Goal: Task Accomplishment & Management: Use online tool/utility

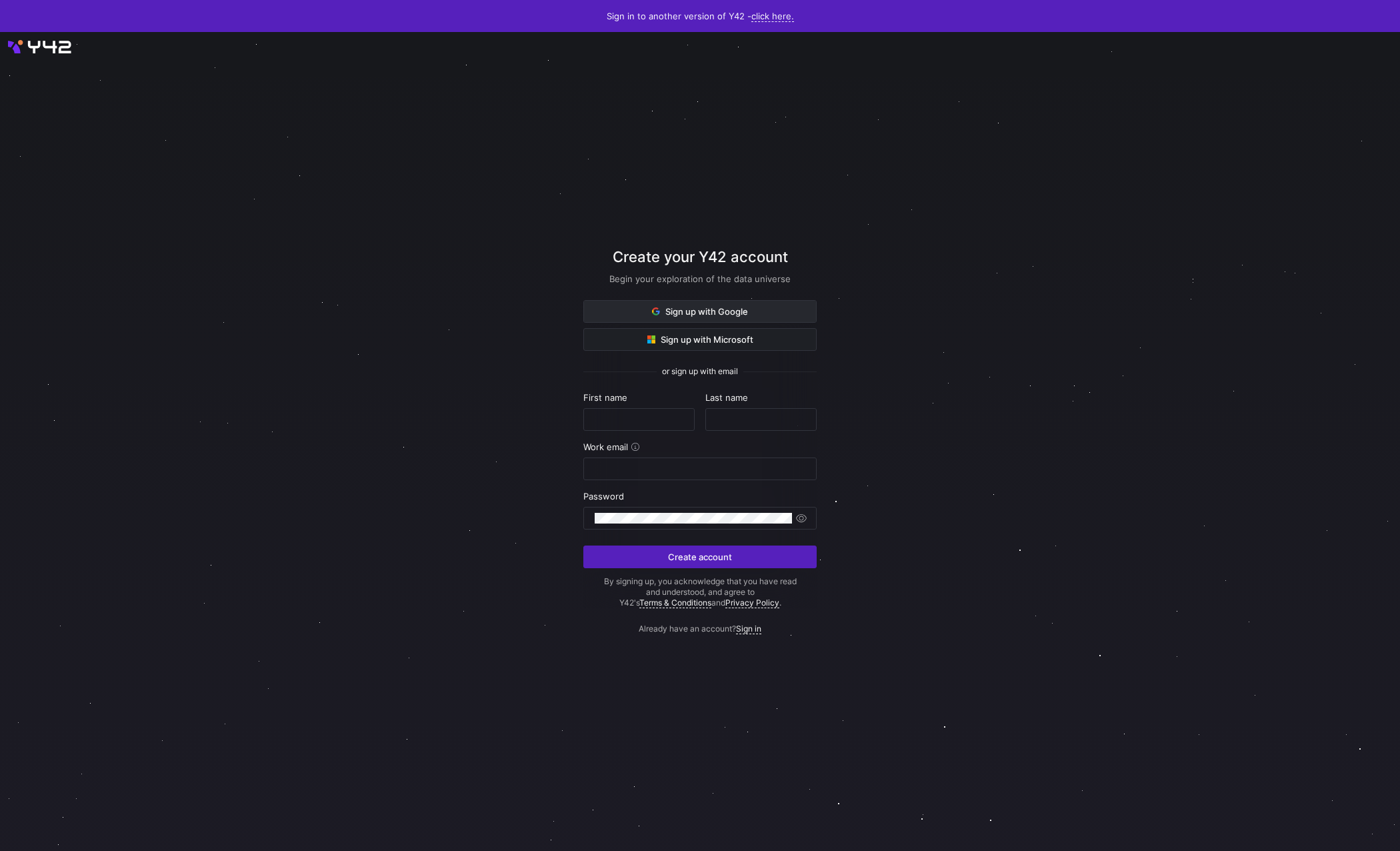
click at [739, 315] on span "Sign up with Google" at bounding box center [700, 312] width 96 height 11
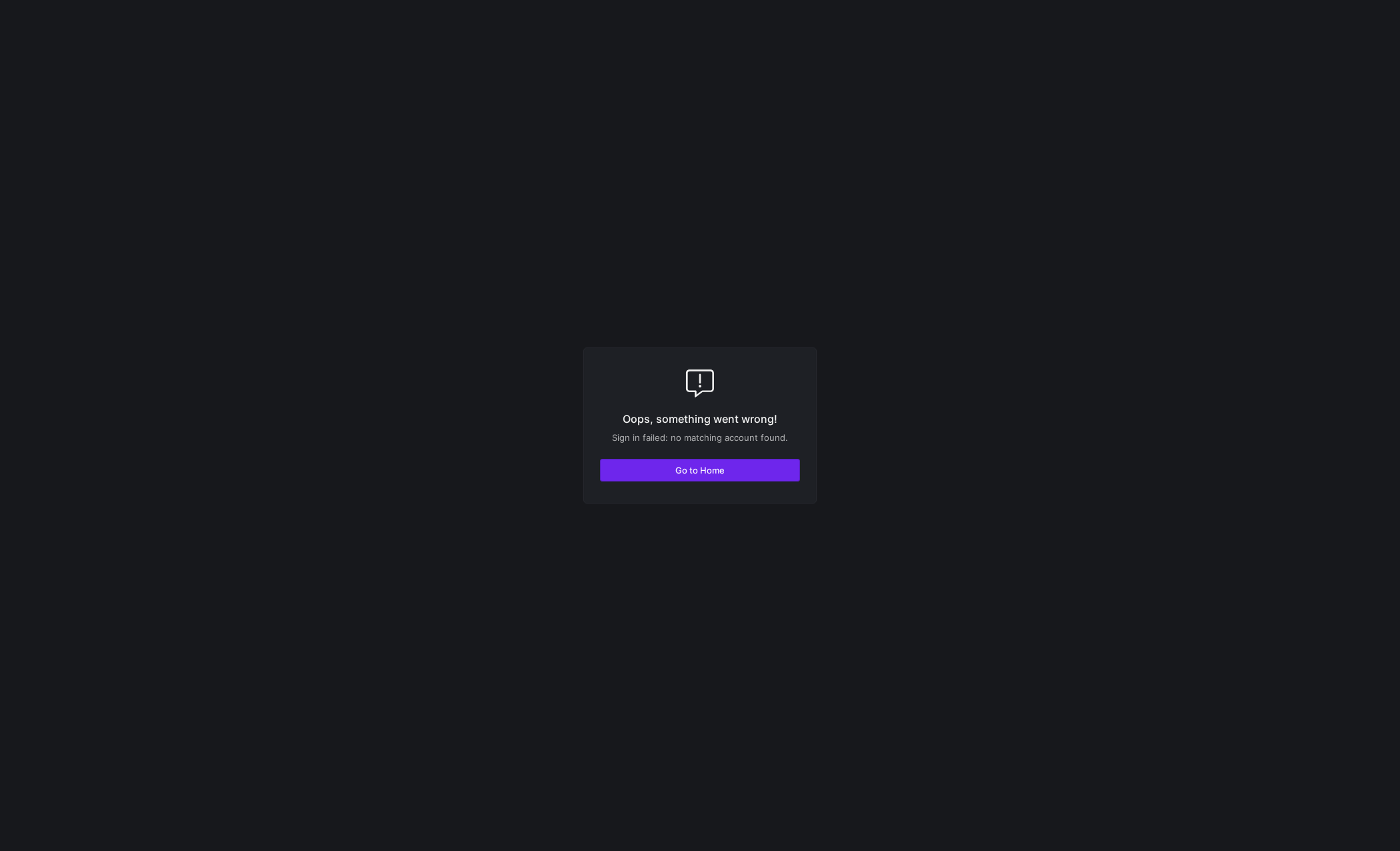
click at [688, 472] on span "Go to Home" at bounding box center [700, 470] width 49 height 11
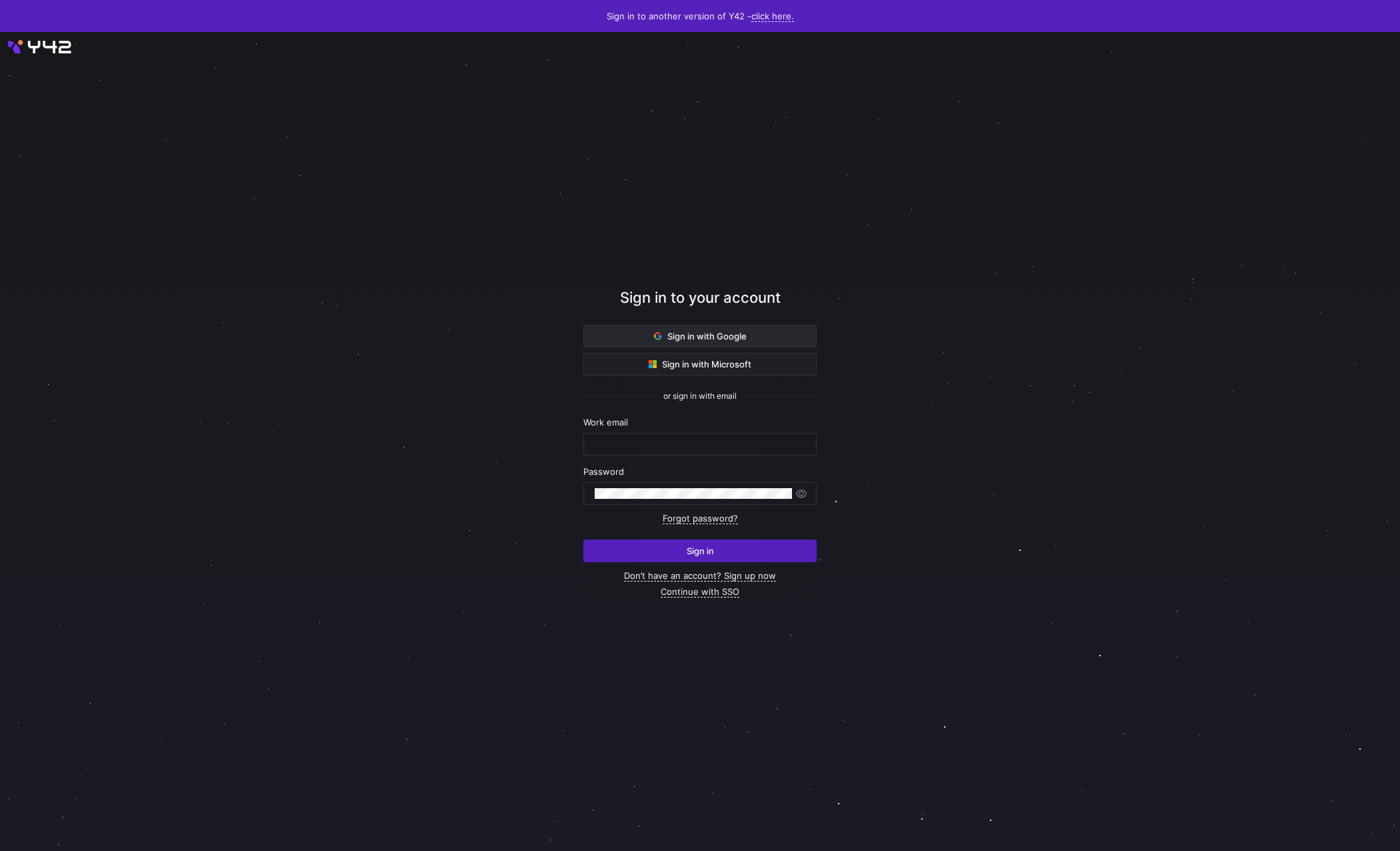
click at [702, 336] on span "Sign in with Google" at bounding box center [701, 336] width 93 height 11
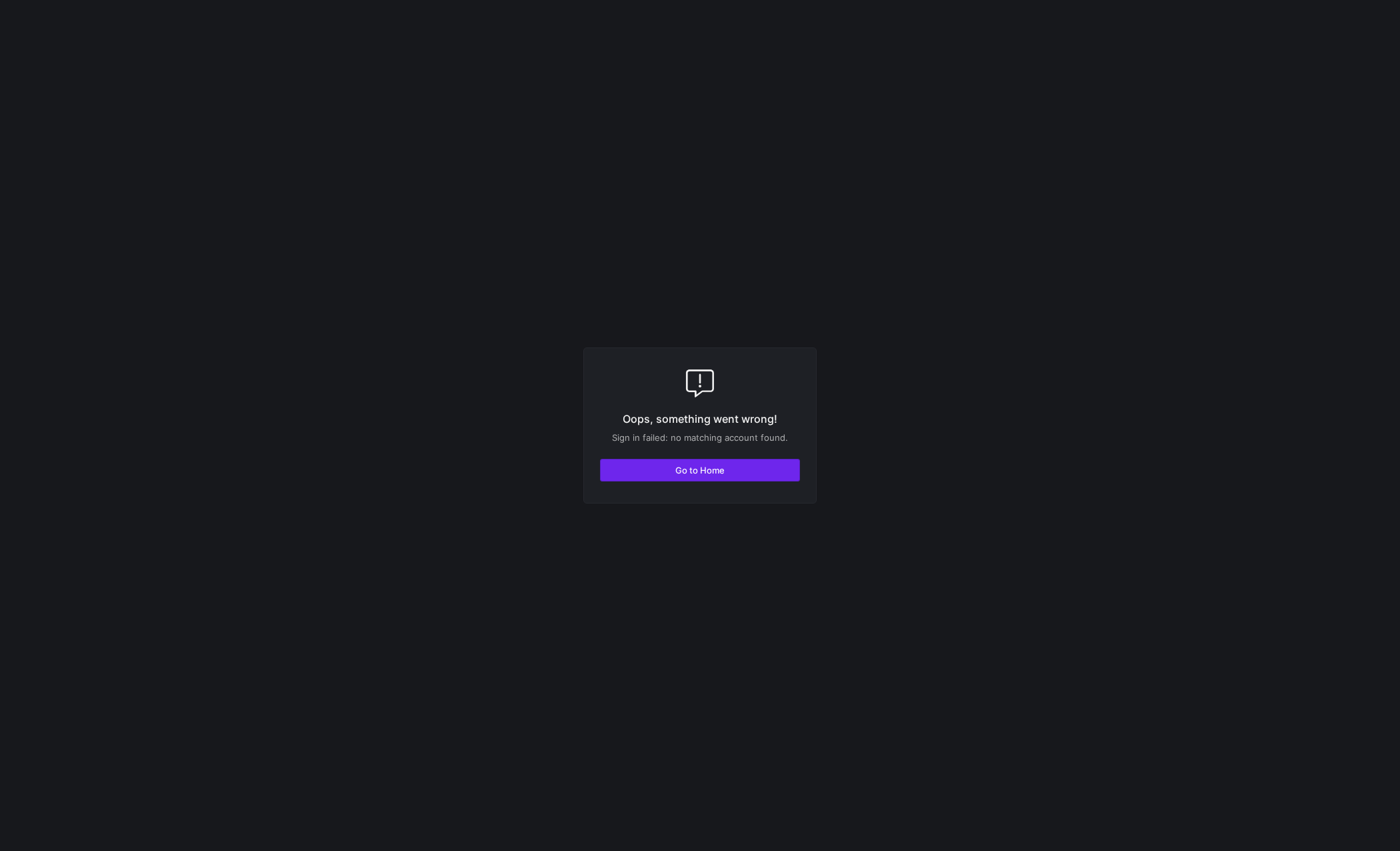
click at [752, 472] on span "button" at bounding box center [700, 469] width 199 height 21
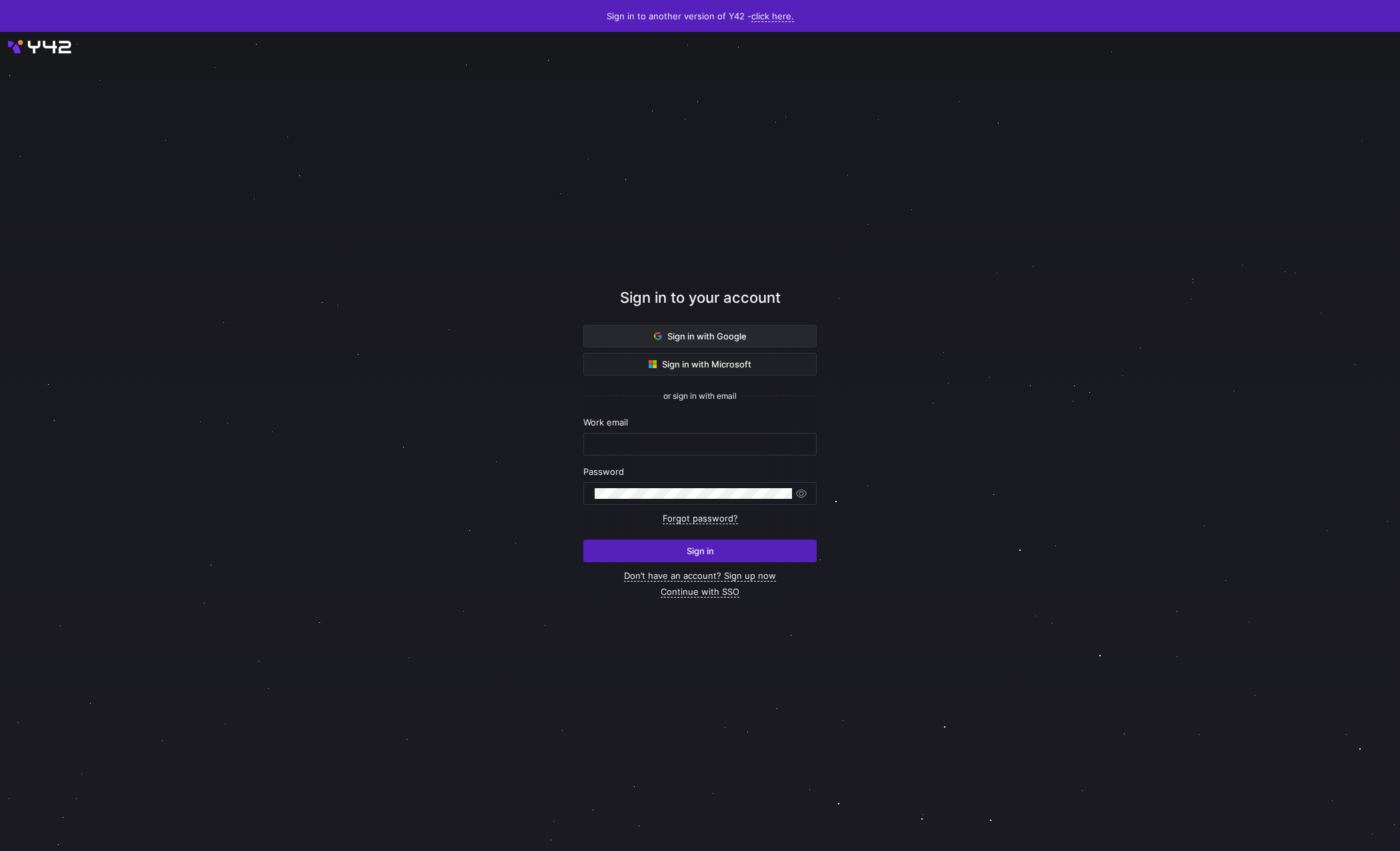
click at [755, 336] on span at bounding box center [700, 335] width 232 height 21
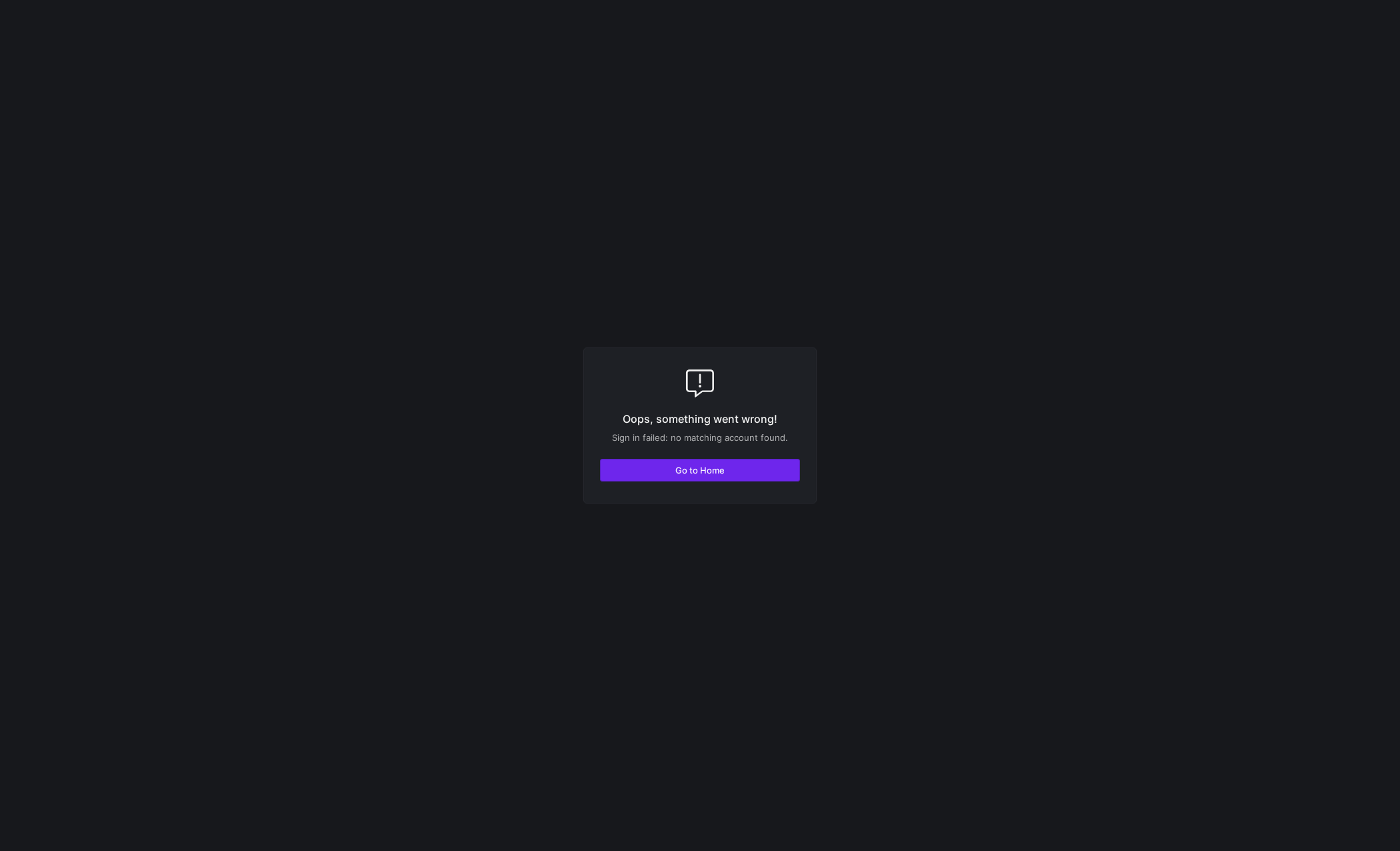
click at [718, 467] on span "Go to Home" at bounding box center [700, 470] width 49 height 11
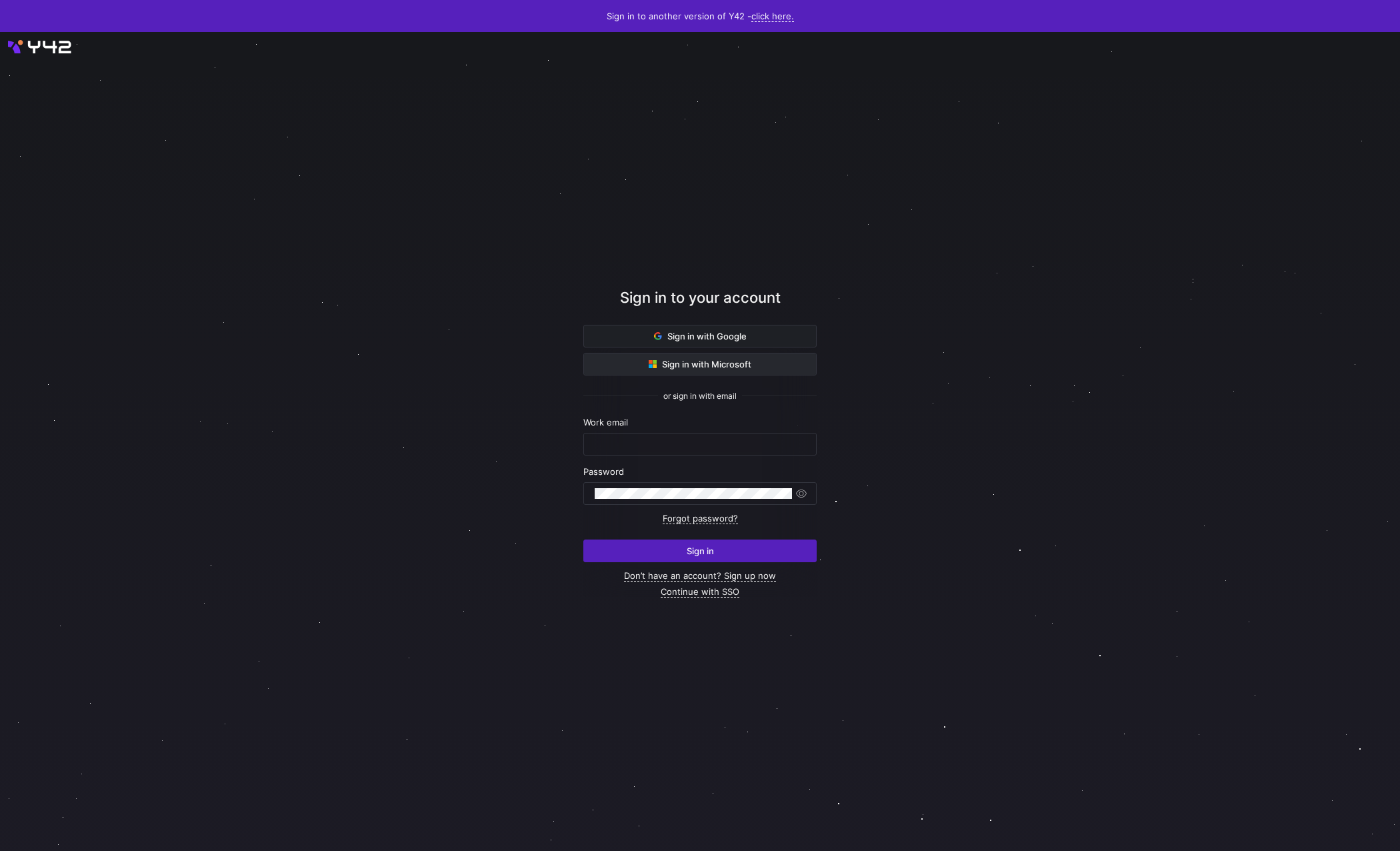
click at [743, 369] on span at bounding box center [700, 364] width 232 height 21
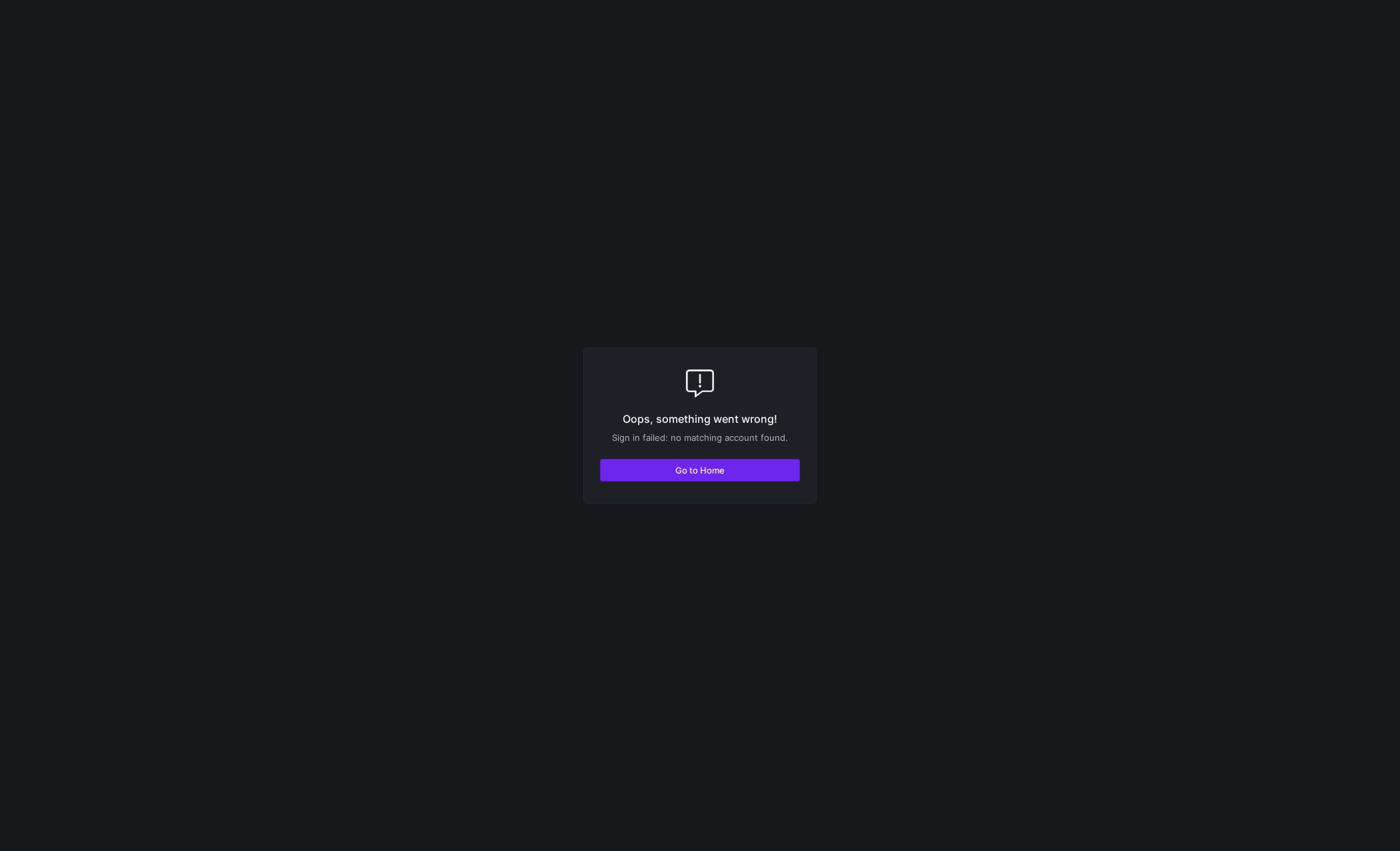
click at [764, 478] on span "button" at bounding box center [700, 469] width 199 height 21
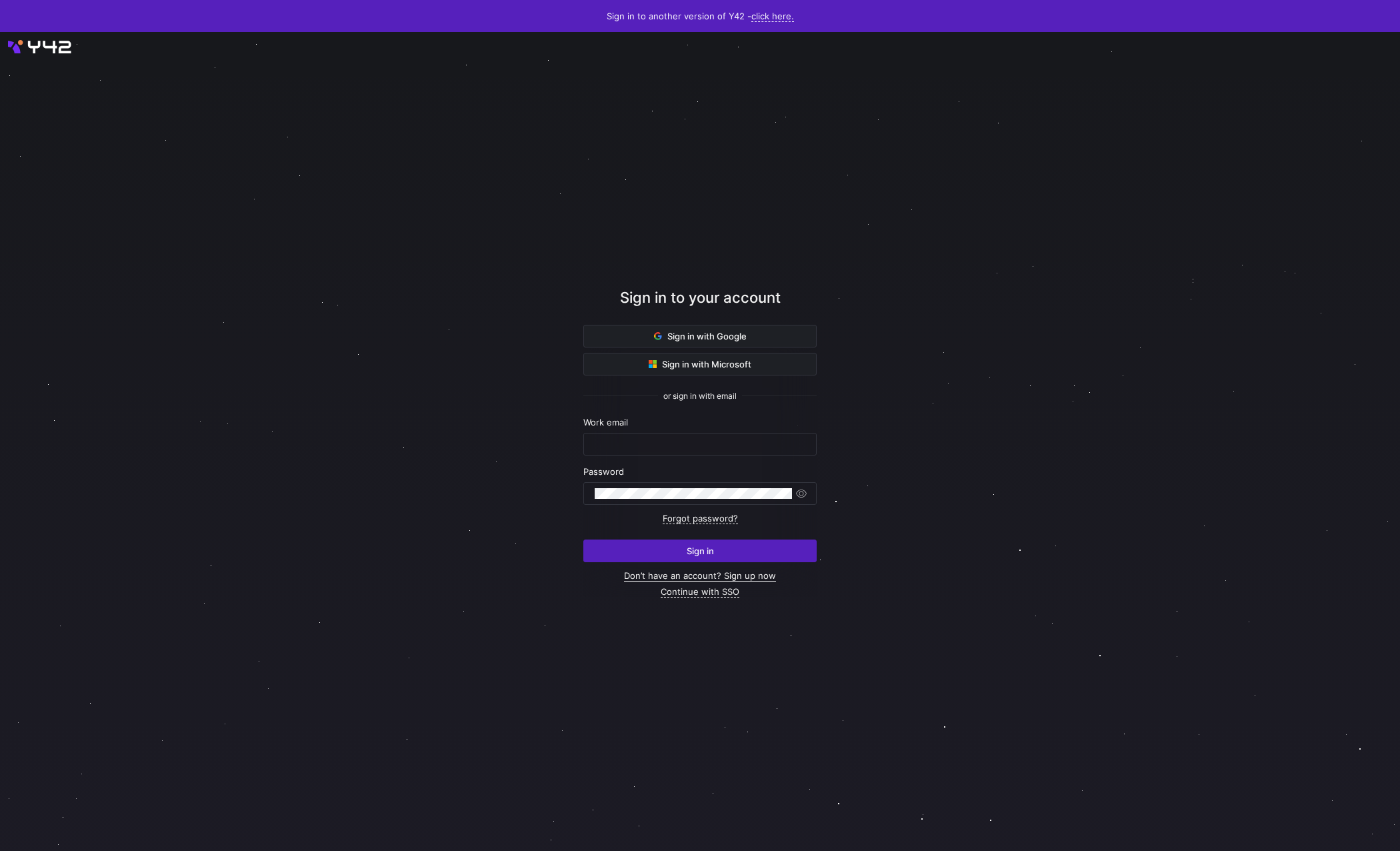
click at [735, 575] on link "Don’t have an account? Sign up now" at bounding box center [700, 576] width 152 height 11
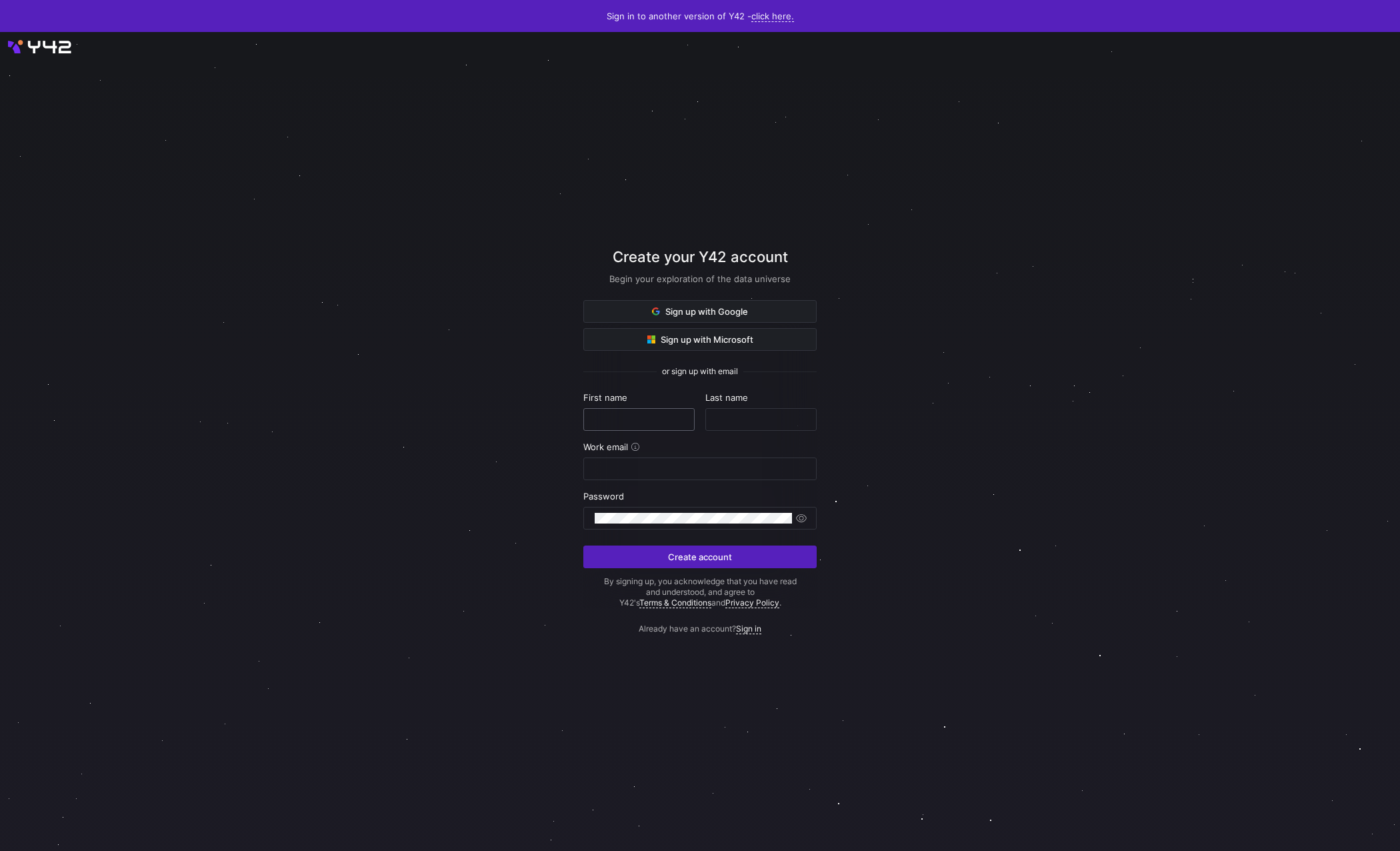
click at [633, 421] on input "text" at bounding box center [639, 420] width 89 height 11
type input "Taiuan"
type input "Pagini"
type input "a"
click at [705, 550] on span "submit" at bounding box center [700, 556] width 232 height 21
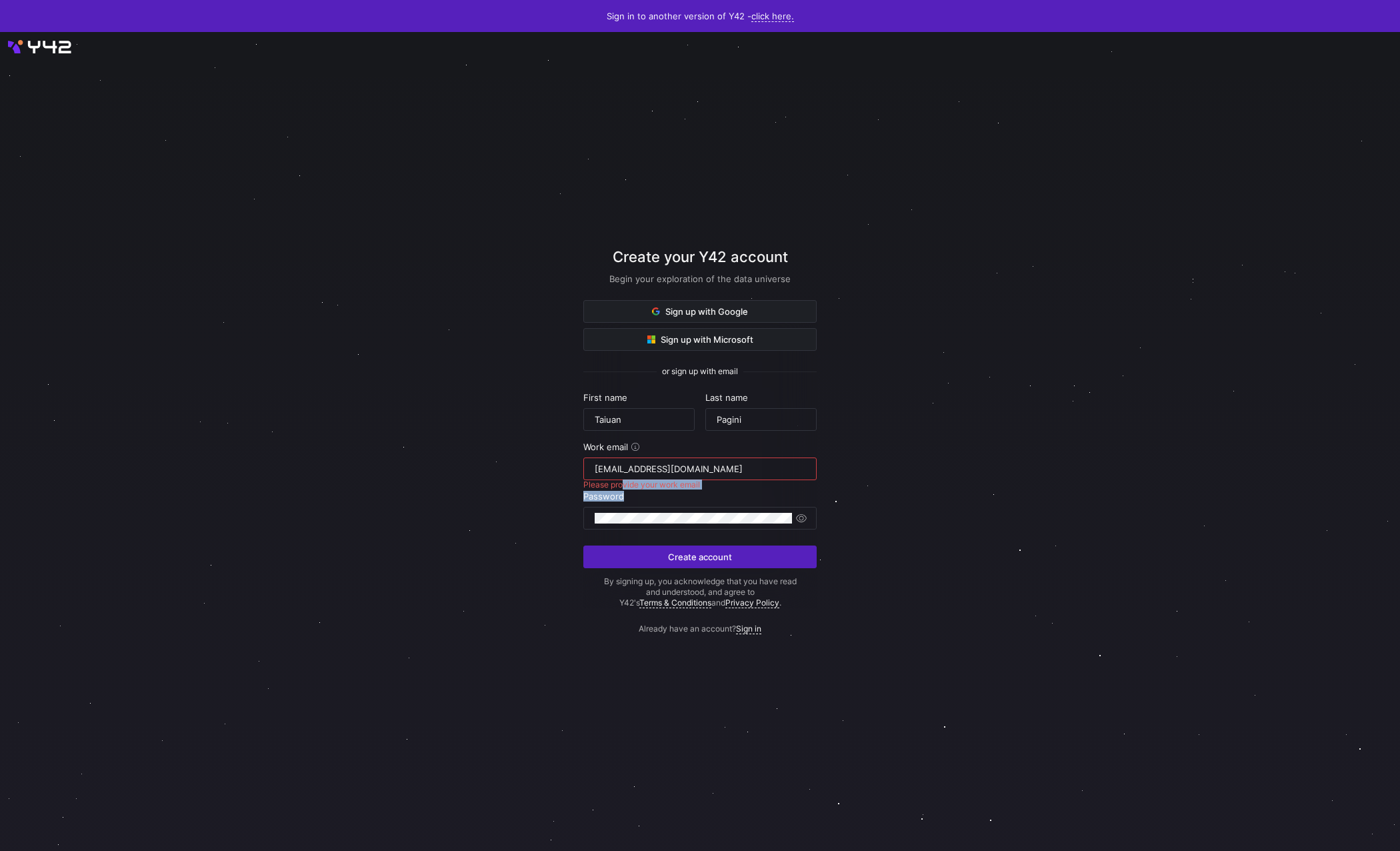
drag, startPoint x: 617, startPoint y: 485, endPoint x: 699, endPoint y: 495, distance: 82.6
click at [699, 495] on form "First name Taiuan Last name Pagini Work email taiuan.pagini@gmail.com Please pr…" at bounding box center [700, 500] width 234 height 216
click at [702, 487] on form "First name Taiuan Last name Pagini Work email taiuan.pagini@gmail.com Please pr…" at bounding box center [700, 500] width 234 height 216
click at [702, 474] on input "taiuan.pagini@gmail.com" at bounding box center [700, 469] width 211 height 11
click at [710, 466] on input "taiuan.pagini@gmail.com" at bounding box center [700, 469] width 211 height 11
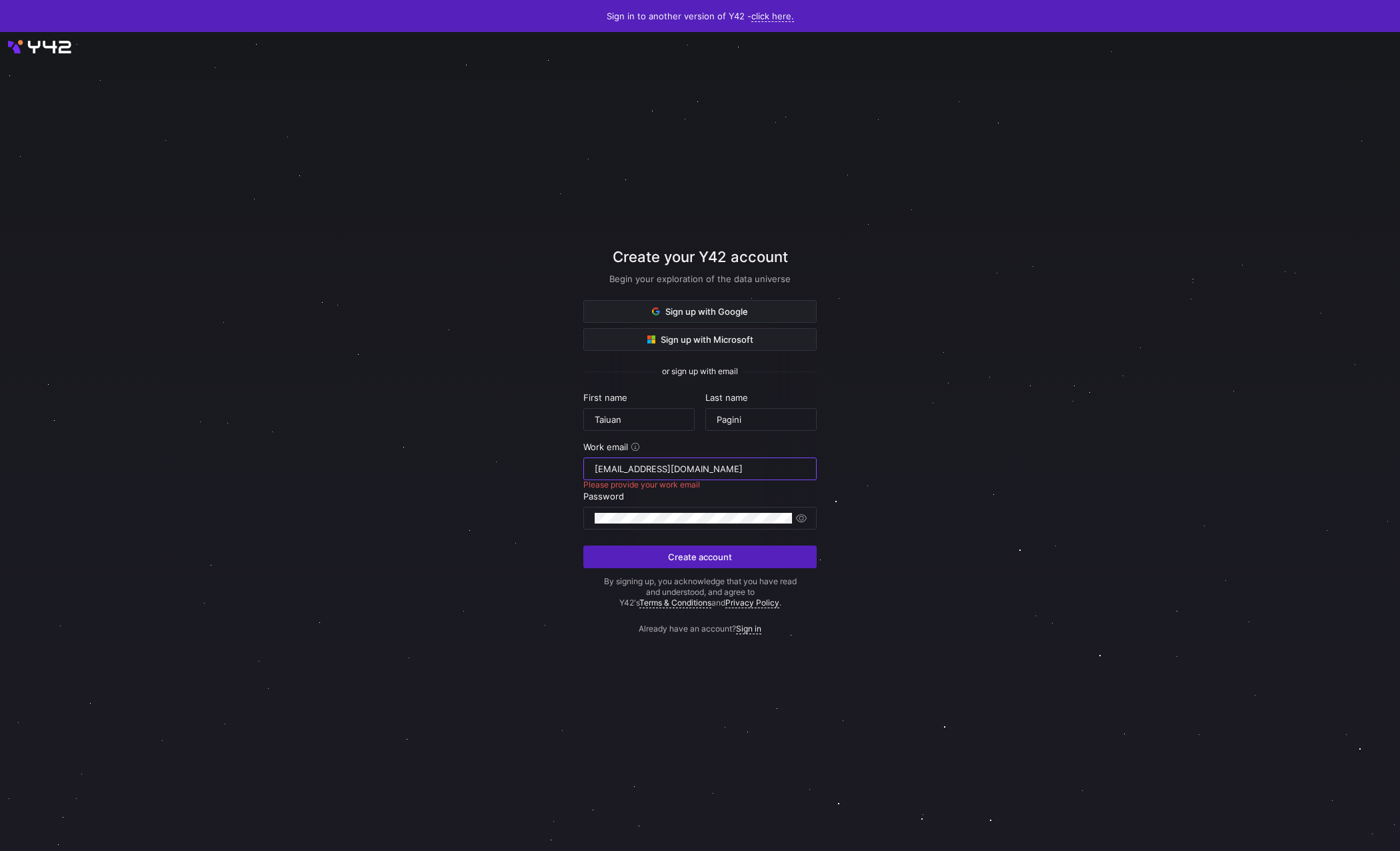
drag, startPoint x: 595, startPoint y: 466, endPoint x: 572, endPoint y: 464, distance: 23.1
click at [572, 464] on div "Create your Y42 account Begin your exploration of the data universe Sign up wit…" at bounding box center [700, 441] width 1400 height 819
click at [595, 468] on input "taiuan.pagini@gmail.com" at bounding box center [700, 469] width 211 height 11
click at [663, 467] on input "taiuan.pagini@gmail.com" at bounding box center [700, 469] width 211 height 11
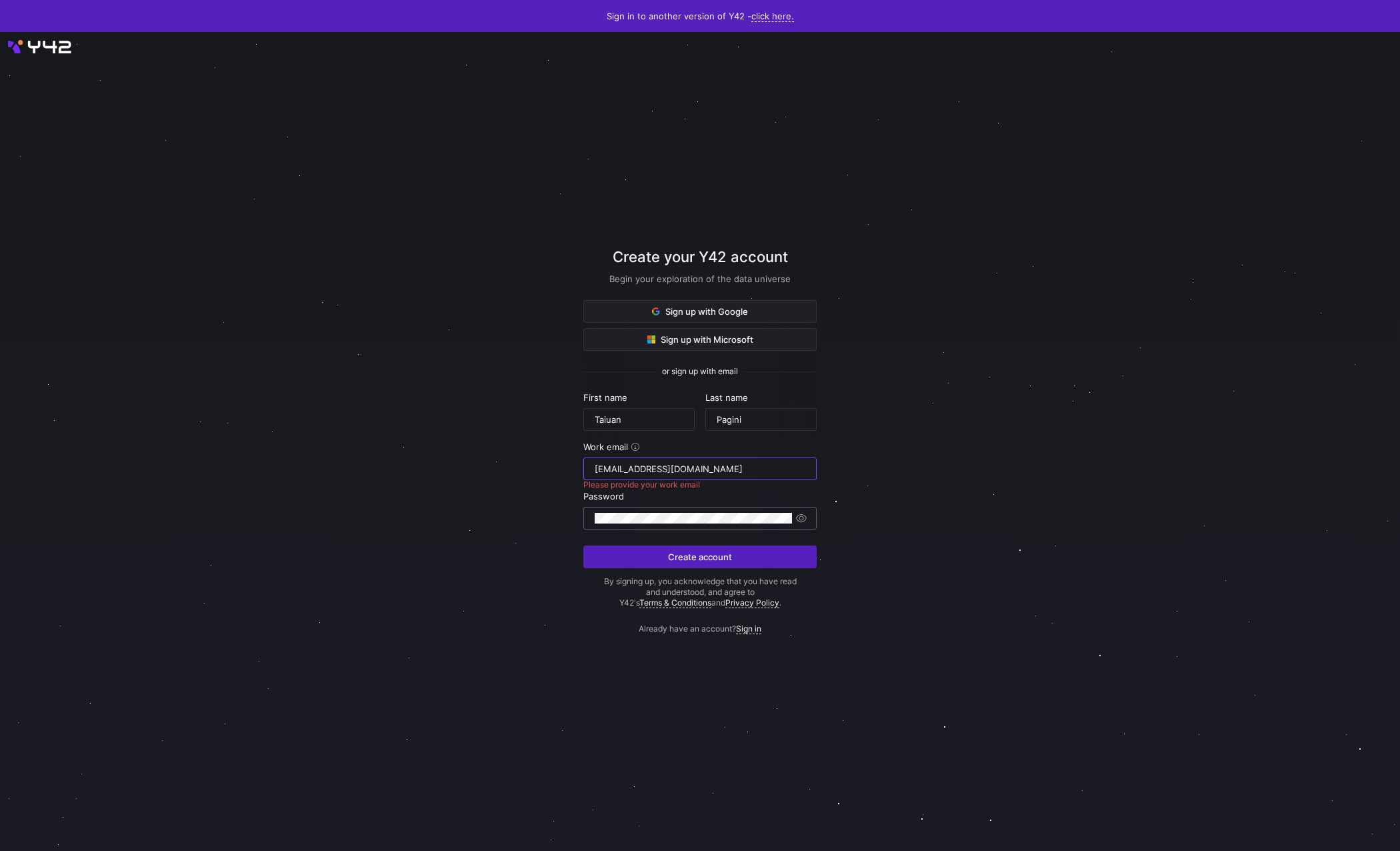
type input "[EMAIL_ADDRESS][DOMAIN_NAME]"
click at [705, 559] on span "Create account" at bounding box center [700, 557] width 64 height 11
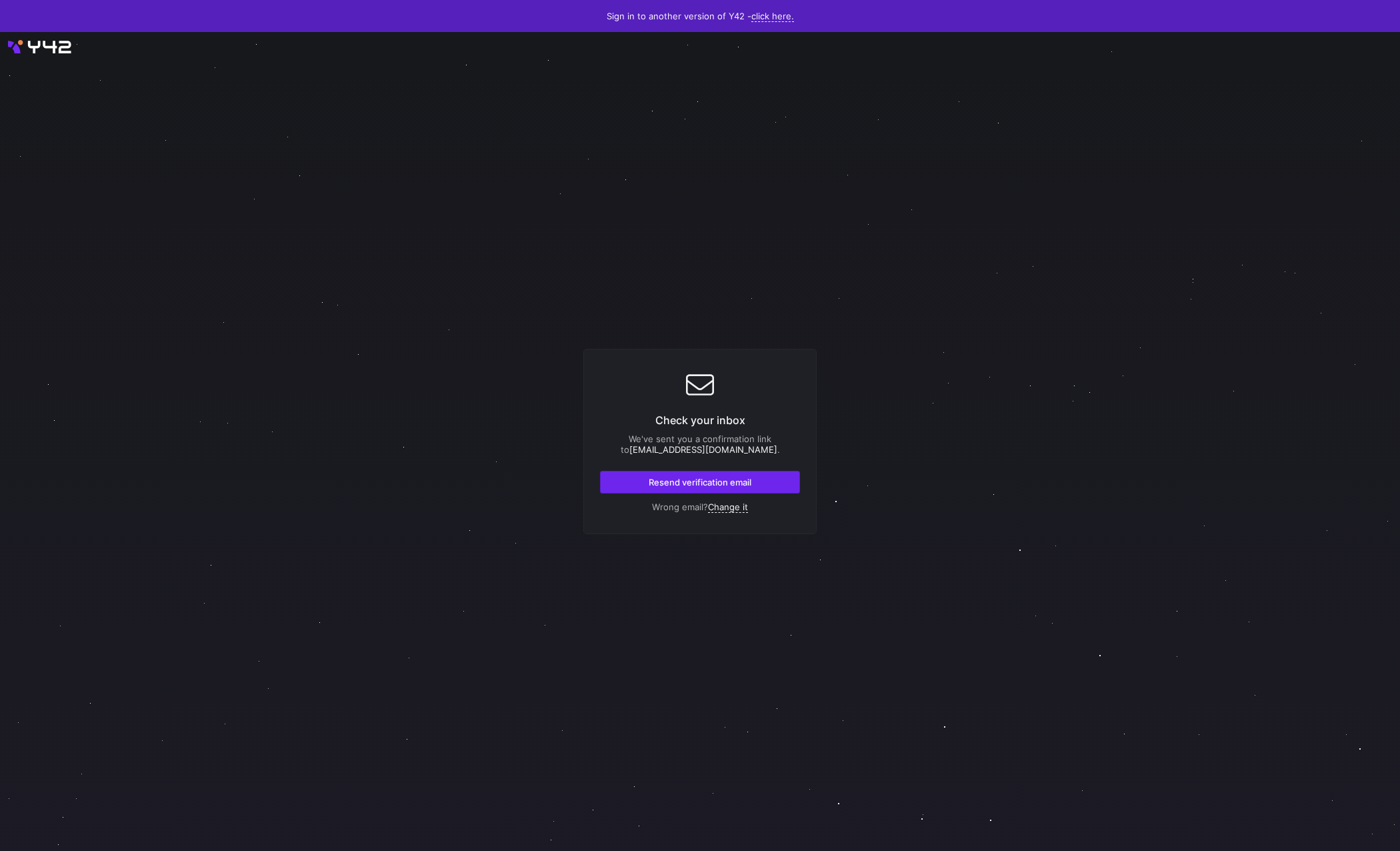
click at [731, 480] on span "Resend verification email" at bounding box center [700, 482] width 103 height 11
click at [783, 451] on div "We've sent you a confirmation link to taiuan.pagini@apdigitalservices.com.br ." at bounding box center [700, 444] width 200 height 21
click at [719, 506] on link "Change it" at bounding box center [728, 507] width 40 height 11
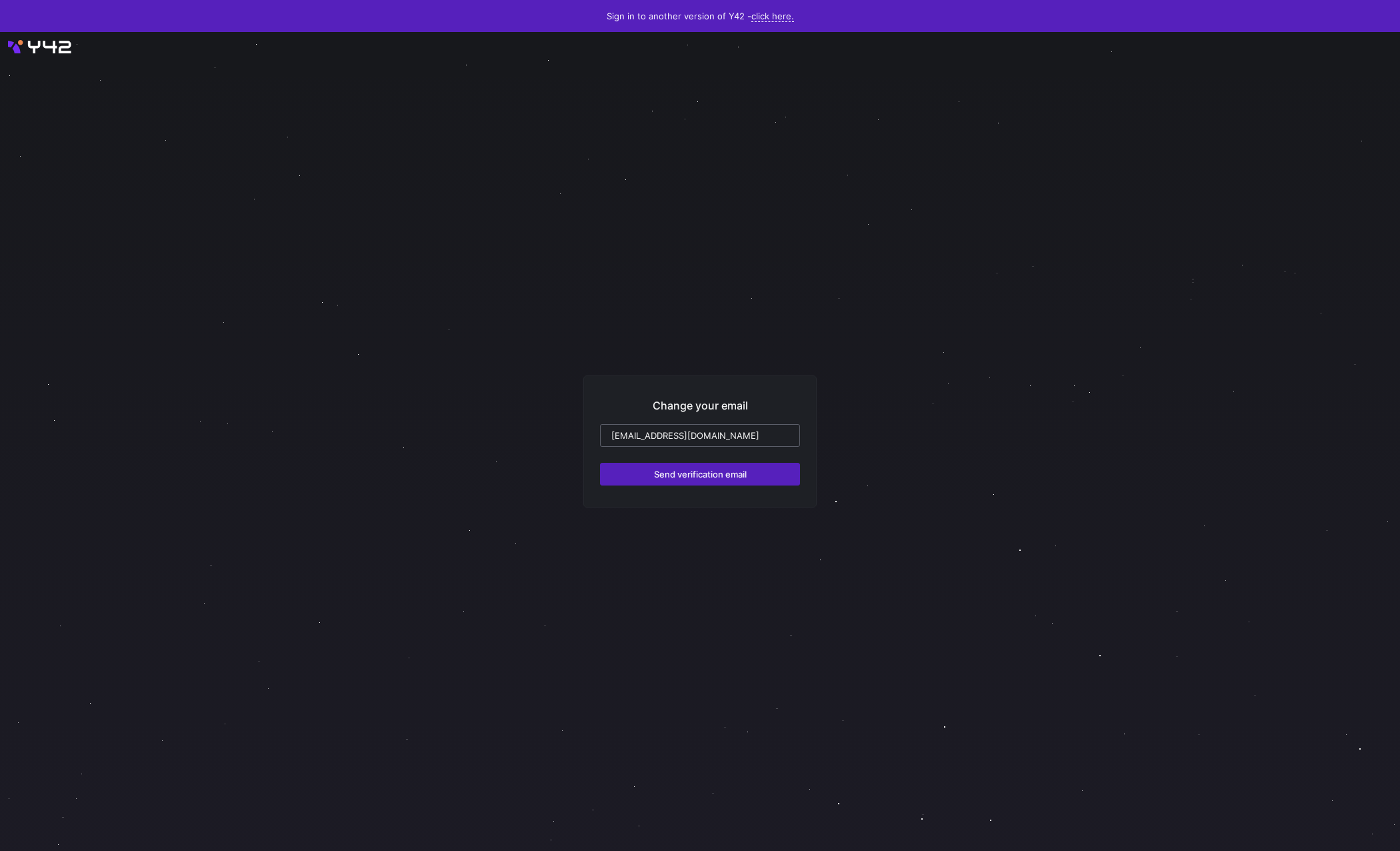
click at [782, 432] on input "[EMAIL_ADDRESS][DOMAIN_NAME]" at bounding box center [700, 436] width 177 height 11
click at [623, 436] on input "[EMAIL_ADDRESS][DOMAIN_NAME]" at bounding box center [700, 436] width 177 height 11
click at [625, 436] on input "[EMAIL_ADDRESS][DOMAIN_NAME]" at bounding box center [700, 436] width 177 height 11
click at [632, 434] on input "[EMAIL_ADDRESS][DOMAIN_NAME]" at bounding box center [700, 436] width 177 height 11
click at [645, 433] on input "[EMAIL_ADDRESS][DOMAIN_NAME]" at bounding box center [700, 436] width 177 height 11
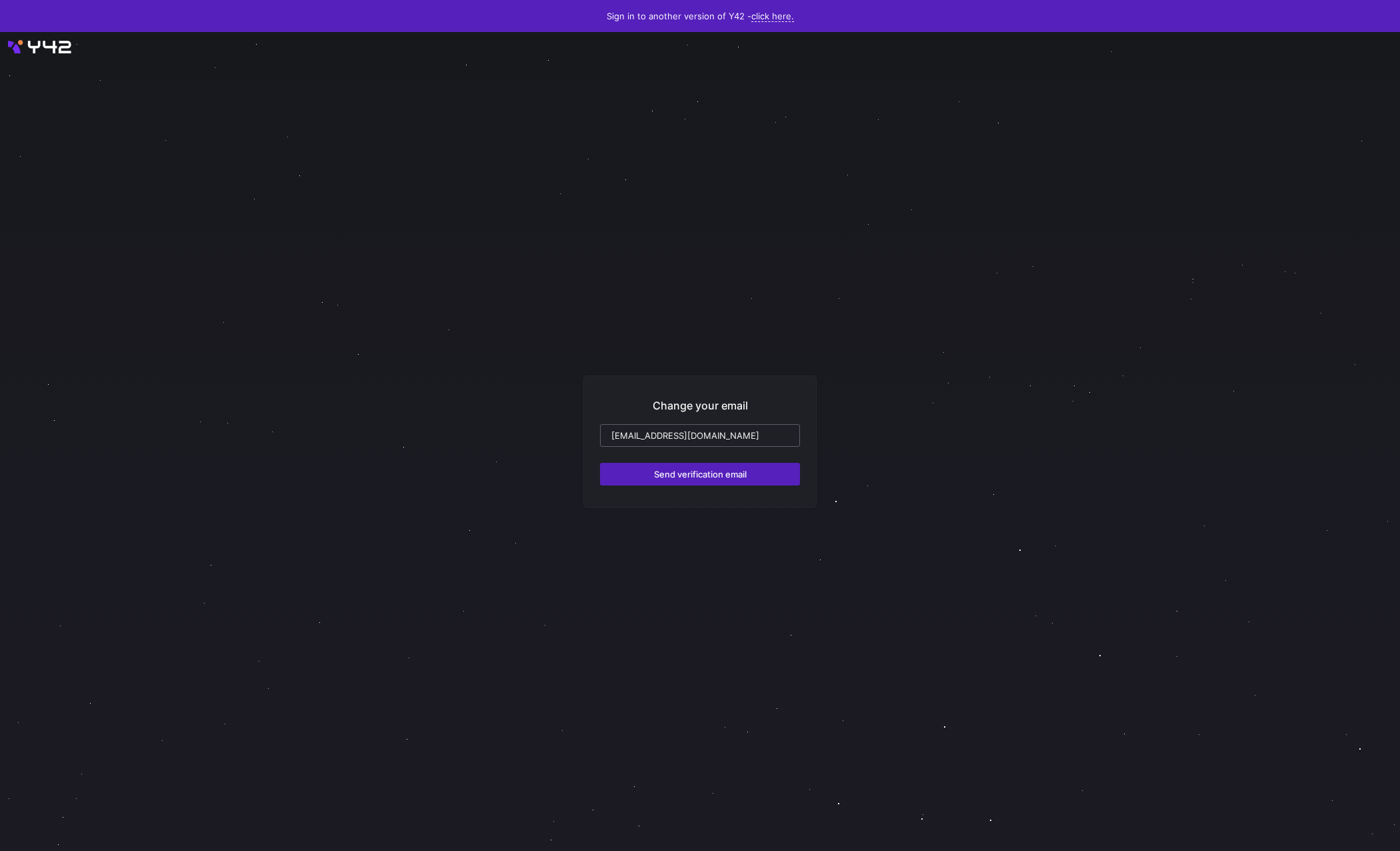
click at [659, 435] on input "[EMAIL_ADDRESS][DOMAIN_NAME]" at bounding box center [700, 436] width 177 height 11
click at [672, 435] on input "[EMAIL_ADDRESS][DOMAIN_NAME]" at bounding box center [700, 436] width 177 height 11
click at [683, 436] on input "[EMAIL_ADDRESS][DOMAIN_NAME]" at bounding box center [700, 436] width 177 height 11
click at [746, 471] on span "Send verification email" at bounding box center [701, 475] width 93 height 11
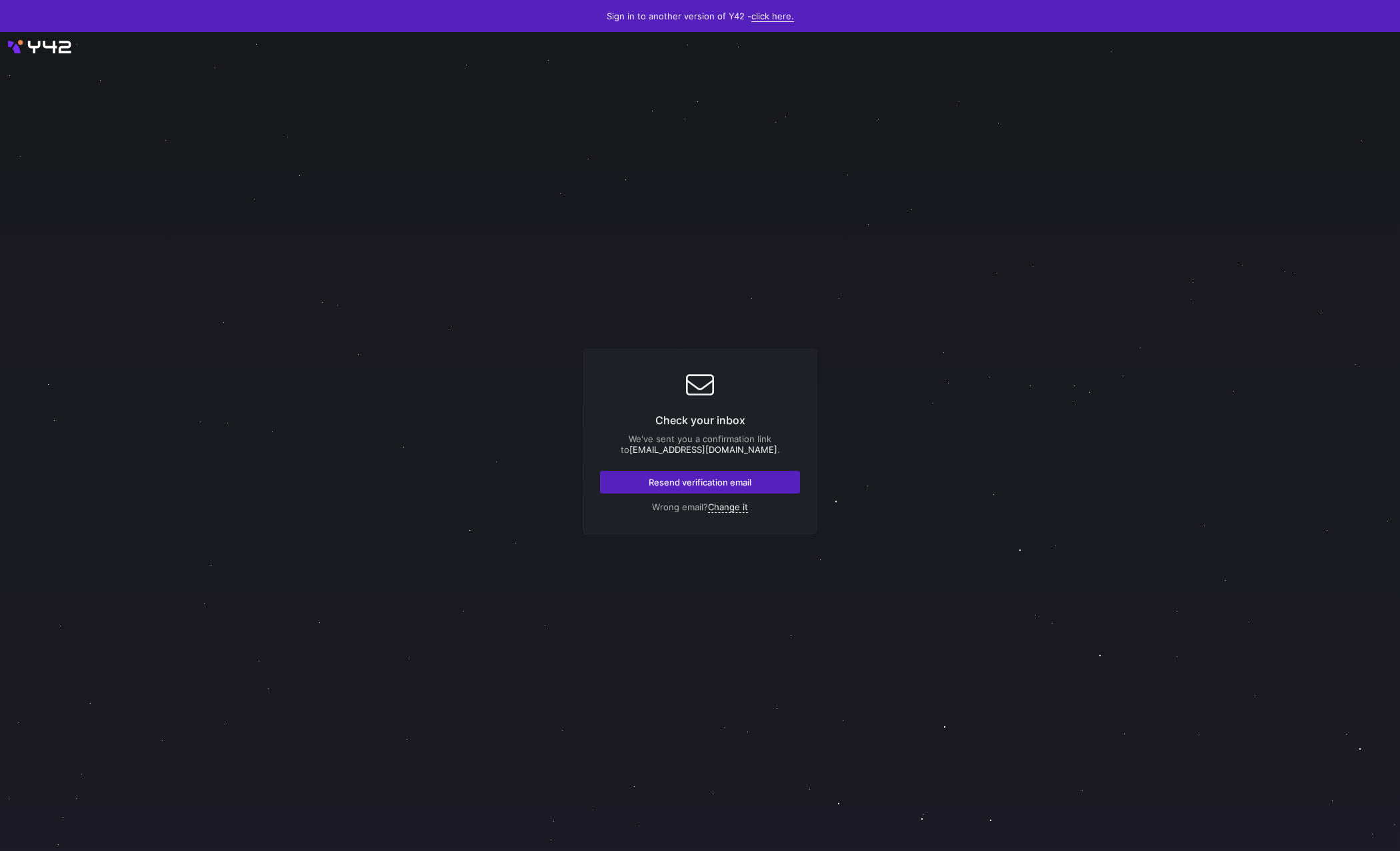
click at [769, 15] on link "click here." at bounding box center [773, 16] width 43 height 11
click at [36, 48] on div at bounding box center [700, 426] width 1400 height 851
click at [42, 42] on div at bounding box center [700, 441] width 1400 height 819
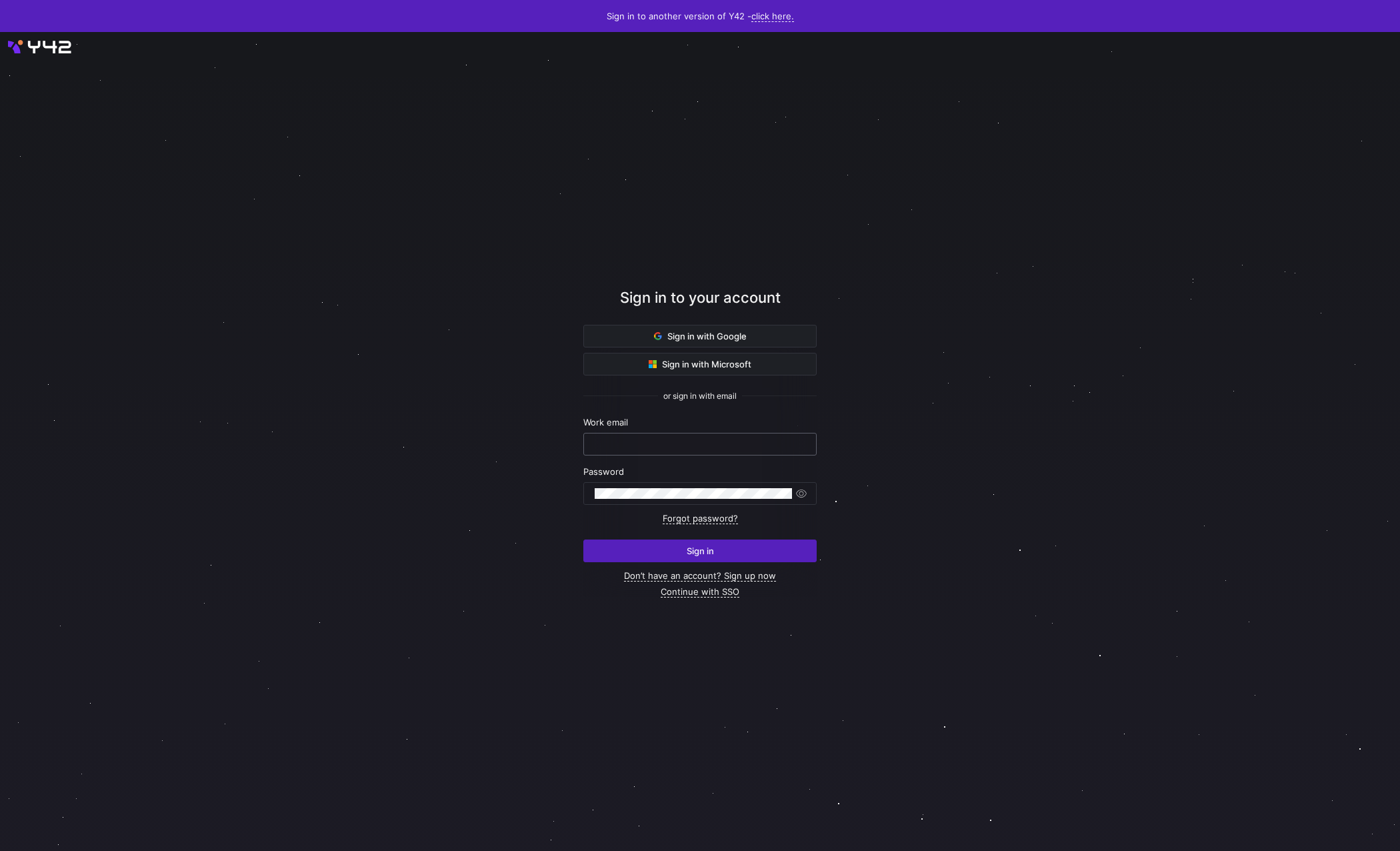
click at [665, 445] on input "text" at bounding box center [700, 445] width 211 height 11
type input "[EMAIL_ADDRESS][DOMAIN_NAME]"
click at [703, 548] on span "Sign in" at bounding box center [701, 551] width 27 height 11
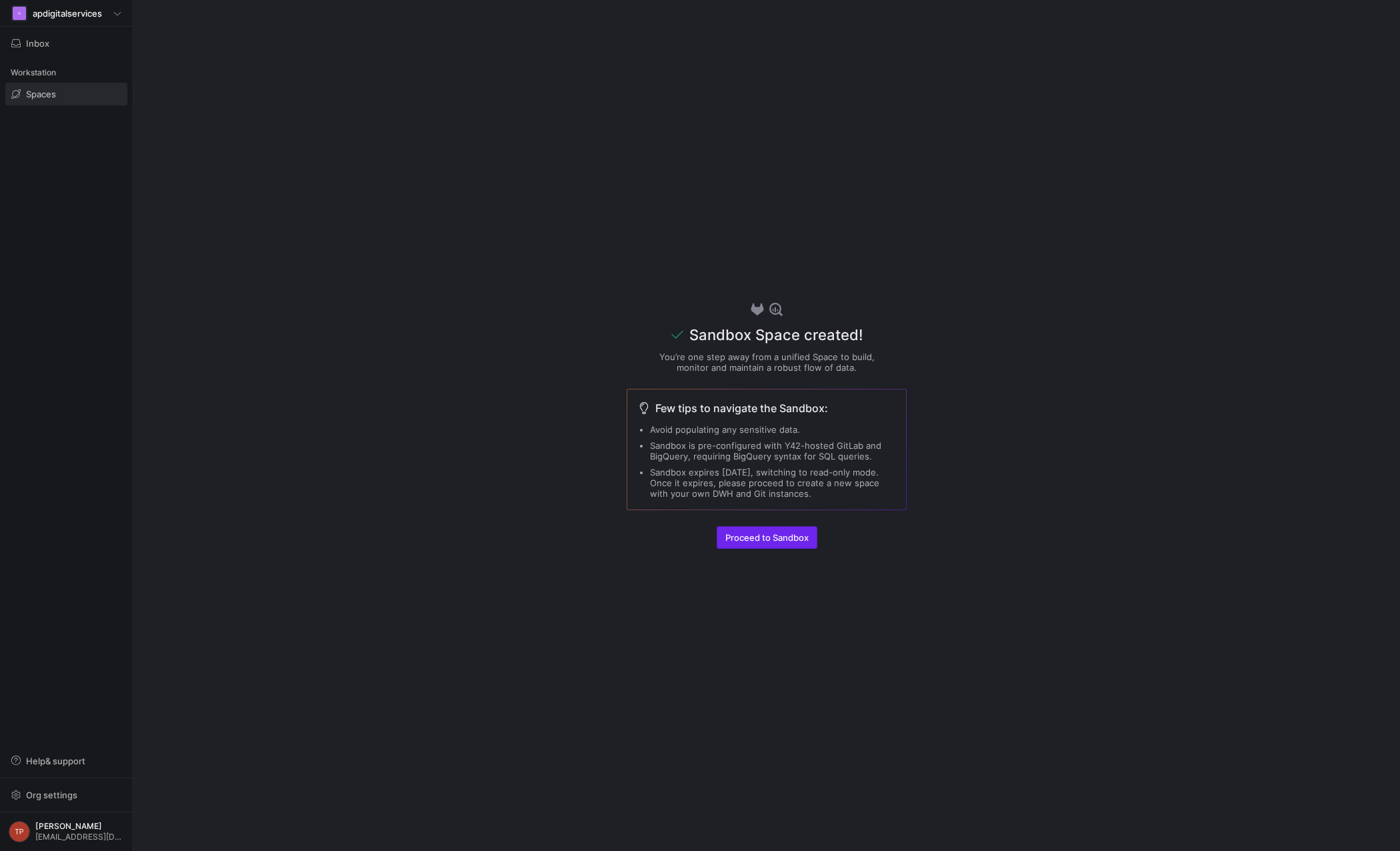
click at [755, 545] on span "button" at bounding box center [766, 536] width 99 height 21
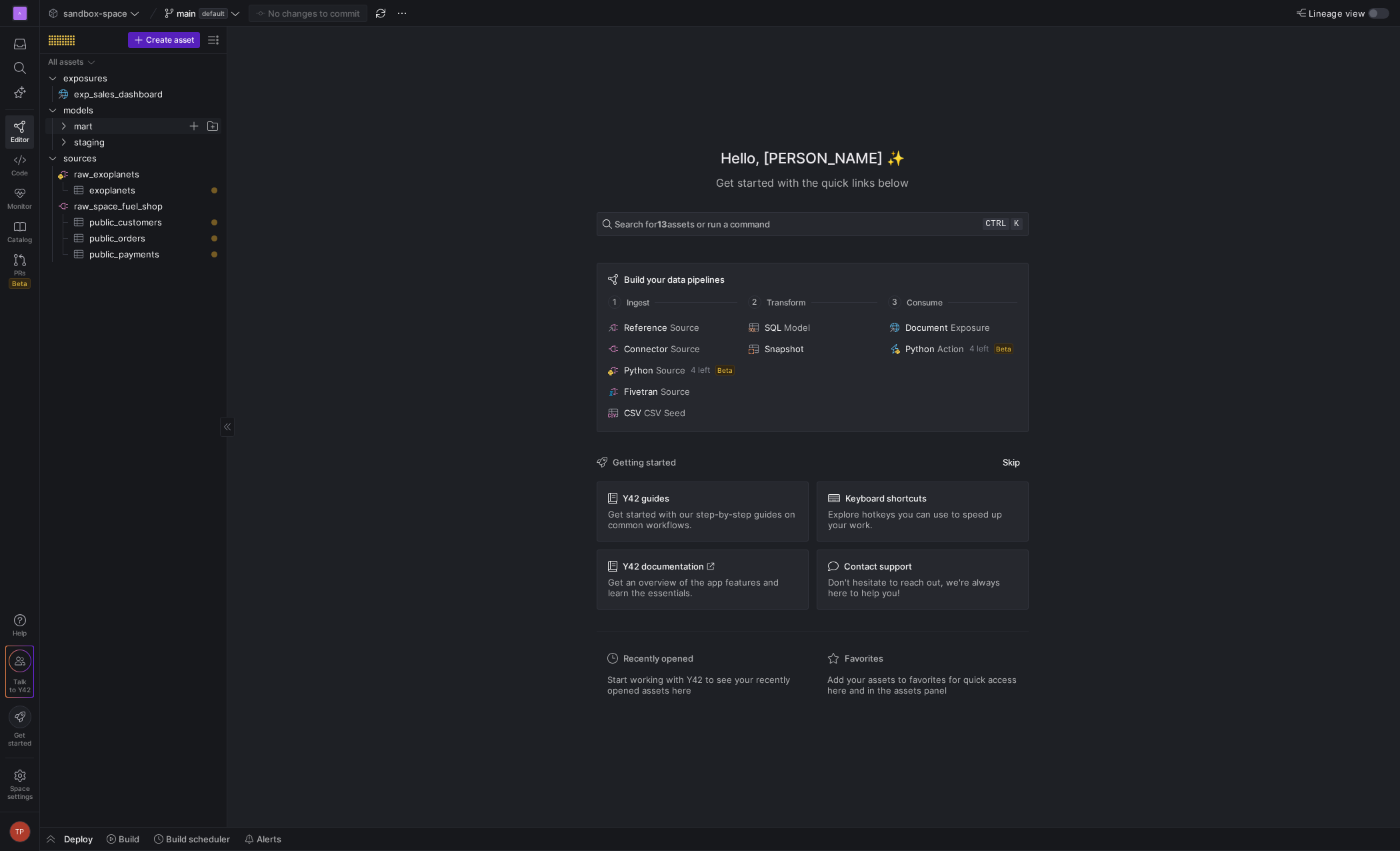
click at [102, 123] on span "mart" at bounding box center [130, 126] width 114 height 15
click at [124, 224] on span "exoplanets​​​​​​​​​" at bounding box center [147, 222] width 116 height 15
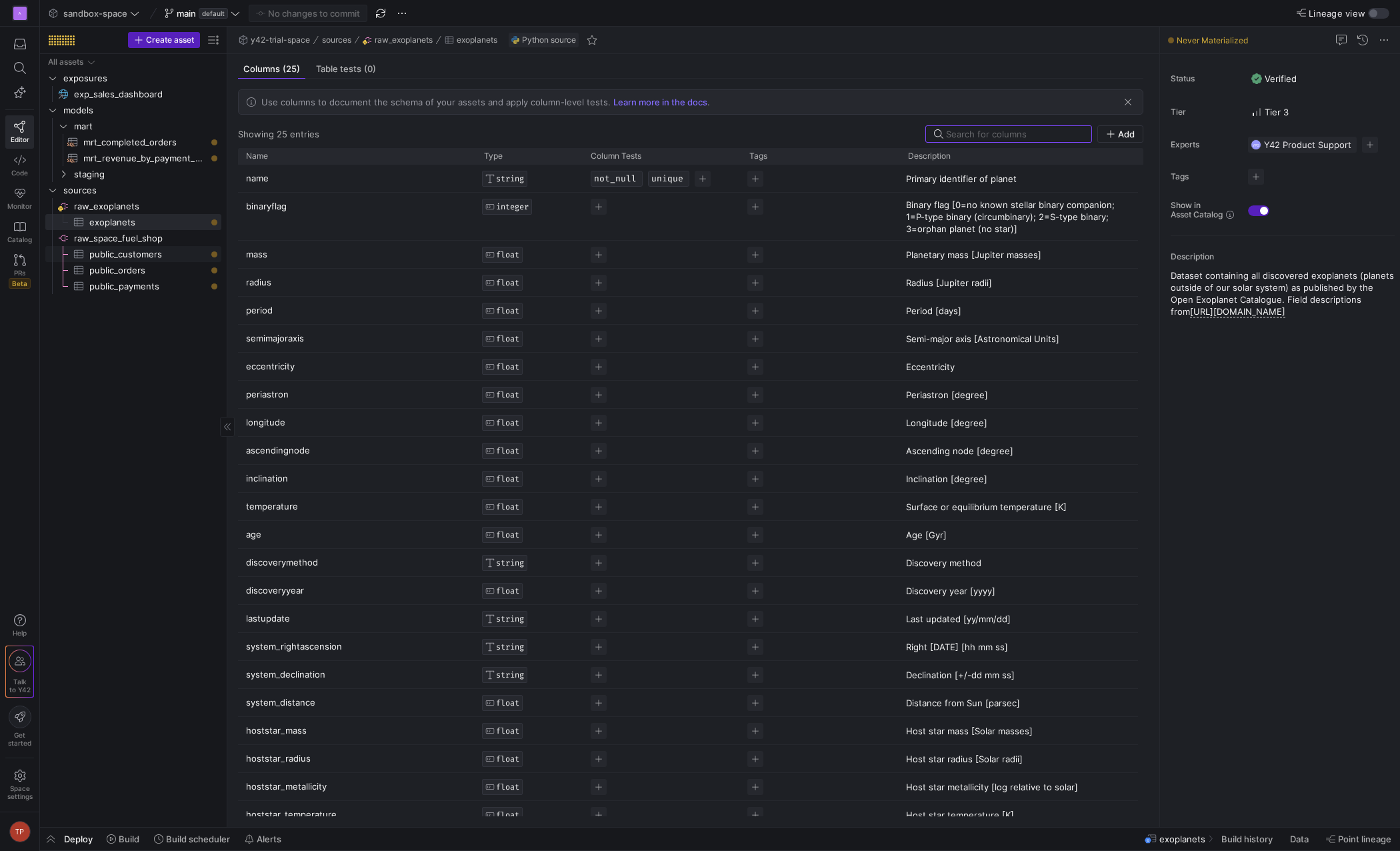
click at [118, 252] on span "public_customers​​​​​​​​​" at bounding box center [147, 254] width 116 height 15
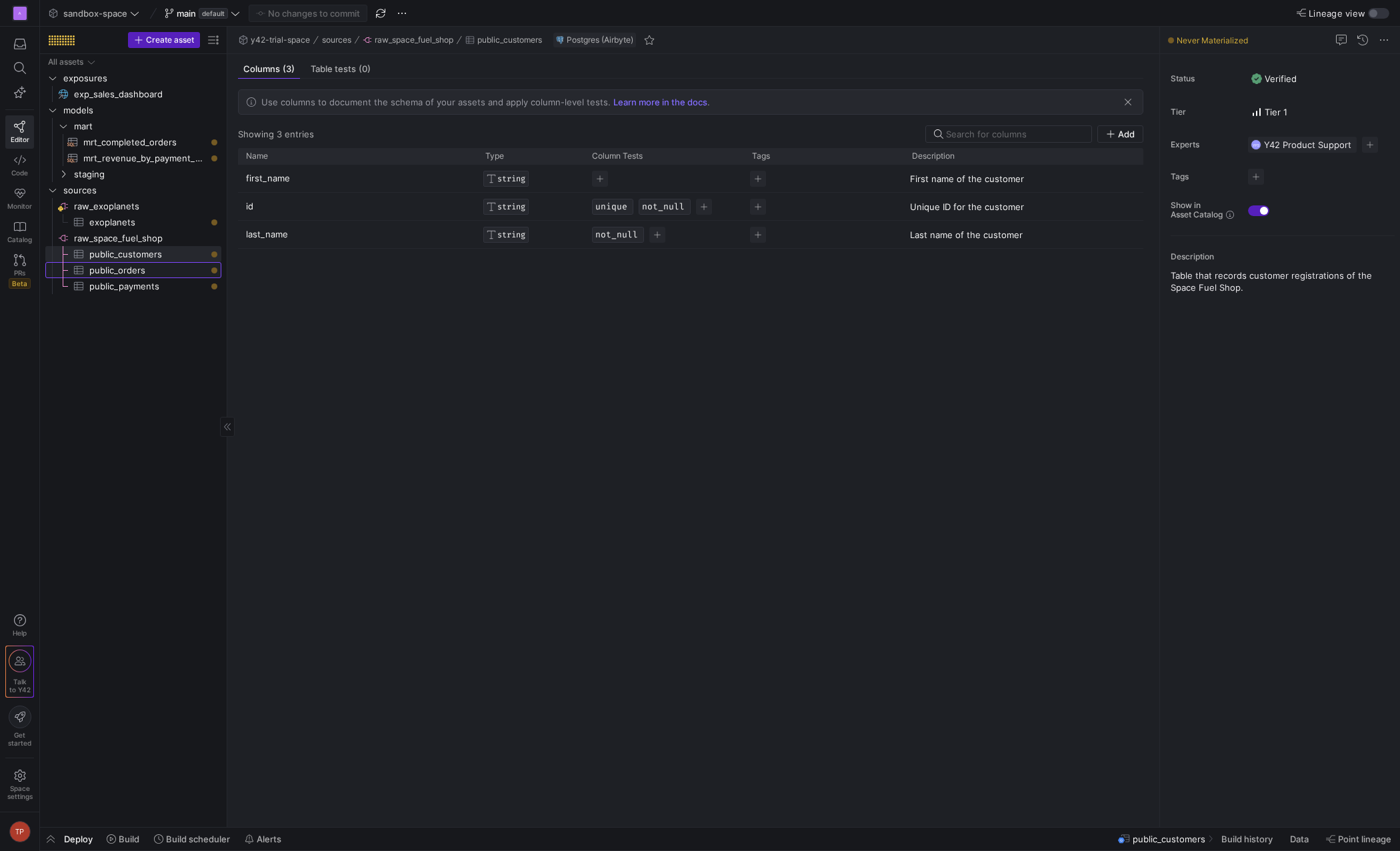
click at [129, 268] on span "public_orders​​​​​​​​​" at bounding box center [147, 270] width 116 height 15
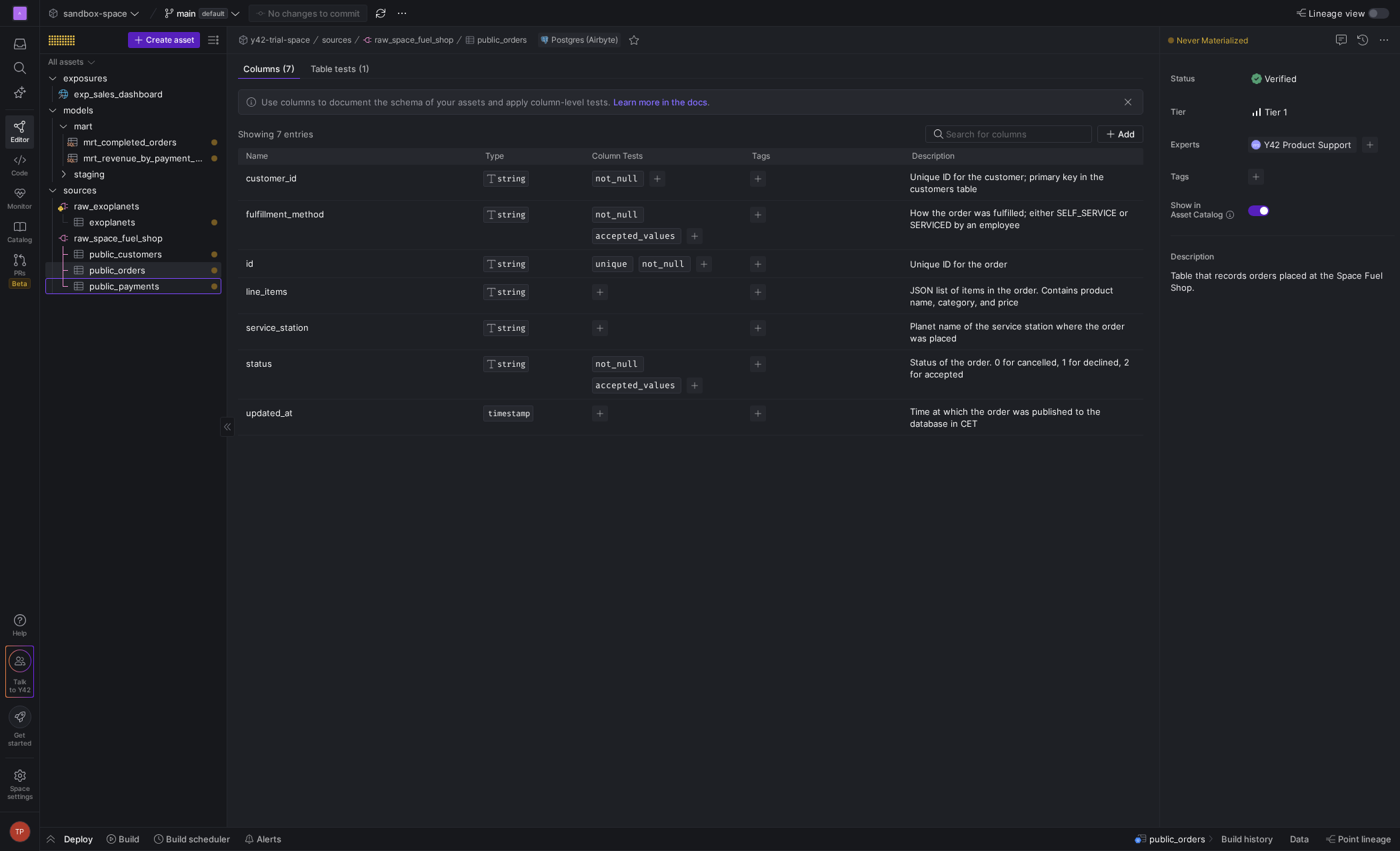
click at [130, 286] on span "public_payments​​​​​​​​​" at bounding box center [147, 286] width 116 height 15
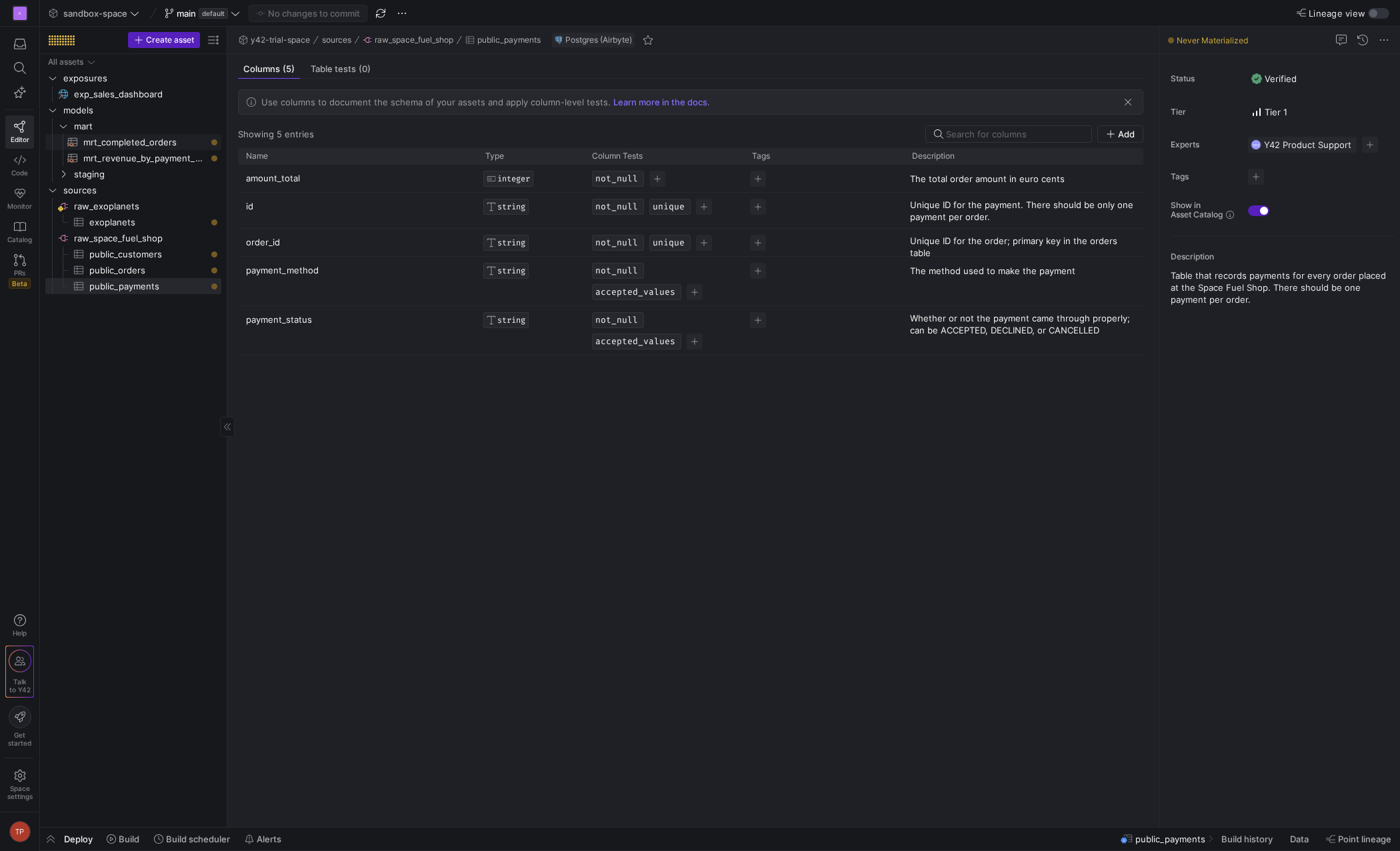
click at [116, 142] on span "mrt_completed_orders​​​​​​​​​​" at bounding box center [145, 142] width 123 height 15
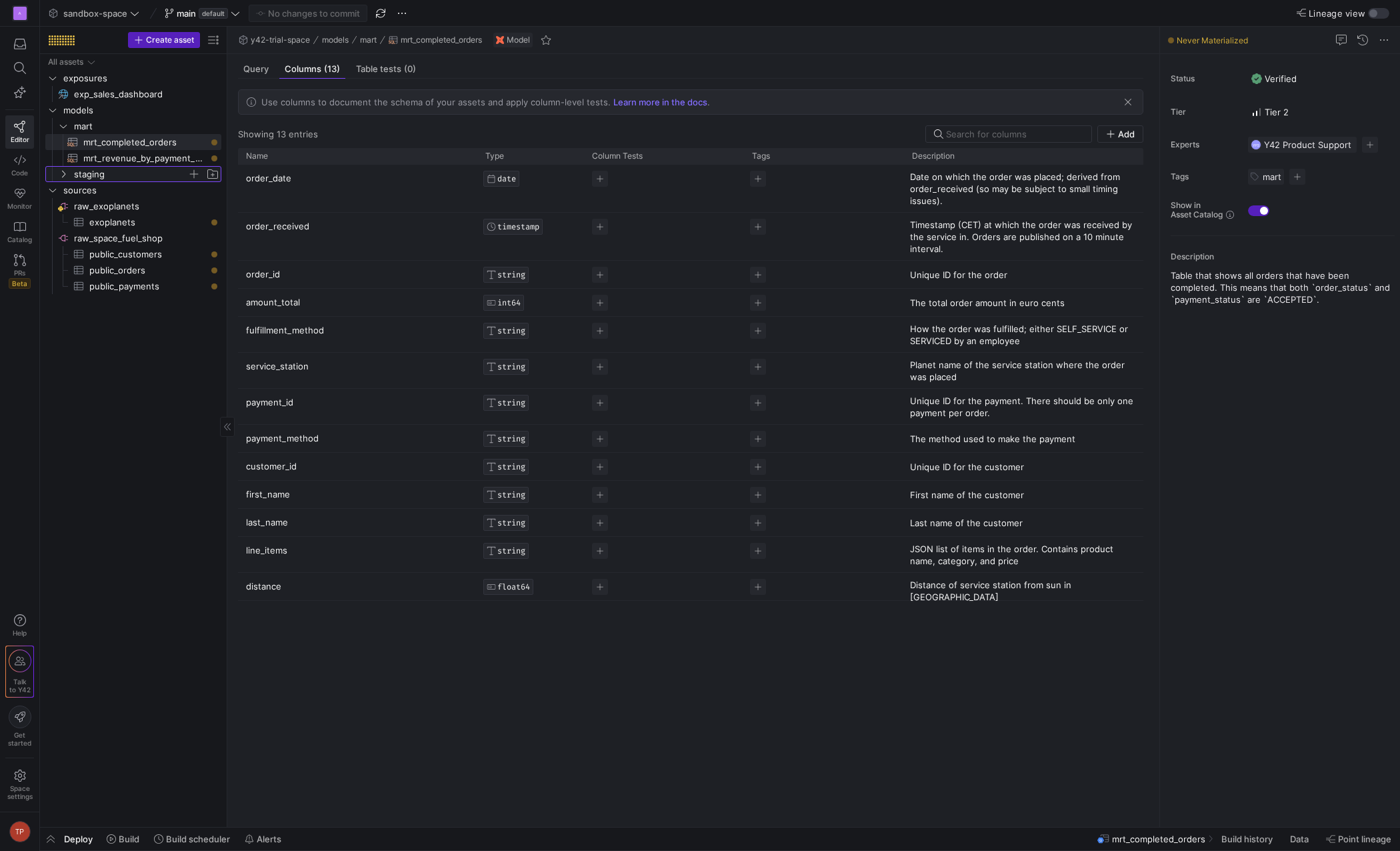
click at [90, 175] on span "staging" at bounding box center [130, 174] width 114 height 15
click at [261, 67] on span "Query" at bounding box center [256, 69] width 25 height 9
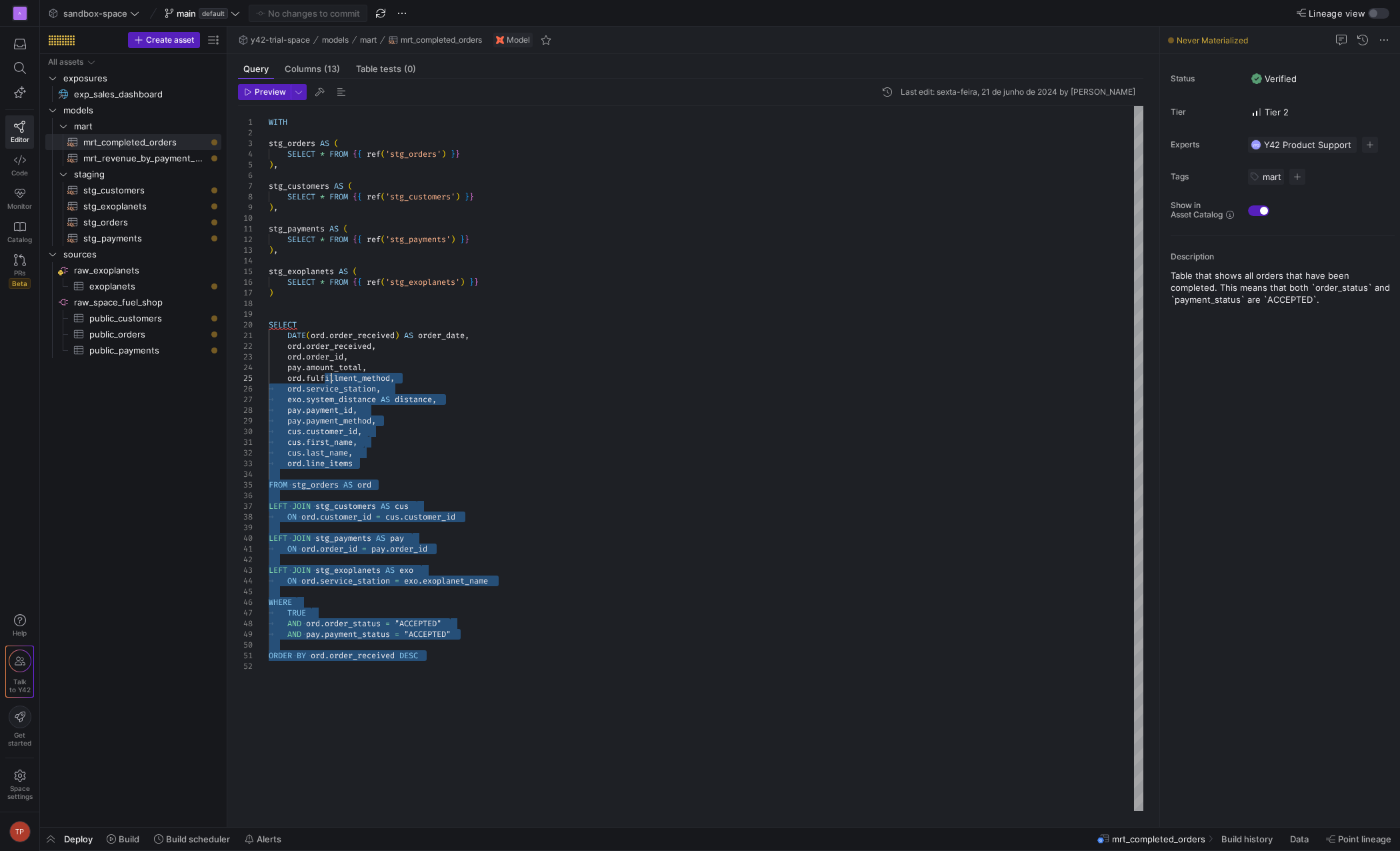
drag, startPoint x: 439, startPoint y: 663, endPoint x: 331, endPoint y: 374, distance: 308.5
click at [331, 374] on div "WITH stg_orders AS ( SELECT * FROM { { ref ( 'stg_orders' ) } } ) , stg_custome…" at bounding box center [706, 458] width 875 height 705
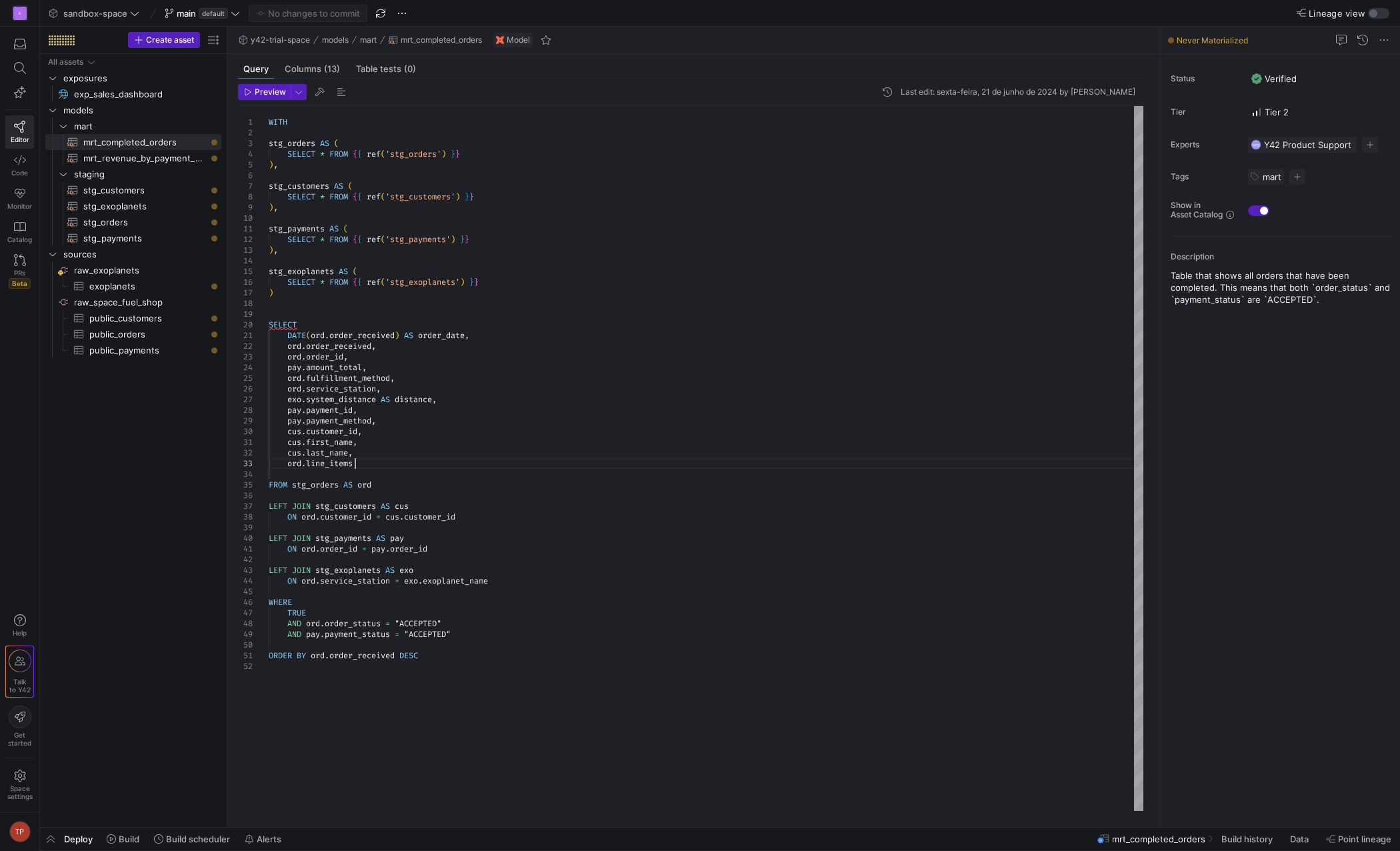
click at [395, 462] on div "WITH stg_orders AS ( SELECT * FROM { { ref ( 'stg_orders' ) } } ) , stg_custome…" at bounding box center [706, 458] width 875 height 705
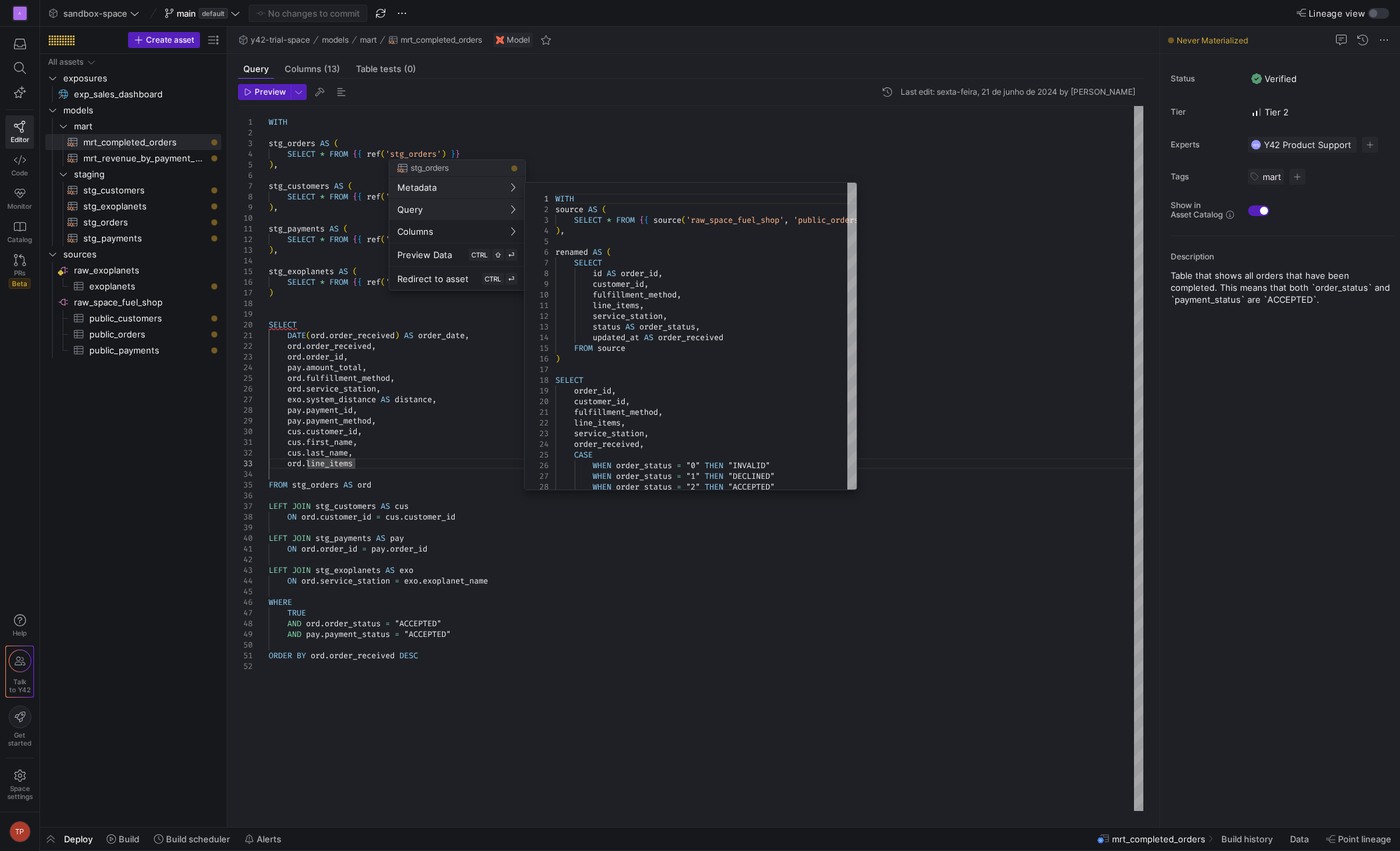
click at [304, 125] on div at bounding box center [700, 426] width 1400 height 851
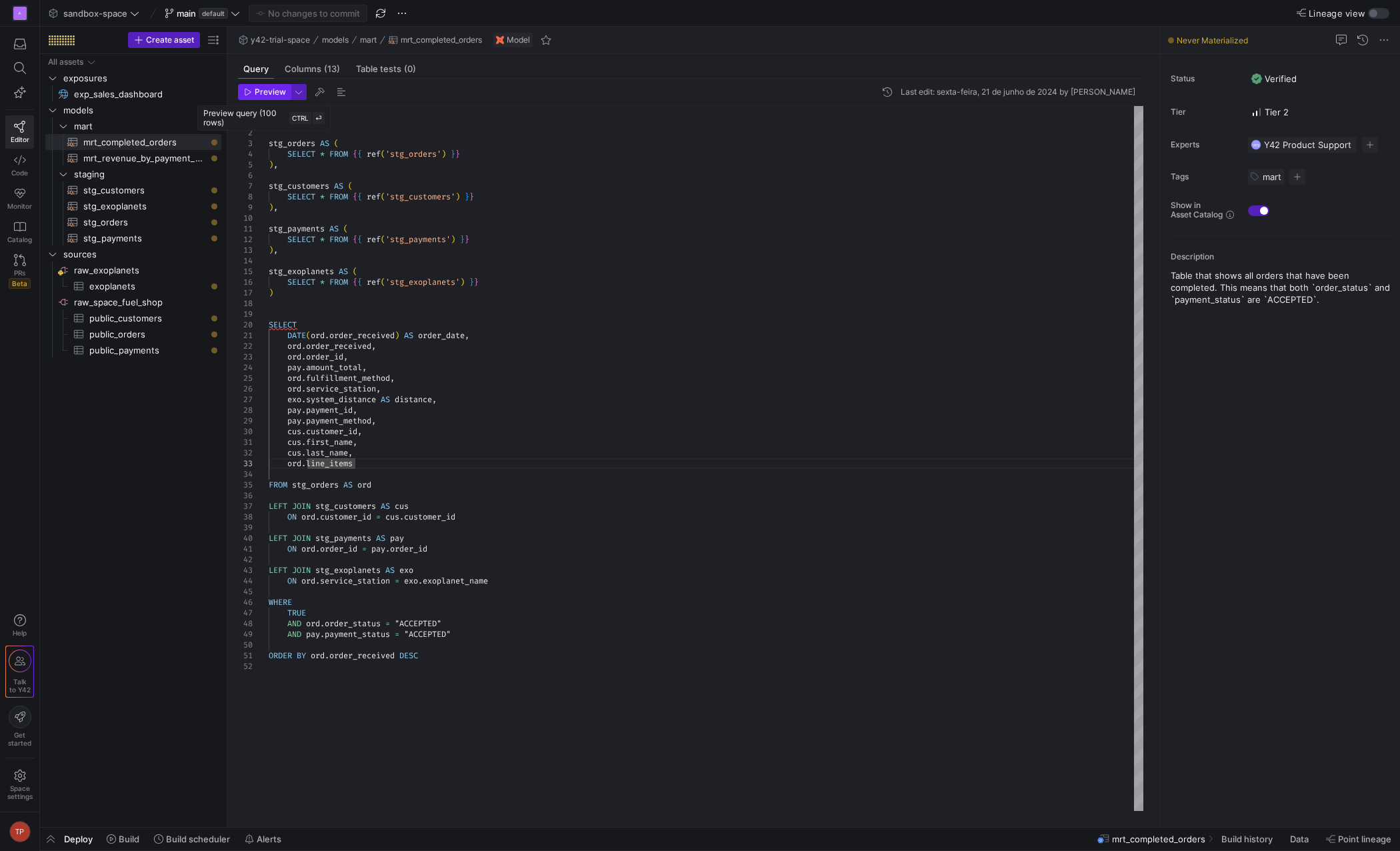
click at [255, 97] on span "button" at bounding box center [265, 92] width 51 height 15
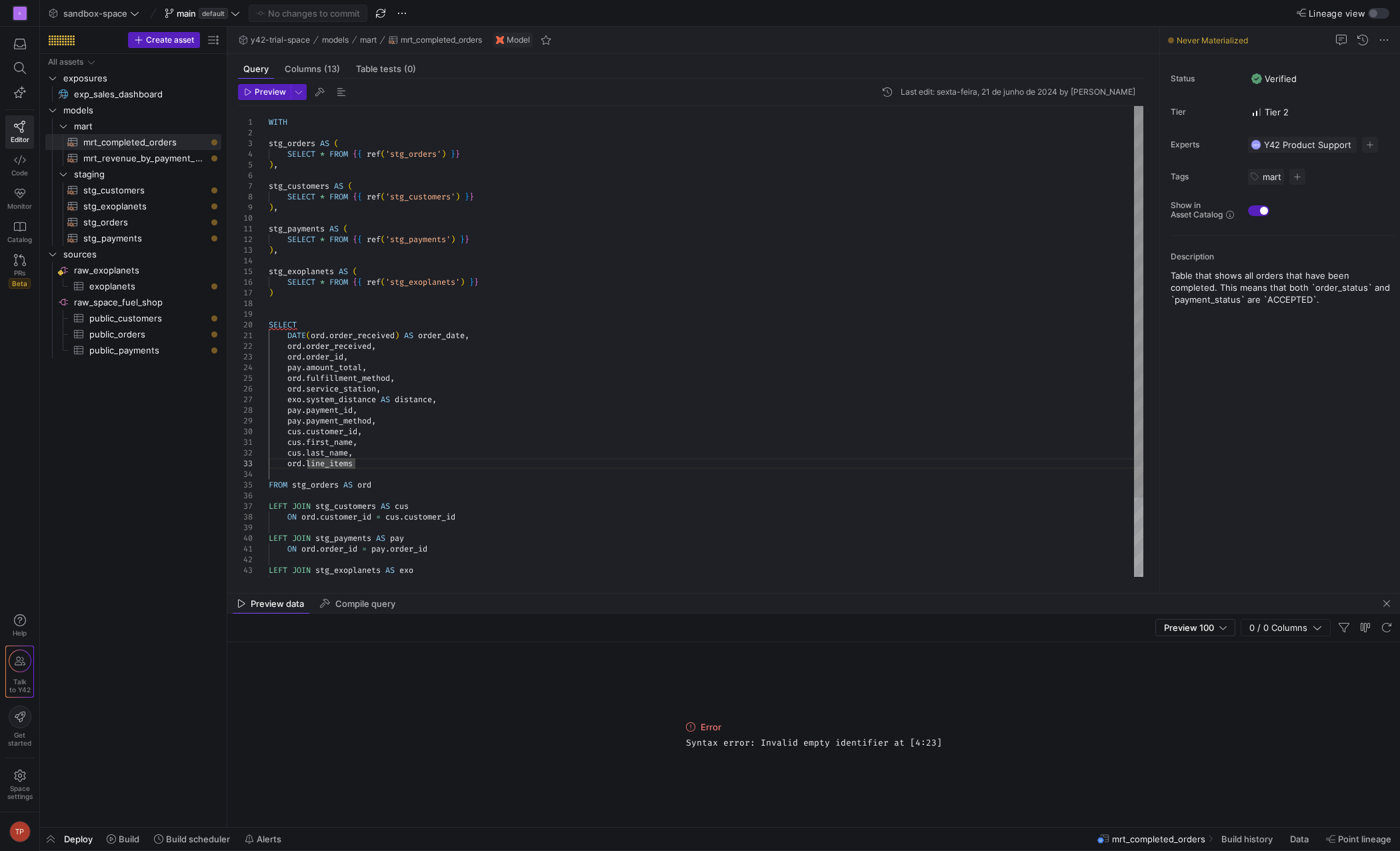
click at [314, 296] on div "WITH stg_orders AS ( SELECT * FROM { { ref ( 'stg_orders' ) } } ) , stg_custome…" at bounding box center [706, 389] width 875 height 566
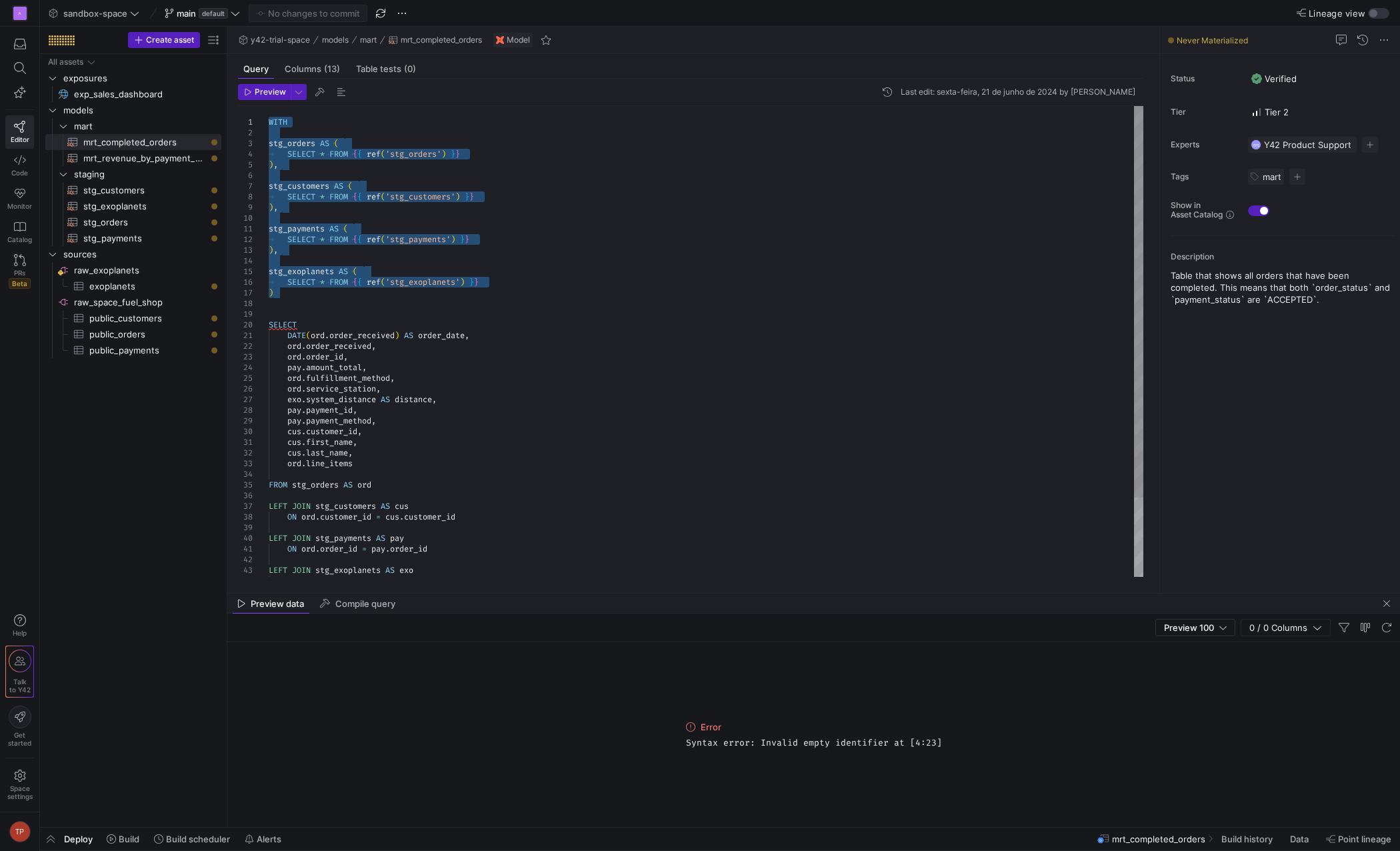
drag, startPoint x: 283, startPoint y: 201, endPoint x: 264, endPoint y: 120, distance: 83.2
click at [269, 120] on div "SELECT * FROM { { ref ( 'stg_customers' ) } } ) , stg_payments AS ( SELECT * FR…" at bounding box center [706, 389] width 875 height 566
click at [369, 333] on div "SELECT * FROM { { ref ( 'stg_customers' ) } } ) , stg_payments AS ( SELECT * FR…" at bounding box center [706, 389] width 875 height 566
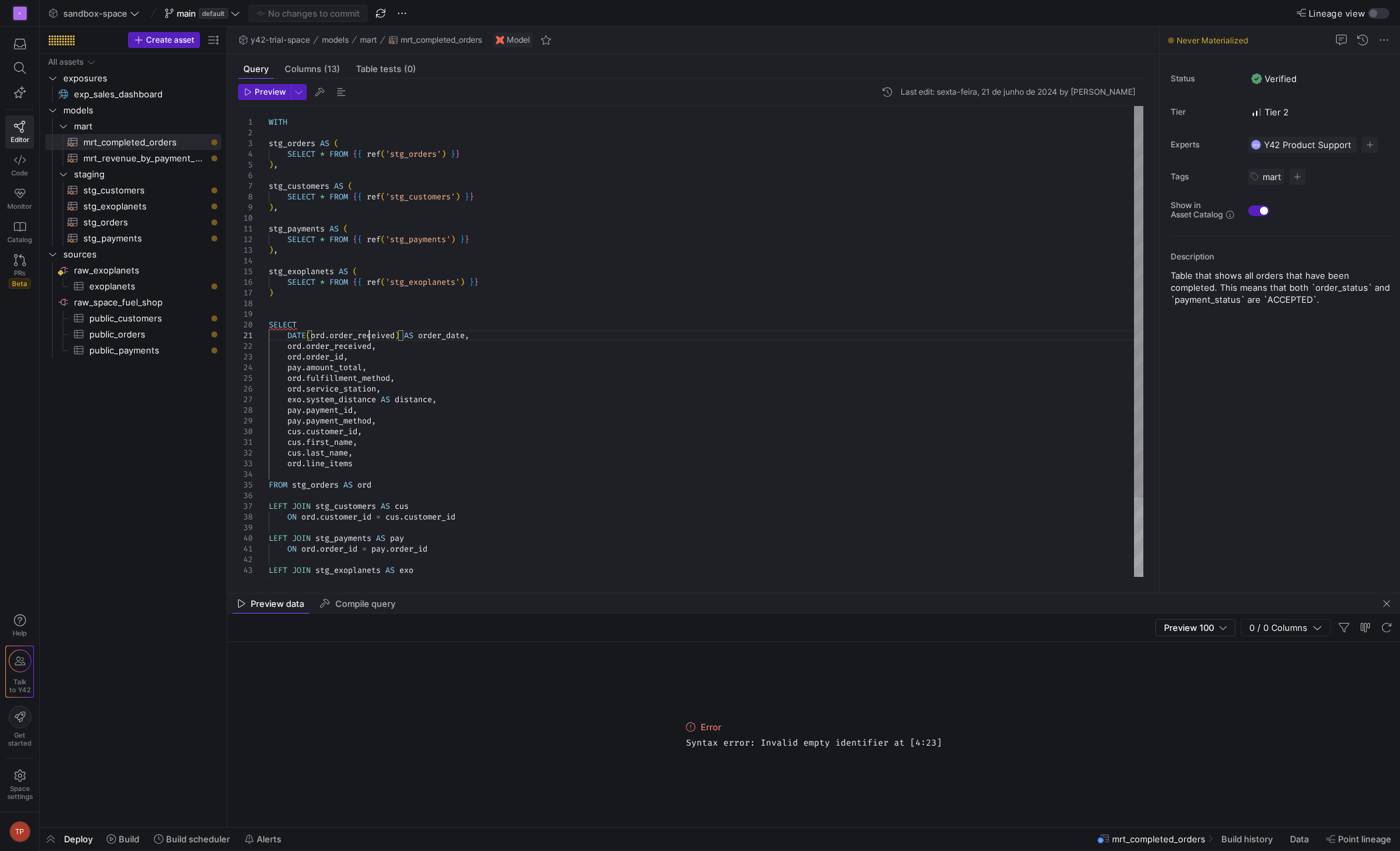
click at [369, 333] on div "SELECT * FROM { { ref ( 'stg_customers' ) } } ) , stg_payments AS ( SELECT * FR…" at bounding box center [706, 389] width 875 height 566
click at [405, 287] on div "SELECT * FROM { { ref ( 'stg_customers' ) } } ) , stg_payments AS ( SELECT * FR…" at bounding box center [706, 389] width 875 height 566
click at [408, 284] on div "SELECT * FROM { { ref ( 'stg_customers' ) } } ) , stg_payments AS ( SELECT * FR…" at bounding box center [706, 389] width 875 height 566
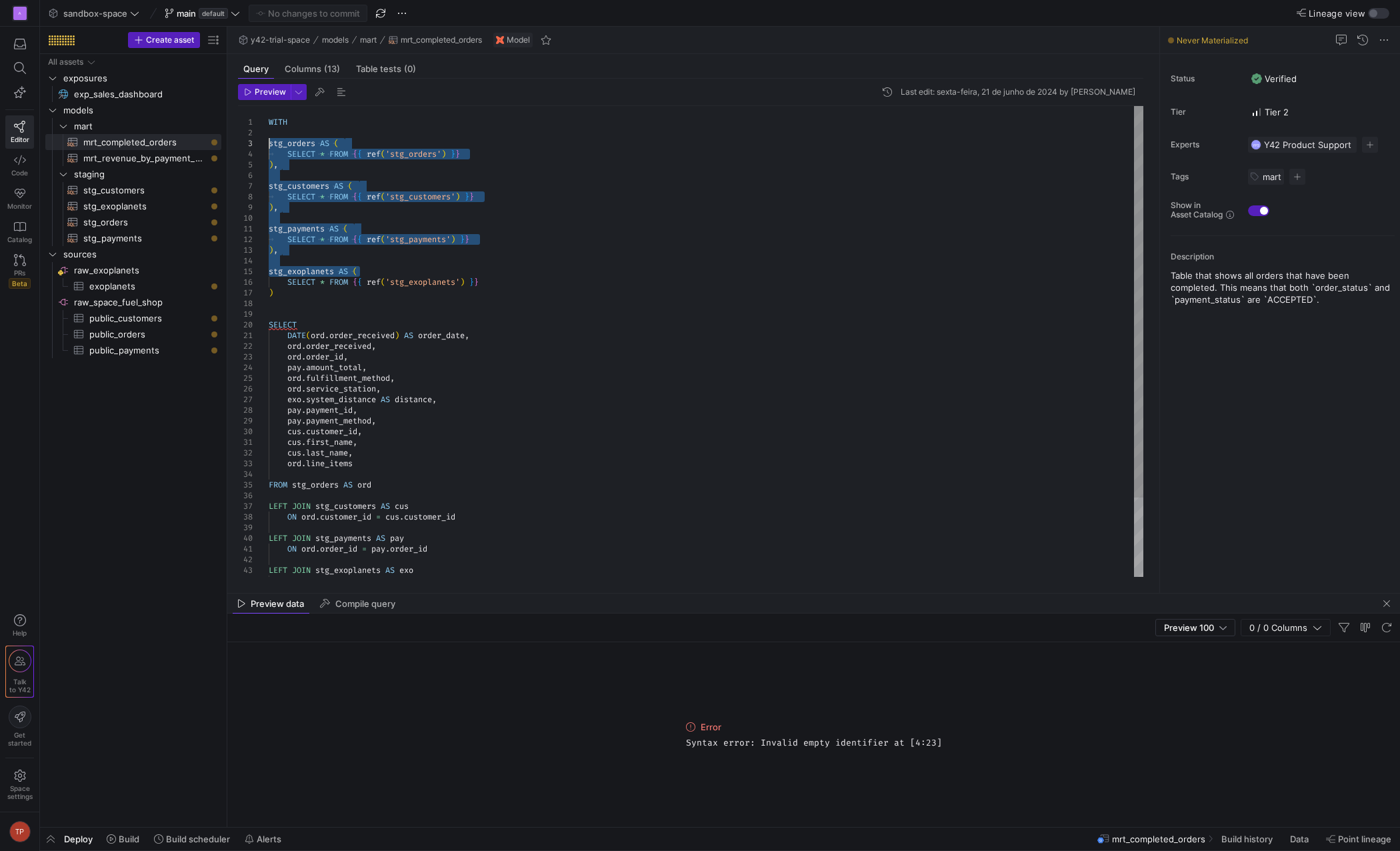
drag, startPoint x: 365, startPoint y: 270, endPoint x: 261, endPoint y: 141, distance: 165.7
click at [269, 141] on div "SELECT * FROM { { ref ( 'stg_customers' ) } } ) , stg_payments AS ( SELECT * FR…" at bounding box center [706, 389] width 875 height 566
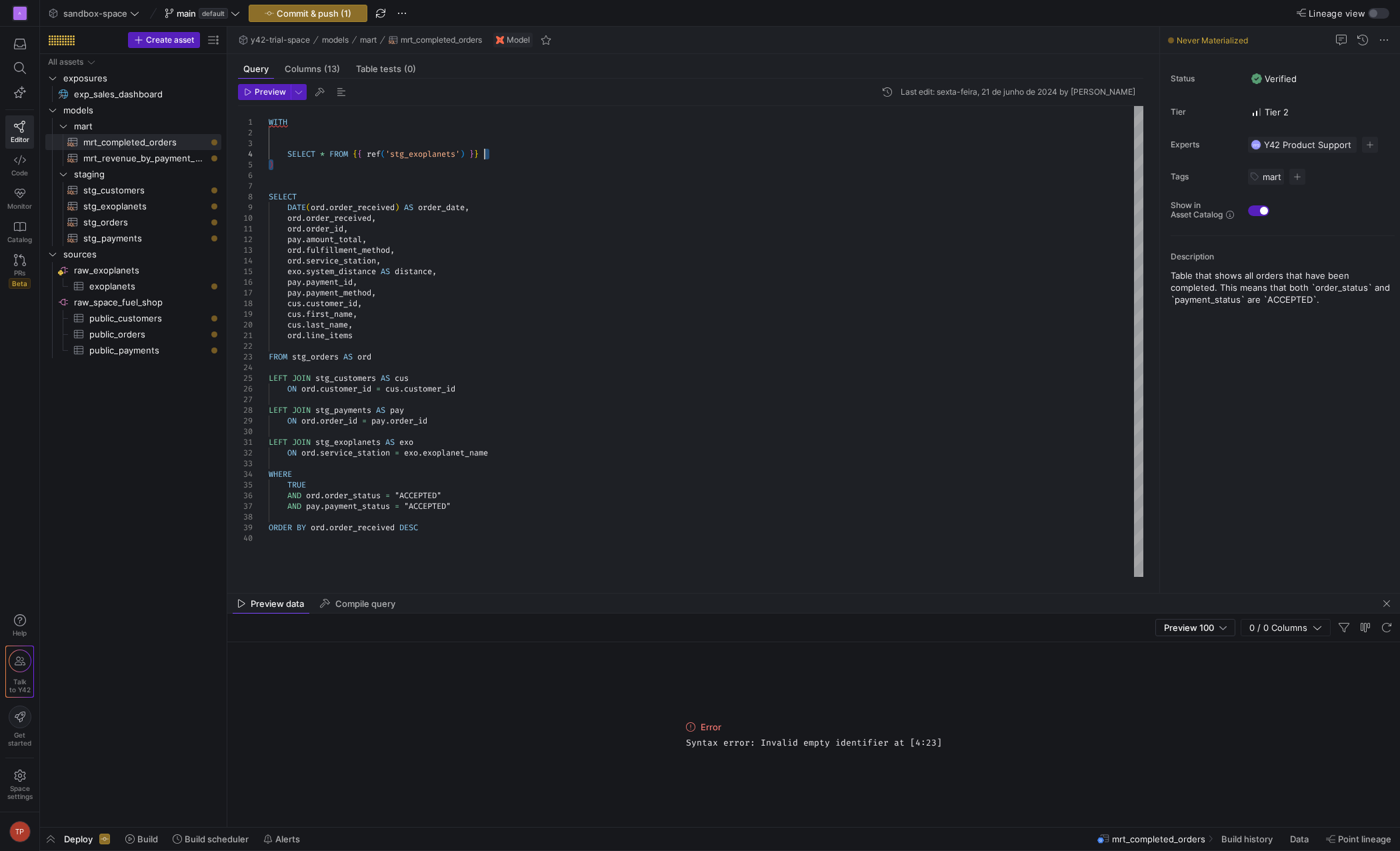
drag, startPoint x: 292, startPoint y: 169, endPoint x: 530, endPoint y: 152, distance: 238.6
click at [530, 152] on div "SELECT * FROM { { ref ( 'stg_exoplanets' ) } } ) SELECT DATE ( ord . order_rece…" at bounding box center [706, 342] width 875 height 471
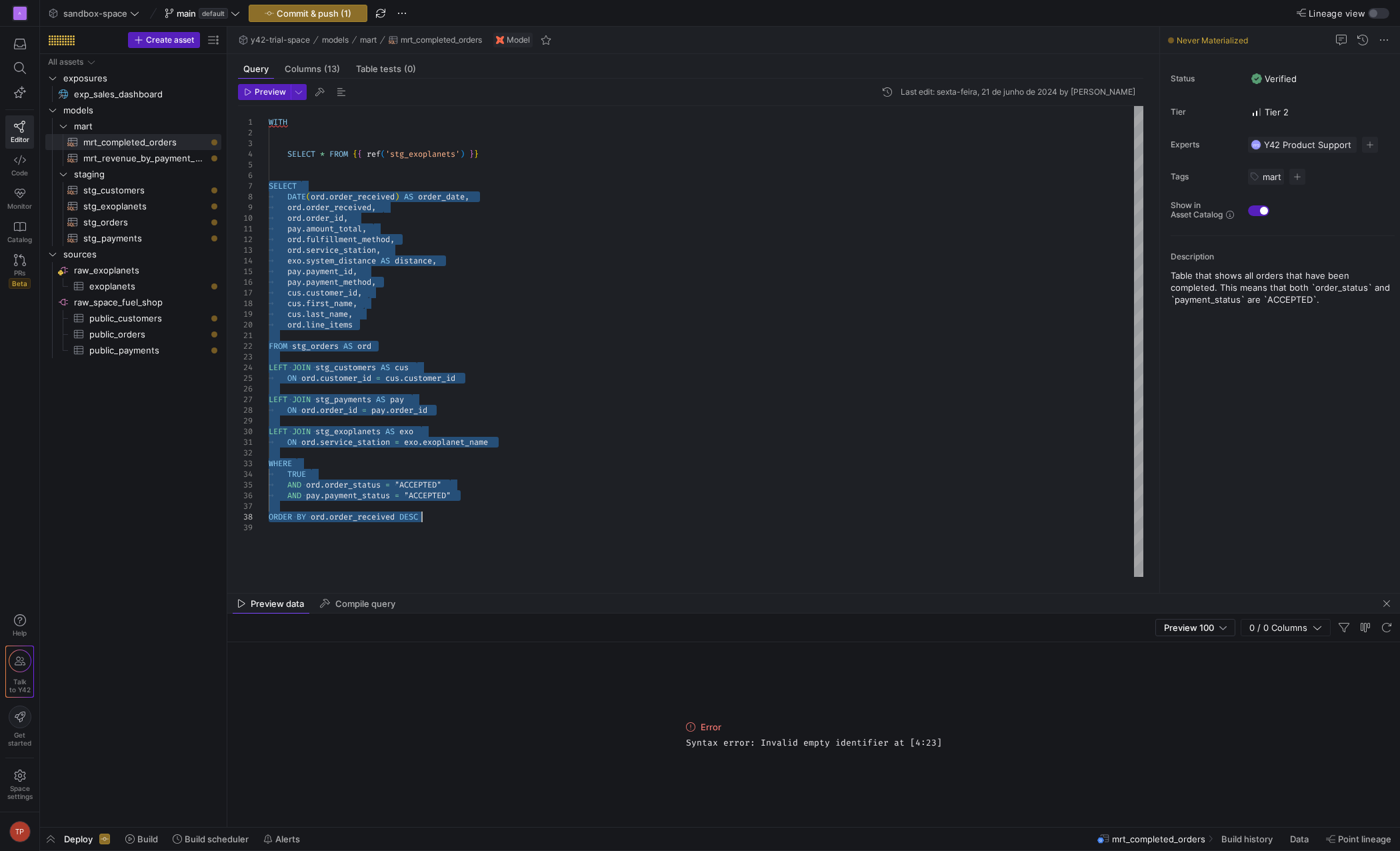
drag, startPoint x: 269, startPoint y: 185, endPoint x: 446, endPoint y: 520, distance: 378.9
click at [446, 521] on div "SELECT * FROM { { ref ( 'stg_exoplanets' ) } } SELECT DATE ( ord . order_receiv…" at bounding box center [706, 342] width 875 height 471
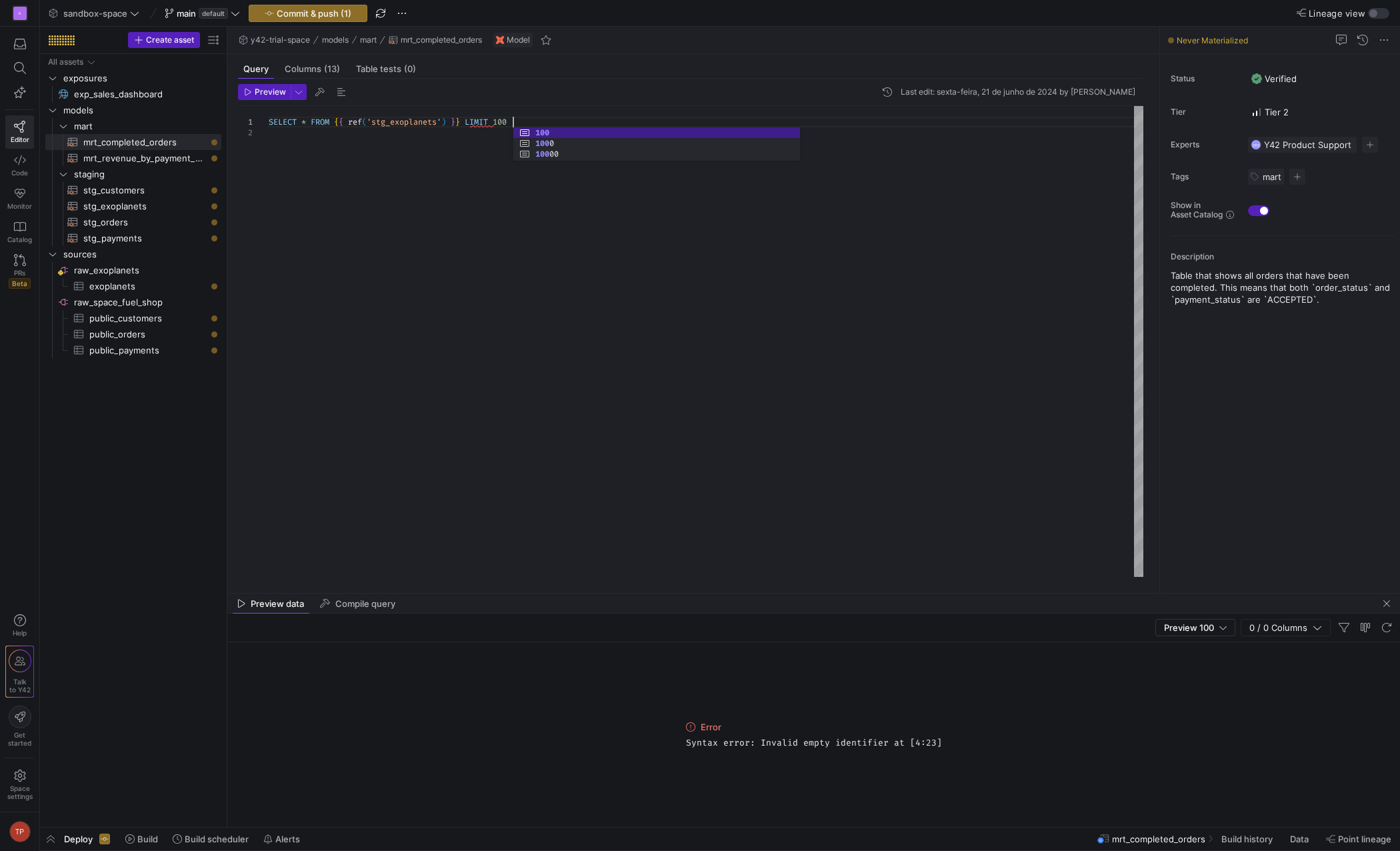
scroll to position [10, 244]
click at [467, 194] on div "SELECT * FROM { { ref ( 'stg_exoplanets' ) } } LIMIT 100" at bounding box center [706, 342] width 875 height 471
click at [254, 85] on span "button" at bounding box center [265, 92] width 51 height 15
click at [304, 138] on div "SELECT * FROM { { ref ( 'stg_exoplanets' ) } } LIMIT 100" at bounding box center [706, 342] width 875 height 471
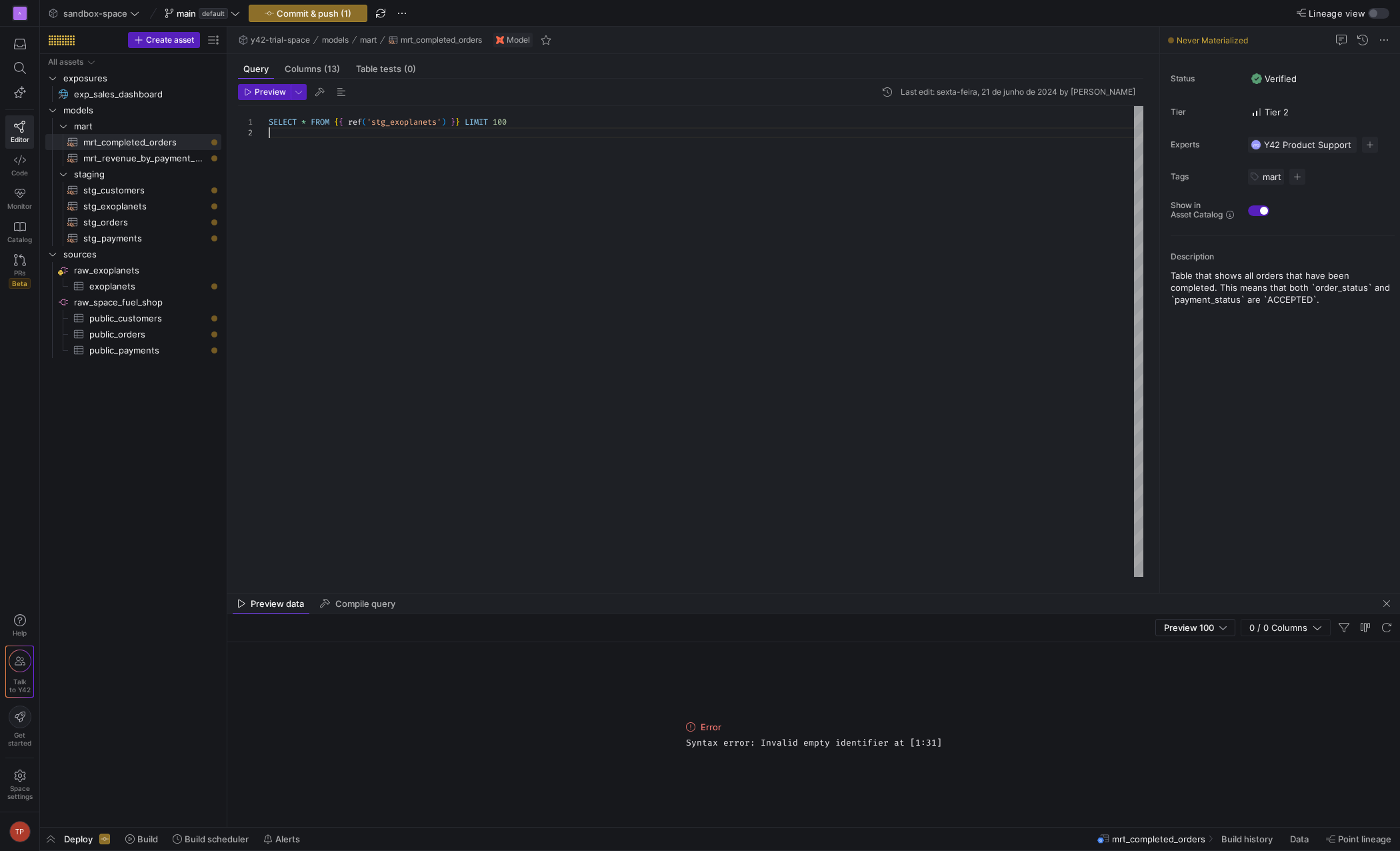
click at [301, 132] on div "SELECT * FROM { { ref ( 'stg_exoplanets' ) } } LIMIT 100" at bounding box center [706, 342] width 875 height 471
click at [259, 94] on span "Preview" at bounding box center [270, 92] width 31 height 9
click at [529, 124] on div "SELECT * FROM { { ref ( 'stg_exoplanets' ) } } LIMIT 100" at bounding box center [706, 342] width 875 height 471
click at [271, 89] on span "Preview" at bounding box center [270, 92] width 31 height 9
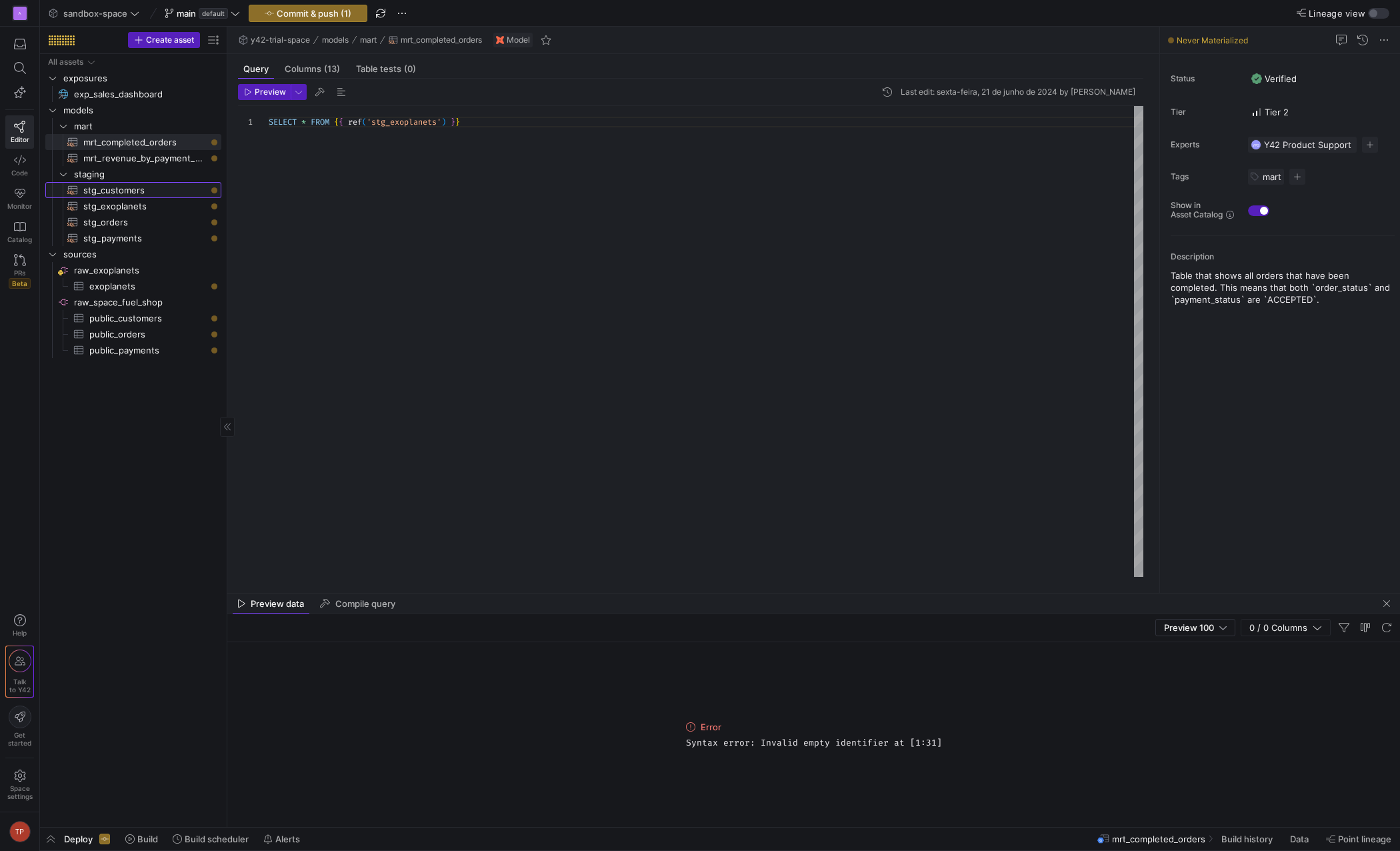
click at [132, 189] on span "stg_customers​​​​​​​​​​" at bounding box center [145, 190] width 123 height 15
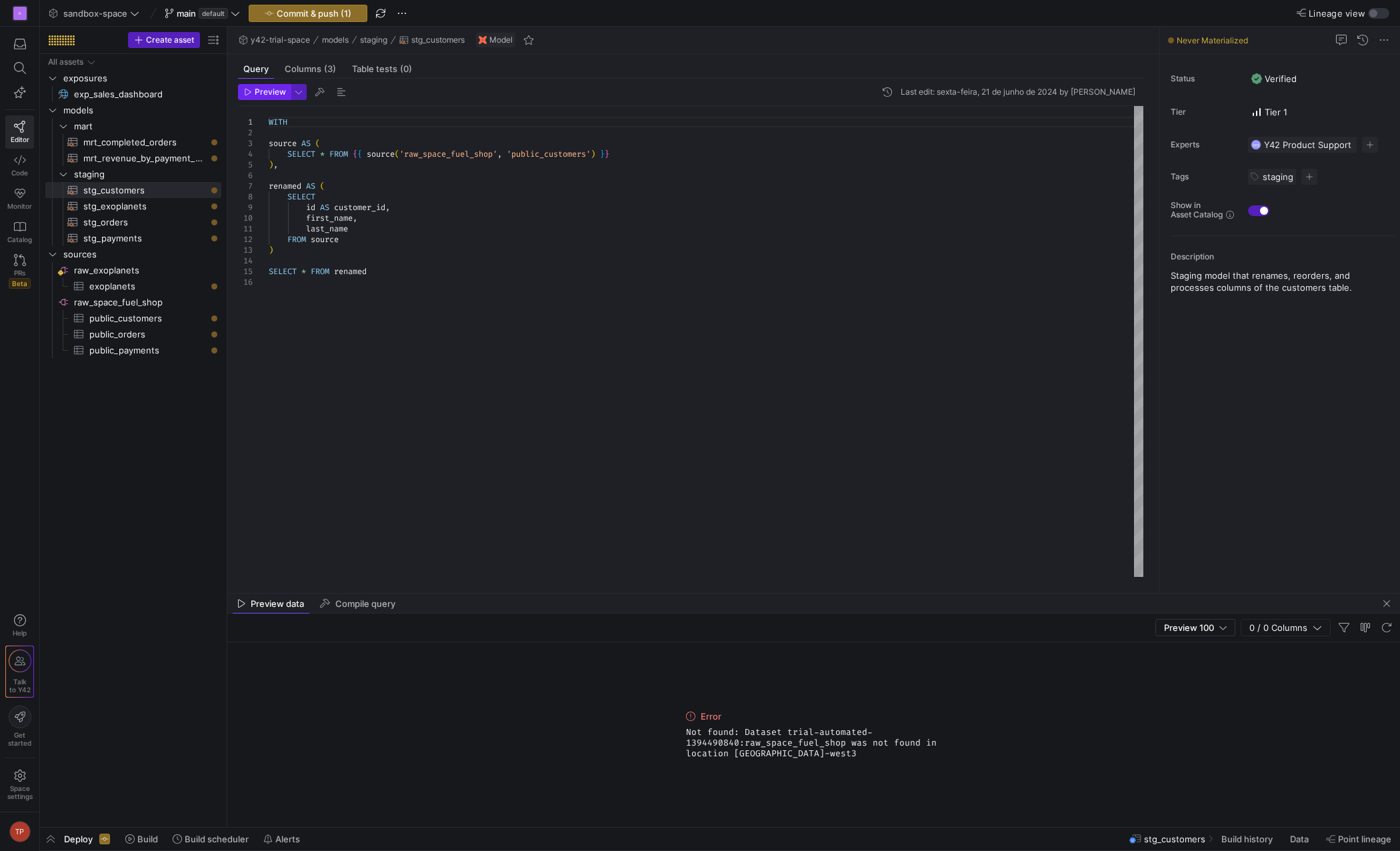
click at [271, 94] on span "Preview" at bounding box center [270, 92] width 31 height 9
click at [122, 141] on span "mrt_completed_orders​​​​​​​​​​" at bounding box center [145, 142] width 123 height 15
type textarea "SELECT * FROM {{ ref('stg_exoplanets') }}"
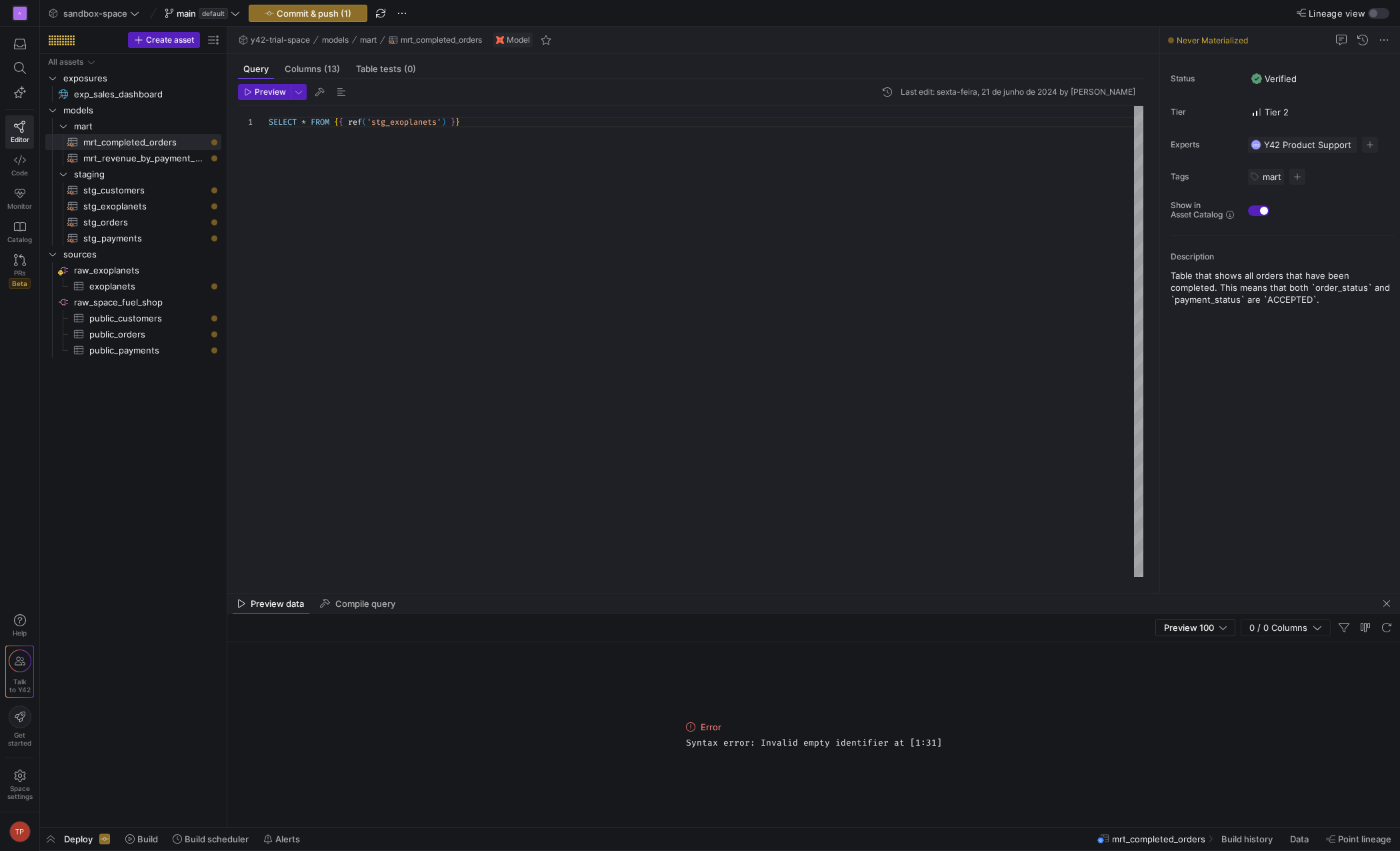
scroll to position [10, 0]
drag, startPoint x: 336, startPoint y: 120, endPoint x: 370, endPoint y: 117, distance: 34.1
click at [370, 117] on div "SELECT * FROM { { ref ( 'stg_exoplanets' ) } }" at bounding box center [706, 342] width 875 height 471
click at [370, 117] on div at bounding box center [700, 426] width 1400 height 851
click at [376, 123] on div "SELECT * FROM { { ref ( 'stg_exoplanets' ) } }" at bounding box center [706, 342] width 875 height 471
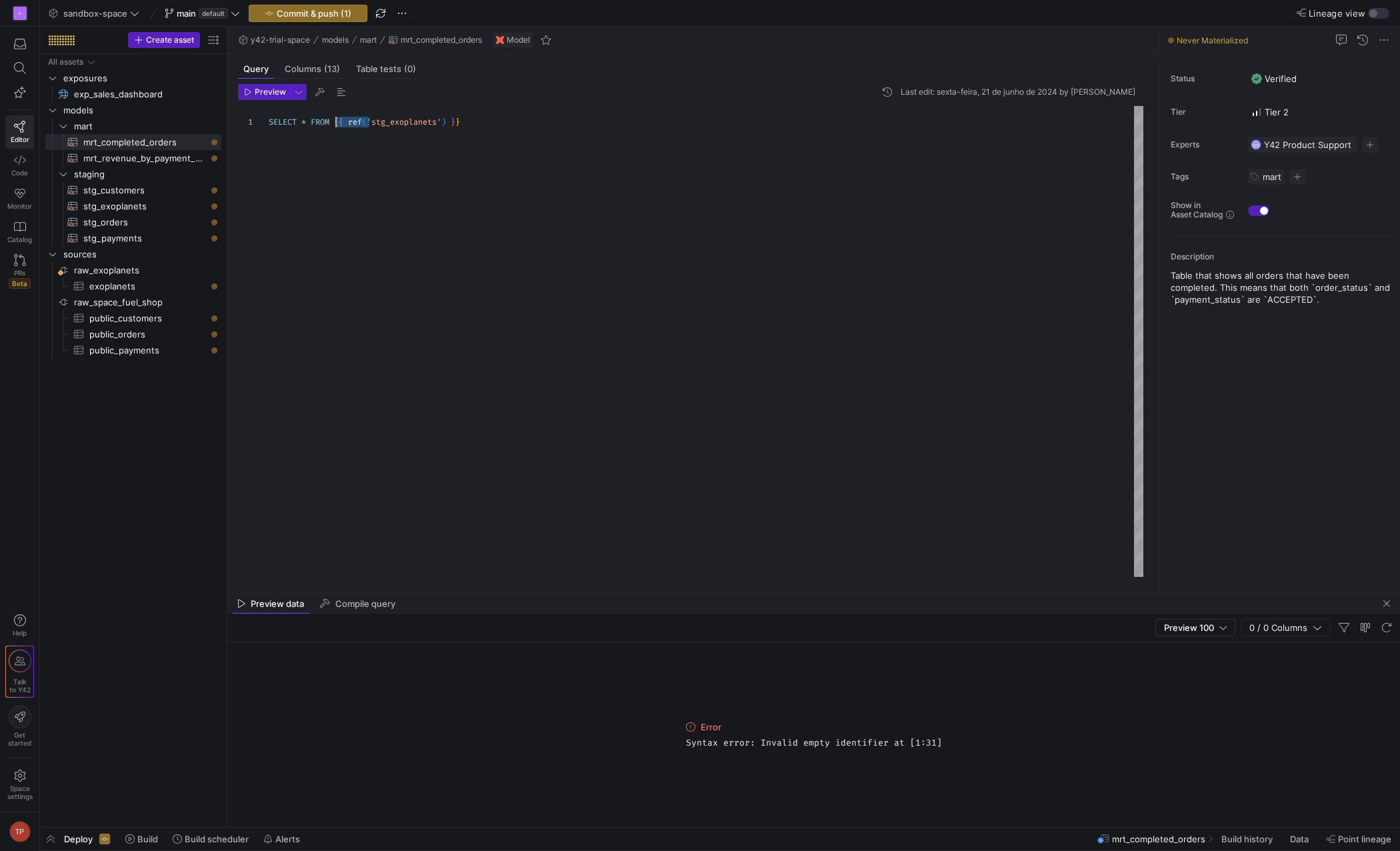
drag, startPoint x: 366, startPoint y: 123, endPoint x: 334, endPoint y: 123, distance: 32.0
click at [334, 123] on div "SELECT * FROM { { ref ( 'stg_exoplanets' ) } }" at bounding box center [706, 342] width 875 height 471
click at [453, 122] on div "SELECT * FROM 'stg_exoplanets' ) } }" at bounding box center [706, 342] width 875 height 471
click at [374, 123] on div "SELECT * FROM { { ref ( 'stg_exoplanets' ) } }" at bounding box center [706, 342] width 875 height 471
click at [375, 121] on div at bounding box center [700, 426] width 1400 height 851
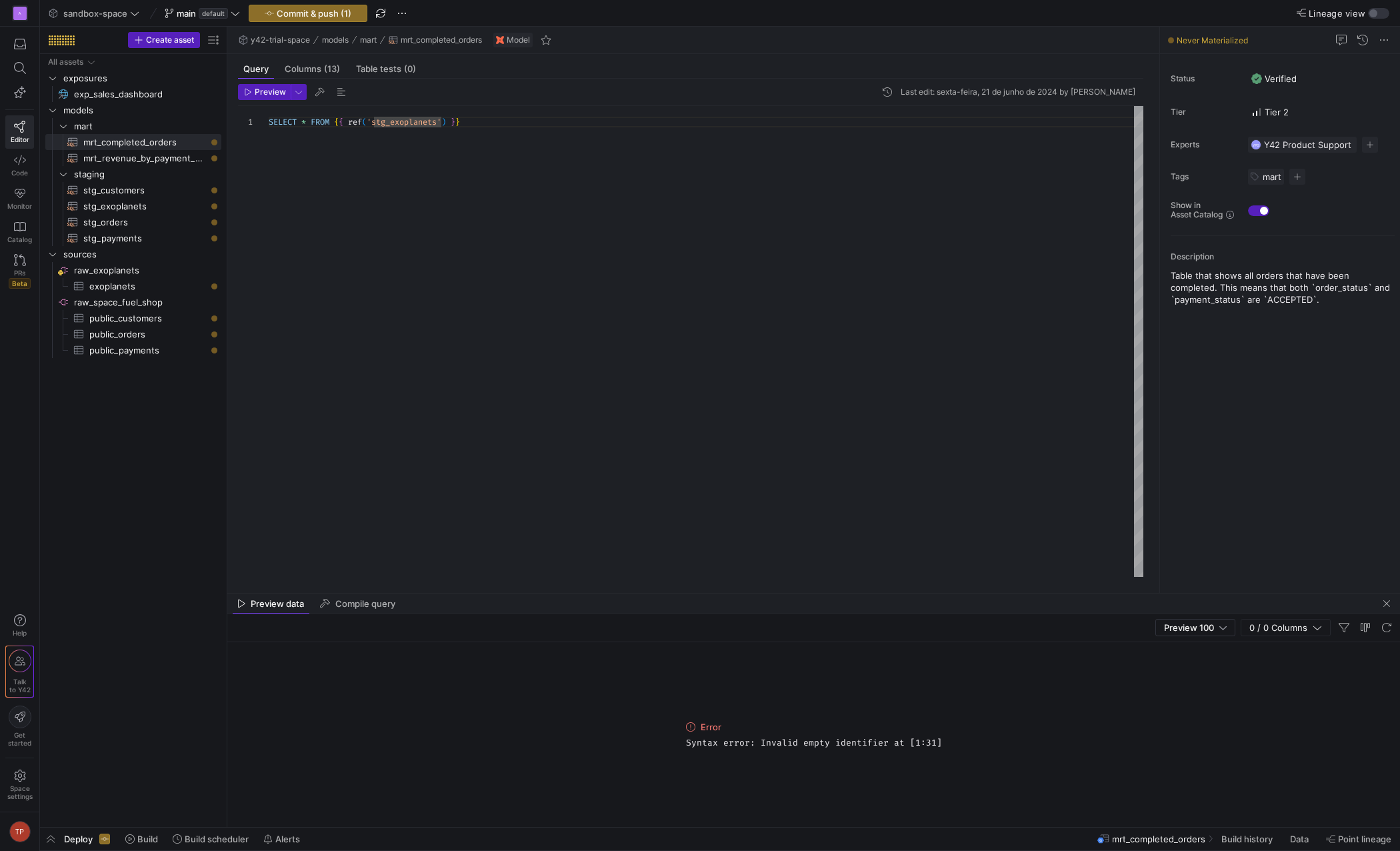
click at [382, 125] on div "SELECT * FROM { { ref ( 'stg_exoplanets' ) } }" at bounding box center [706, 342] width 875 height 471
click at [376, 122] on div at bounding box center [700, 426] width 1400 height 851
click at [380, 119] on div "SELECT * FROM { { ref ( 'stg_exoplanets' ) } }" at bounding box center [706, 342] width 875 height 471
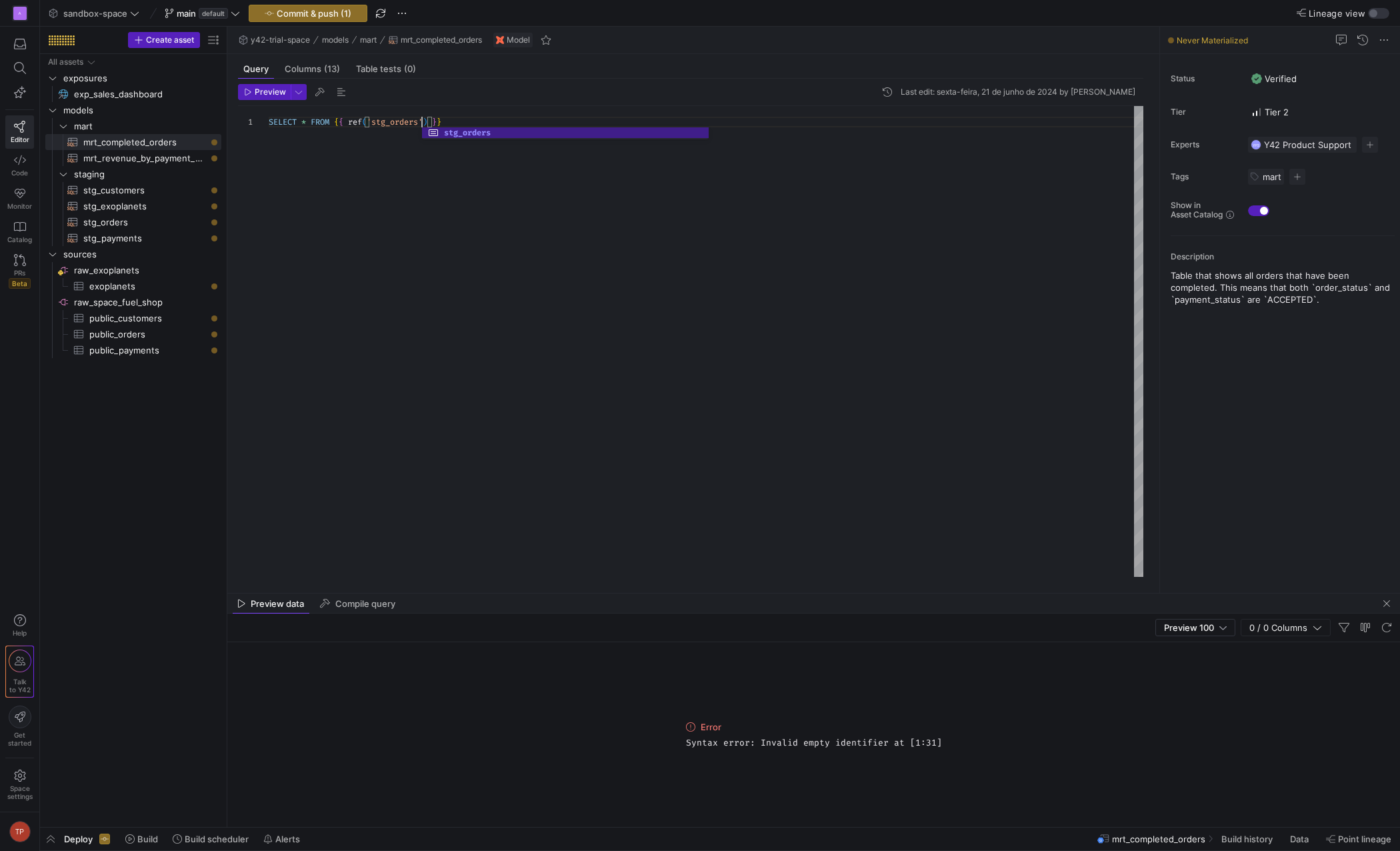
click at [517, 156] on div "SELECT * FROM { { ref ( 'stg_orders' ) } }" at bounding box center [706, 342] width 875 height 471
click at [264, 91] on span "Preview" at bounding box center [270, 92] width 31 height 9
drag, startPoint x: 783, startPoint y: 745, endPoint x: 890, endPoint y: 748, distance: 107.0
click at [883, 751] on div "Error Syntax error: Invalid empty identifier at [1:31]" at bounding box center [814, 734] width 266 height 185
click at [892, 747] on span "Syntax error: Invalid empty identifier at [1:31]" at bounding box center [815, 743] width 256 height 11
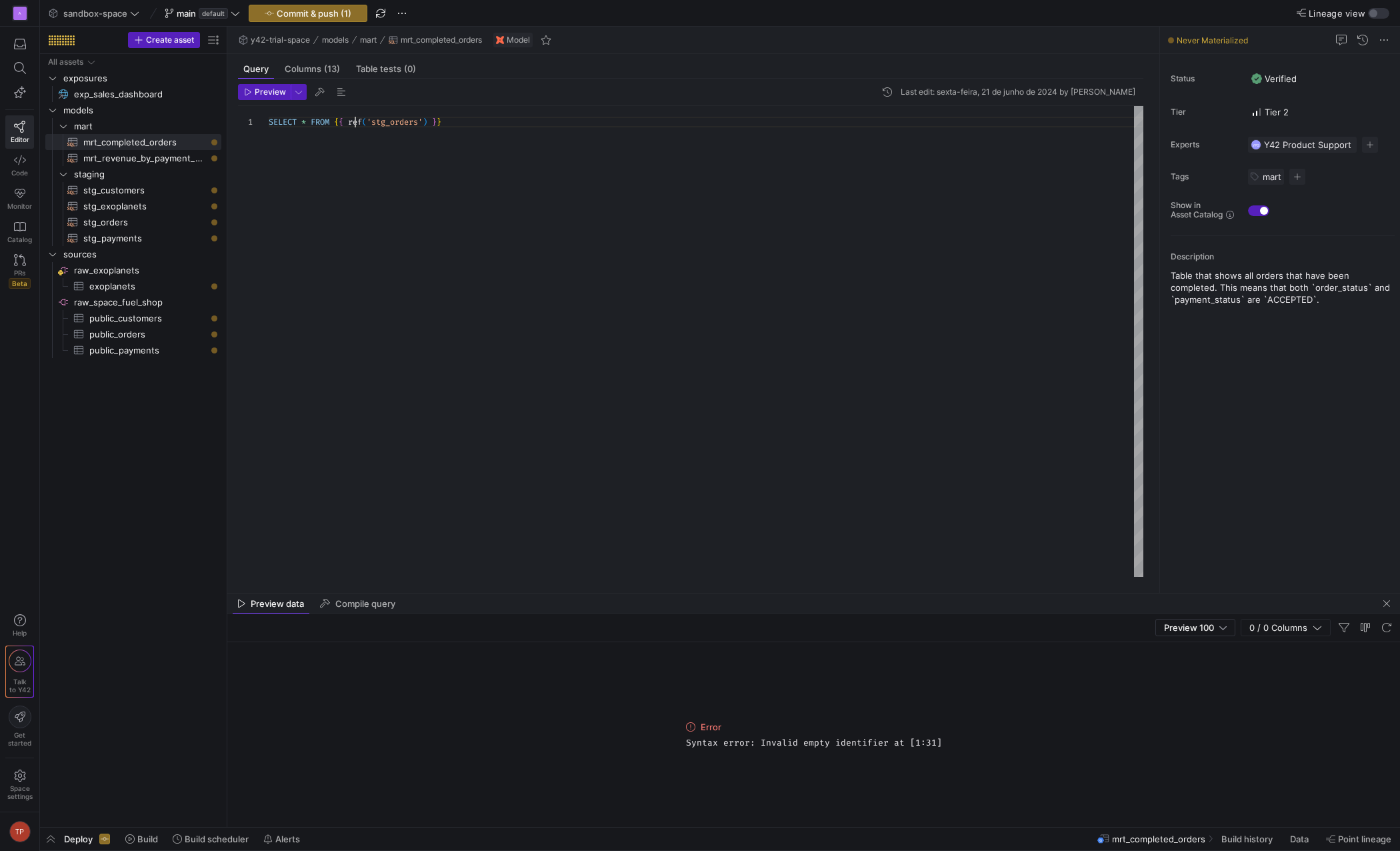
scroll to position [10, 176]
click at [355, 122] on div "SELECT * FROM { { ref ( 'stg_orders' ) } }" at bounding box center [706, 342] width 875 height 471
click at [134, 159] on span "mrt_revenue_by_payment_method​​​​​​​​​​" at bounding box center [145, 158] width 123 height 15
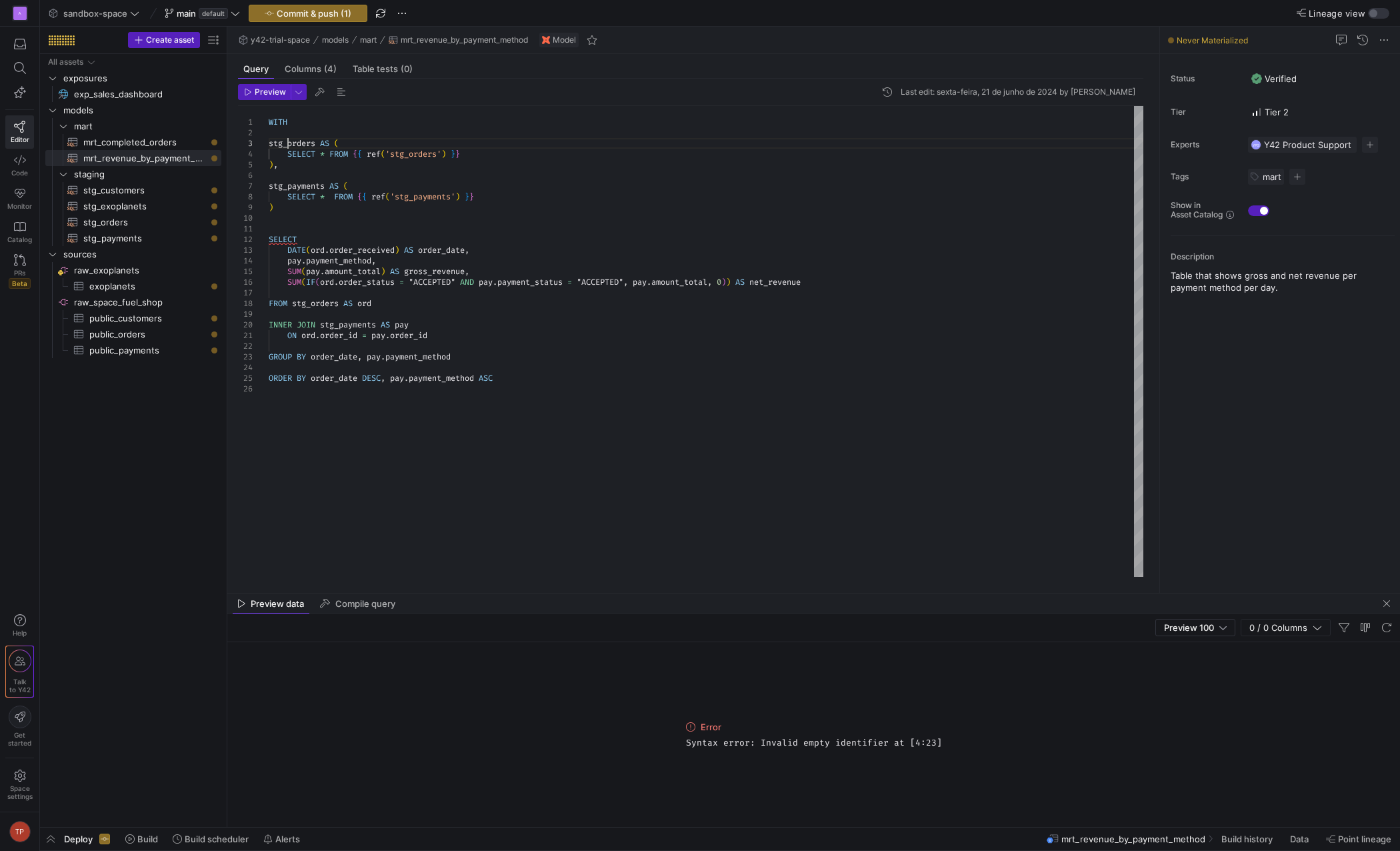
click at [288, 145] on div "WITH stg_orders AS ( SELECT * FROM { { ref ( 'stg_orders' ) } } ) , stg_payment…" at bounding box center [706, 342] width 875 height 471
click at [295, 93] on span "button" at bounding box center [299, 92] width 15 height 15
click at [732, 210] on div at bounding box center [700, 426] width 1400 height 851
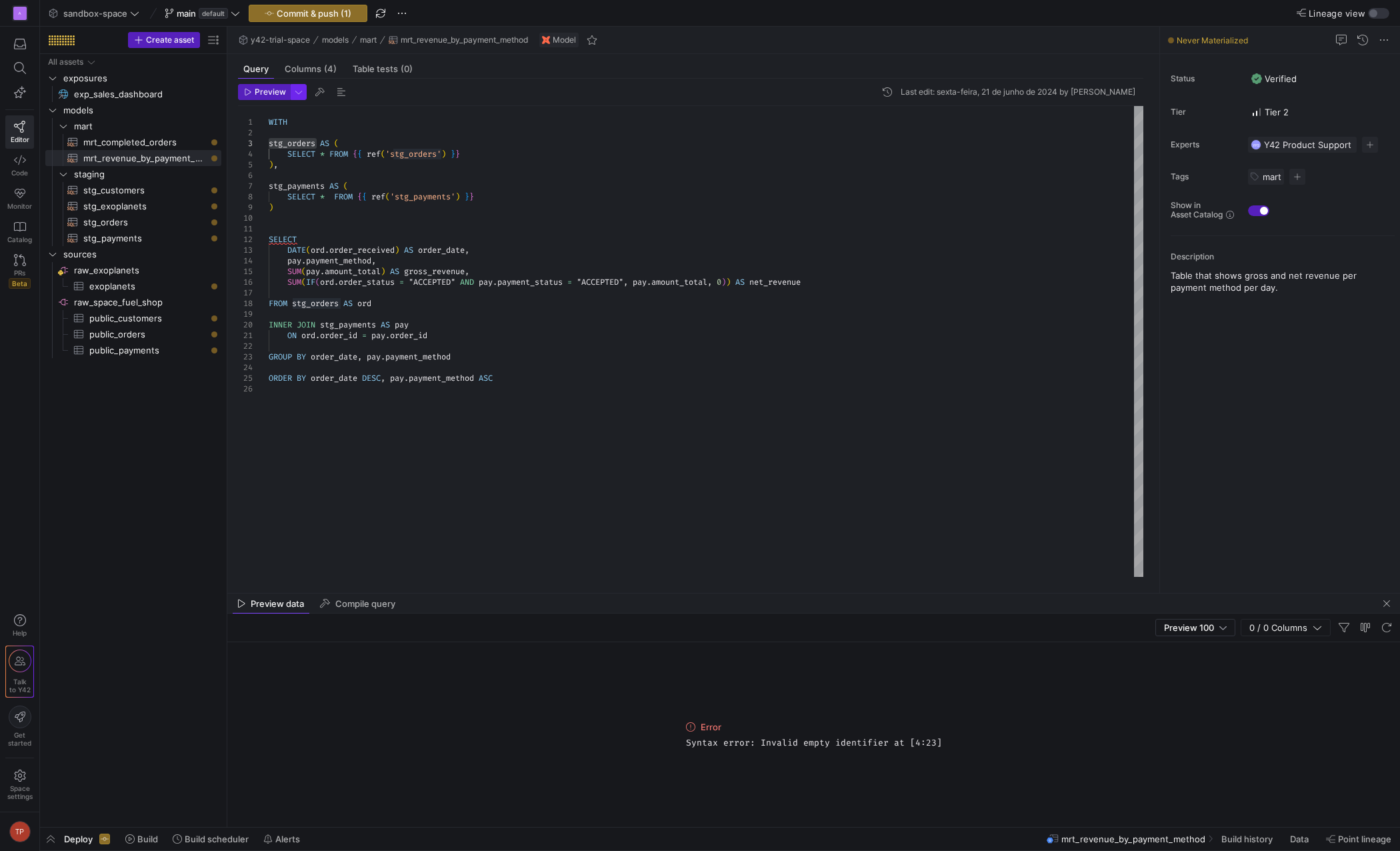
click at [292, 95] on span "button" at bounding box center [299, 92] width 15 height 15
click at [372, 120] on div at bounding box center [700, 426] width 1400 height 851
drag, startPoint x: 305, startPoint y: 218, endPoint x: 305, endPoint y: 228, distance: 10.0
click at [305, 228] on span "View Problem (Alt+F8)" at bounding box center [318, 226] width 90 height 9
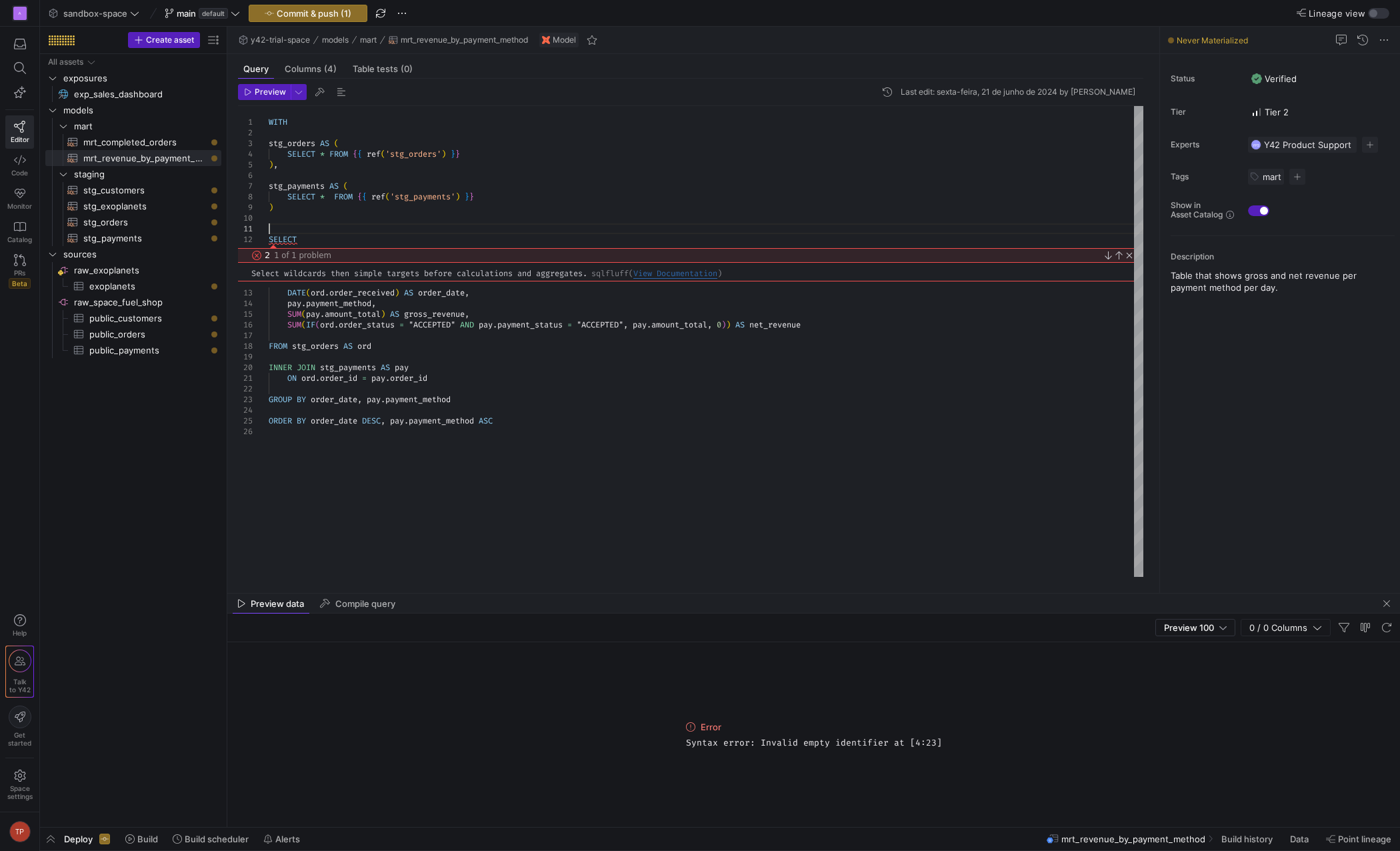
click at [549, 224] on div "WITH stg_orders AS ( SELECT * FROM { { ref ( 'stg_orders' ) } } ) , stg_payment…" at bounding box center [706, 342] width 875 height 471
click at [1130, 253] on link "Close" at bounding box center [1128, 255] width 11 height 11
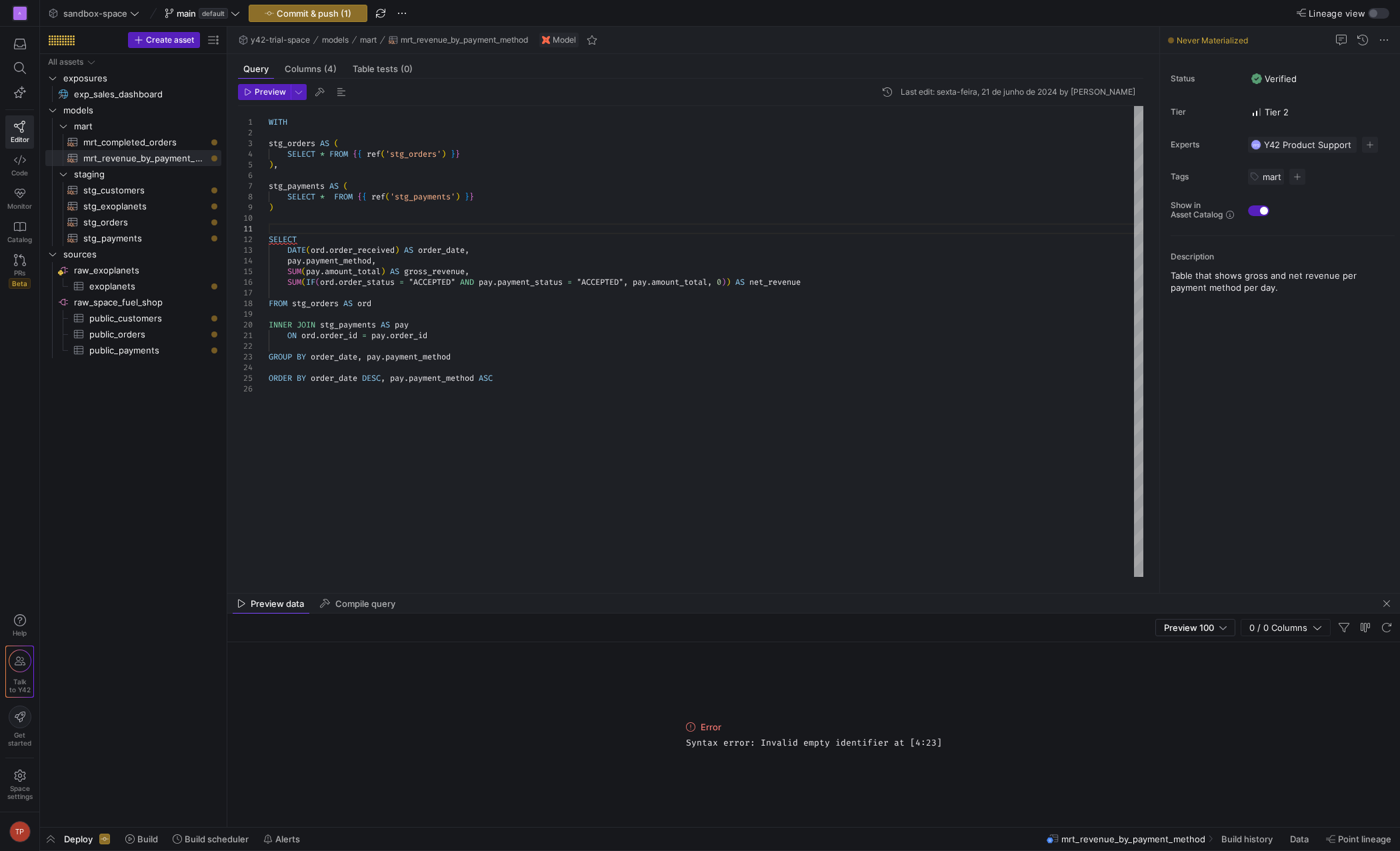
click at [301, 206] on div "WITH stg_orders AS ( SELECT * FROM { { ref ( 'stg_orders' ) } } ) , stg_payment…" at bounding box center [706, 342] width 875 height 471
drag, startPoint x: 292, startPoint y: 204, endPoint x: 289, endPoint y: 166, distance: 38.1
click at [289, 166] on div "WITH stg_orders AS ( SELECT * FROM { { ref ( 'stg_orders' ) } } ) , stg_payment…" at bounding box center [706, 342] width 875 height 471
click at [340, 230] on div "WITH stg_orders AS ( SELECT * FROM { { ref ( 'stg_orders' ) } } ) , SELECT DATE…" at bounding box center [706, 342] width 875 height 471
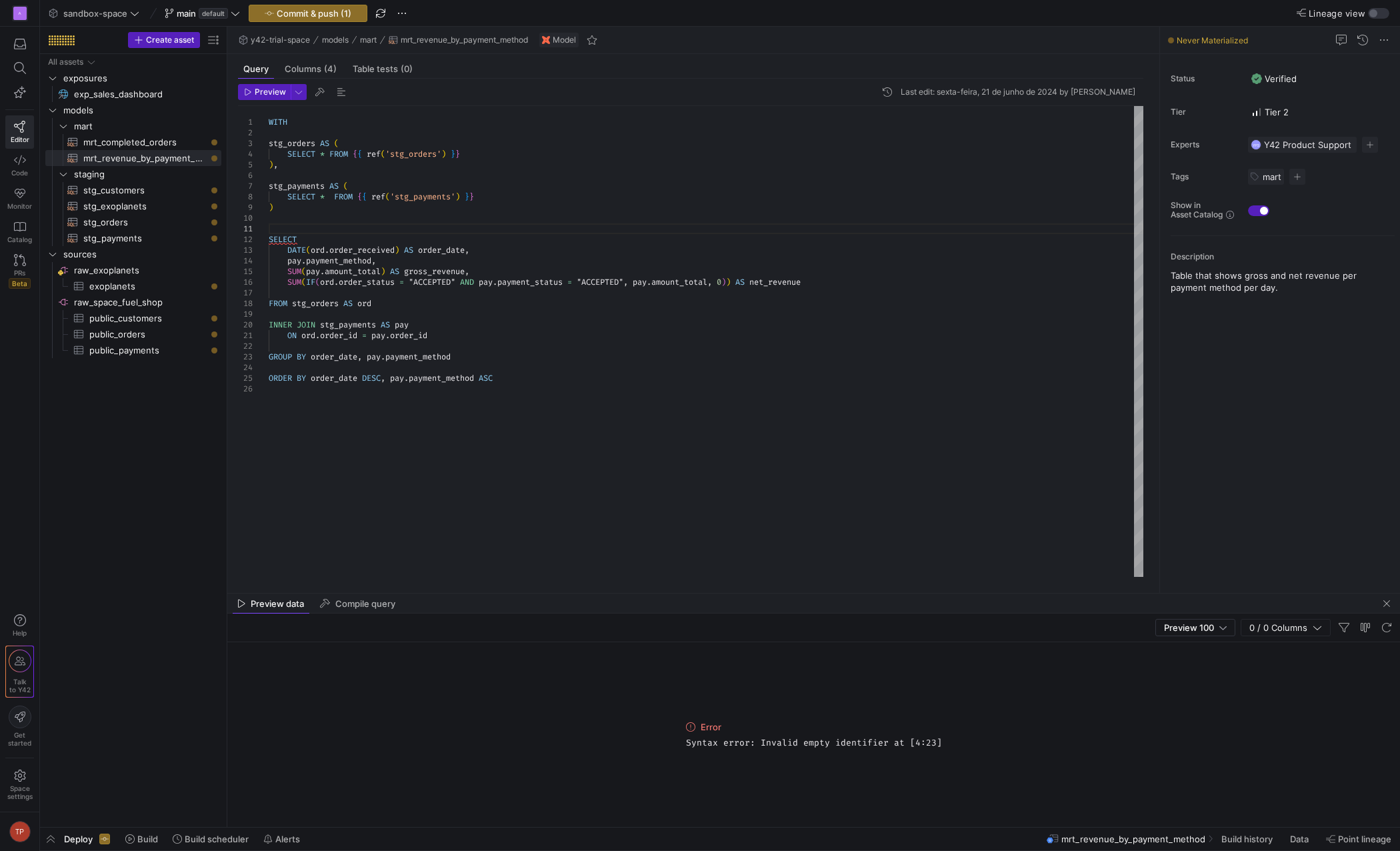
click at [351, 245] on div "WITH stg_orders AS ( SELECT * FROM { { ref ( 'stg_orders' ) } } ) , SELECT DATE…" at bounding box center [706, 342] width 875 height 471
click at [436, 248] on div "WITH stg_orders AS ( SELECT * FROM { { ref ( 'stg_orders' ) } } ) , SELECT DATE…" at bounding box center [706, 342] width 875 height 471
click at [358, 253] on div "WITH stg_orders AS ( SELECT * FROM { { ref ( 'stg_orders' ) } } ) , SELECT DATE…" at bounding box center [706, 342] width 875 height 471
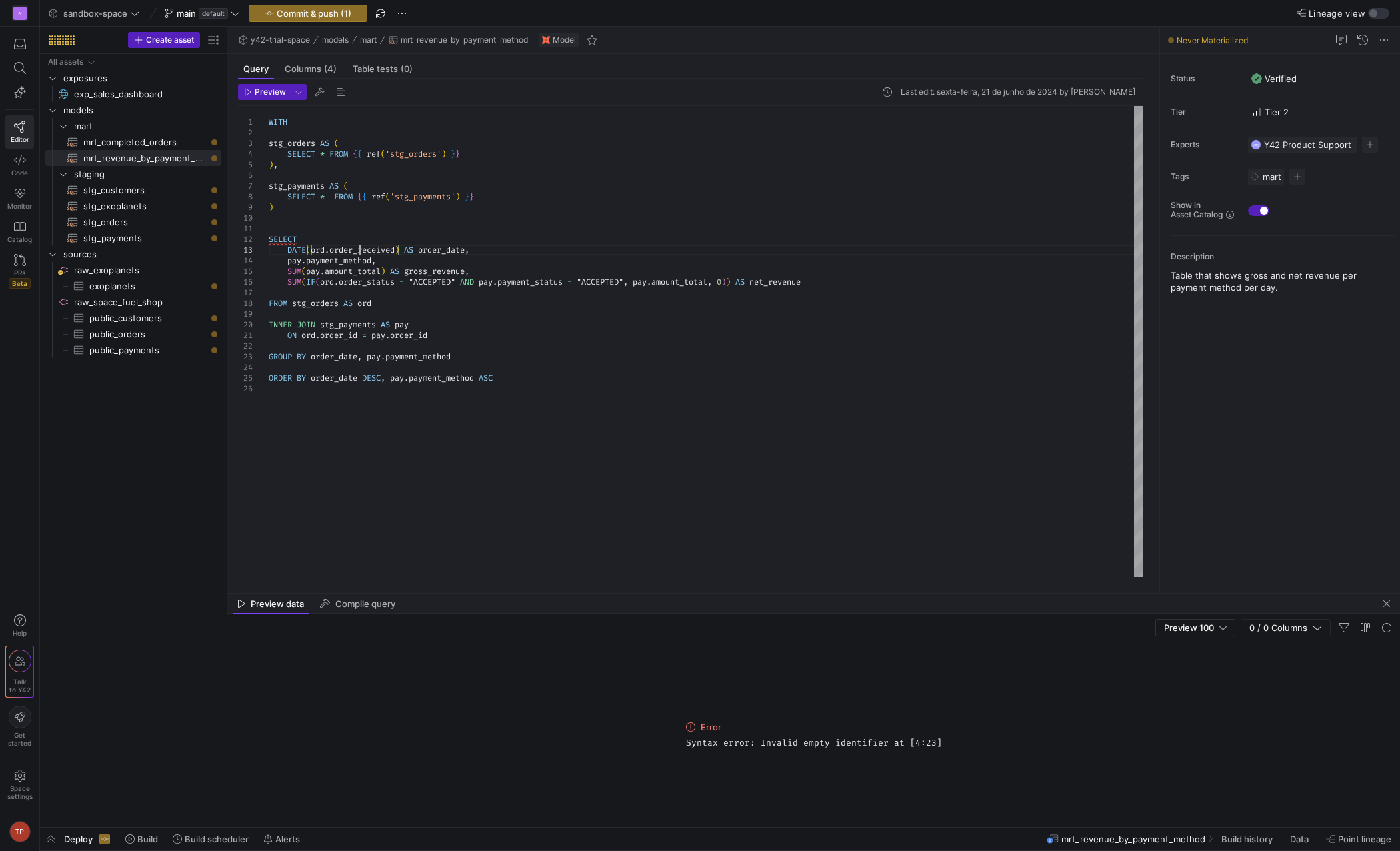
click at [358, 253] on div "WITH stg_orders AS ( SELECT * FROM { { ref ( 'stg_orders' ) } } ) , SELECT DATE…" at bounding box center [706, 342] width 875 height 471
click at [319, 252] on div "WITH stg_orders AS ( SELECT * FROM { { ref ( 'stg_orders' ) } } ) , SELECT DATE…" at bounding box center [706, 342] width 875 height 471
click at [319, 251] on div "WITH stg_orders AS ( SELECT * FROM { { ref ( 'stg_orders' ) } } ) , SELECT DATE…" at bounding box center [706, 342] width 875 height 471
click at [346, 266] on div "WITH stg_orders AS ( SELECT * FROM { { ref ( 'stg_orders' ) } } ) , SELECT DATE…" at bounding box center [706, 342] width 875 height 471
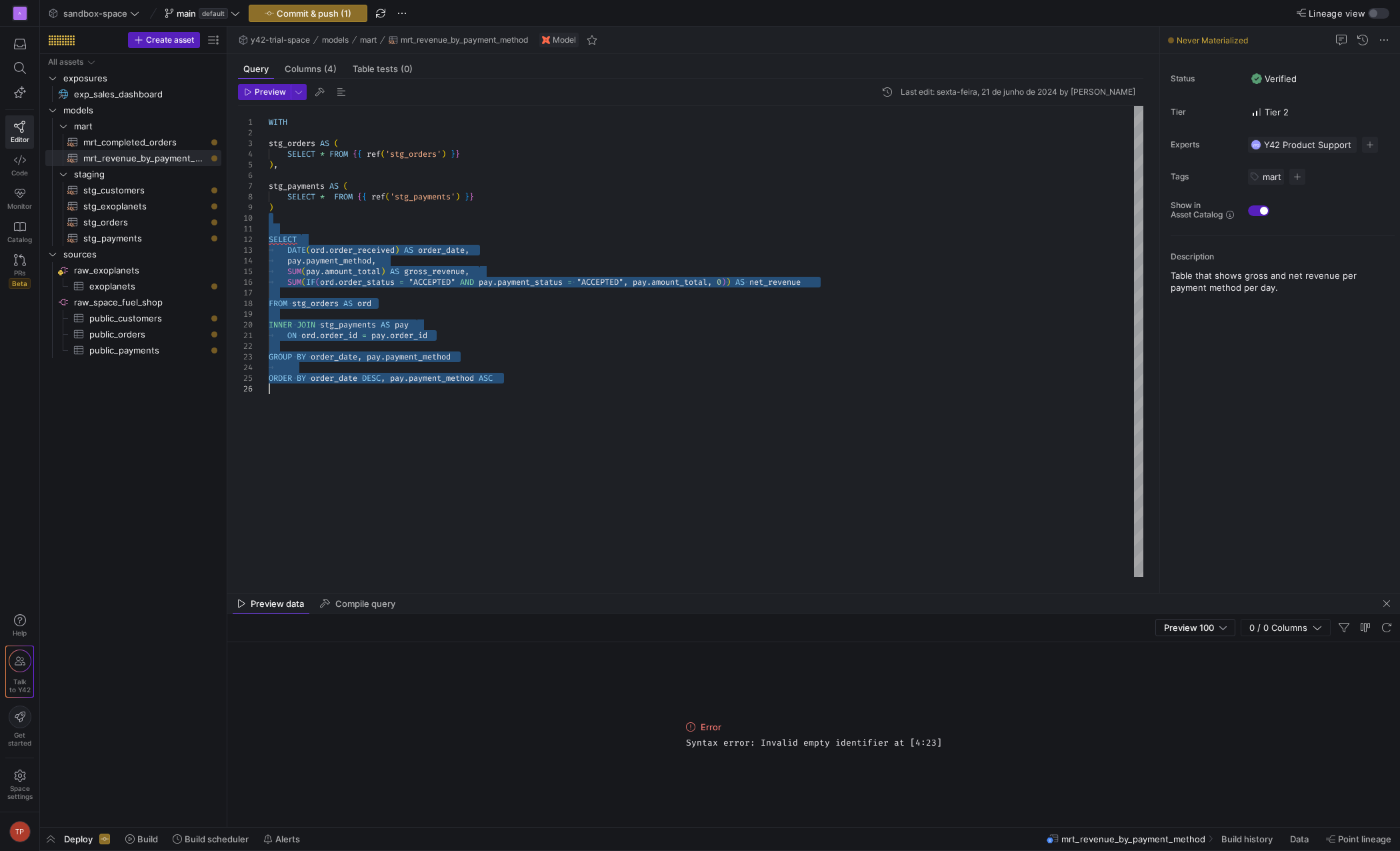
drag, startPoint x: 286, startPoint y: 213, endPoint x: 382, endPoint y: 396, distance: 206.7
click at [382, 397] on div "WITH stg_orders AS ( SELECT * FROM { { ref ( 'stg_orders' ) } } ) , SELECT DATE…" at bounding box center [706, 342] width 875 height 471
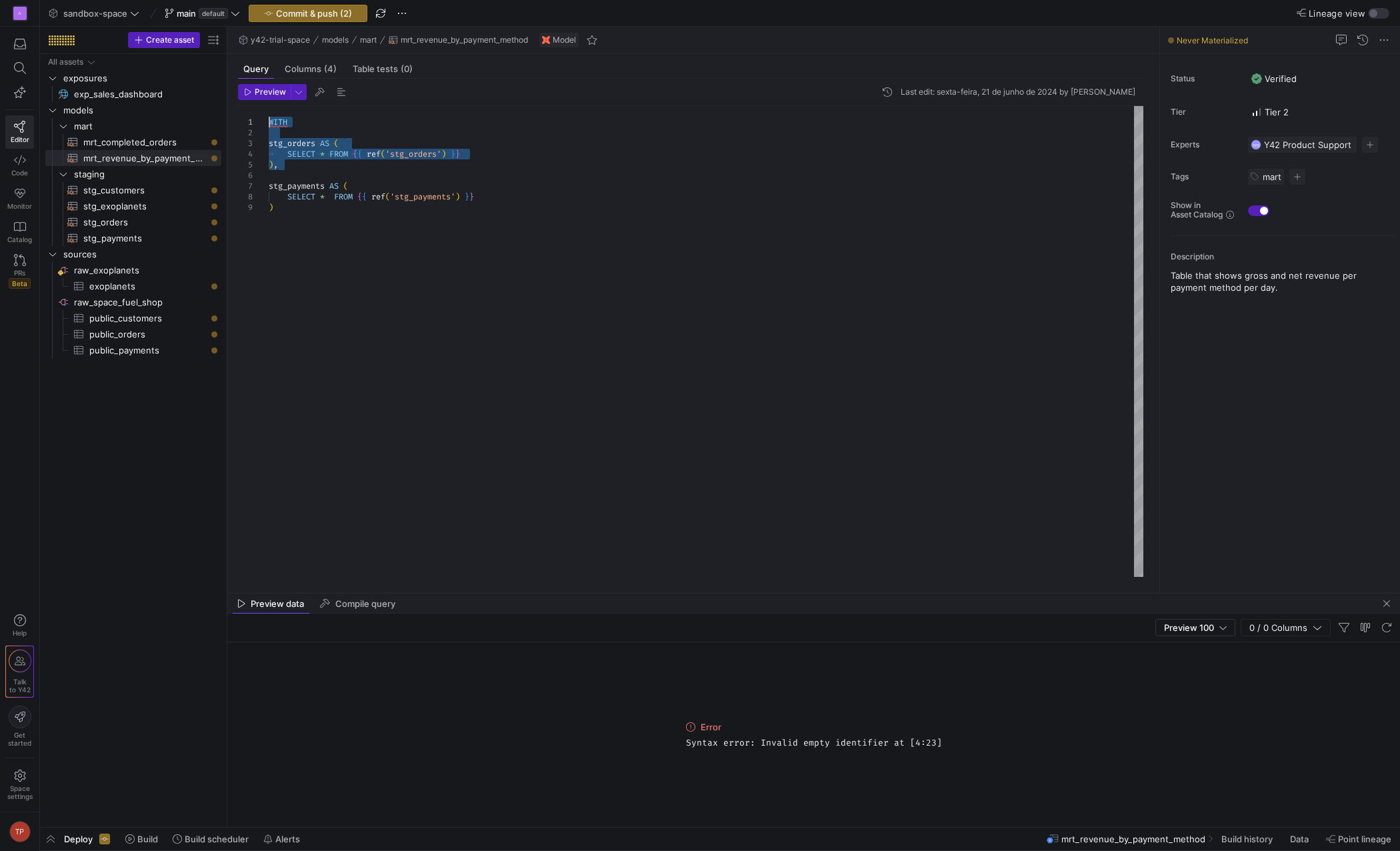
drag, startPoint x: 284, startPoint y: 166, endPoint x: 255, endPoint y: 117, distance: 56.9
click at [269, 117] on div "WITH stg_orders AS ( SELECT * FROM { { ref ( 'stg_orders' ) } } ) , stg_payment…" at bounding box center [706, 342] width 875 height 471
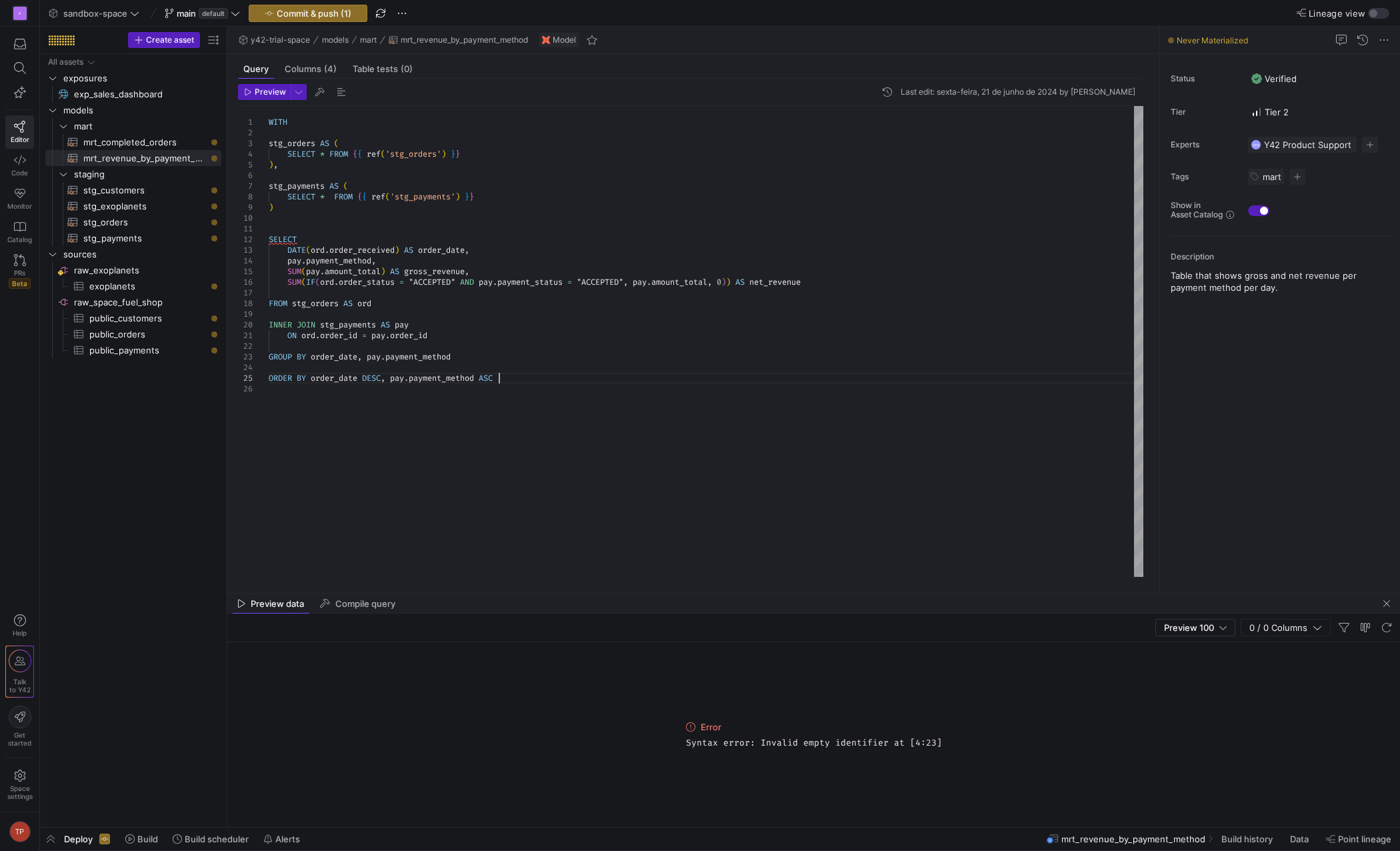
click at [739, 375] on div "WITH stg_orders AS ( SELECT * FROM { { ref ( 'stg_orders' ) } } ) , stg_payment…" at bounding box center [706, 342] width 875 height 471
drag, startPoint x: 684, startPoint y: 739, endPoint x: 954, endPoint y: 749, distance: 270.2
click at [954, 749] on div "Error Syntax error: Invalid empty identifier at [4:23]" at bounding box center [814, 734] width 1173 height 185
copy span "Syntax error: Invalid empty identifier at [4:23]"
click at [554, 375] on div at bounding box center [700, 426] width 1400 height 851
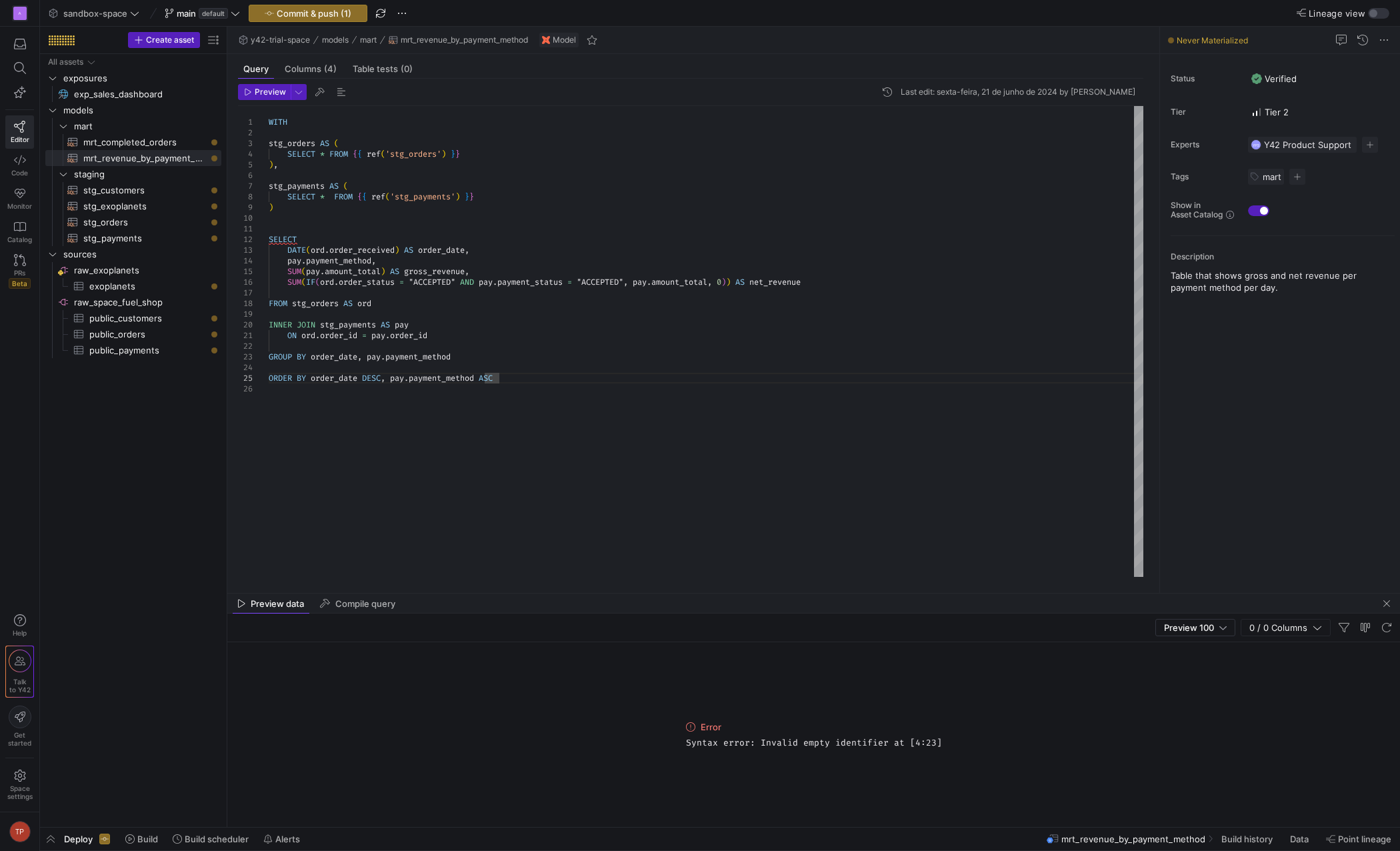
click at [309, 280] on div "WITH stg_orders AS ( SELECT * FROM { { ref ( 'stg_orders' ) } } ) , stg_payment…" at bounding box center [706, 342] width 875 height 471
click at [615, 372] on div "WITH stg_orders AS ( SELECT * FROM { { ref ( 'stg_orders' ) } } ) , stg_payment…" at bounding box center [706, 342] width 875 height 471
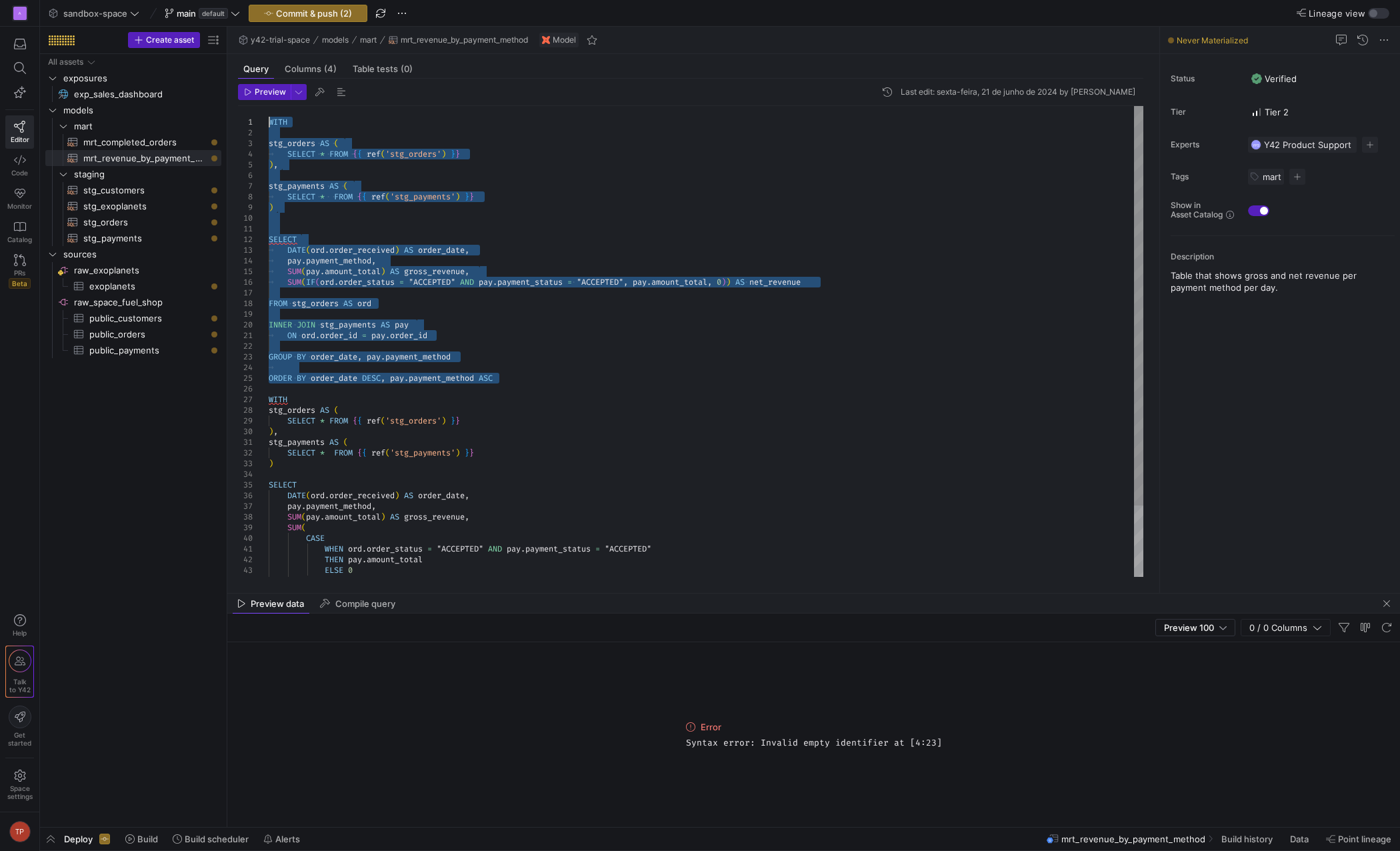
drag, startPoint x: 520, startPoint y: 295, endPoint x: 241, endPoint y: 119, distance: 329.9
click at [269, 119] on div "stg_payments AS ( SELECT * FROM { { ref ( 'stg_payments' ) } } ) SELECT DATE ( …" at bounding box center [706, 384] width 875 height 555
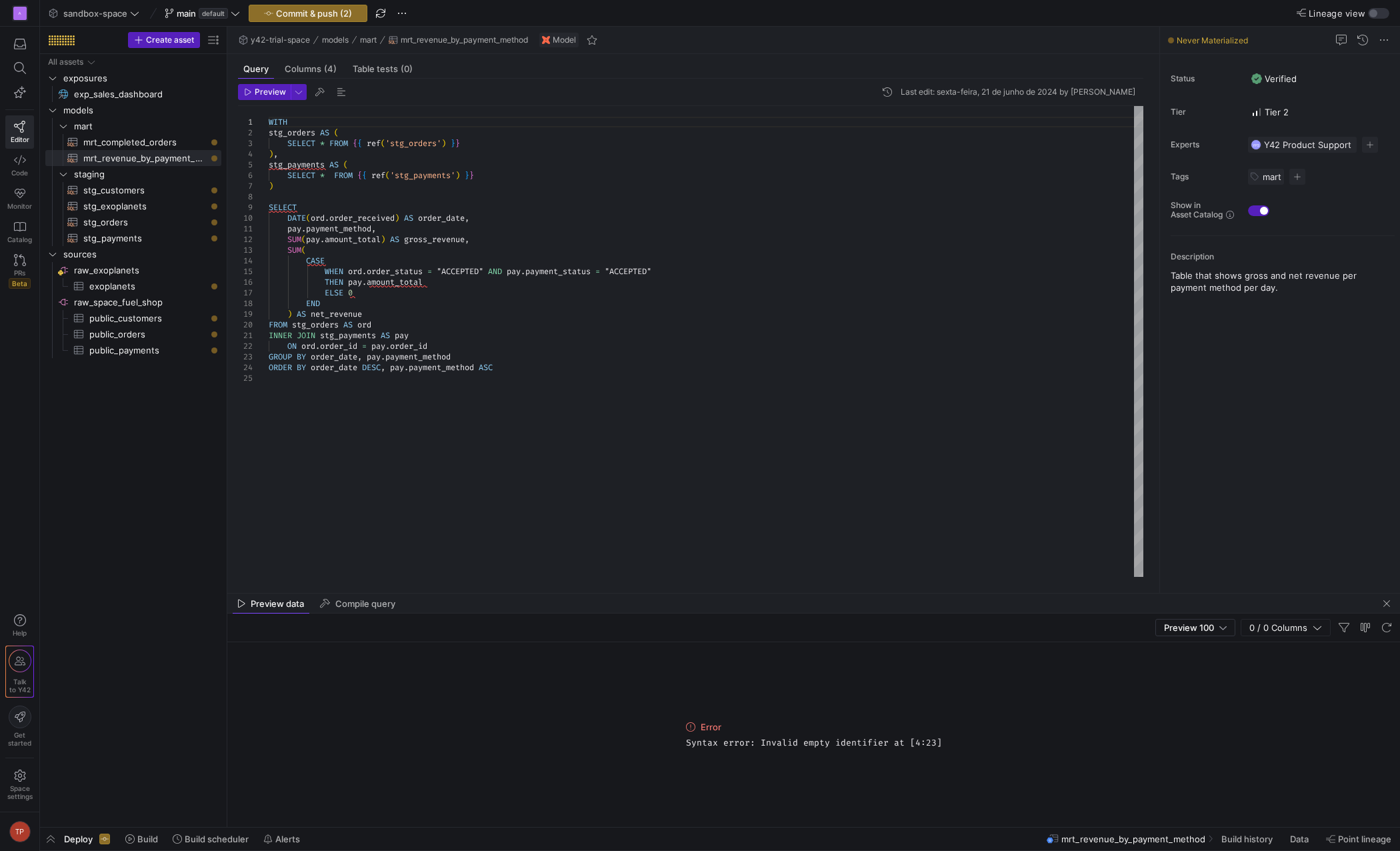
click at [353, 156] on div "stg_orders AS ( SELECT * FROM { { ref ( 'stg_orders' ) } } ) , stg_payments AS …" at bounding box center [706, 342] width 875 height 471
click at [338, 259] on div "stg_orders AS ( SELECT * FROM { { ref ( 'stg_orders' ) } } ) , stg_payments AS …" at bounding box center [706, 342] width 875 height 471
click at [837, 383] on div "stg_orders AS ( SELECT * FROM { { ref ( 'stg_orders' ) } } ) , stg_payments AS …" at bounding box center [706, 342] width 875 height 471
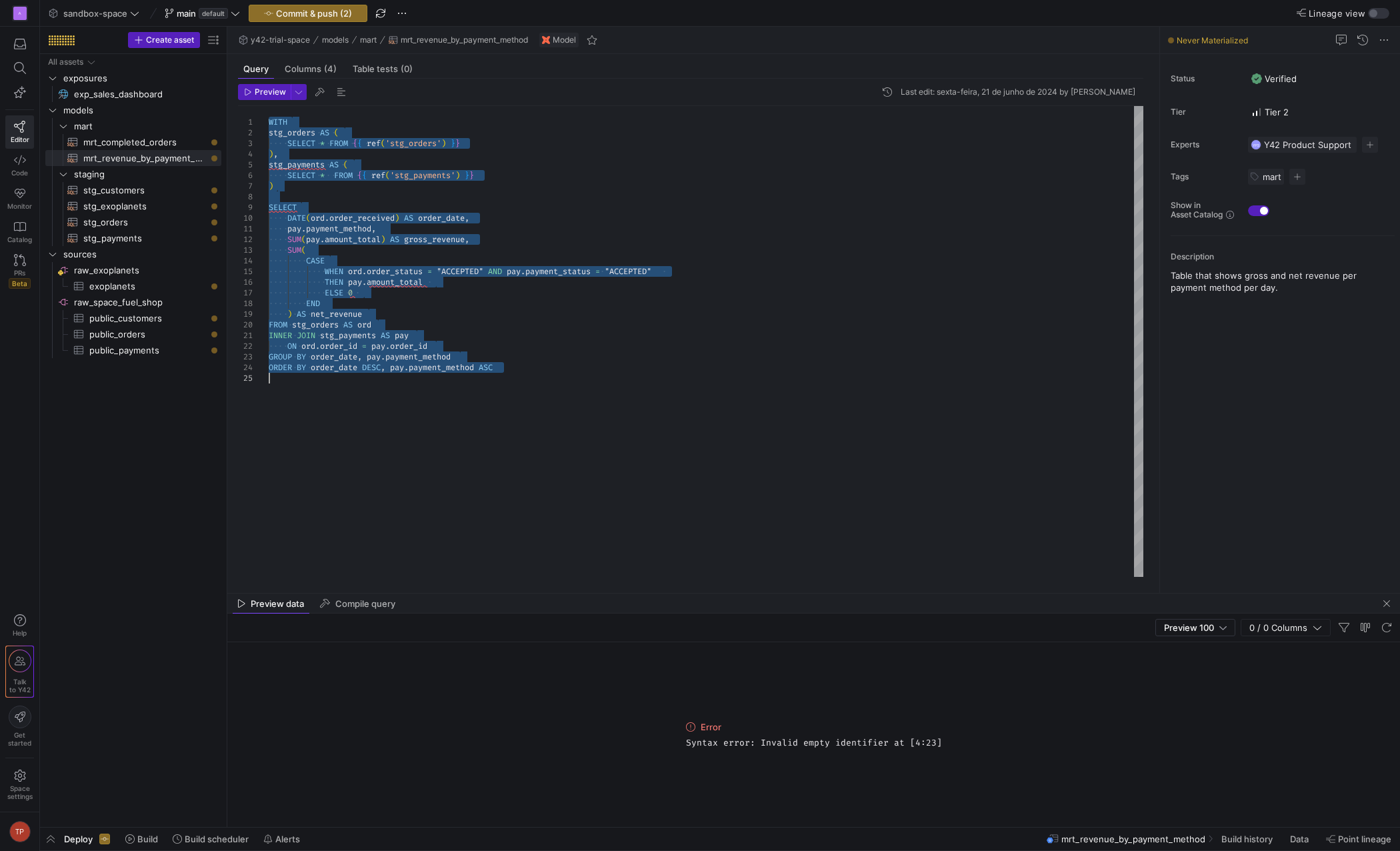
scroll to position [42, 0]
click at [302, 167] on div "stg_orders AS ( SELECT * FROM { { ref ( 'stg_orders' ) } } ) , stg_payments AS …" at bounding box center [706, 342] width 875 height 471
click at [322, 160] on div "stg_orders AS ( SELECT * FROM { { ref ( 'stg_orders' ) } } ) , stg_payments AS …" at bounding box center [706, 342] width 875 height 471
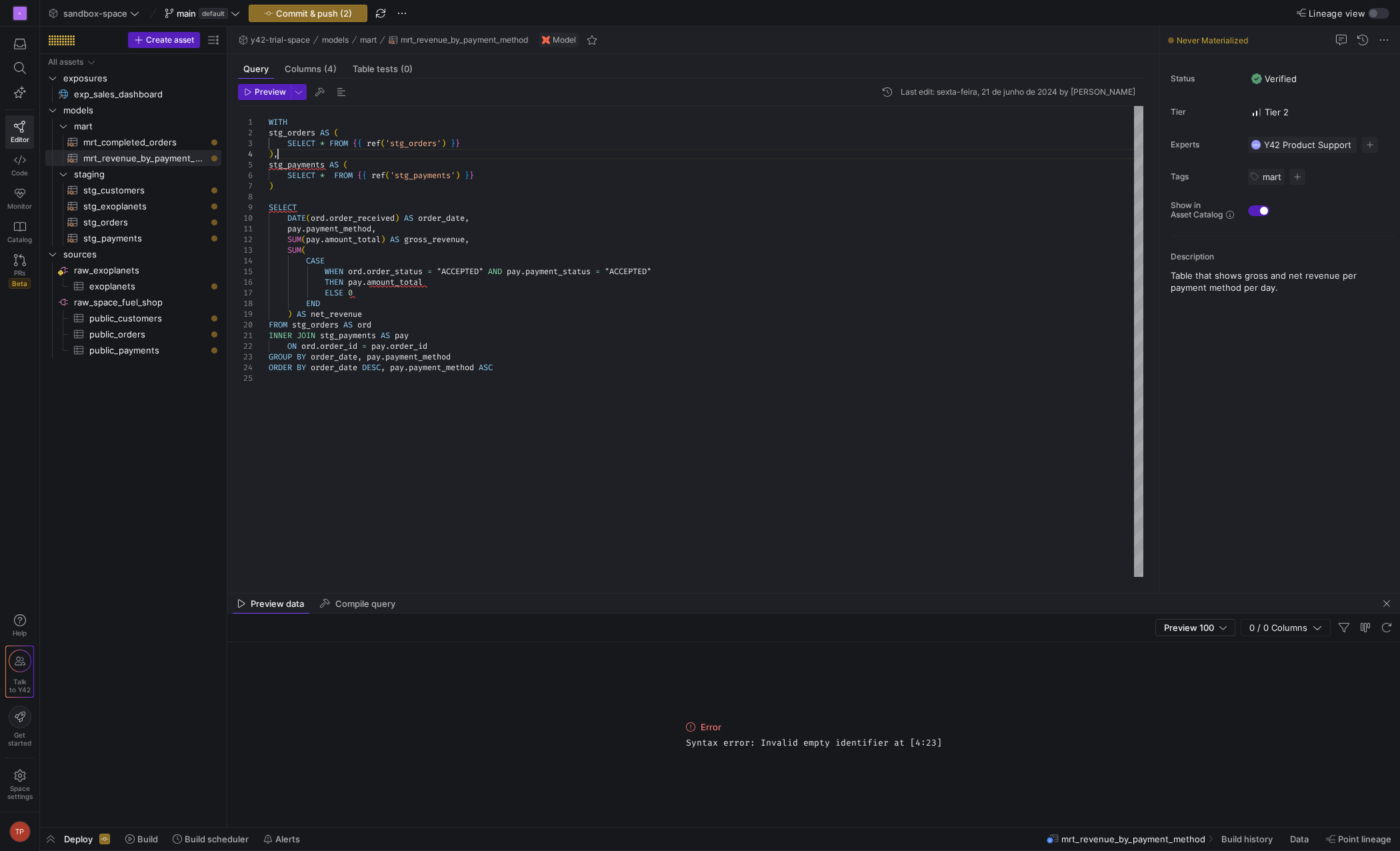
drag, startPoint x: 402, startPoint y: 157, endPoint x: 395, endPoint y: 162, distance: 8.6
click at [403, 157] on div "stg_orders AS ( SELECT * FROM { { ref ( 'stg_orders' ) } } ) , stg_payments AS …" at bounding box center [706, 342] width 875 height 471
drag, startPoint x: 289, startPoint y: 188, endPoint x: 268, endPoint y: 133, distance: 58.9
click at [269, 133] on div "stg_orders AS ( SELECT * FROM { { ref ( 'stg_orders' ) } } ) , stg_payments AS …" at bounding box center [706, 342] width 875 height 471
click at [327, 194] on div "stg_orders AS ( SELECT * FROM { { ref ( 'stg_orders' ) } } ) , stg_payments AS …" at bounding box center [706, 342] width 875 height 471
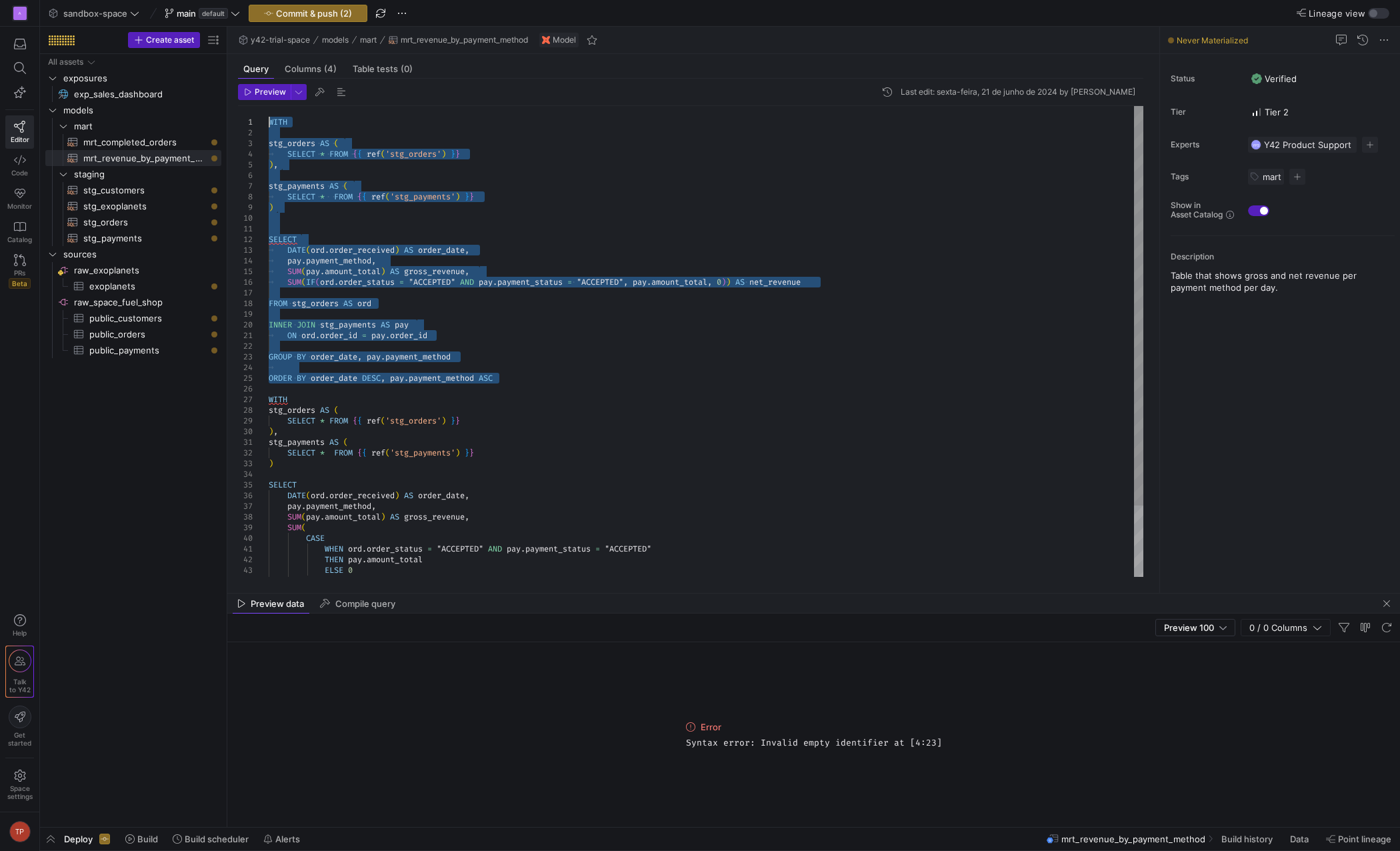
click at [332, 172] on div "WITH WITH stg_orders AS ( SELECT * FROM { { ref ( 'stg_orders' ) } } ) , stg_pa…" at bounding box center [706, 384] width 875 height 555
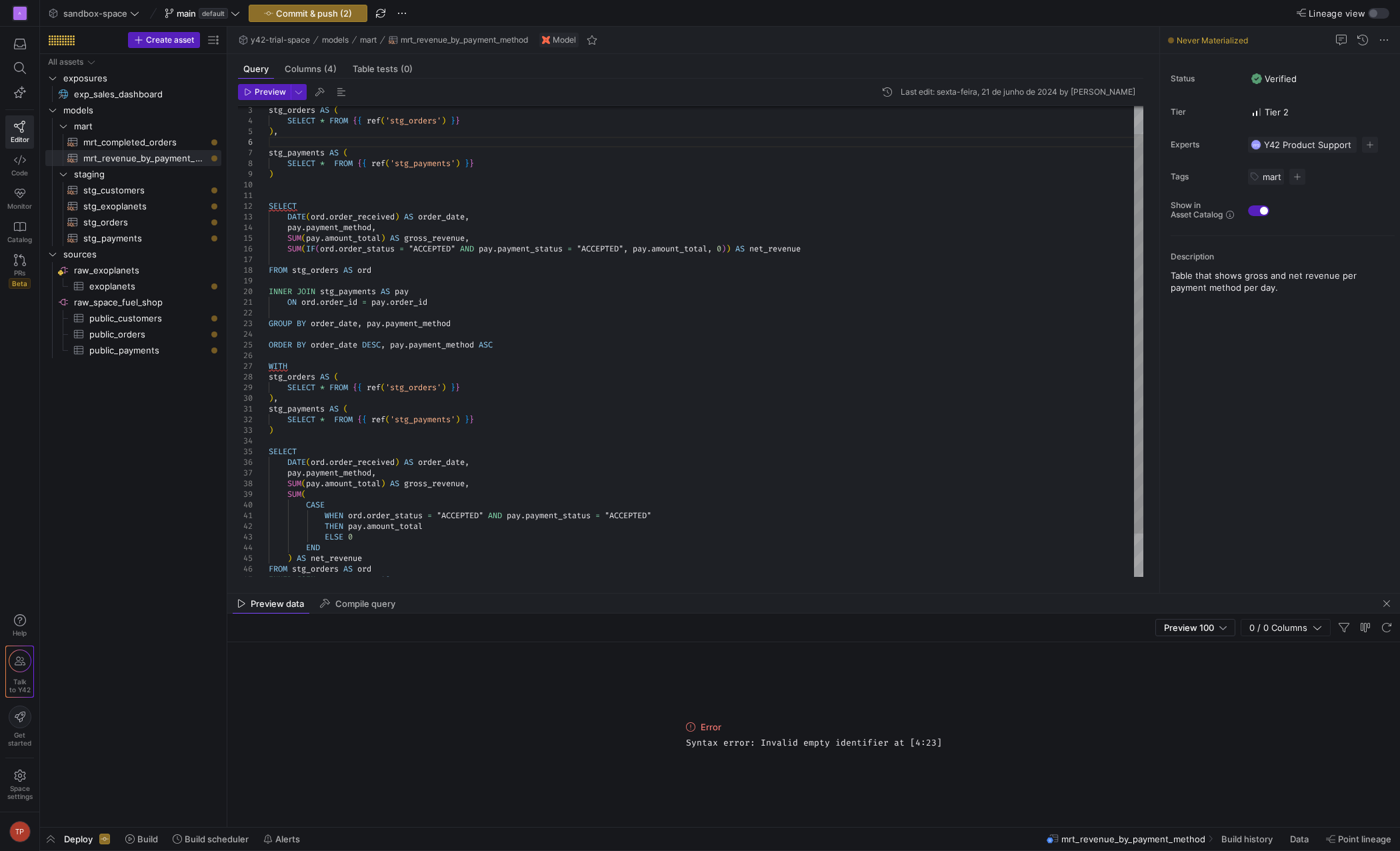
click at [292, 396] on div "WITH stg_orders AS ( SELECT * FROM { { ref ( 'stg_orders' ) } } ) , stg_payment…" at bounding box center [706, 350] width 875 height 555
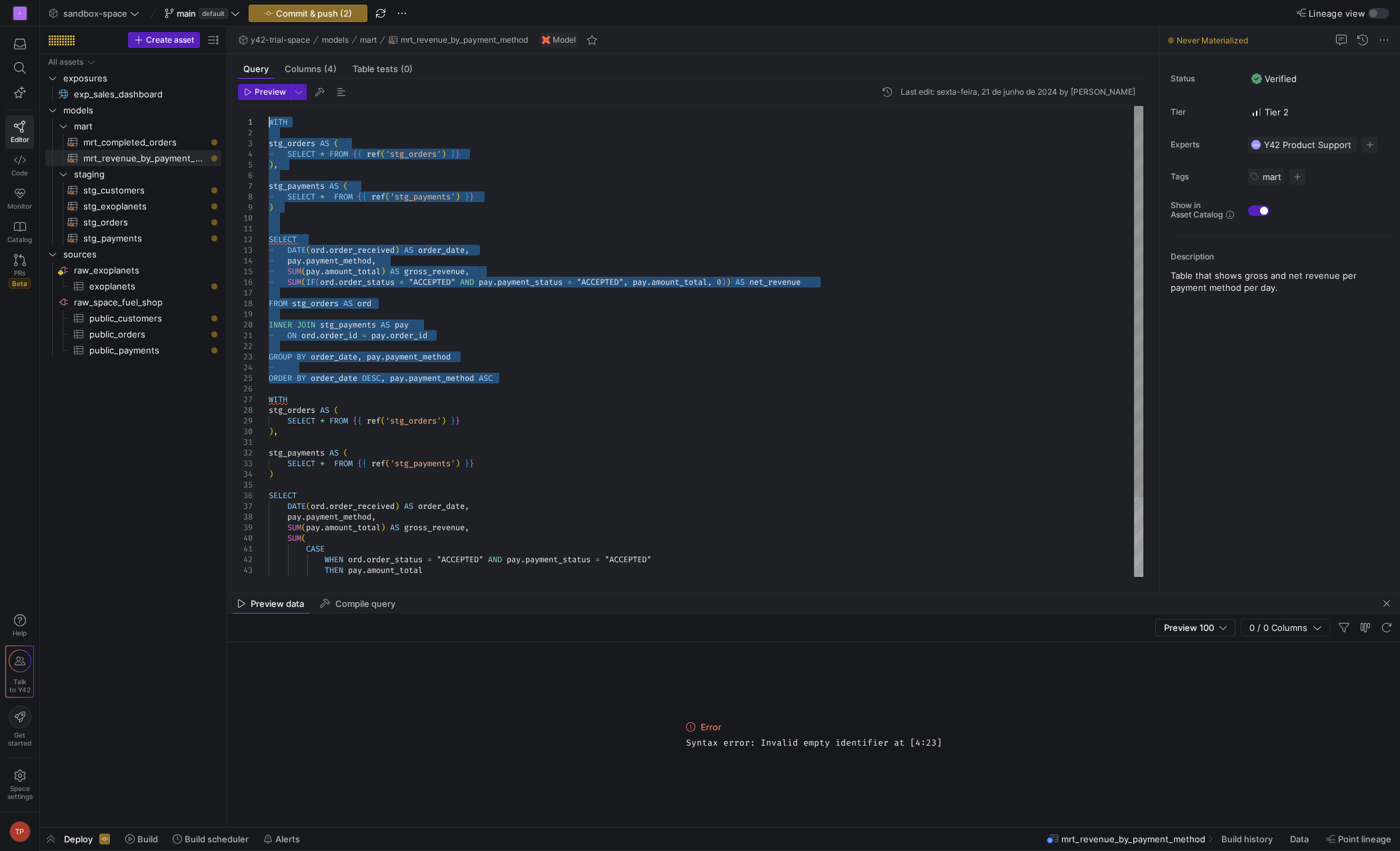
drag, startPoint x: 535, startPoint y: 342, endPoint x: 264, endPoint y: 126, distance: 346.6
click at [269, 126] on div "WITH stg_orders AS ( SELECT * FROM { { ref ( 'stg_orders' ) } } ) , stg_payment…" at bounding box center [706, 389] width 875 height 566
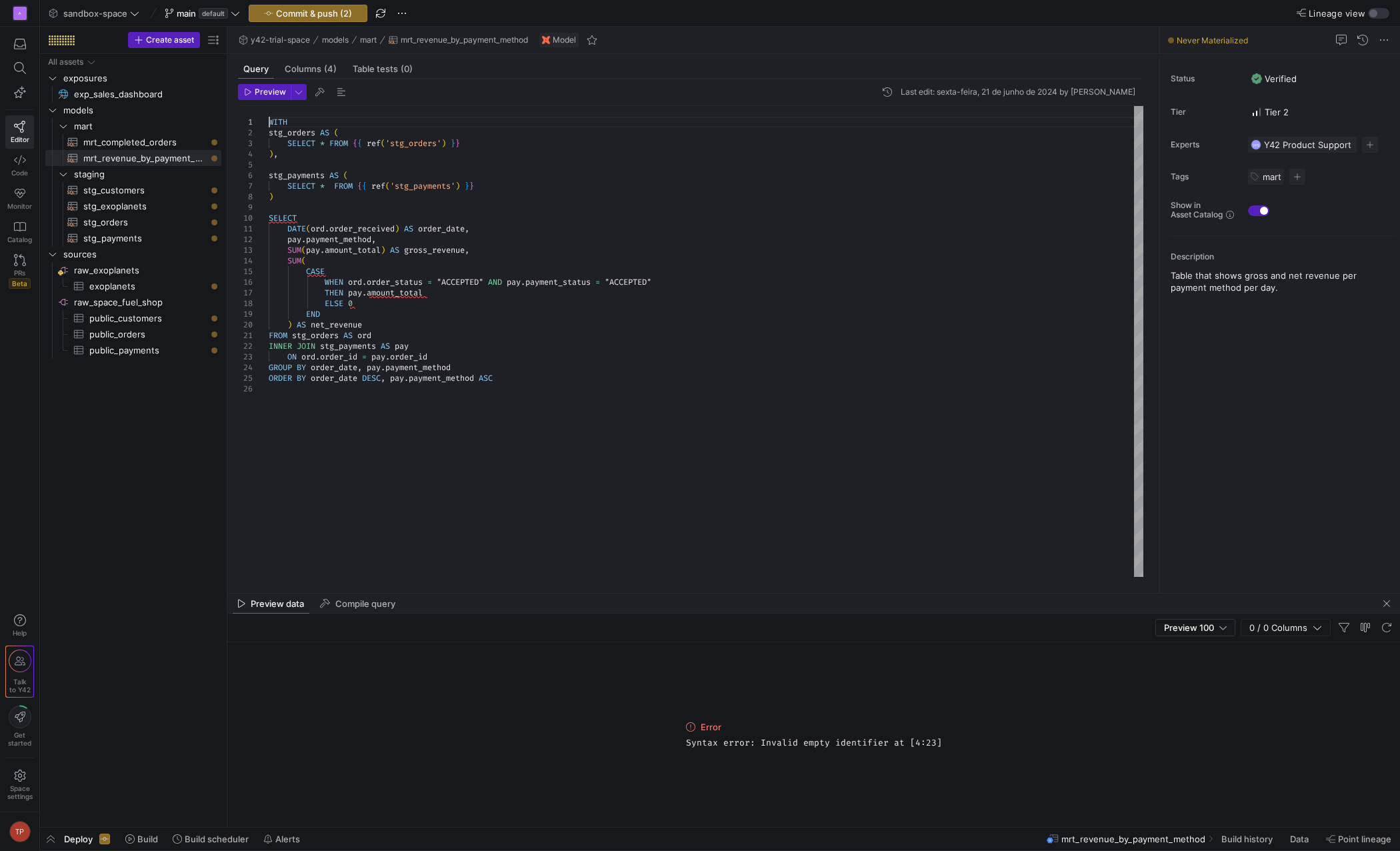
click at [300, 121] on div "stg_orders AS ( SELECT * FROM { { ref ( 'stg_orders' ) } } ) , stg_payments AS …" at bounding box center [706, 342] width 875 height 471
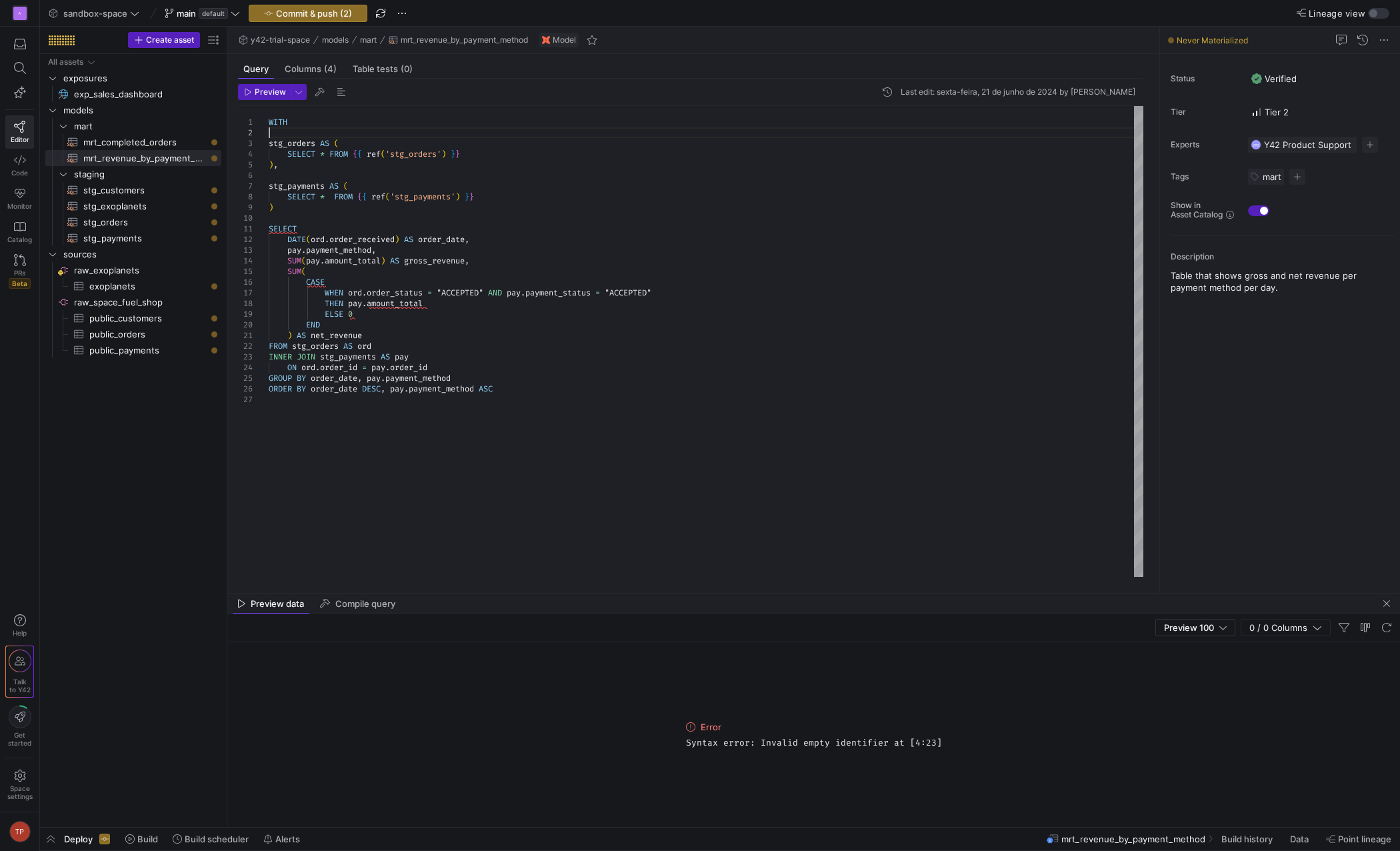
click at [315, 172] on div "stg_orders AS ( SELECT * FROM { { ref ( 'stg_orders' ) } } ) , stg_payments AS …" at bounding box center [706, 342] width 875 height 471
click at [258, 91] on span "Preview" at bounding box center [270, 92] width 31 height 9
drag, startPoint x: 689, startPoint y: 742, endPoint x: 939, endPoint y: 745, distance: 250.0
click at [939, 745] on div "Error Syntax error: Invalid empty identifier at [4:19]" at bounding box center [814, 734] width 266 height 185
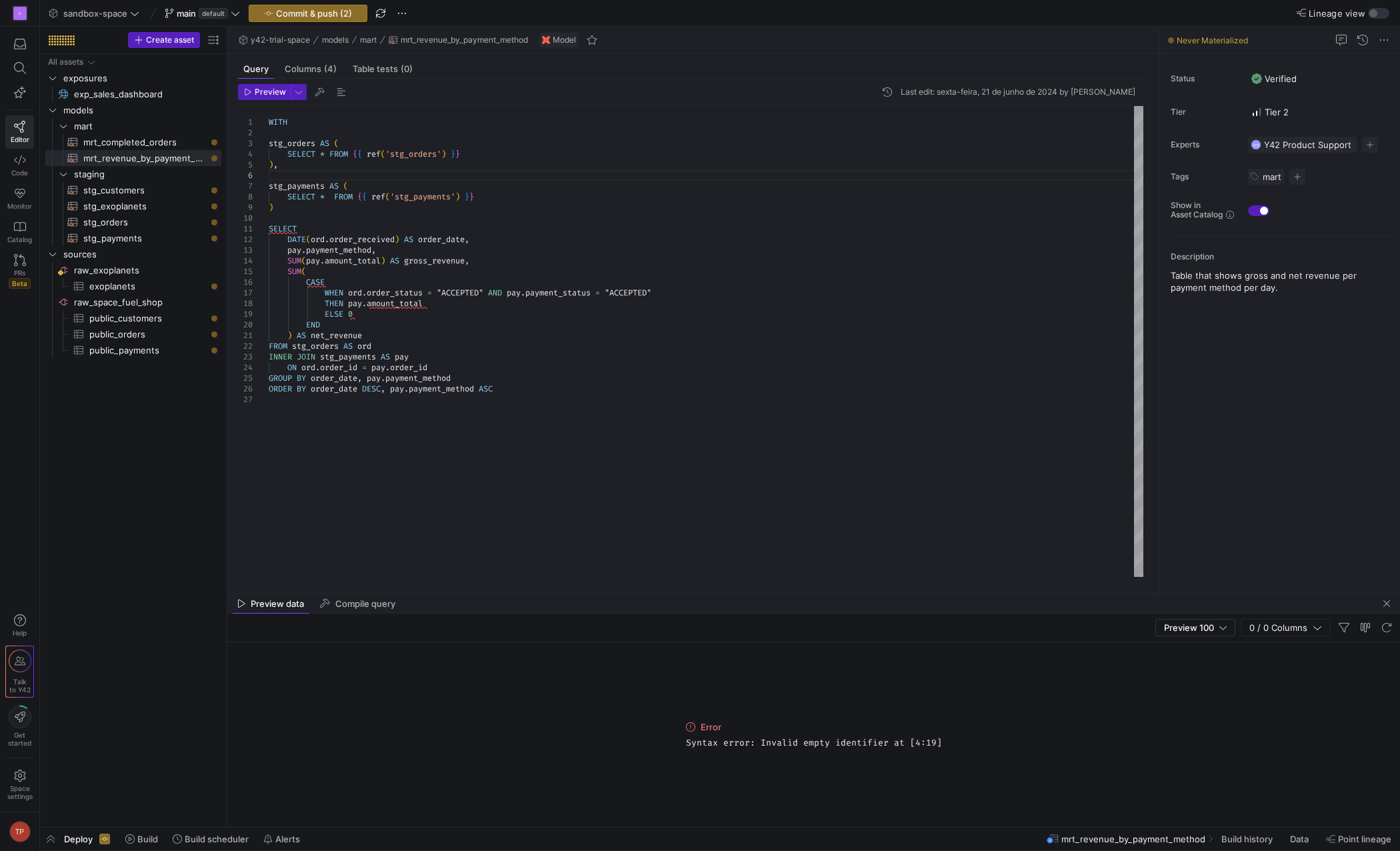
copy span "Syntax error: Invalid empty identifier at [4:19]"
click at [325, 219] on div "stg_orders AS ( SELECT * FROM { { ref ( 'stg_orders' ) } } ) , stg_payments AS …" at bounding box center [706, 342] width 875 height 471
click at [385, 312] on div "stg_orders AS ( SELECT * FROM { { ref ( 'stg_orders' ) } } ) , stg_payments AS …" at bounding box center [706, 342] width 875 height 471
click at [406, 319] on div "stg_orders AS ( SELECT * FROM { { ref ( 'stg_orders' ) } } ) , stg_payments AS …" at bounding box center [706, 342] width 875 height 471
click at [402, 326] on div "stg_orders AS ( SELECT * FROM { { ref ( 'stg_orders' ) } } ) , stg_payments AS …" at bounding box center [706, 342] width 875 height 471
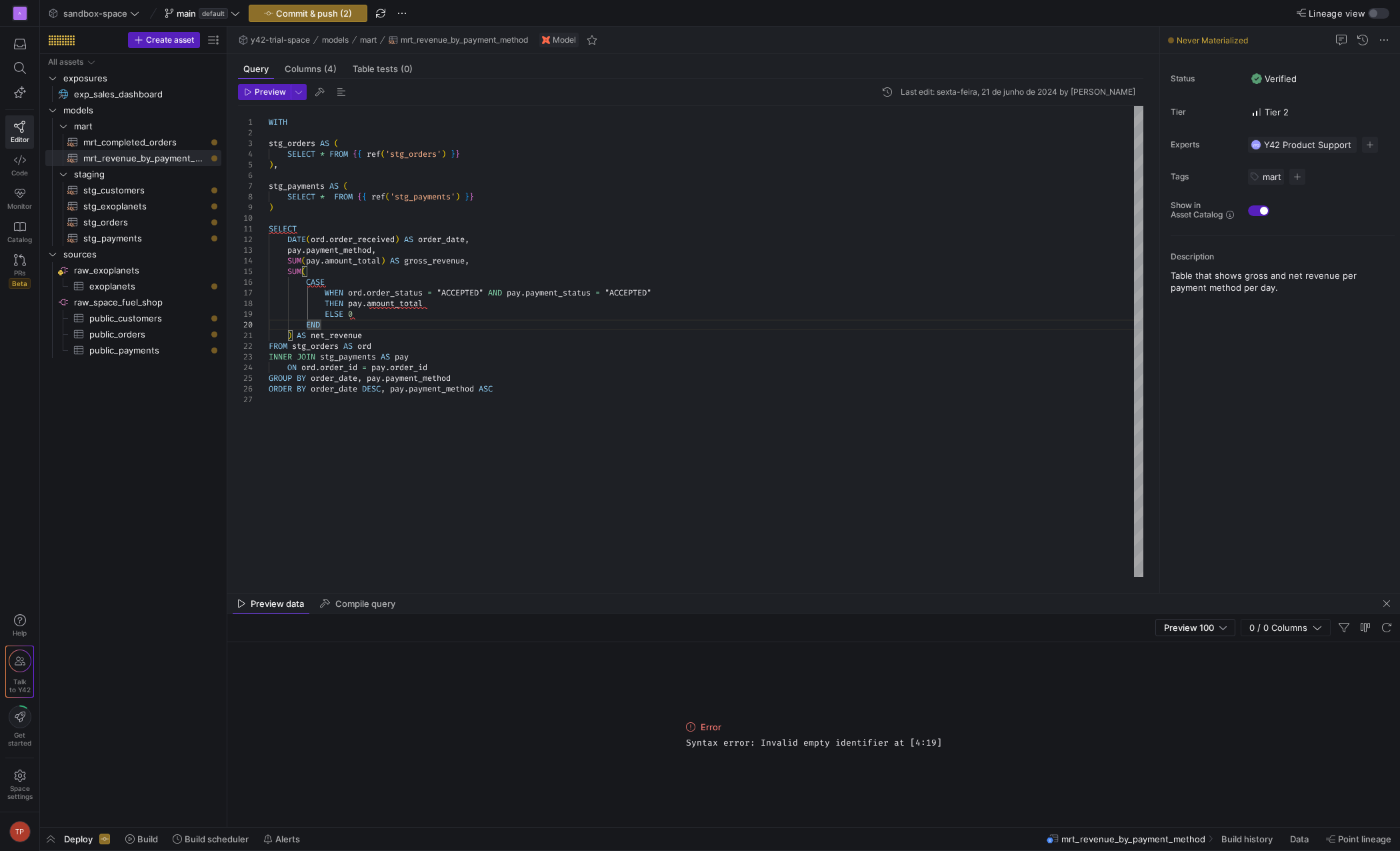
click at [399, 332] on div "stg_orders AS ( SELECT * FROM { { ref ( 'stg_orders' ) } } ) , stg_payments AS …" at bounding box center [706, 342] width 875 height 471
click at [417, 352] on div "stg_orders AS ( SELECT * FROM { { ref ( 'stg_orders' ) } } ) , stg_payments AS …" at bounding box center [706, 342] width 875 height 471
click at [425, 346] on div "stg_orders AS ( SELECT * FROM { { ref ( 'stg_orders' ) } } ) , stg_payments AS …" at bounding box center [706, 342] width 875 height 471
click at [455, 359] on div "stg_orders AS ( SELECT * FROM { { ref ( 'stg_orders' ) } } ) , stg_payments AS …" at bounding box center [706, 342] width 875 height 471
click at [476, 367] on div "stg_orders AS ( SELECT * FROM { { ref ( 'stg_orders' ) } } ) , stg_payments AS …" at bounding box center [706, 342] width 875 height 471
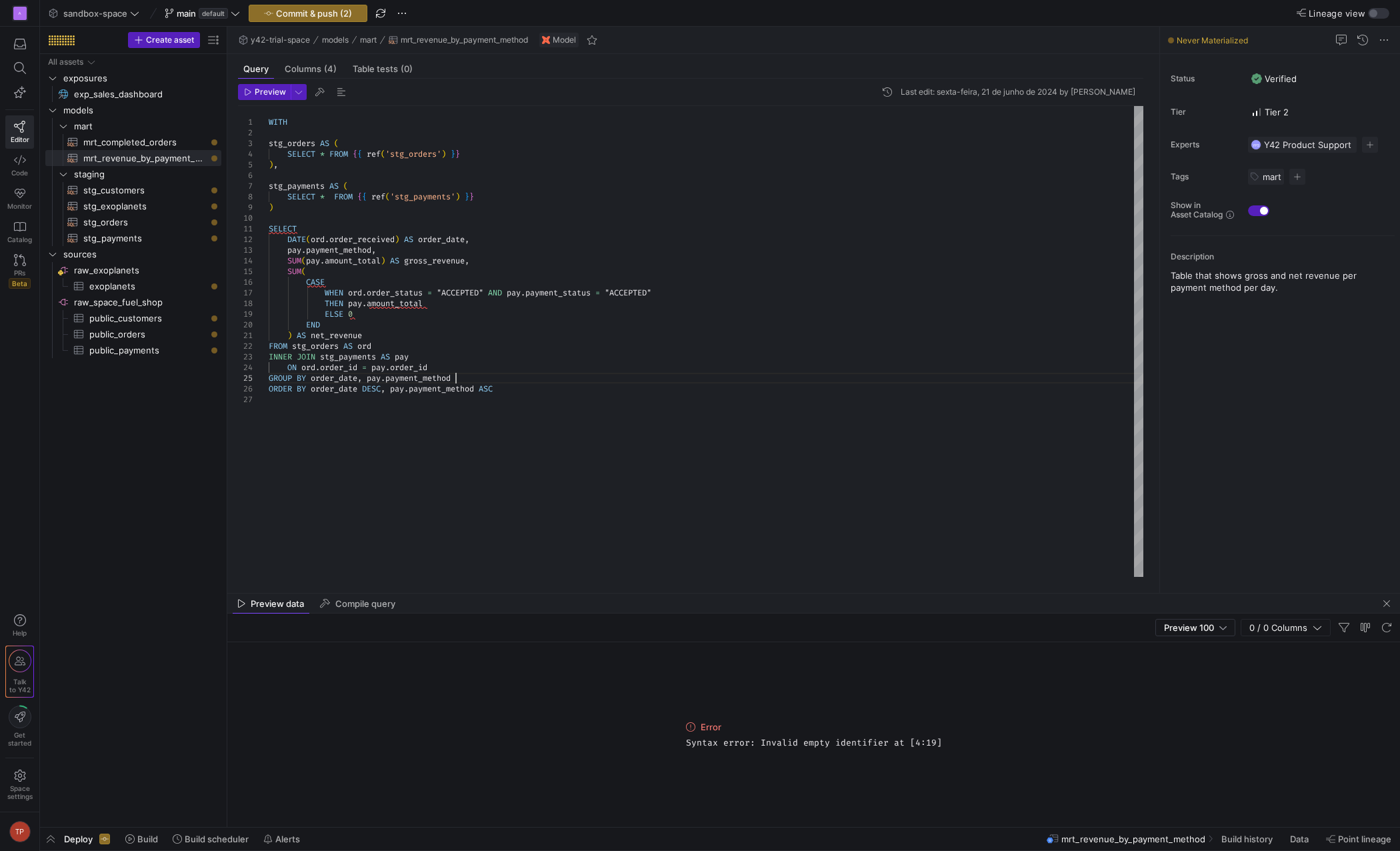
click at [514, 376] on div "stg_orders AS ( SELECT * FROM { { ref ( 'stg_orders' ) } } ) , stg_payments AS …" at bounding box center [706, 342] width 875 height 471
click at [537, 389] on div "stg_orders AS ( SELECT * FROM { { ref ( 'stg_orders' ) } } ) , stg_payments AS …" at bounding box center [706, 342] width 875 height 471
click at [289, 369] on div "stg_orders AS ( SELECT * FROM { { ref ( 'stg_orders' ) } } ) , stg_payments AS …" at bounding box center [706, 342] width 875 height 471
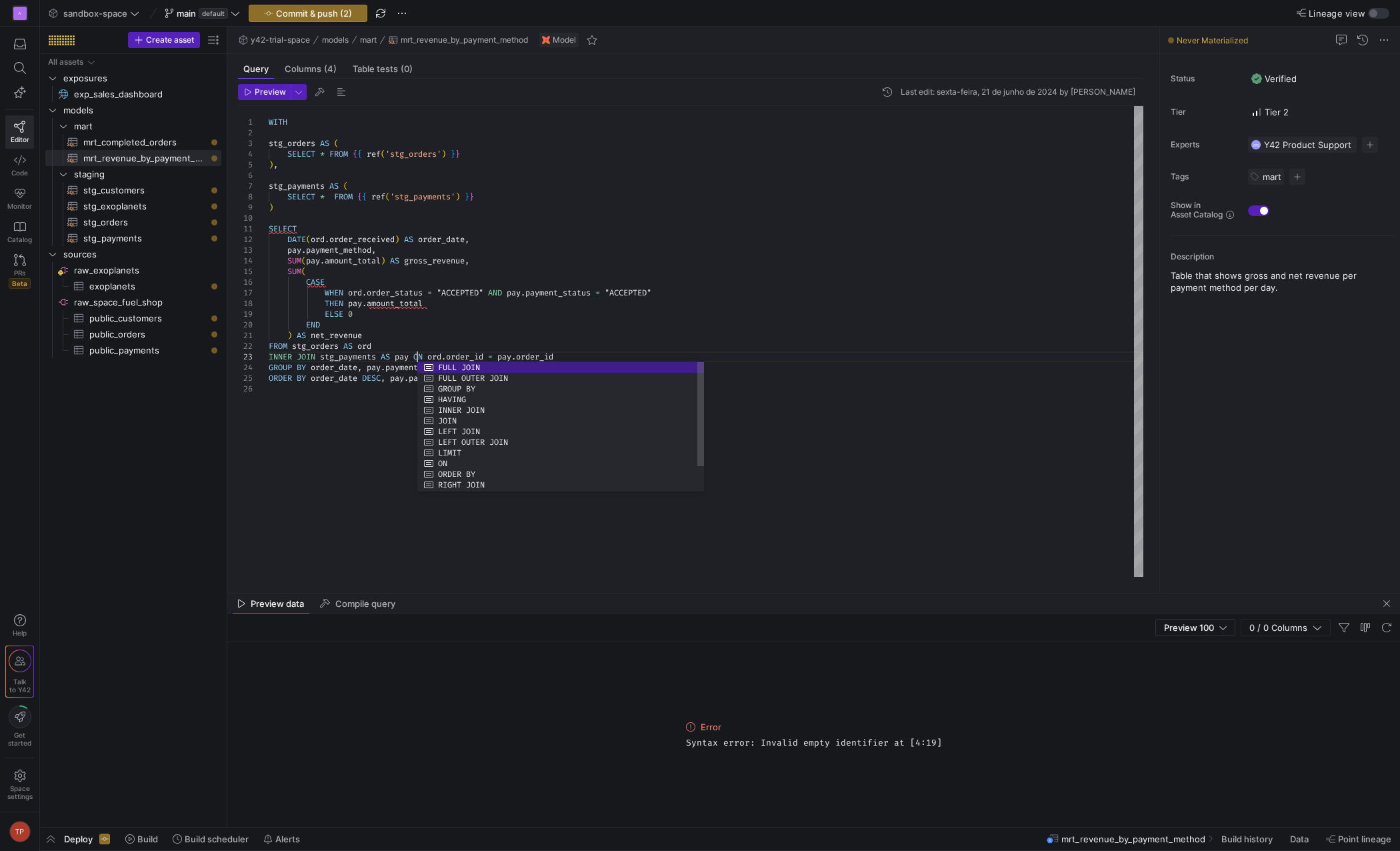
scroll to position [31, 149]
click at [433, 326] on div "stg_orders AS ( SELECT * FROM { { ref ( 'stg_orders' ) } } ) , stg_payments AS …" at bounding box center [706, 342] width 875 height 471
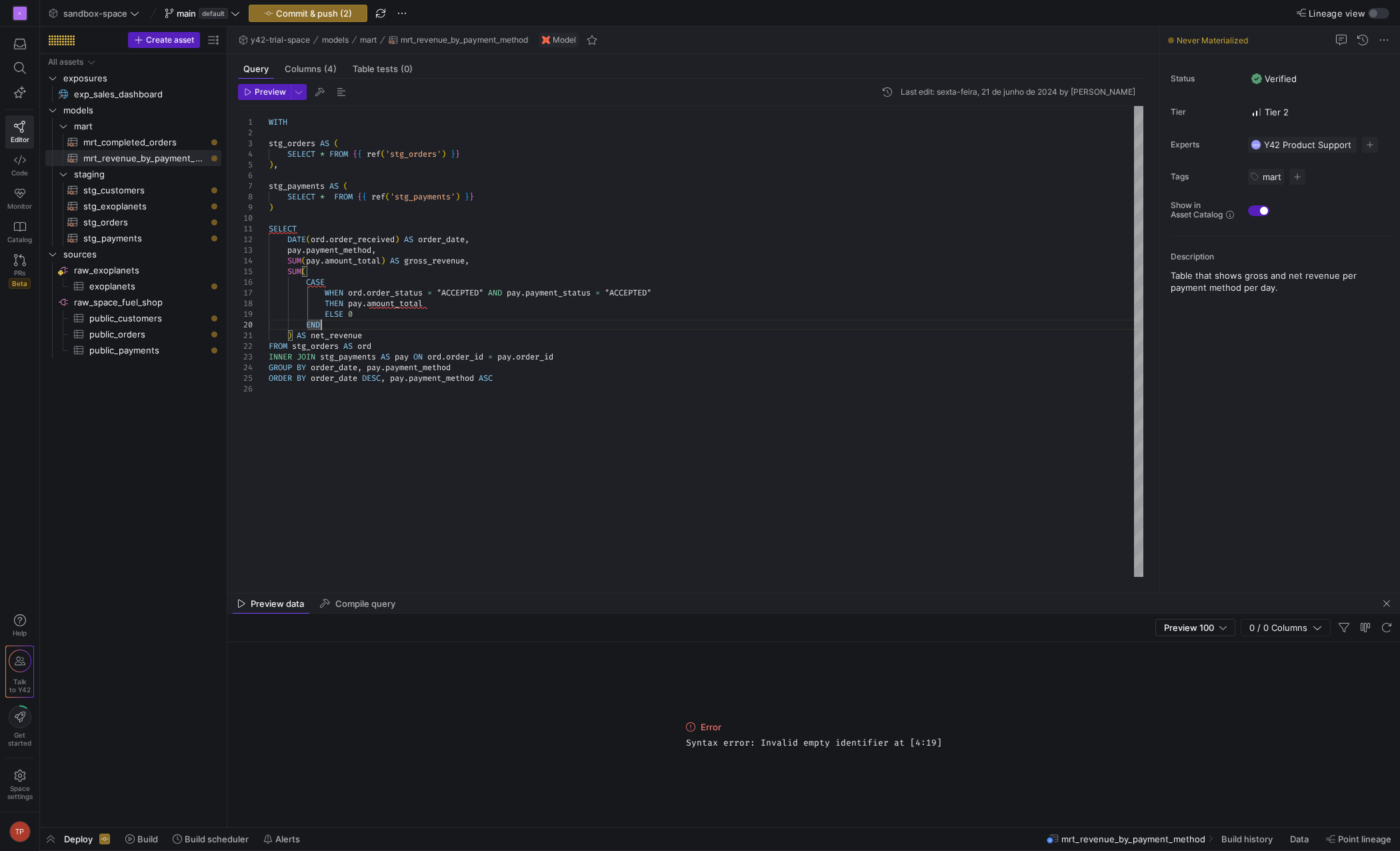
click at [313, 216] on div "stg_orders AS ( SELECT * FROM { { ref ( 'stg_orders' ) } } ) , stg_payments AS …" at bounding box center [706, 342] width 875 height 471
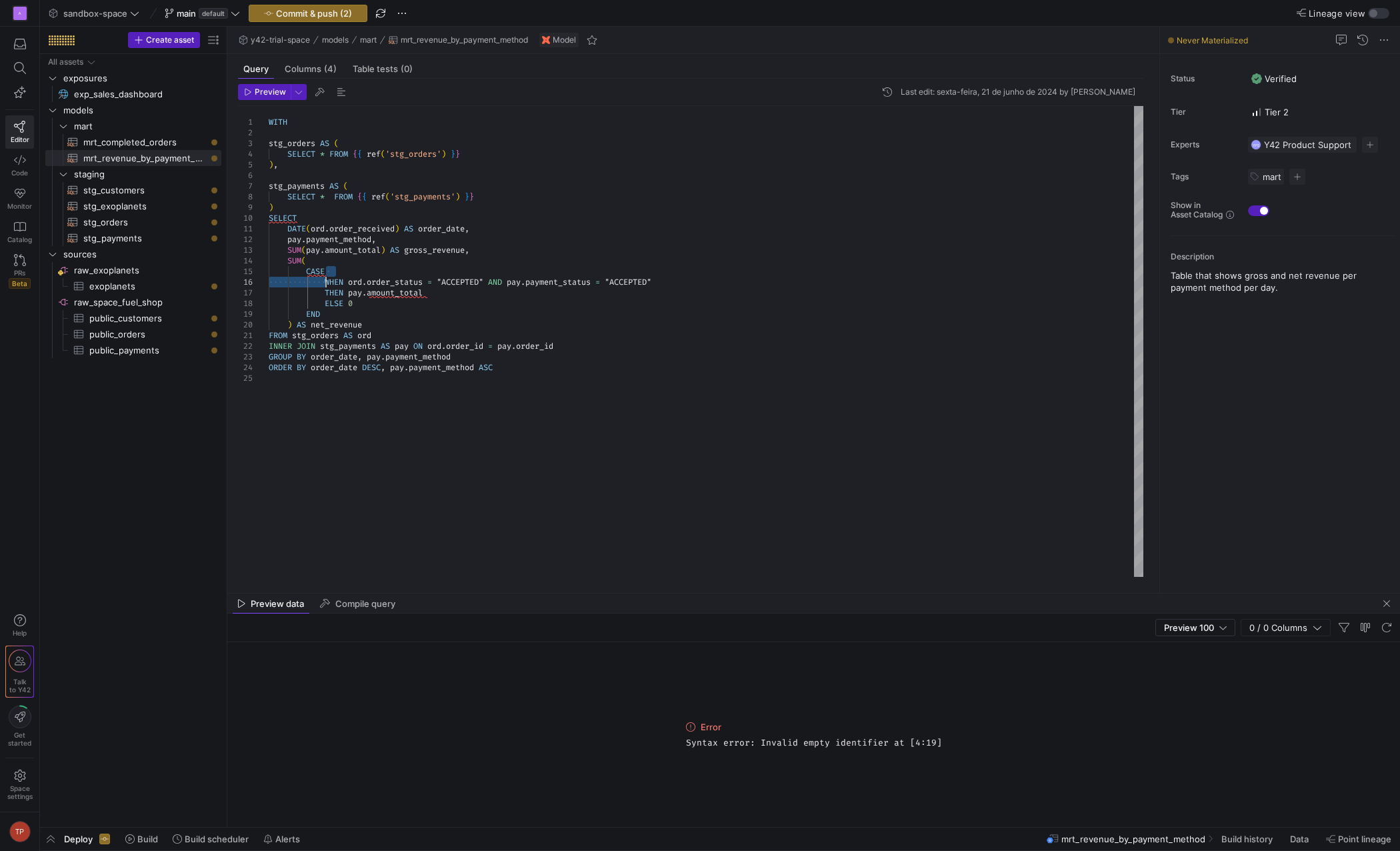
drag, startPoint x: 328, startPoint y: 272, endPoint x: 327, endPoint y: 280, distance: 8.1
click at [327, 280] on div "stg_orders AS ( SELECT * FROM { { ref ( 'stg_orders' ) } } ) , stg_payments AS …" at bounding box center [706, 342] width 875 height 471
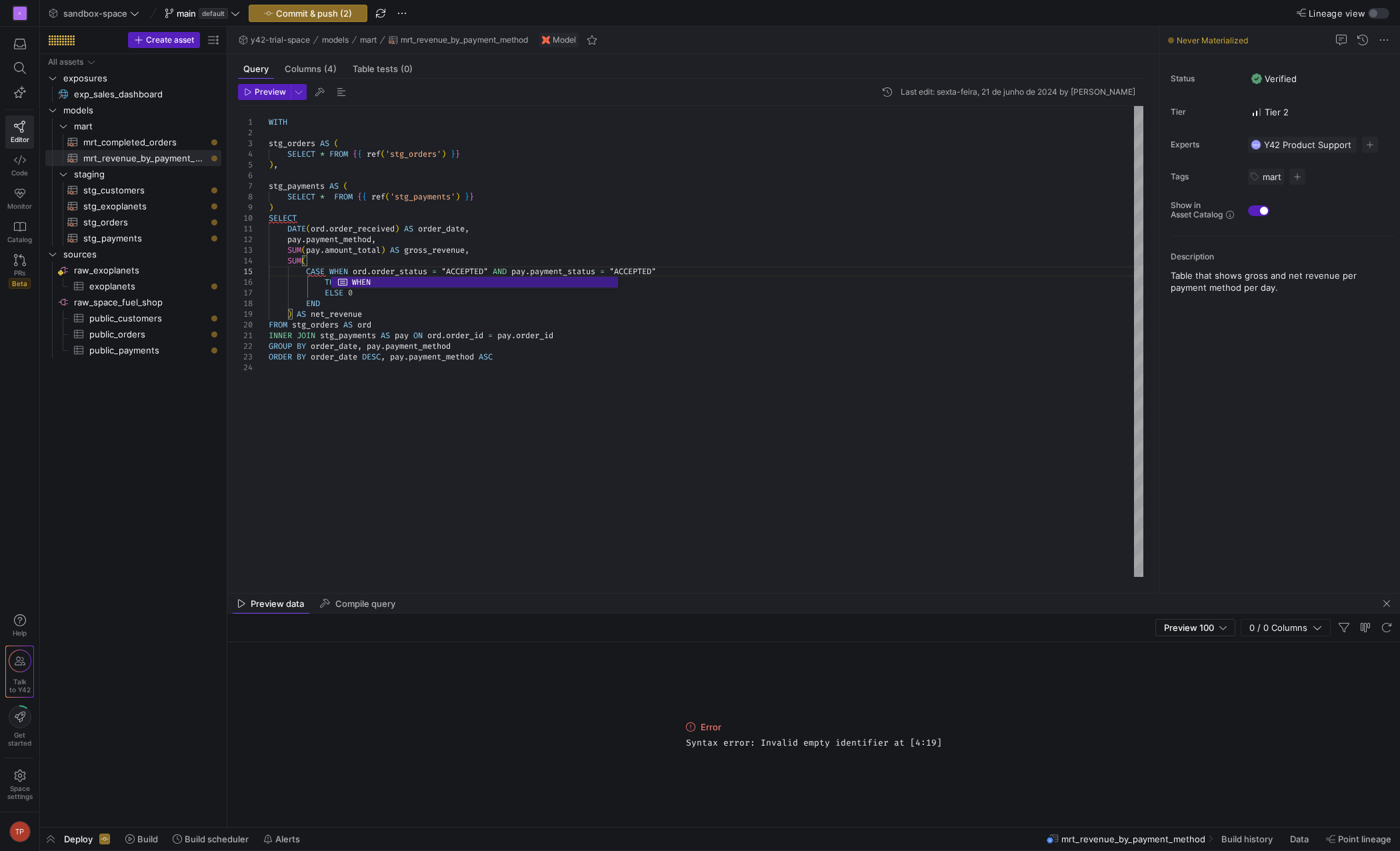
click at [702, 294] on div "stg_orders AS ( SELECT * FROM { { ref ( 'stg_orders' ) } } ) , stg_payments AS …" at bounding box center [706, 342] width 875 height 471
drag, startPoint x: 647, startPoint y: 274, endPoint x: 326, endPoint y: 285, distance: 321.2
click at [326, 285] on div "stg_orders AS ( SELECT * FROM { { ref ( 'stg_orders' ) } } ) , stg_payments AS …" at bounding box center [706, 342] width 875 height 471
drag, startPoint x: 791, startPoint y: 270, endPoint x: 325, endPoint y: 282, distance: 466.2
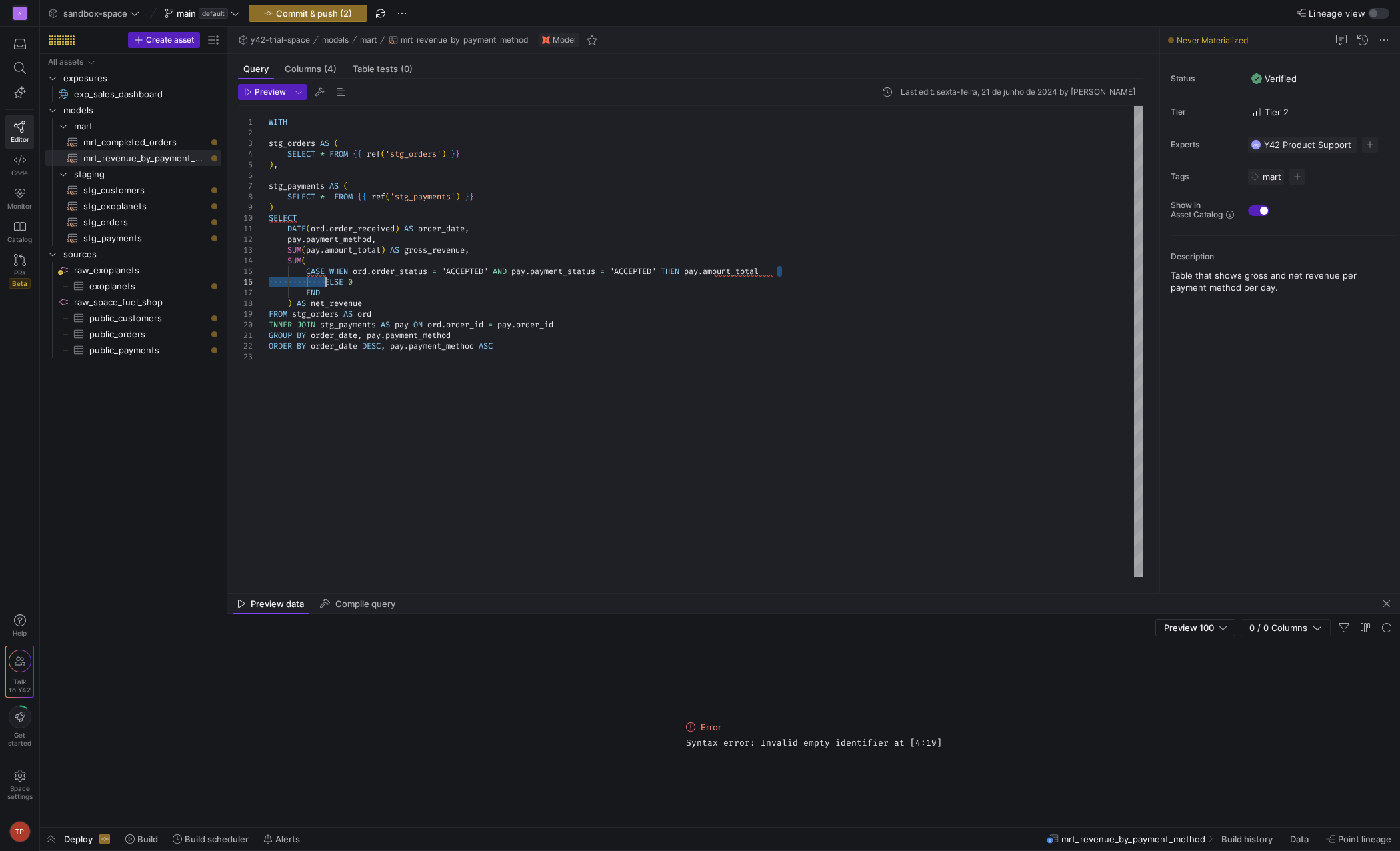
click at [325, 282] on div "stg_orders AS ( SELECT * FROM { { ref ( 'stg_orders' ) } } ) , stg_payments AS …" at bounding box center [706, 342] width 875 height 471
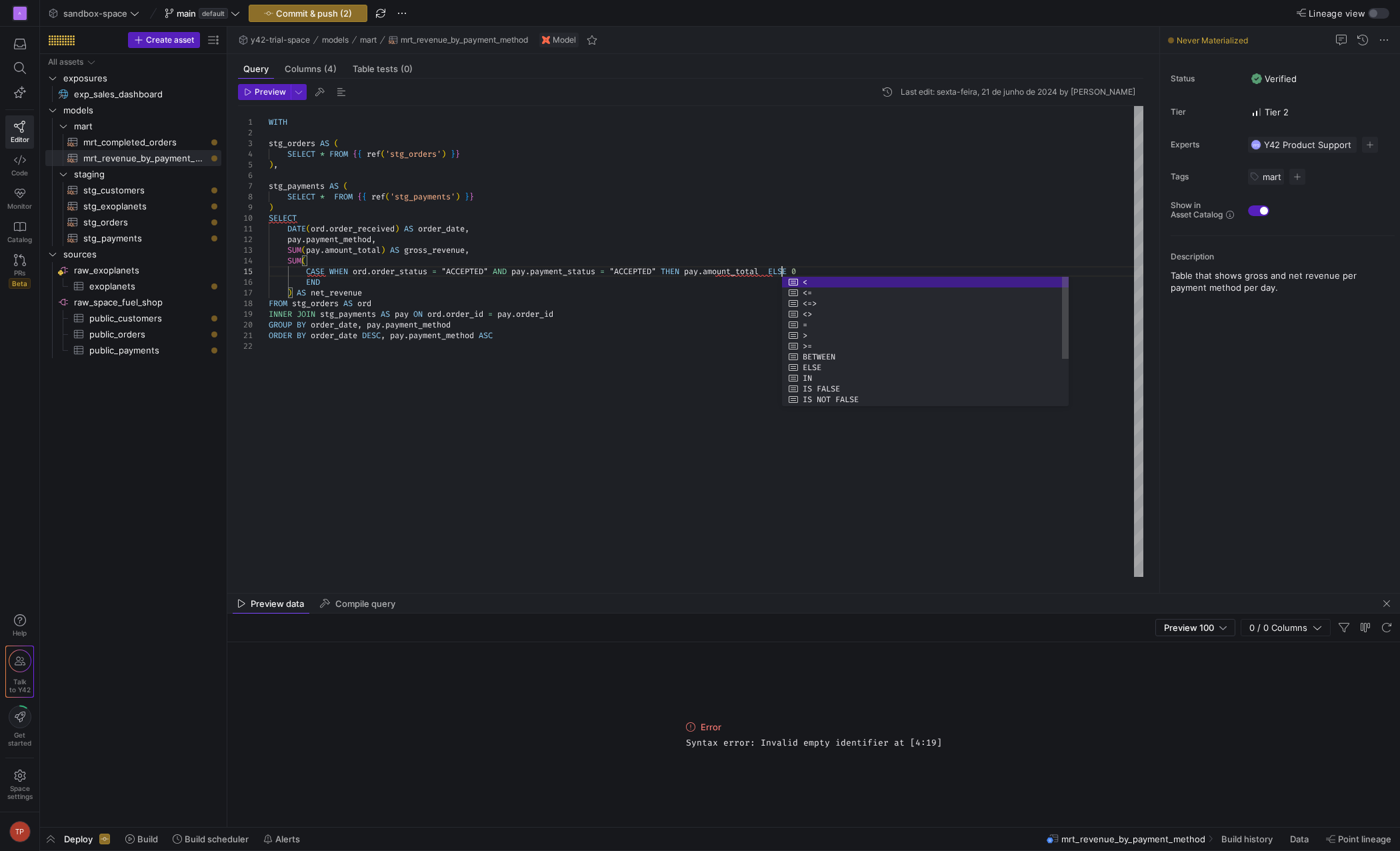
scroll to position [43, 514]
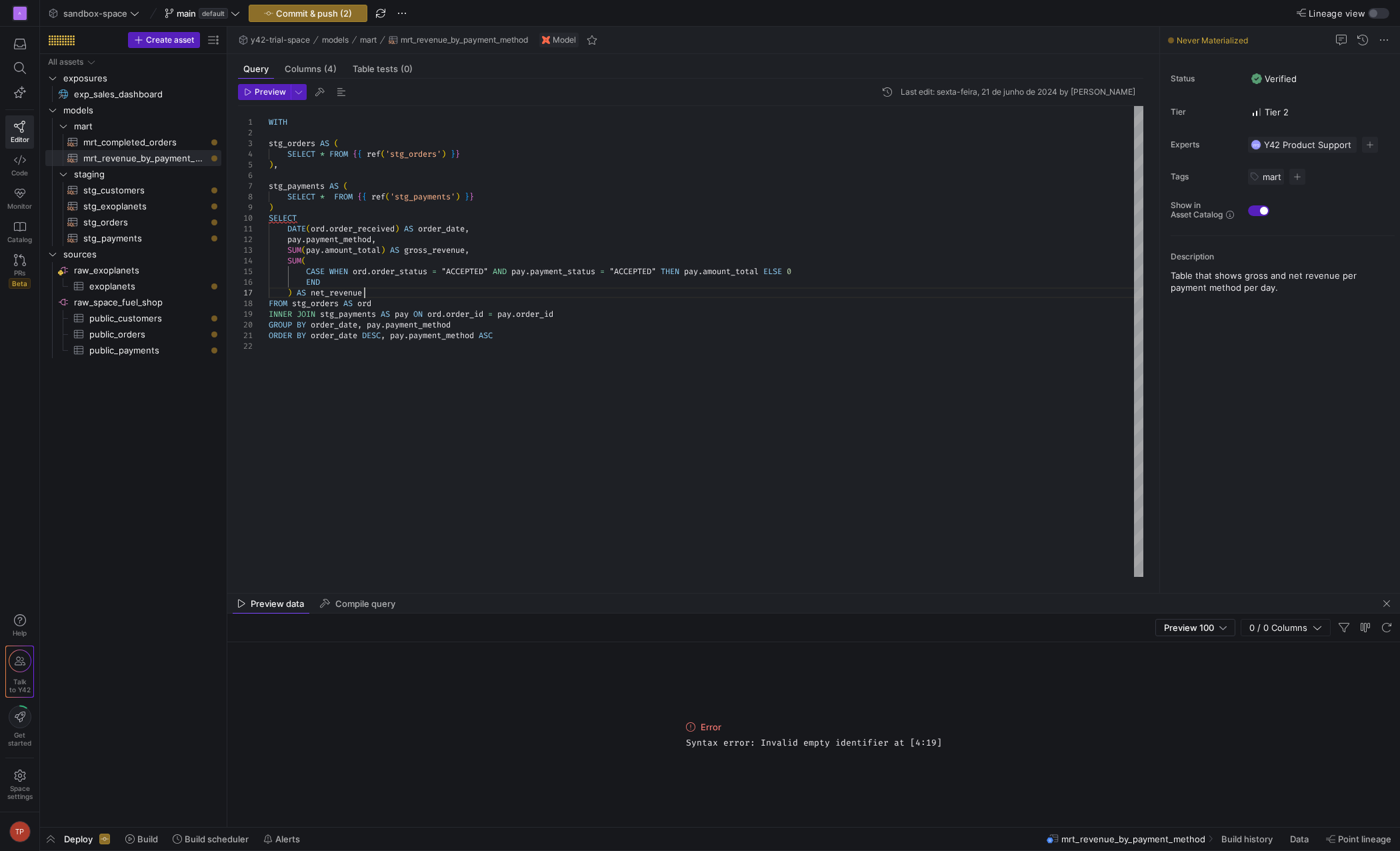
click at [909, 294] on div "stg_orders AS ( SELECT * FROM { { ref ( 'stg_orders' ) } } ) , stg_payments AS …" at bounding box center [706, 342] width 875 height 471
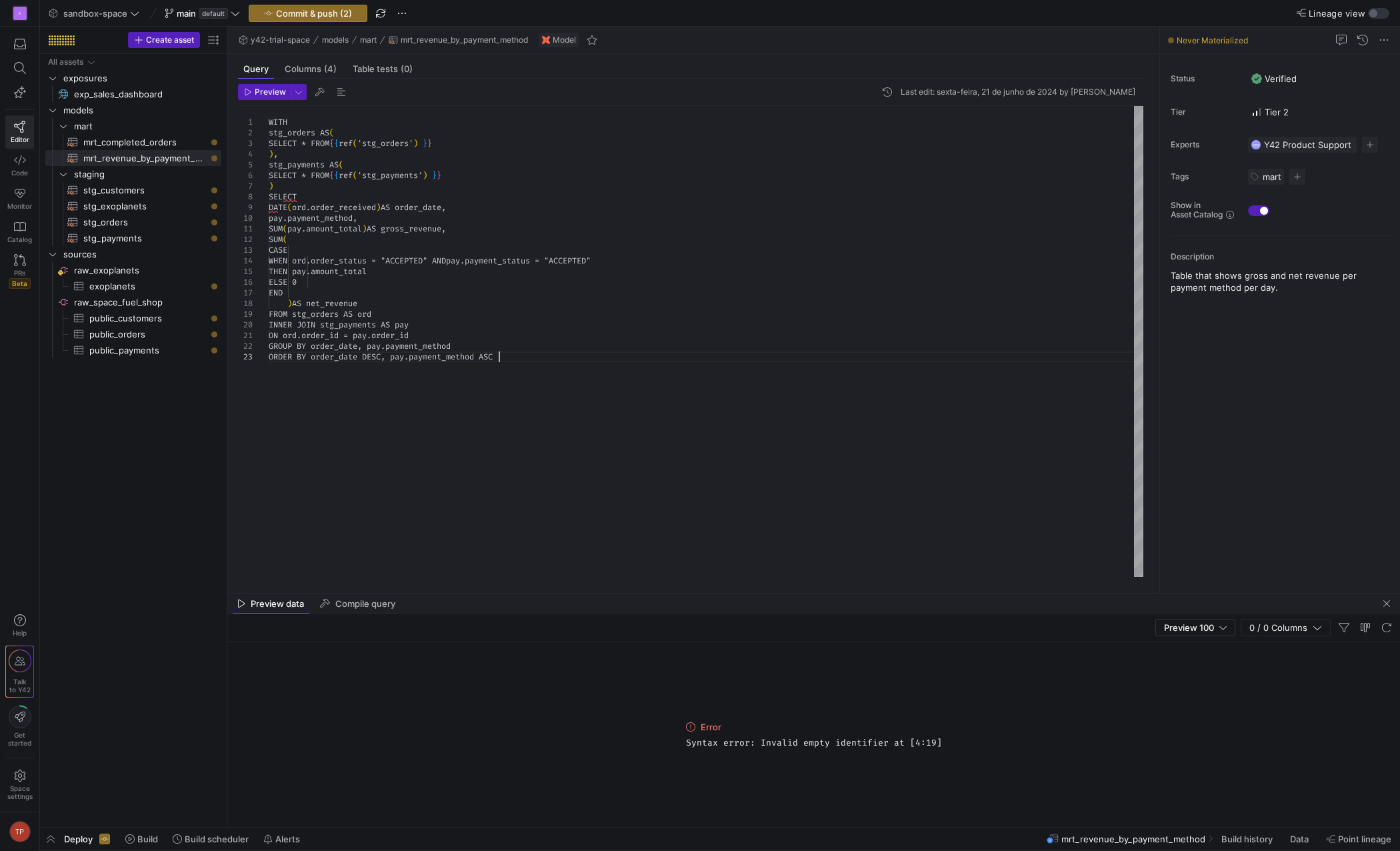
scroll to position [31, 230]
click at [366, 243] on div "SELECT * FROM { { ref ( 'stg_orders' ) } } ) , stg_payments AS ( ) SELECT DATE …" at bounding box center [706, 342] width 875 height 471
click at [302, 197] on div "SELECT * FROM { { ref ( 'stg_orders' ) } } ) , stg_payments AS ( ) SELECT DATE …" at bounding box center [706, 342] width 875 height 471
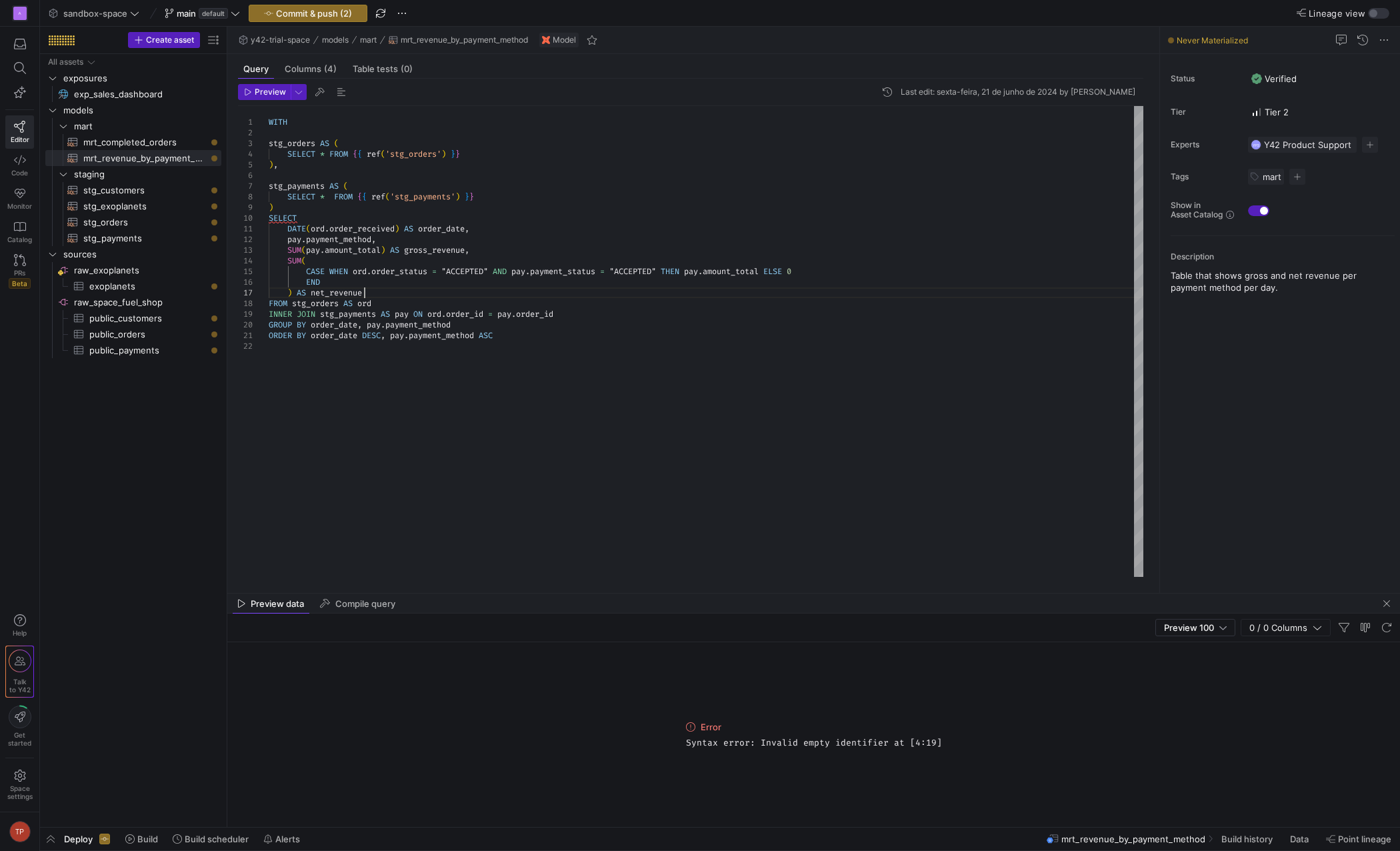
click at [420, 294] on div "stg_orders AS ( SELECT * FROM { { ref ( 'stg_orders' ) } } ) , stg_payments AS …" at bounding box center [706, 342] width 875 height 471
drag, startPoint x: 286, startPoint y: 227, endPoint x: 302, endPoint y: 218, distance: 18.4
click at [302, 218] on div "stg_orders AS ( SELECT * FROM { { ref ( 'stg_orders' ) } } ) , stg_payments AS …" at bounding box center [706, 342] width 875 height 471
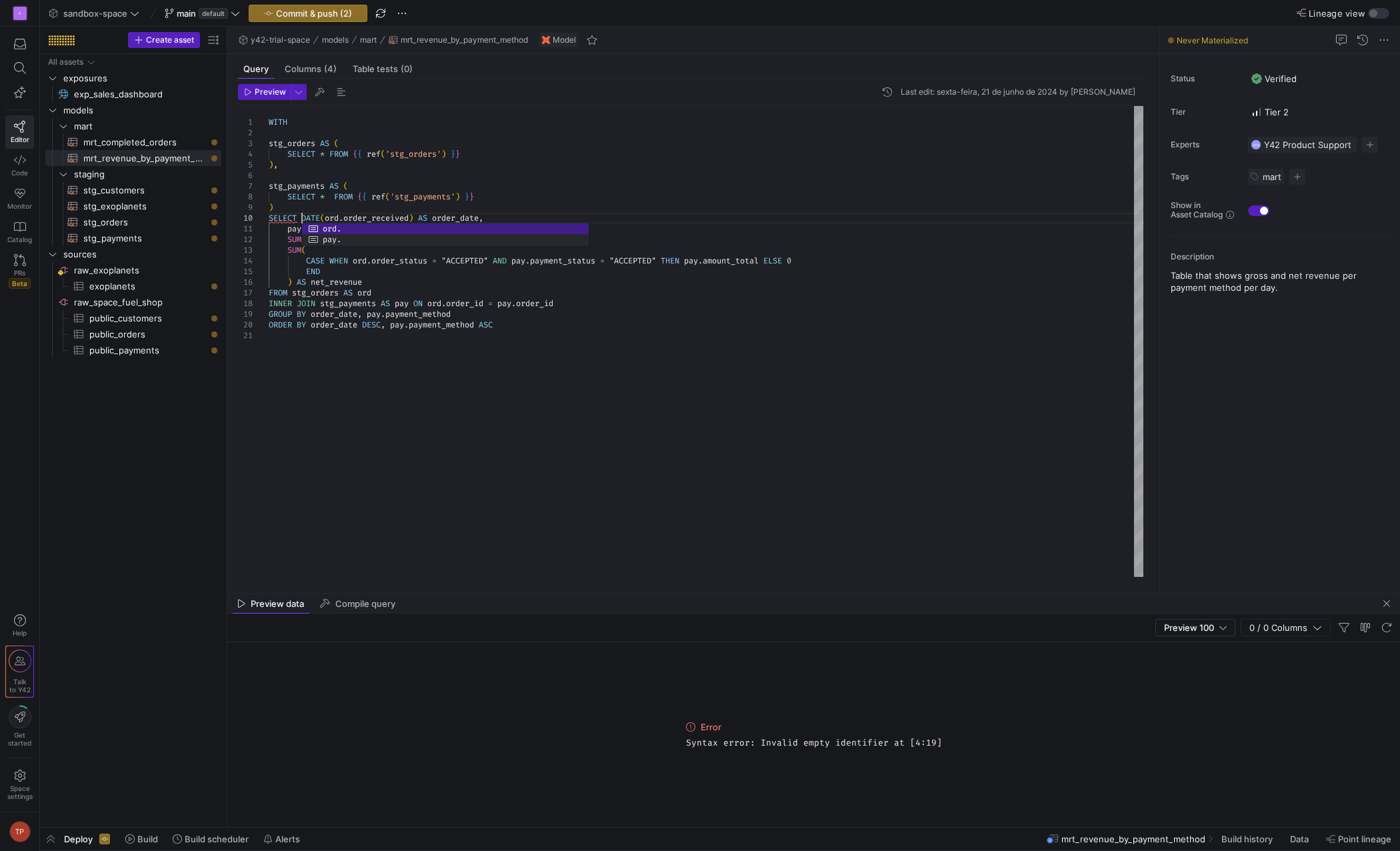
click at [490, 195] on div "stg_orders AS ( SELECT * FROM { { ref ( 'stg_orders' ) } } ) , stg_payments AS …" at bounding box center [706, 342] width 875 height 471
drag, startPoint x: 505, startPoint y: 217, endPoint x: 287, endPoint y: 231, distance: 218.4
click at [287, 231] on div "stg_orders AS ( SELECT * FROM { { ref ( 'stg_orders' ) } } ) , stg_payments AS …" at bounding box center [706, 342] width 875 height 471
click at [602, 204] on div "stg_orders AS ( SELECT * FROM { { ref ( 'stg_orders' ) } } ) , stg_payments AS …" at bounding box center [706, 342] width 875 height 471
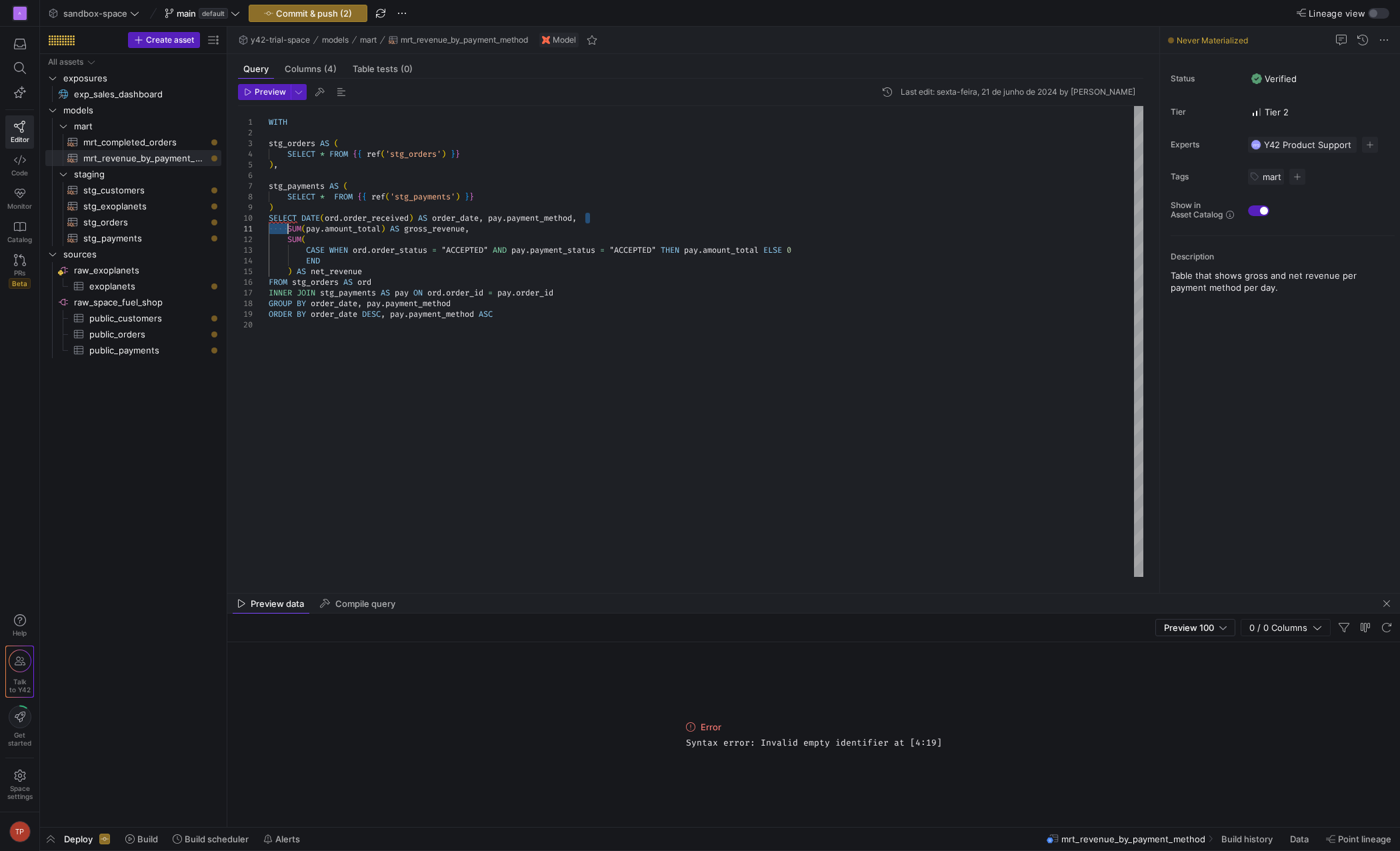
drag, startPoint x: 597, startPoint y: 219, endPoint x: 286, endPoint y: 228, distance: 311.1
click at [286, 228] on div "stg_orders AS ( SELECT * FROM { { ref ( 'stg_orders' ) } } ) , stg_payments AS …" at bounding box center [706, 342] width 875 height 471
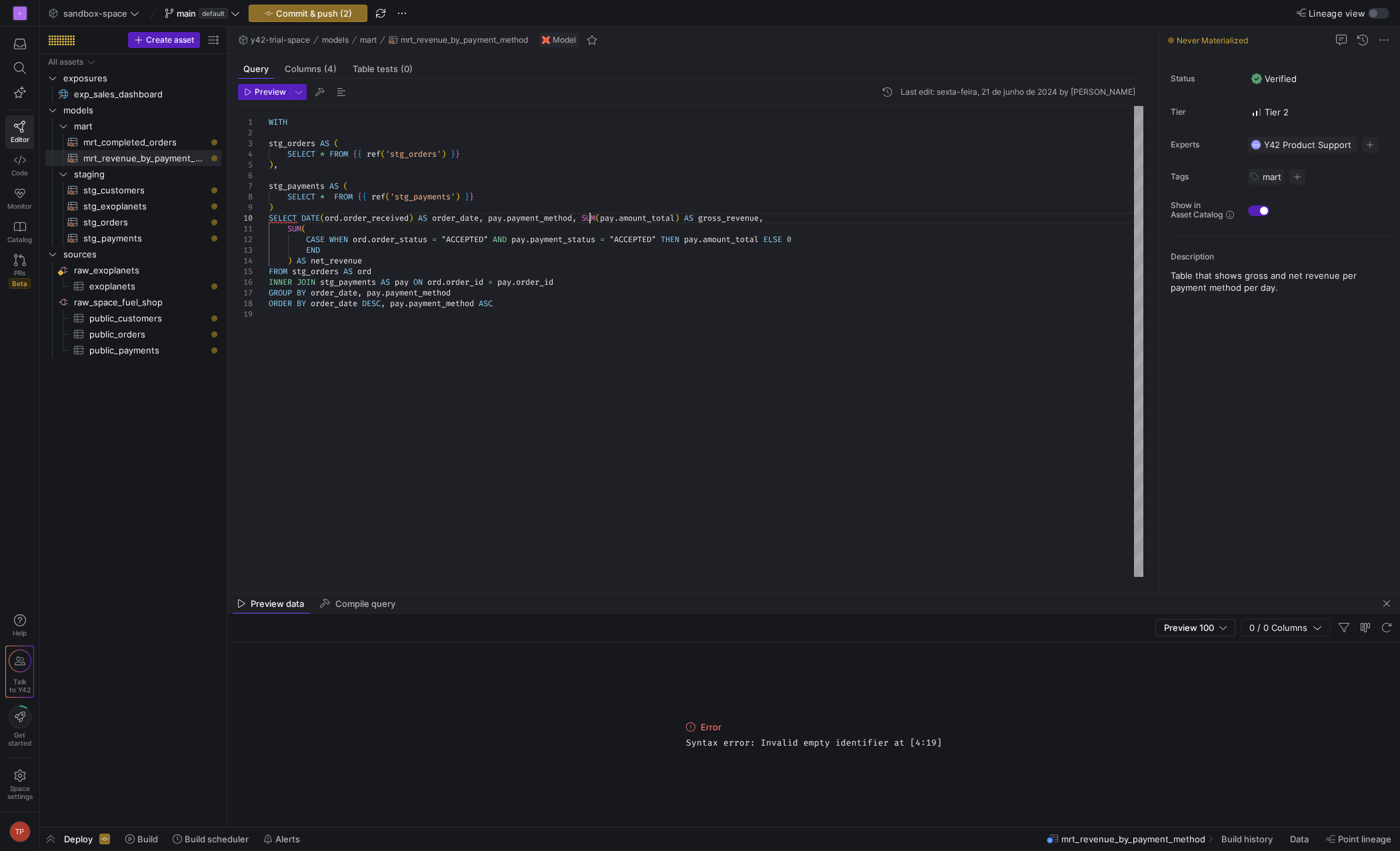
scroll to position [96, 322]
click at [562, 238] on div "stg_orders AS ( SELECT * FROM { { ref ( 'stg_orders' ) } } ) , stg_payments AS …" at bounding box center [706, 342] width 875 height 471
drag, startPoint x: 794, startPoint y: 216, endPoint x: 286, endPoint y: 232, distance: 508.3
click at [286, 232] on div "stg_orders AS ( SELECT * FROM { { ref ( 'stg_orders' ) } } ) , stg_payments AS …" at bounding box center [706, 342] width 875 height 471
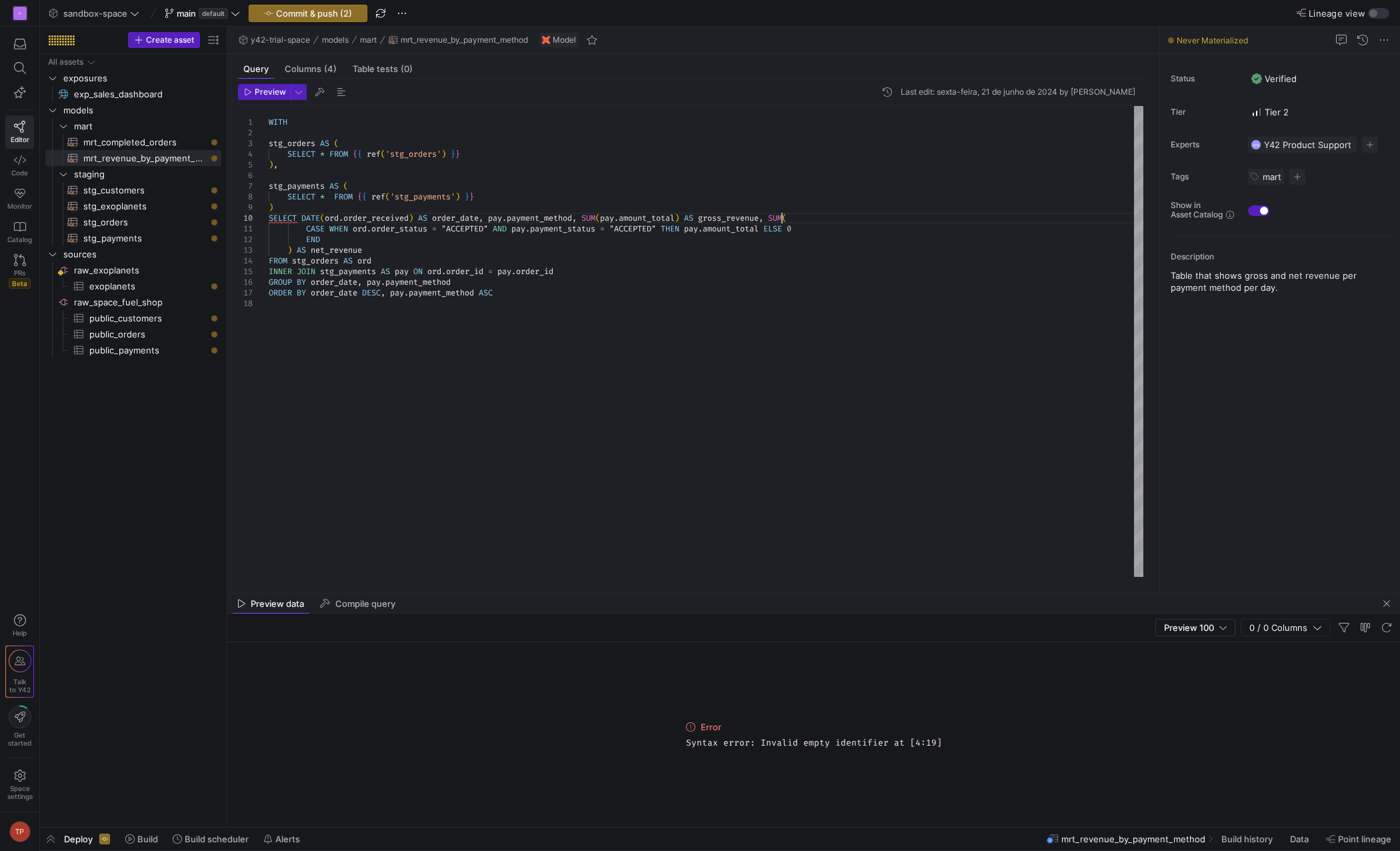
scroll to position [96, 514]
drag, startPoint x: 810, startPoint y: 216, endPoint x: 307, endPoint y: 229, distance: 503.2
click at [307, 229] on div "stg_orders AS ( SELECT * FROM { { ref ( 'stg_orders' ) } } ) , stg_payments AS …" at bounding box center [706, 342] width 875 height 471
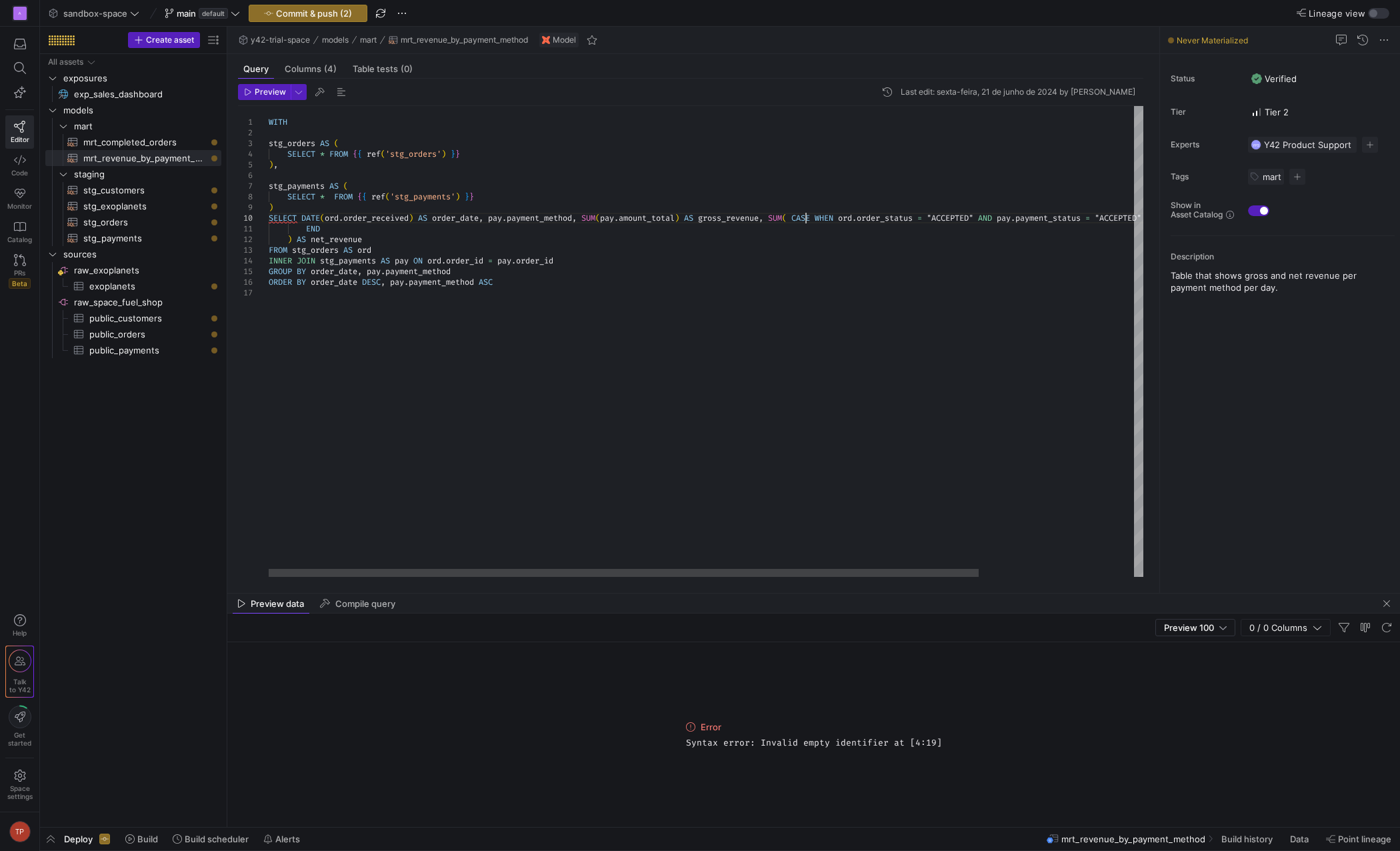
scroll to position [96, 537]
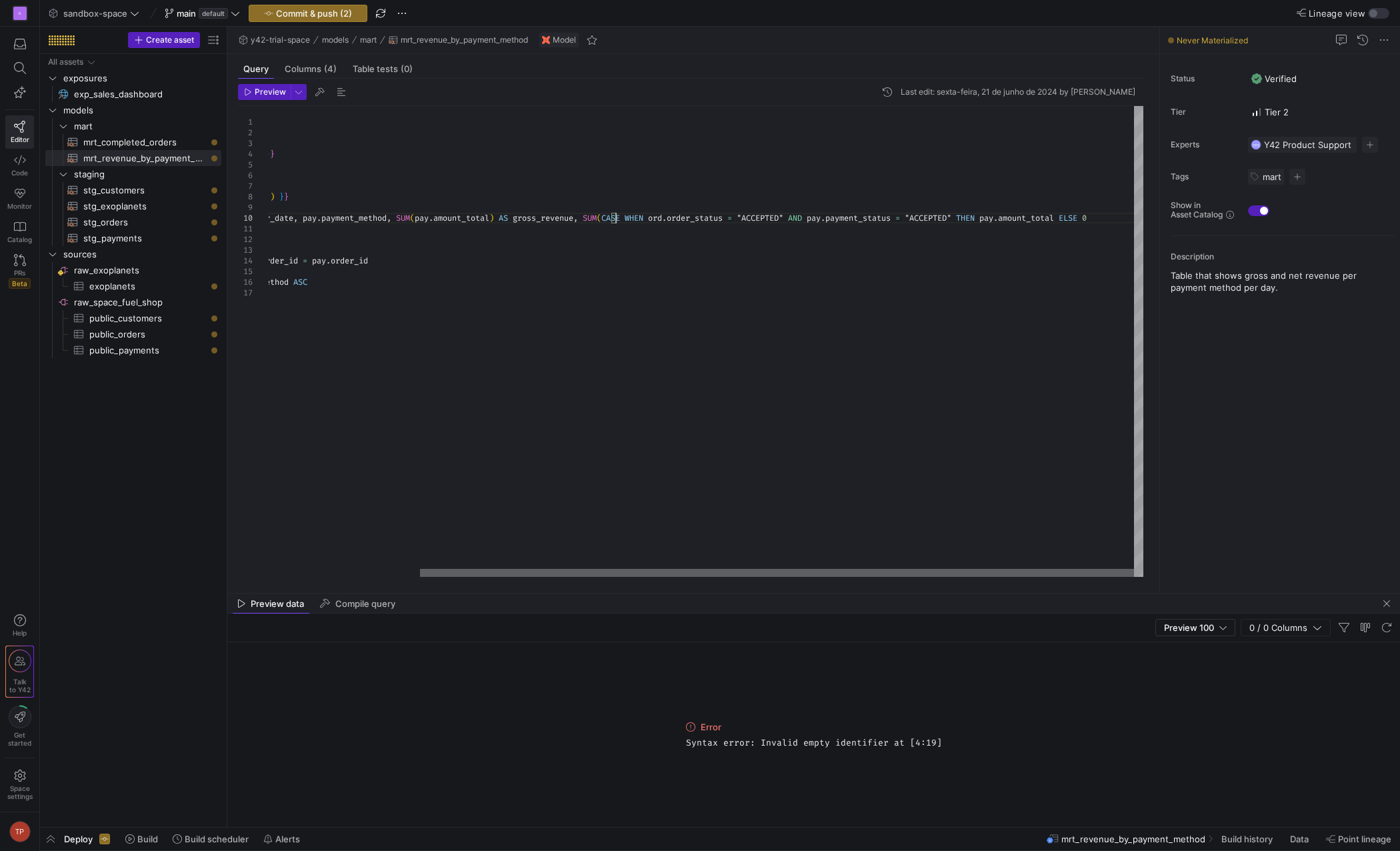
click at [815, 573] on div at bounding box center [777, 573] width 715 height 8
click at [1125, 221] on div "stg_orders AS ( SELECT * FROM { { ref ( 'stg_orders' ) } } ) , stg_payments AS …" at bounding box center [614, 342] width 1060 height 471
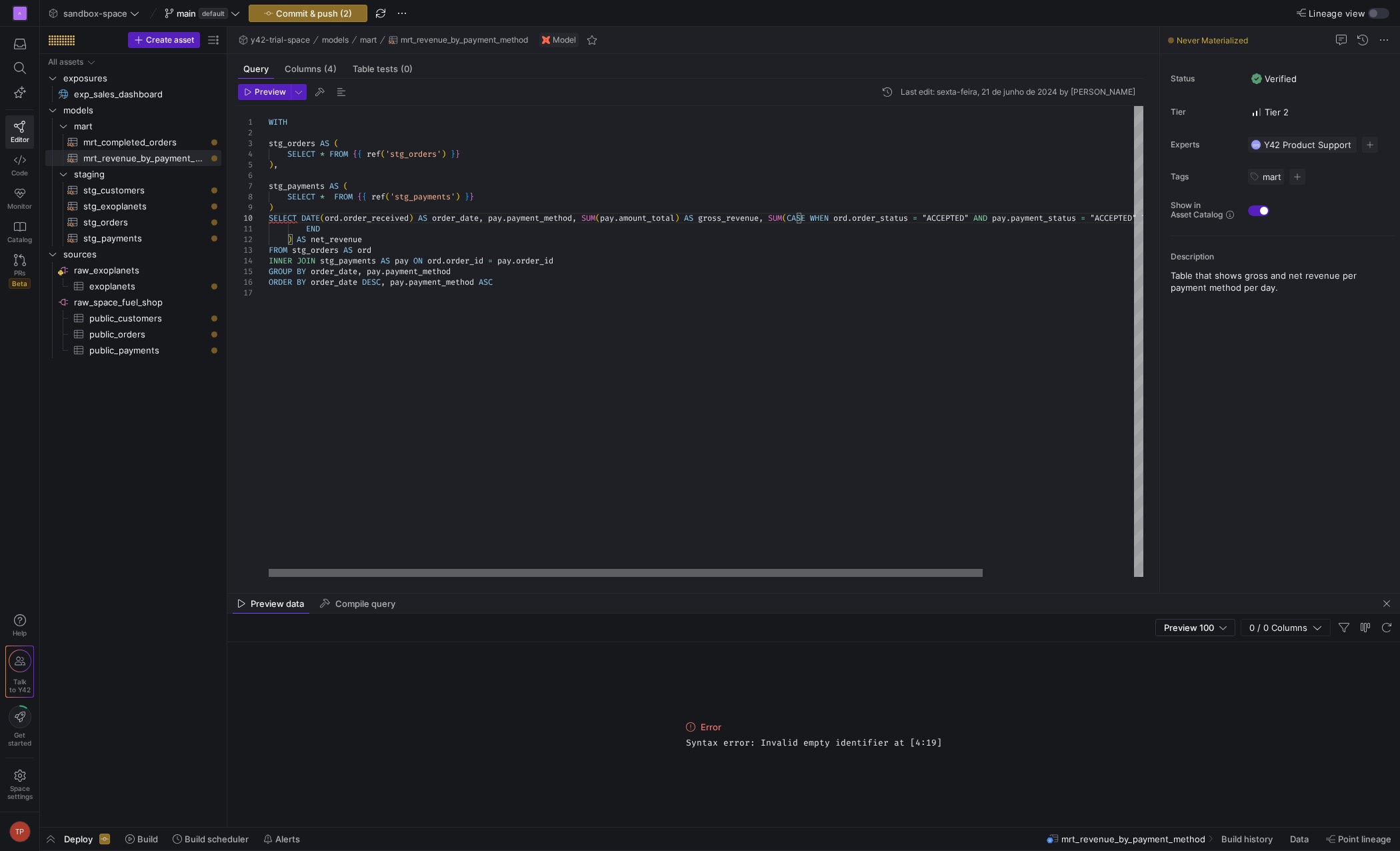
click at [339, 576] on div at bounding box center [626, 573] width 715 height 8
click at [306, 225] on div "stg_orders AS ( SELECT * FROM { { ref ( 'stg_orders' ) } } ) , stg_payments AS …" at bounding box center [799, 342] width 1060 height 471
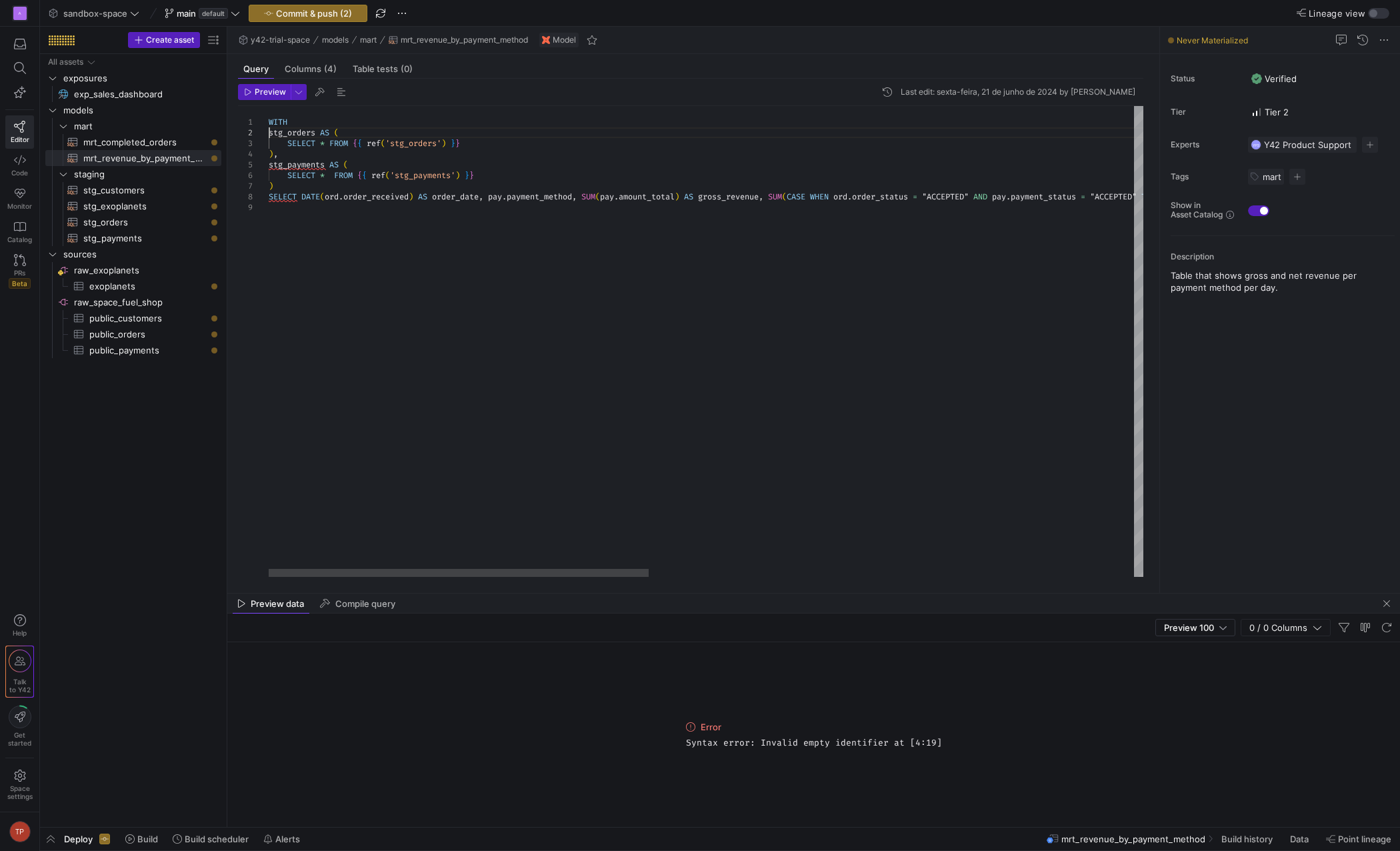
scroll to position [85, 1733]
click at [494, 195] on div "SELECT * FROM { { ref ( 'stg_orders' ) } } ) , SELECT * FROM { { ref ( 'stg_pay…" at bounding box center [1265, 342] width 1992 height 471
click at [585, 196] on div "SELECT * FROM { { ref ( 'stg_orders' ) } } ) , SELECT * FROM { { ref ( 'stg_pay…" at bounding box center [1263, 342] width 1987 height 471
click at [486, 200] on div "SELECT * FROM { { ref ( 'stg_orders' ) } } ) , SELECT * FROM { { ref ( 'stg_pay…" at bounding box center [1263, 342] width 1987 height 471
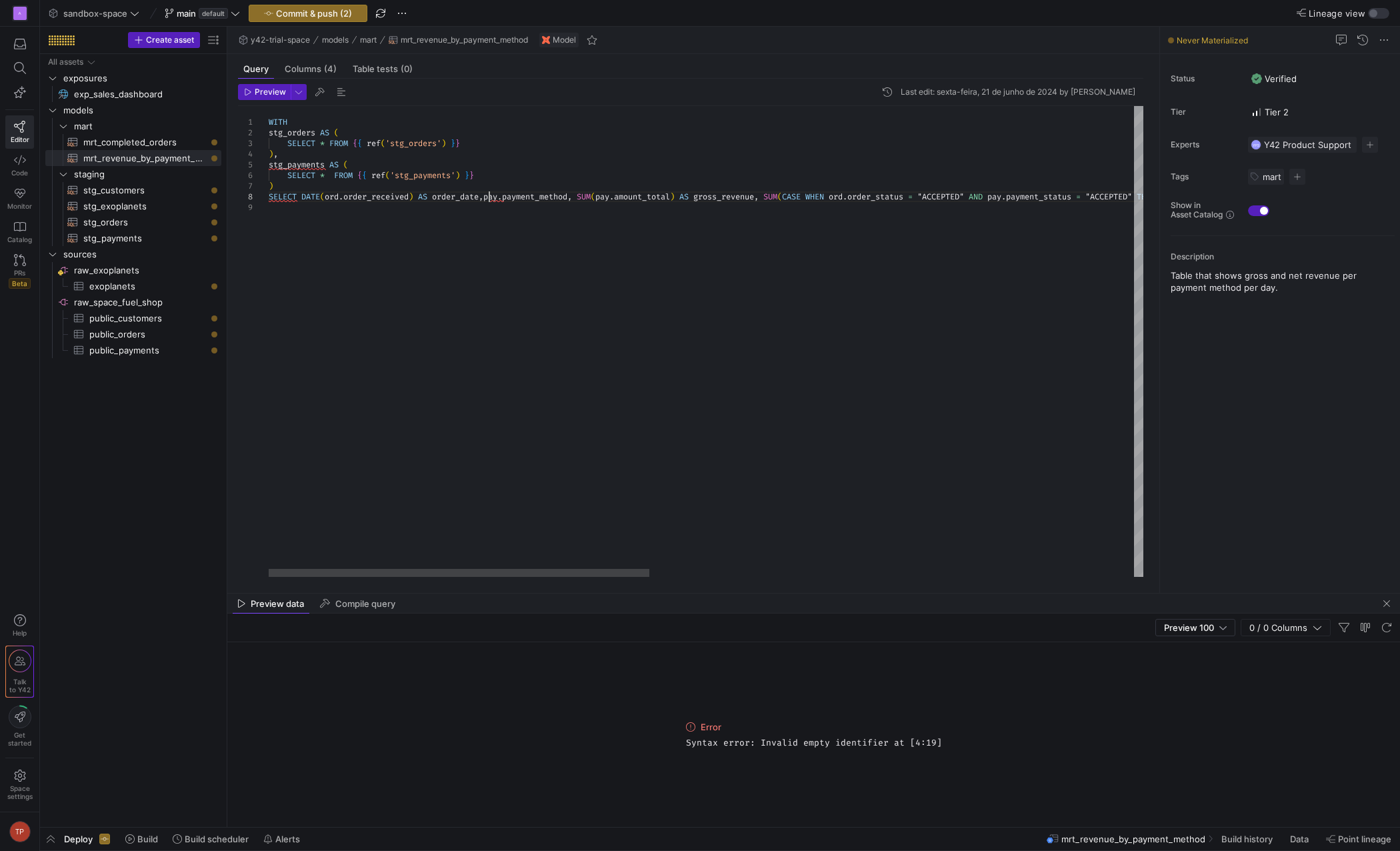
click at [489, 201] on div "SELECT * FROM { { ref ( 'stg_orders' ) } } ) , SELECT * FROM { { ref ( 'stg_pay…" at bounding box center [1263, 342] width 1987 height 471
click at [326, 186] on div "SELECT * FROM { { ref ( 'stg_orders' ) } } ) , SELECT * FROM { { ref ( 'stg_pay…" at bounding box center [1265, 342] width 1992 height 471
click at [269, 196] on div "SELECT * FROM { { ref ( 'stg_orders' ) } } ) , SELECT * FROM { { ref ( 'stg_pay…" at bounding box center [1265, 342] width 1992 height 471
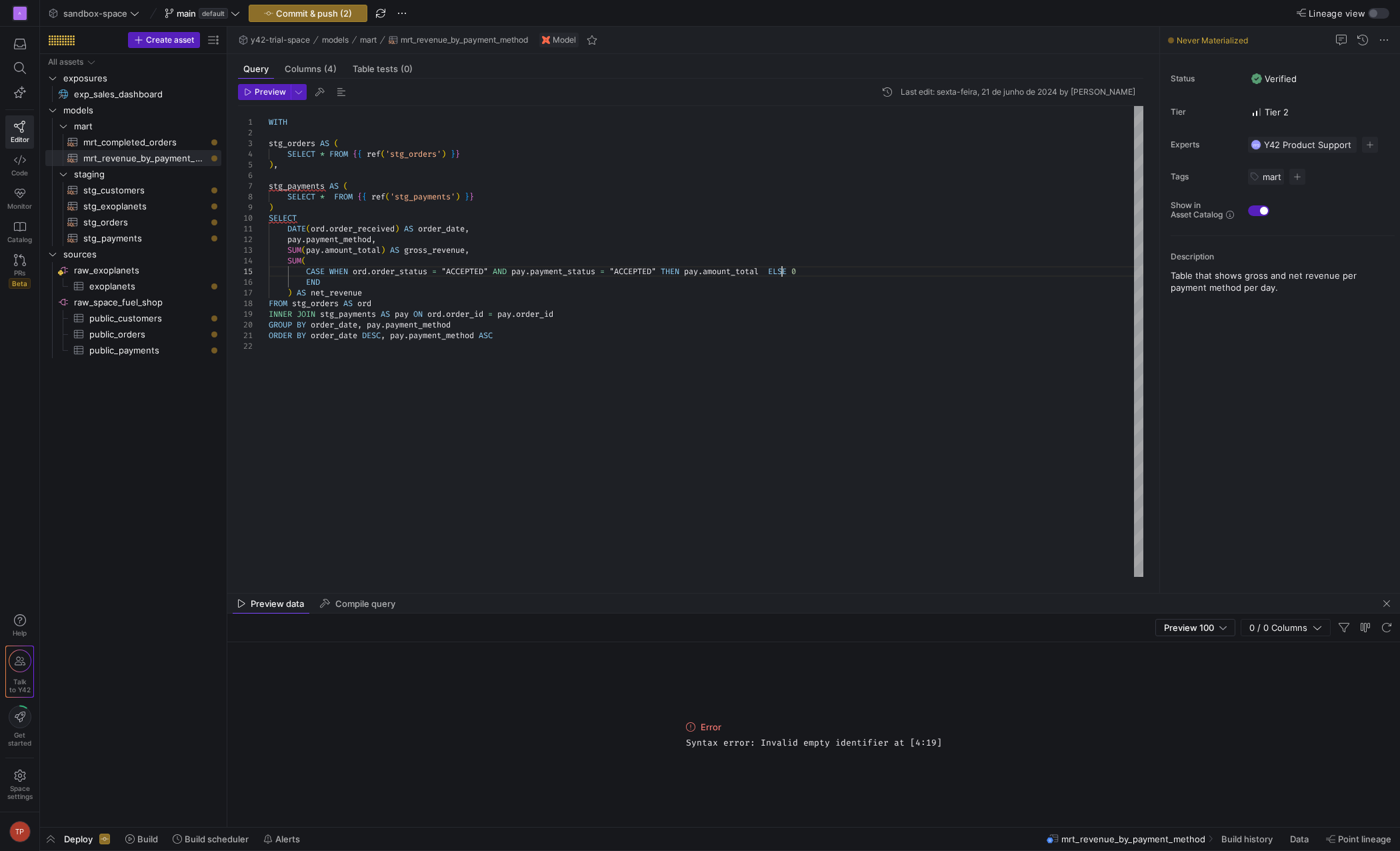
scroll to position [21, 211]
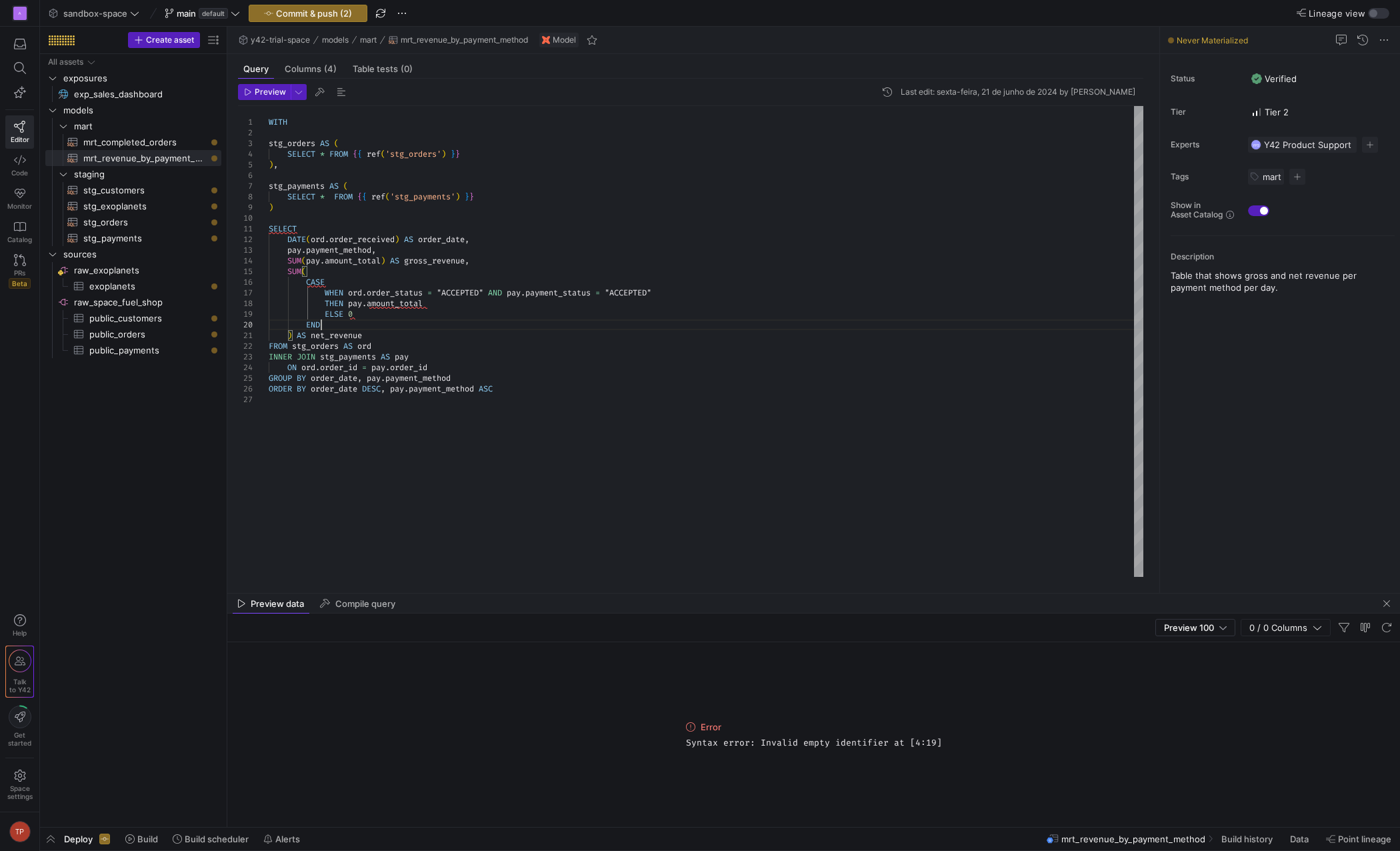
click at [947, 329] on div "SELECT * FROM { { ref ( 'stg_orders' ) } } ) , SELECT * FROM { { ref ( 'stg_pay…" at bounding box center [706, 342] width 875 height 471
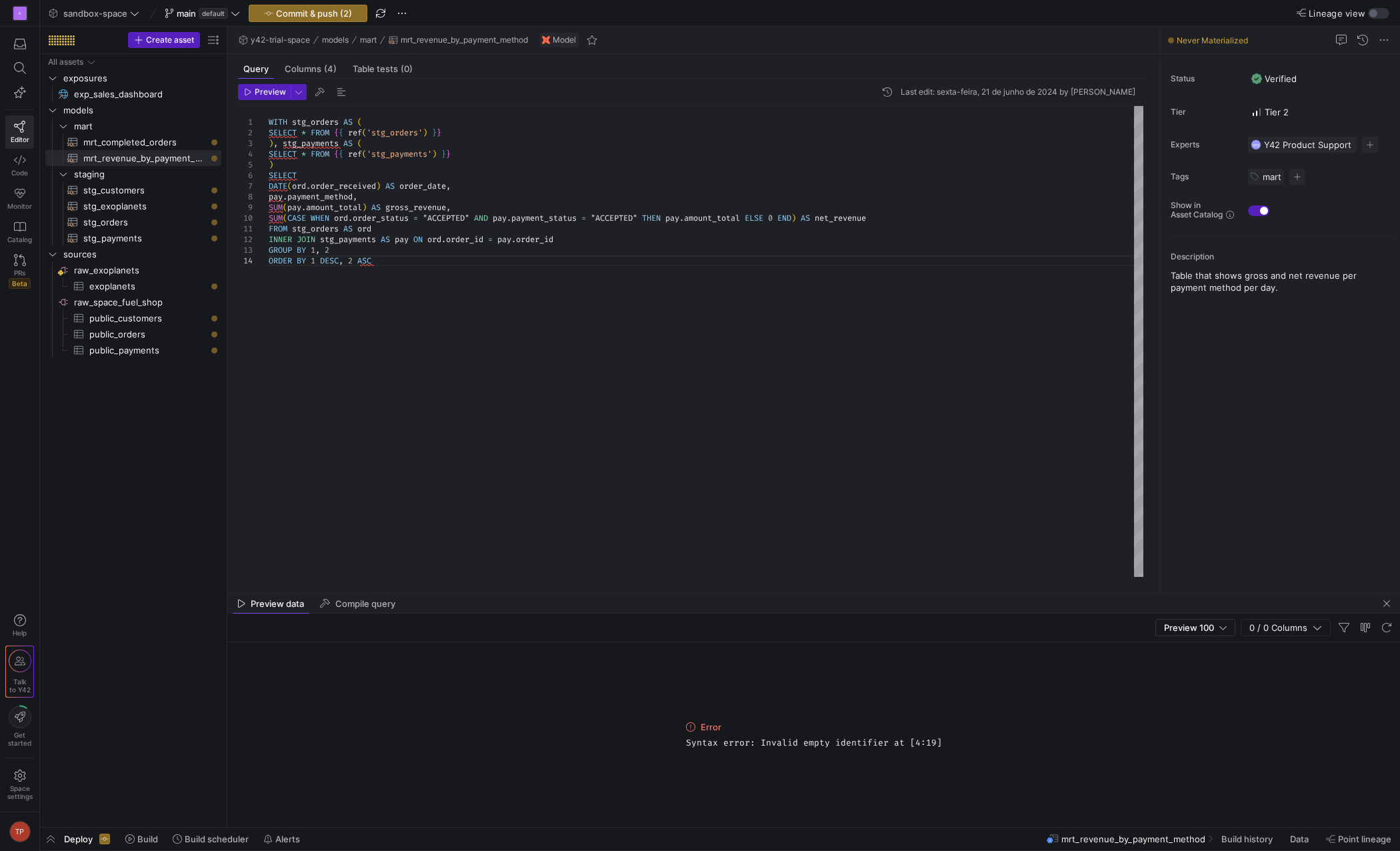
click at [886, 361] on div "SELECT * FROM { { ref ( 'stg_payments' ) } } ) pay . payment_method , SUM ( pay…" at bounding box center [706, 342] width 875 height 471
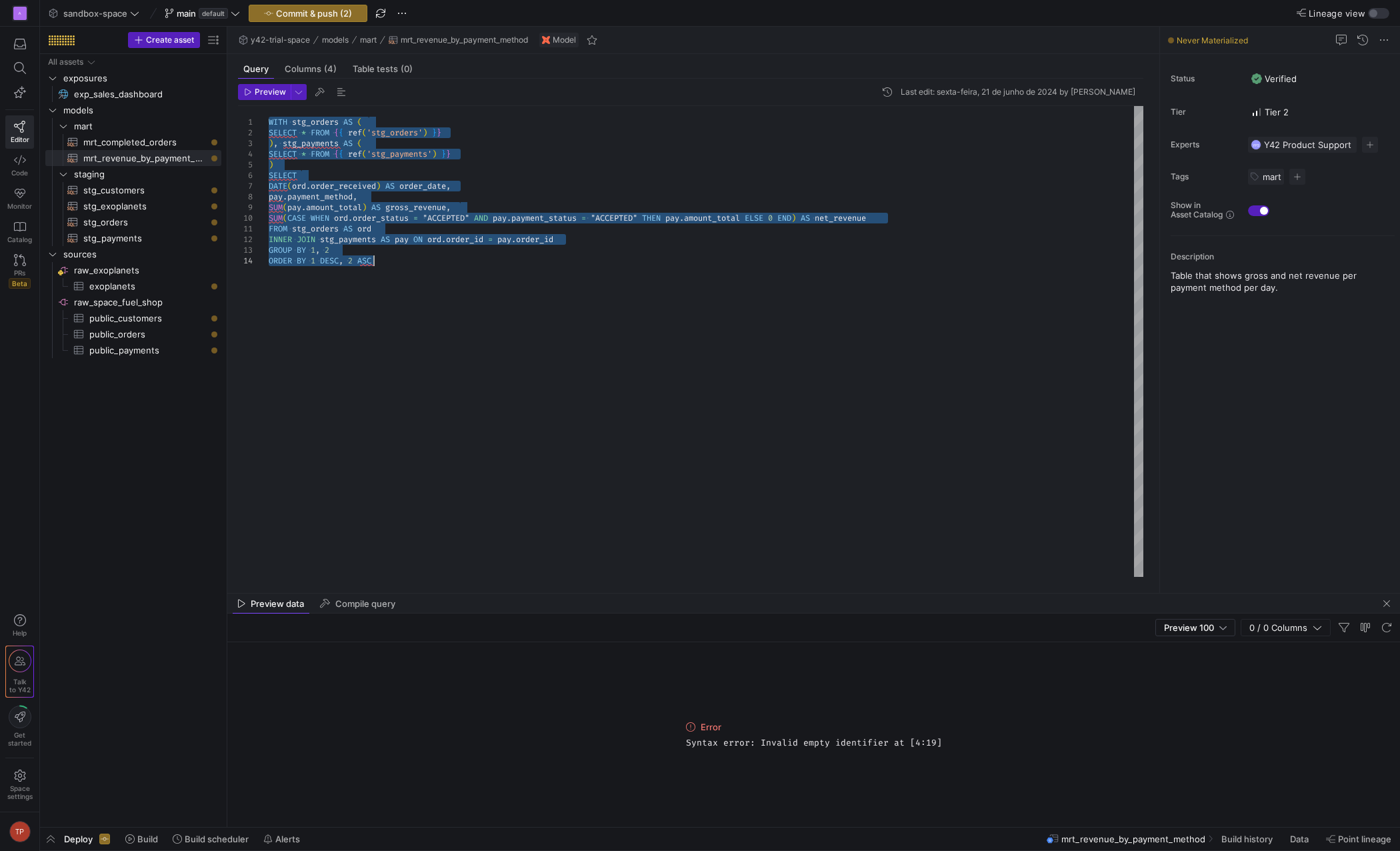
scroll to position [10, 176]
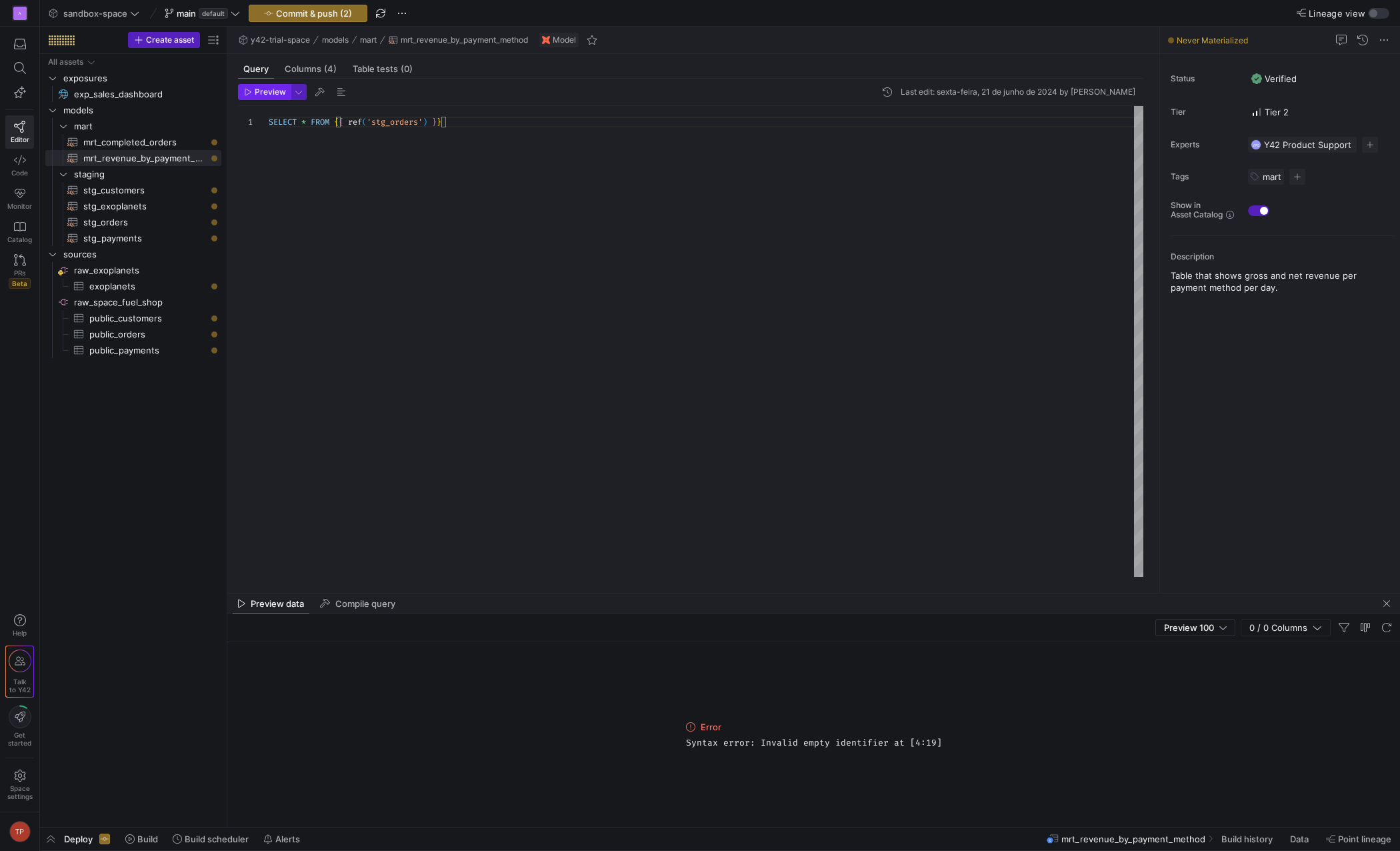
click at [244, 92] on icon "button" at bounding box center [247, 92] width 8 height 8
click at [446, 243] on div "SELECT * FROM { { ref ( 'stg_orders' ) } }" at bounding box center [706, 342] width 875 height 471
click at [435, 125] on div "SELECT * FROM { { ref ( 'stg_orders' ) } }" at bounding box center [706, 342] width 875 height 471
type textarea "SELECT * FROM {{ref('stg_orders')}}"
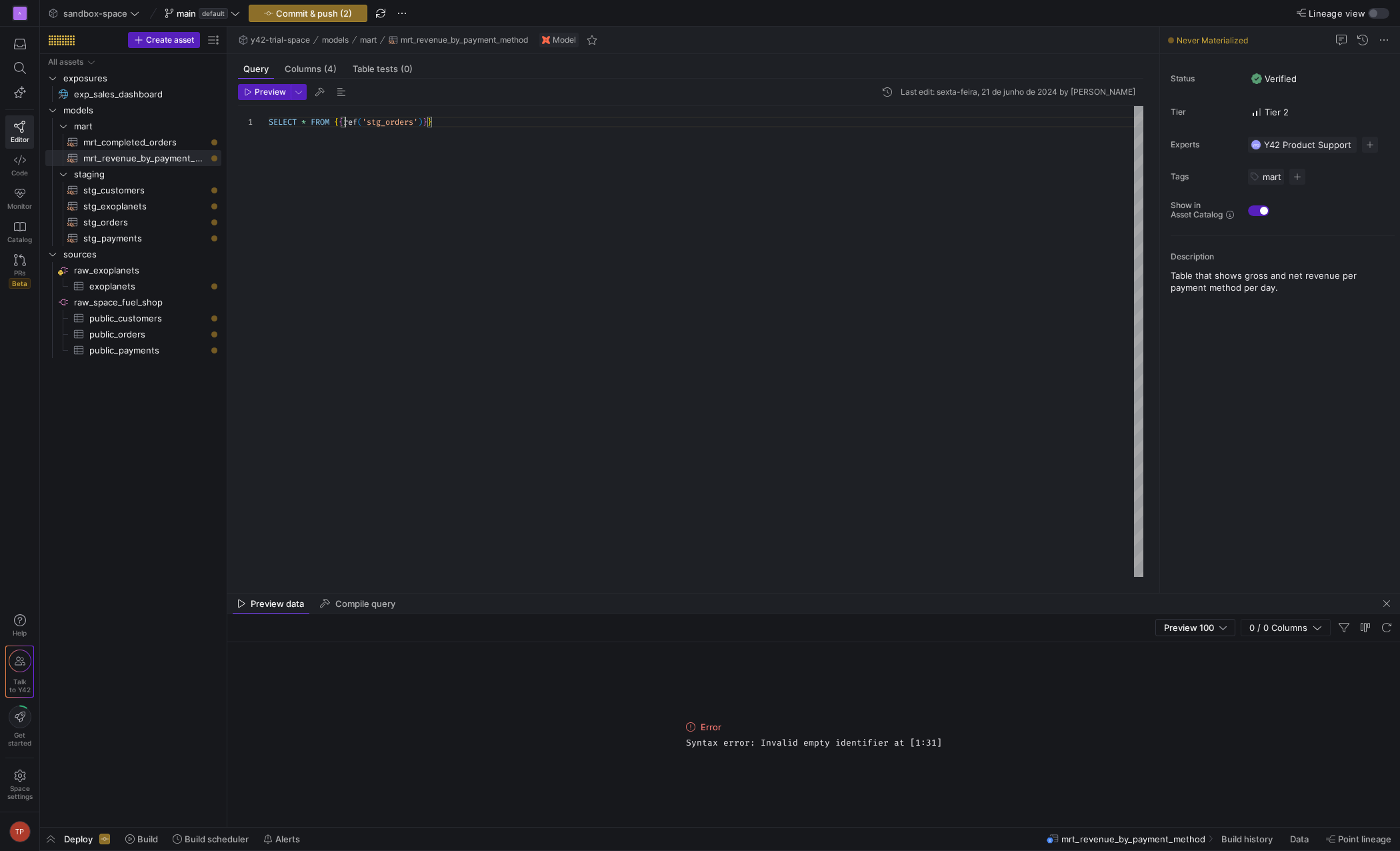
scroll to position [10, 167]
click at [262, 95] on span "Preview" at bounding box center [270, 92] width 31 height 9
click at [345, 177] on div "SELECT * FROM { { ref ( 'stg_orders' ) } }" at bounding box center [706, 342] width 875 height 471
click at [334, 124] on div "SELECT * FROM { { ref ( 'stg_orders' ) } }" at bounding box center [706, 342] width 875 height 471
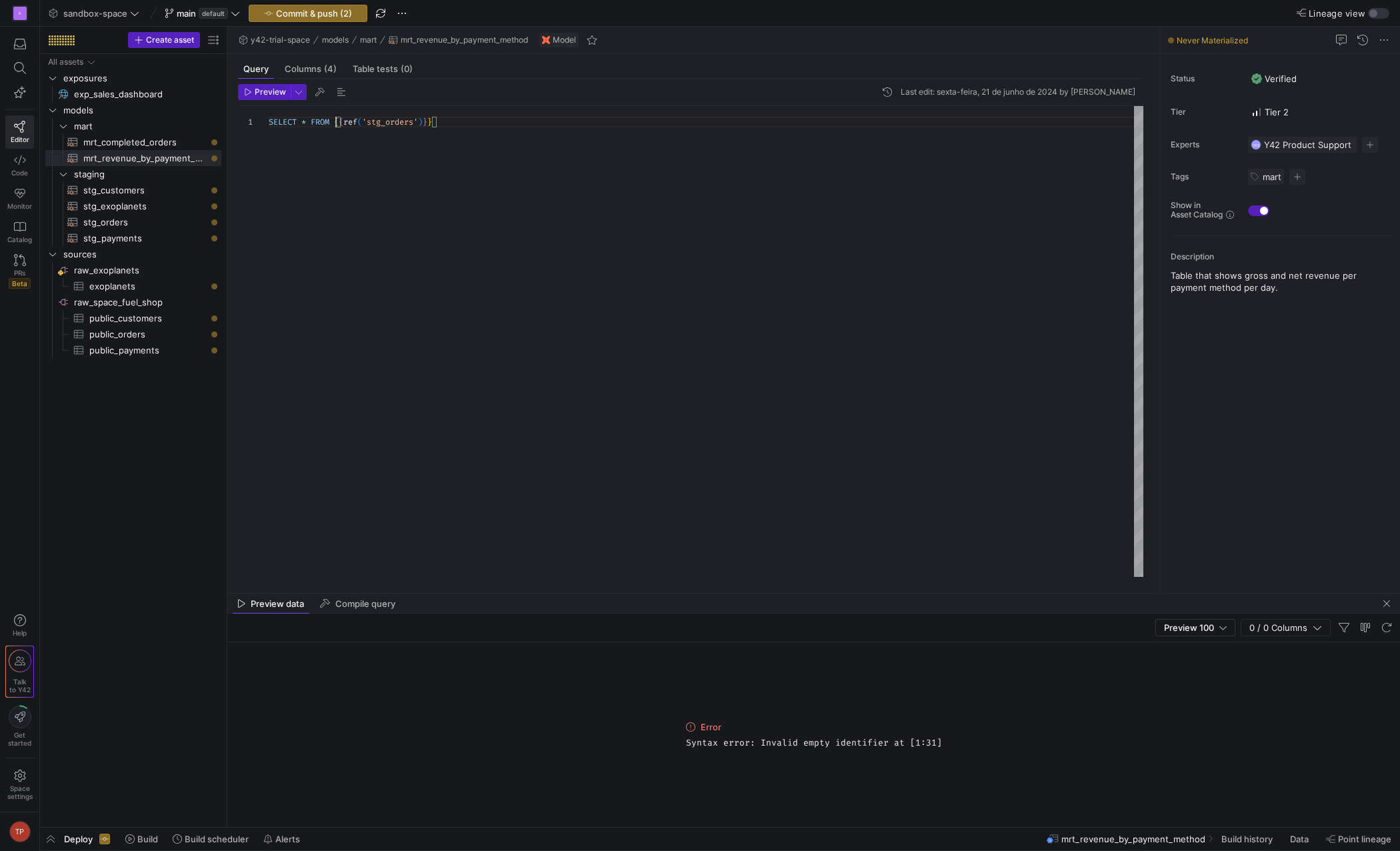
click at [455, 137] on div "SELECT * FROM { { ref ( 'stg_orders' ) } }" at bounding box center [706, 342] width 875 height 471
click at [143, 335] on span "public_orders​​​​​​​​​" at bounding box center [147, 334] width 116 height 15
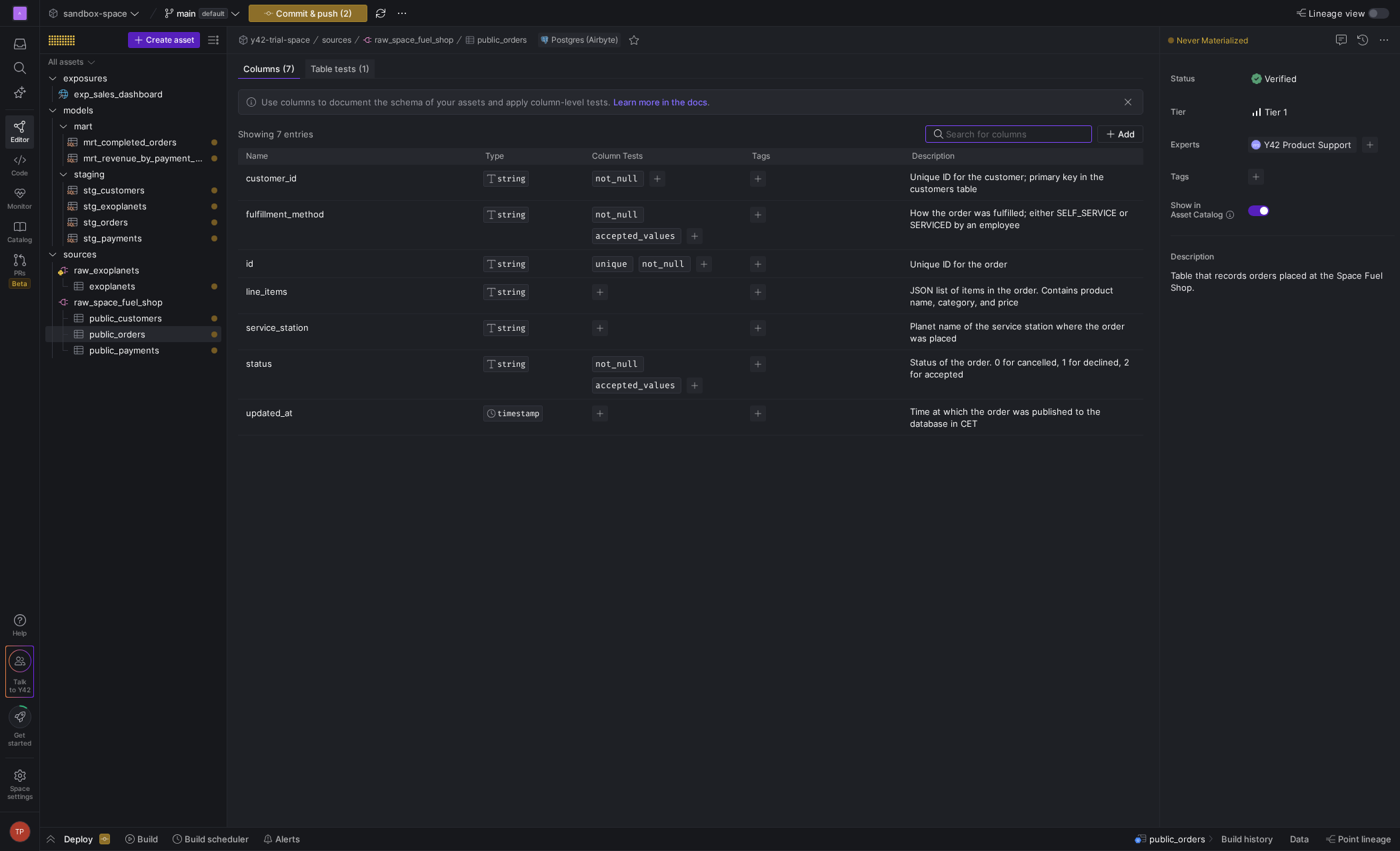
click at [331, 69] on span "Table tests (1)" at bounding box center [340, 69] width 59 height 9
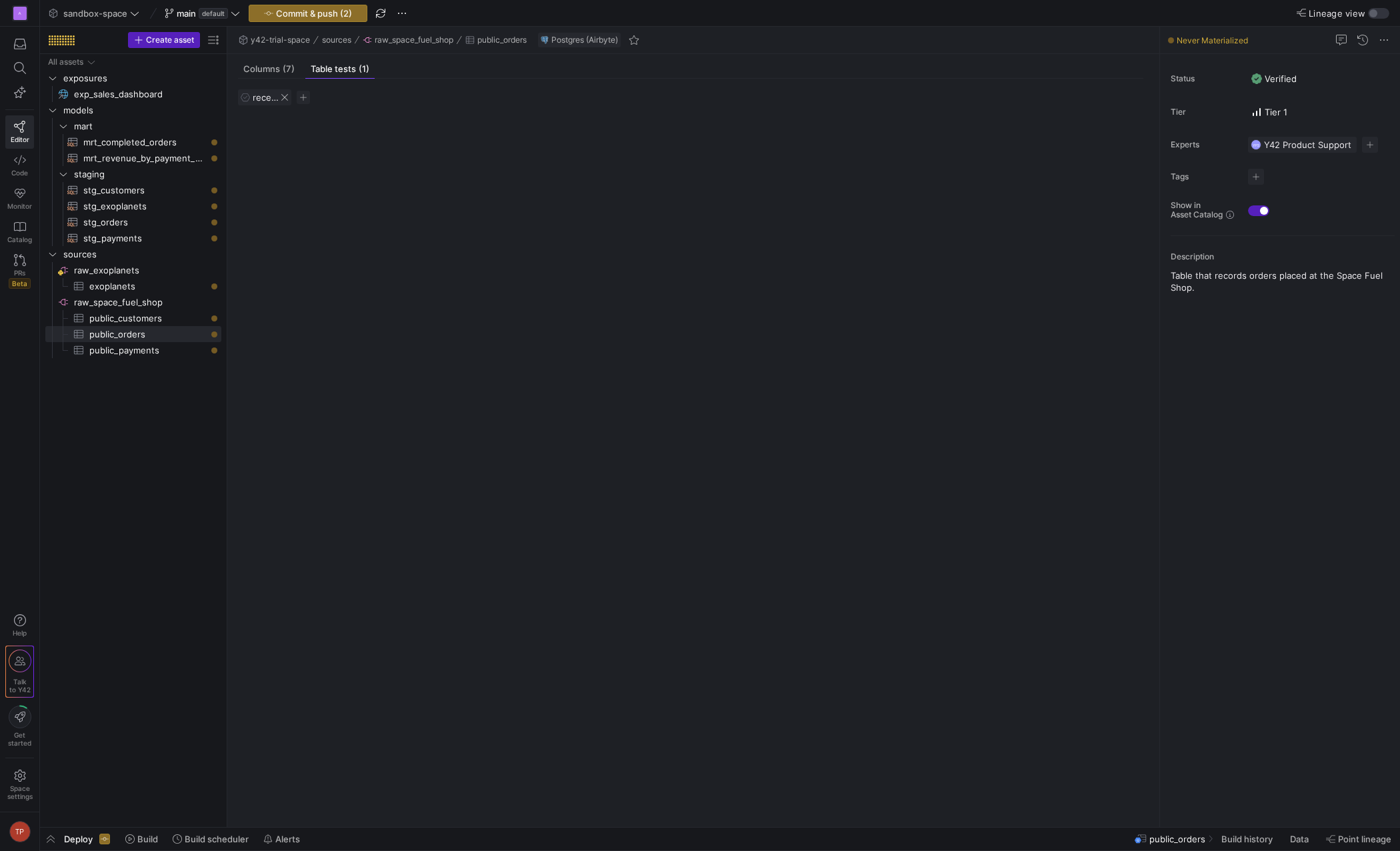
click at [262, 100] on span "recency" at bounding box center [269, 97] width 34 height 11
click at [506, 42] on span "public_orders" at bounding box center [502, 40] width 49 height 9
click at [430, 38] on span "raw_space_fuel_shop" at bounding box center [414, 40] width 79 height 9
click at [112, 283] on span "exoplanets​​​​​​​​​" at bounding box center [147, 286] width 116 height 15
click at [105, 319] on span "public_customers​​​​​​​​​" at bounding box center [147, 318] width 116 height 15
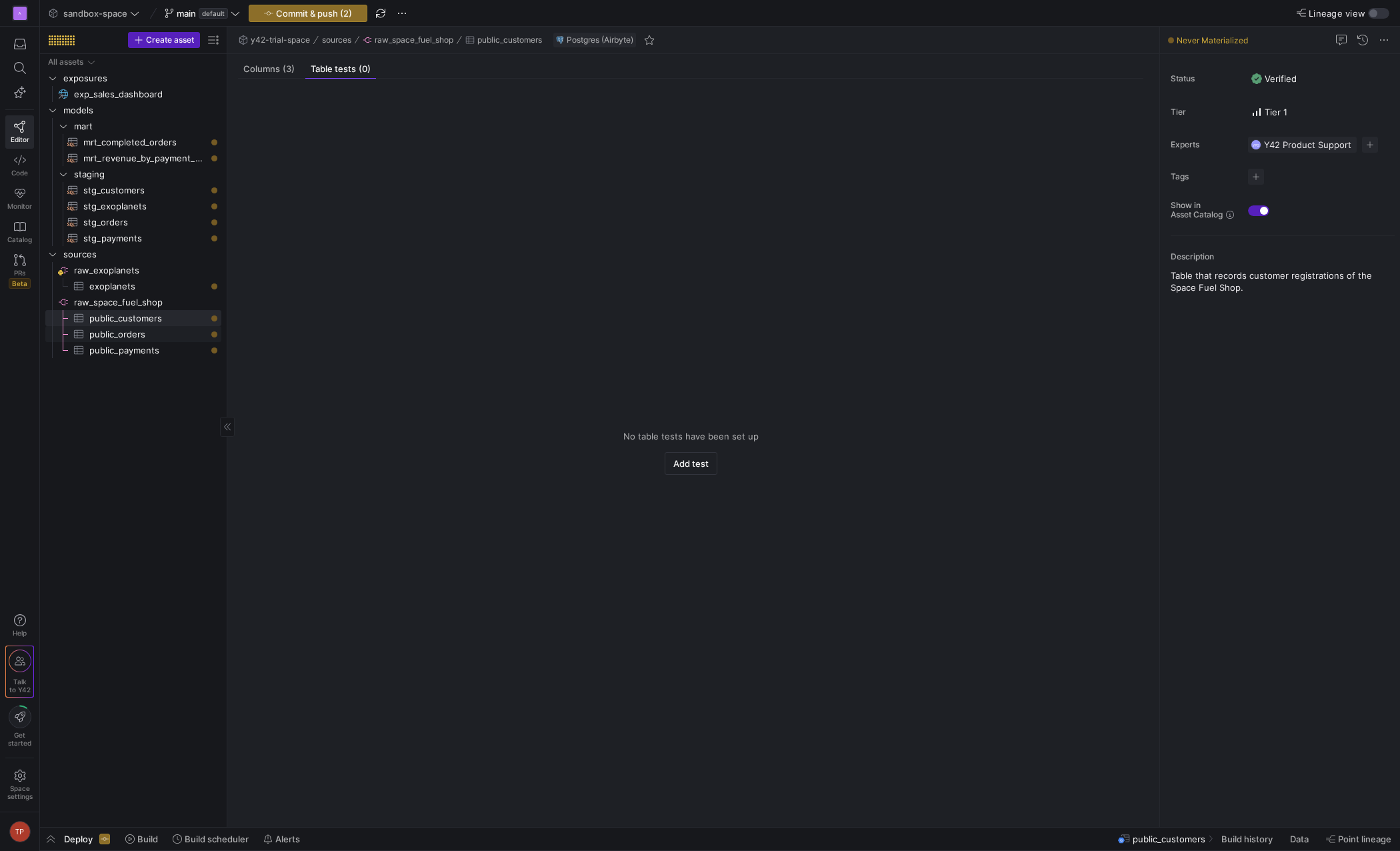
click at [109, 337] on span "public_orders​​​​​​​​​" at bounding box center [147, 334] width 116 height 15
click at [280, 65] on span "Columns (7)" at bounding box center [269, 69] width 51 height 9
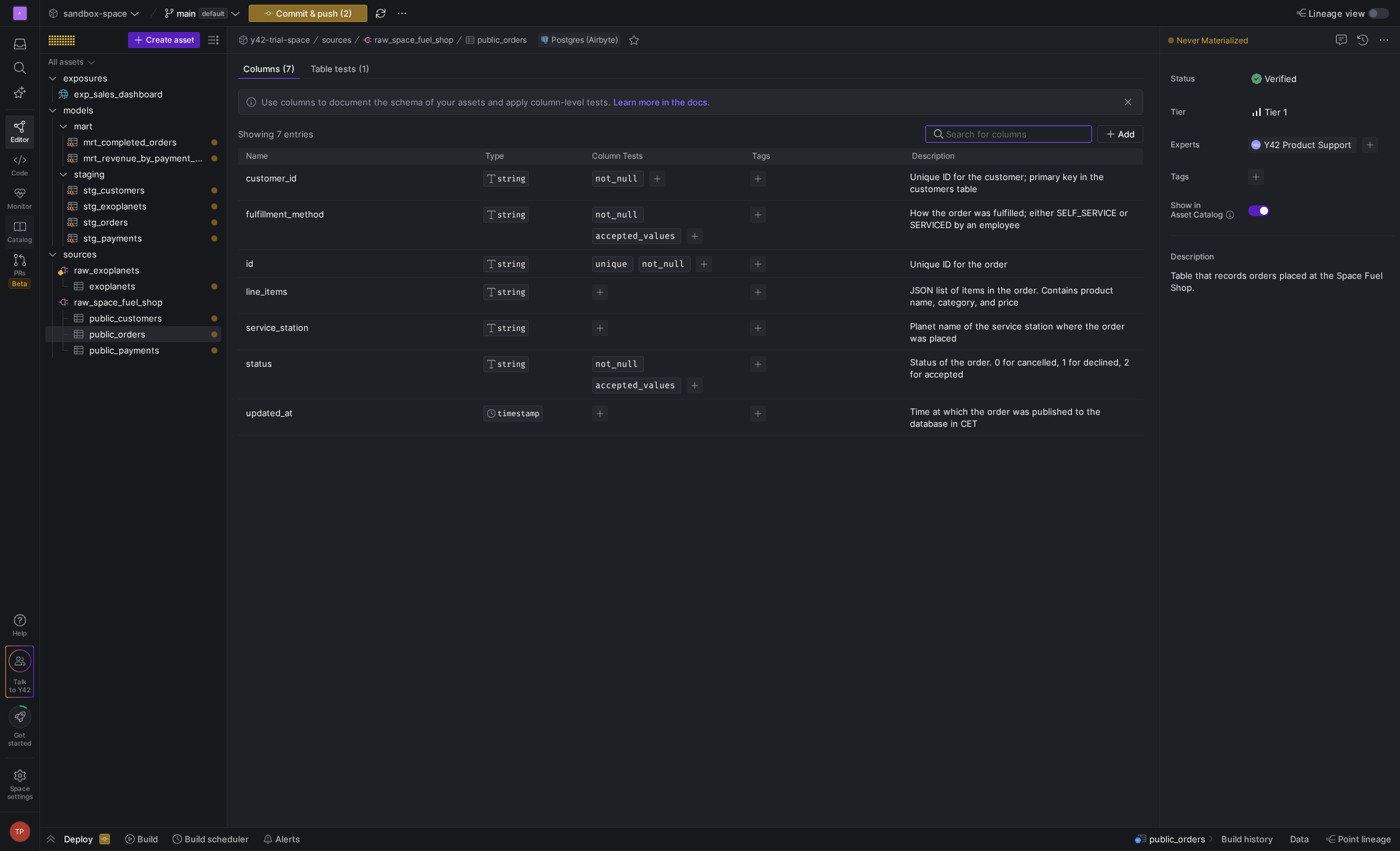
click at [17, 239] on span "Catalog" at bounding box center [19, 239] width 25 height 8
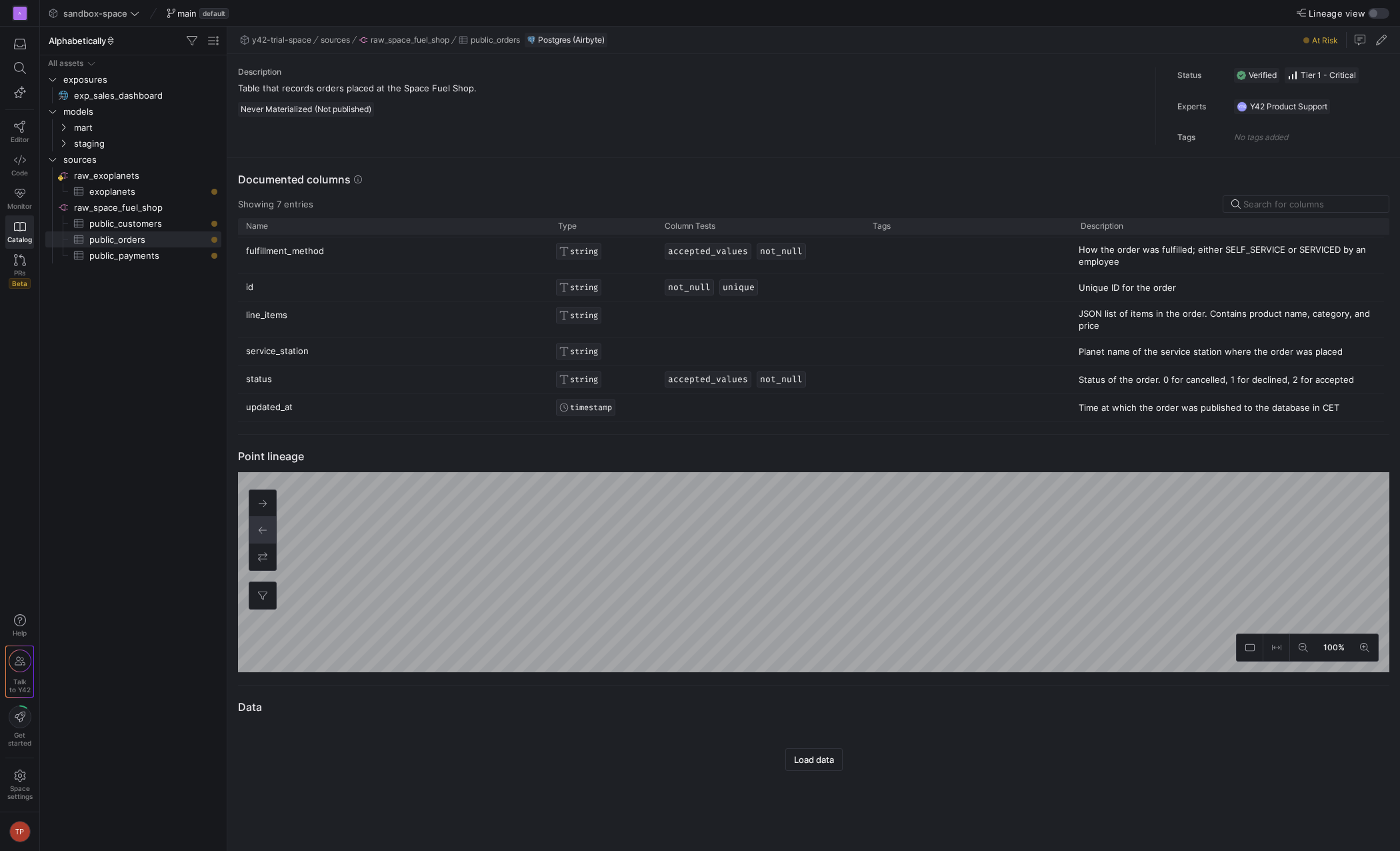
scroll to position [25, 0]
click at [839, 759] on span "button" at bounding box center [815, 759] width 56 height 21
drag, startPoint x: 769, startPoint y: 790, endPoint x: 887, endPoint y: 792, distance: 118.0
click at [887, 792] on div "Error No Successful Build Found" at bounding box center [814, 788] width 1152 height 74
click at [889, 792] on div "Error No Successful Build Found" at bounding box center [814, 788] width 1152 height 74
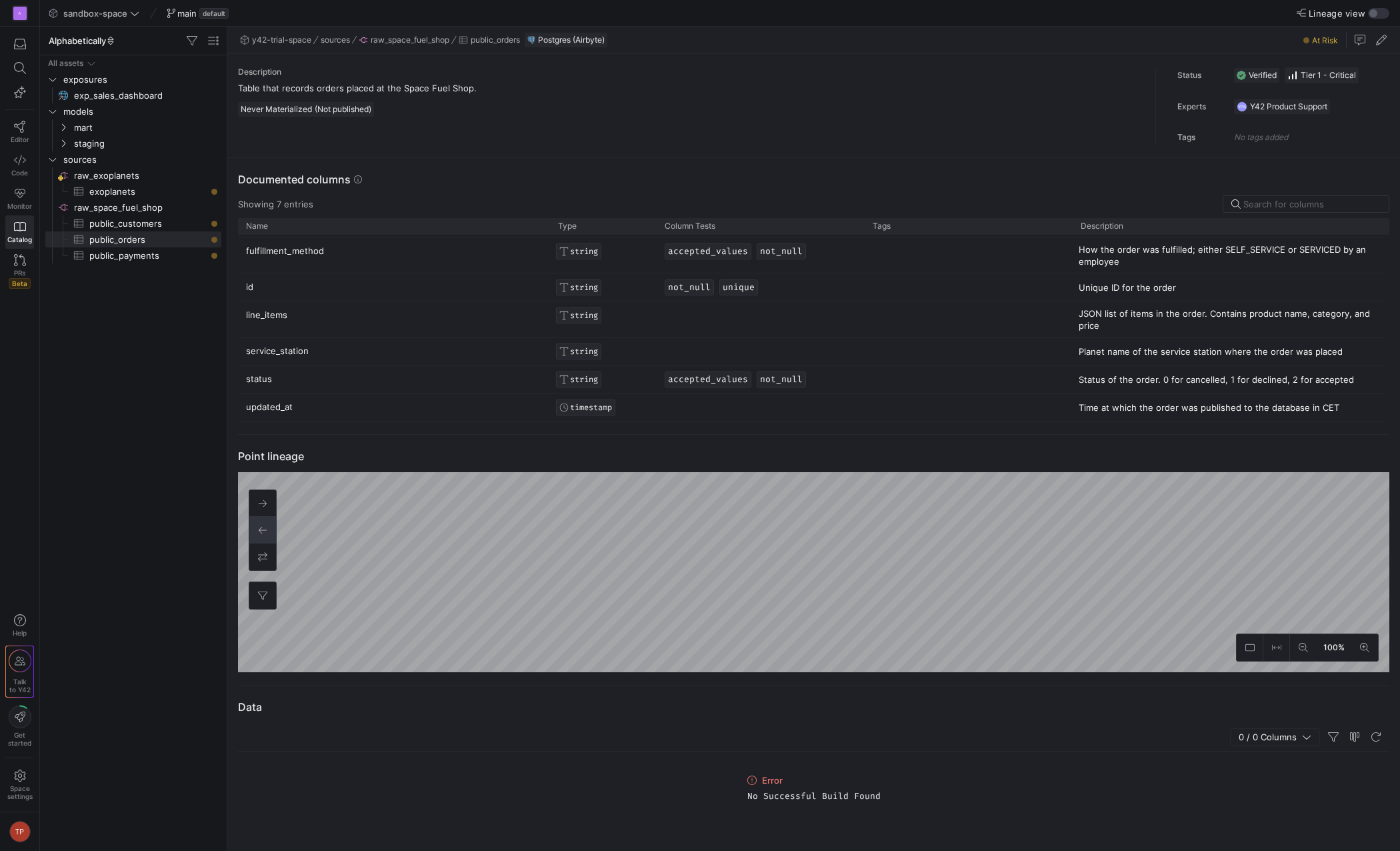
drag, startPoint x: 877, startPoint y: 797, endPoint x: 749, endPoint y: 802, distance: 128.1
click at [749, 802] on div "Error No Successful Build Found" at bounding box center [814, 788] width 144 height 74
click at [20, 161] on icon at bounding box center [19, 159] width 12 height 12
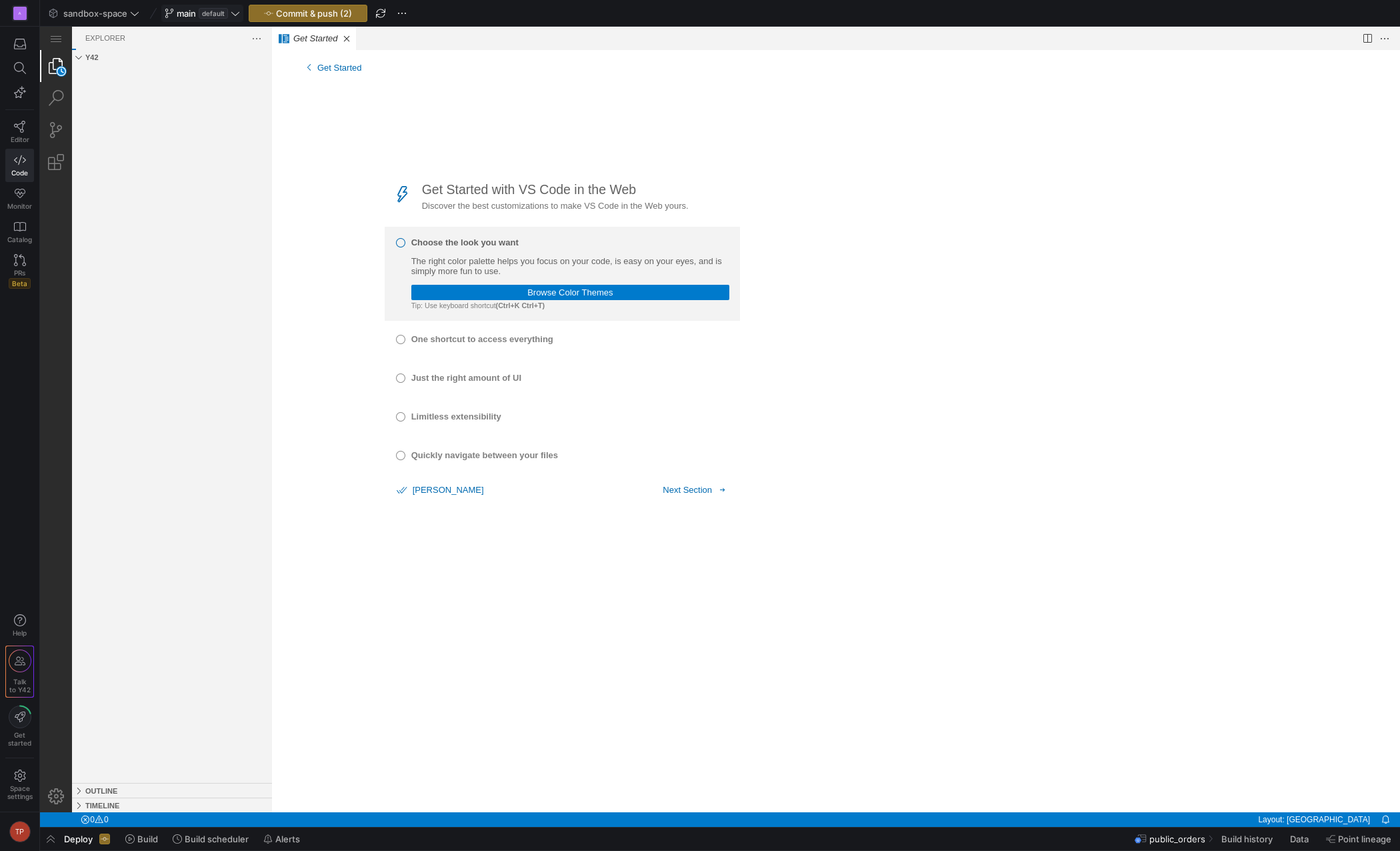
click at [239, 15] on icon at bounding box center [235, 14] width 9 height 9
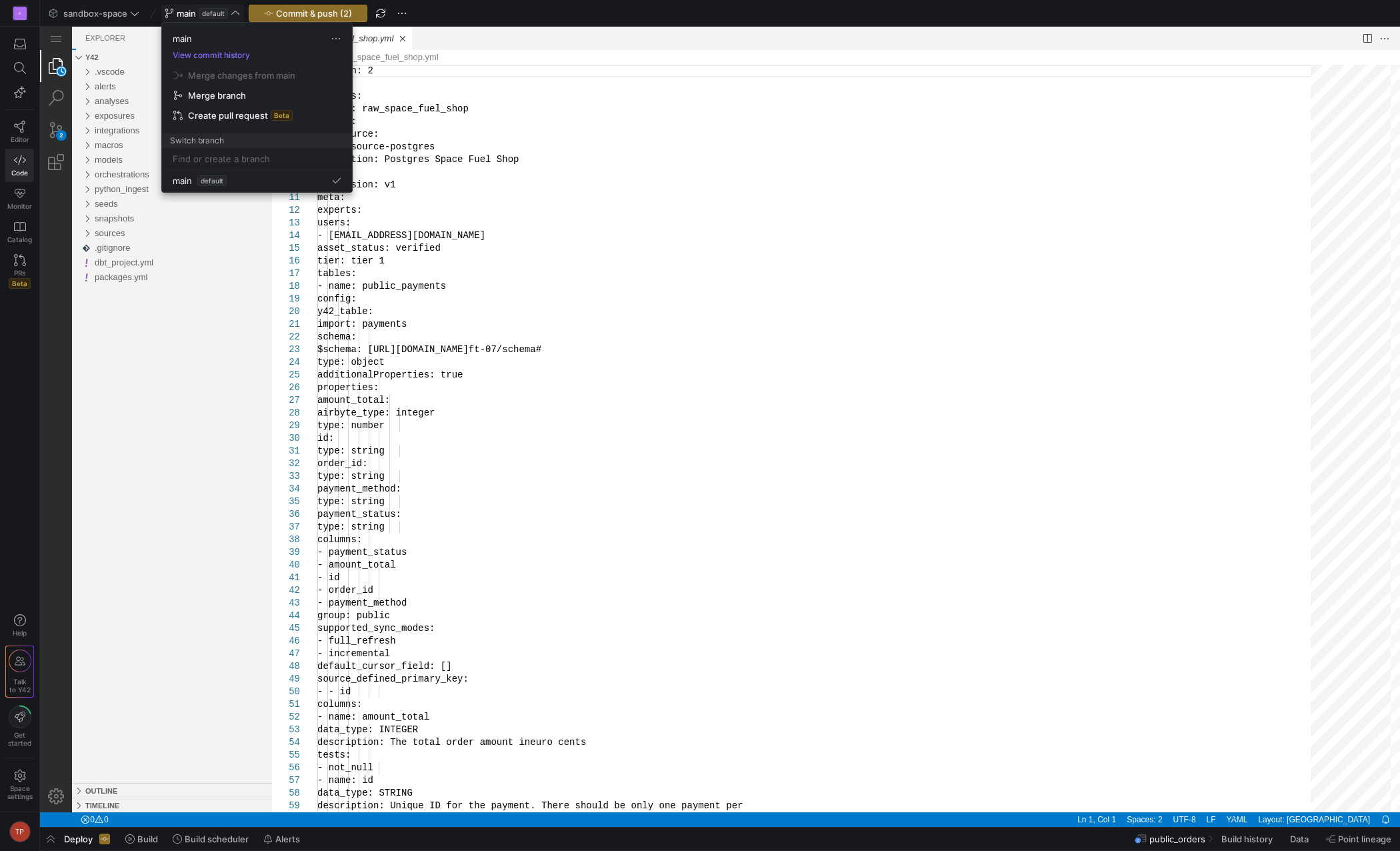
type textarea "teams: [] - name: public_orders config: y42_table: import: orders schema: $sche…"
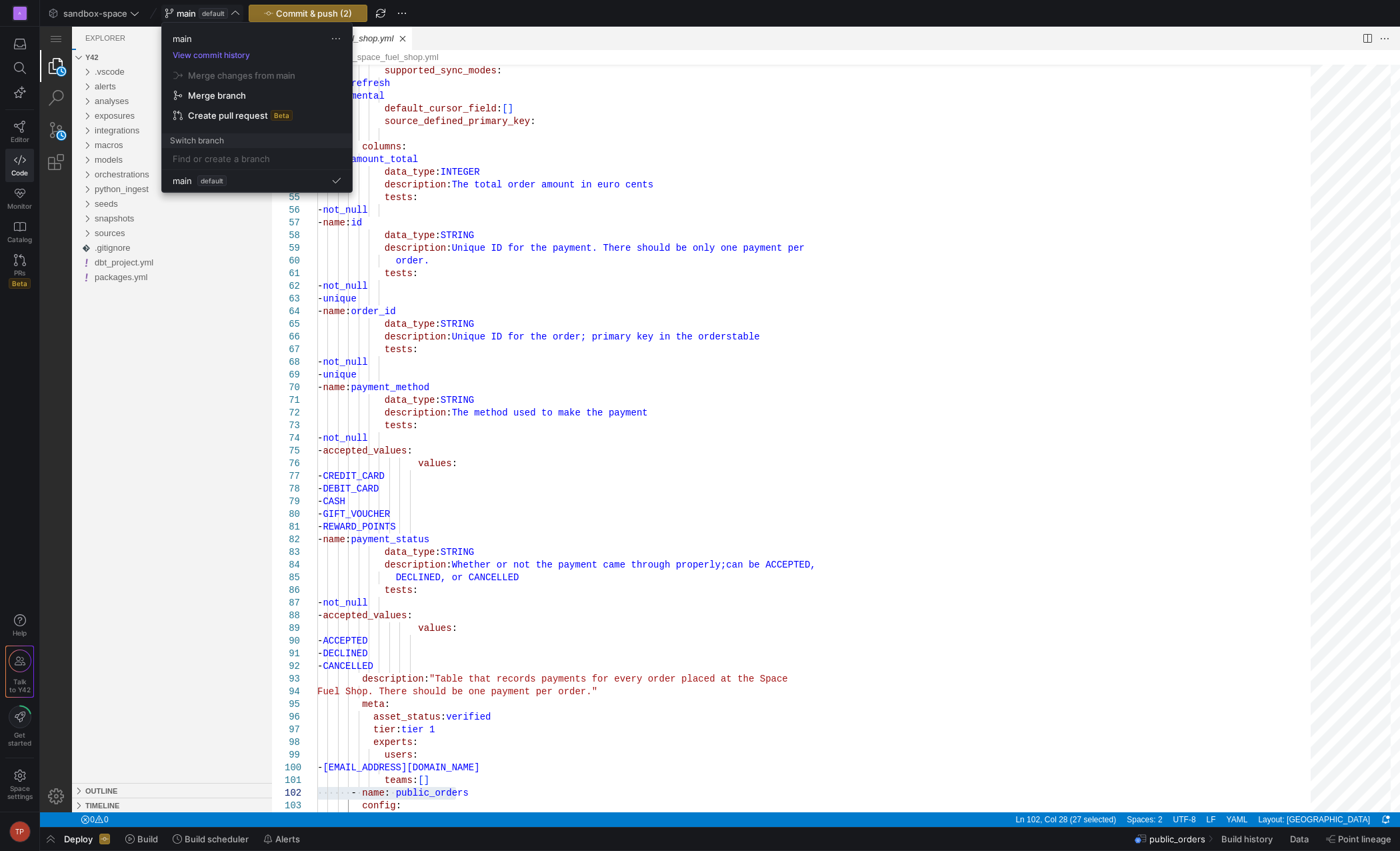
click at [239, 15] on div at bounding box center [700, 426] width 1400 height 851
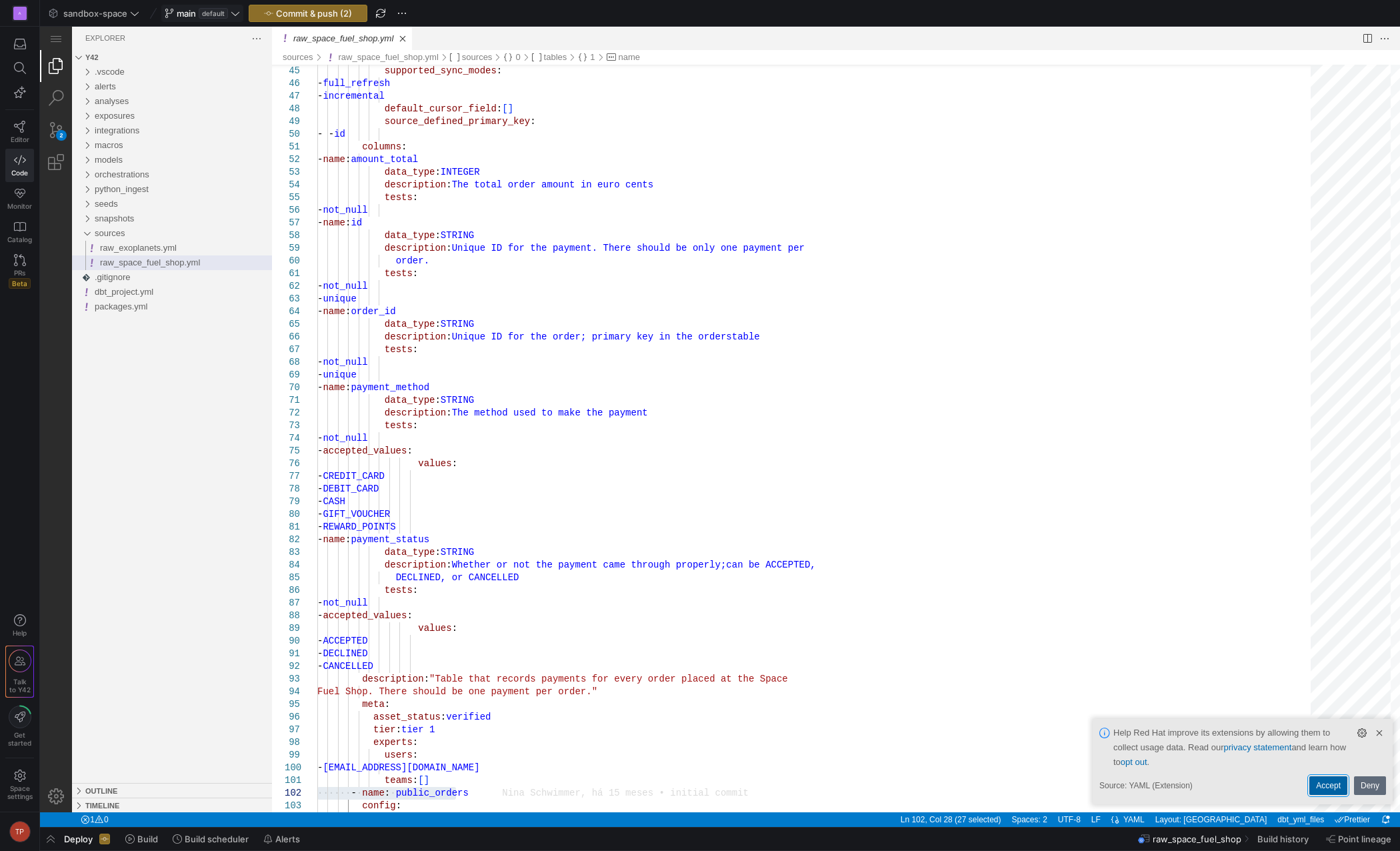
click at [1327, 779] on link "Accept" at bounding box center [1329, 786] width 38 height 19
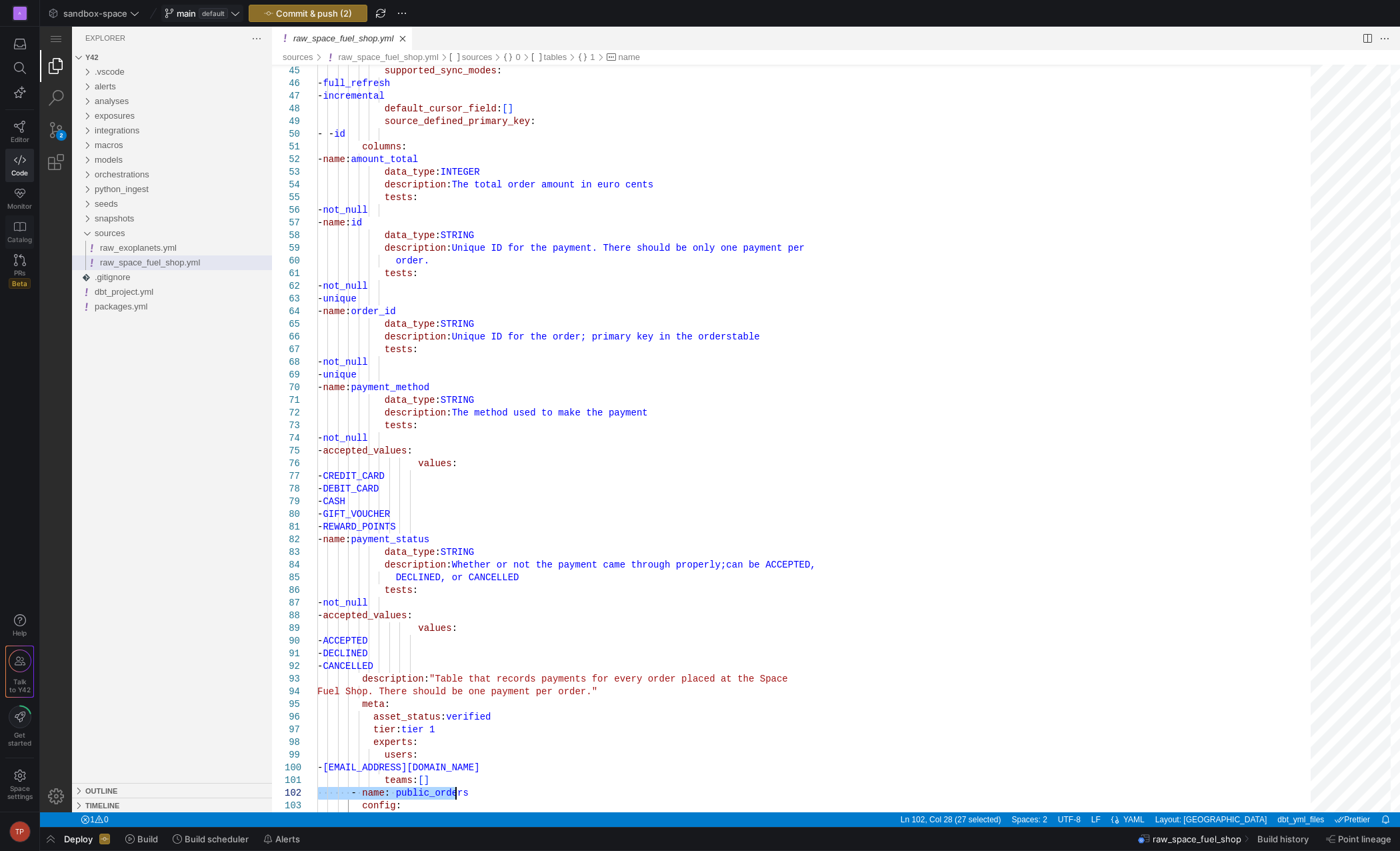
click at [26, 229] on link "Catalog" at bounding box center [20, 232] width 29 height 34
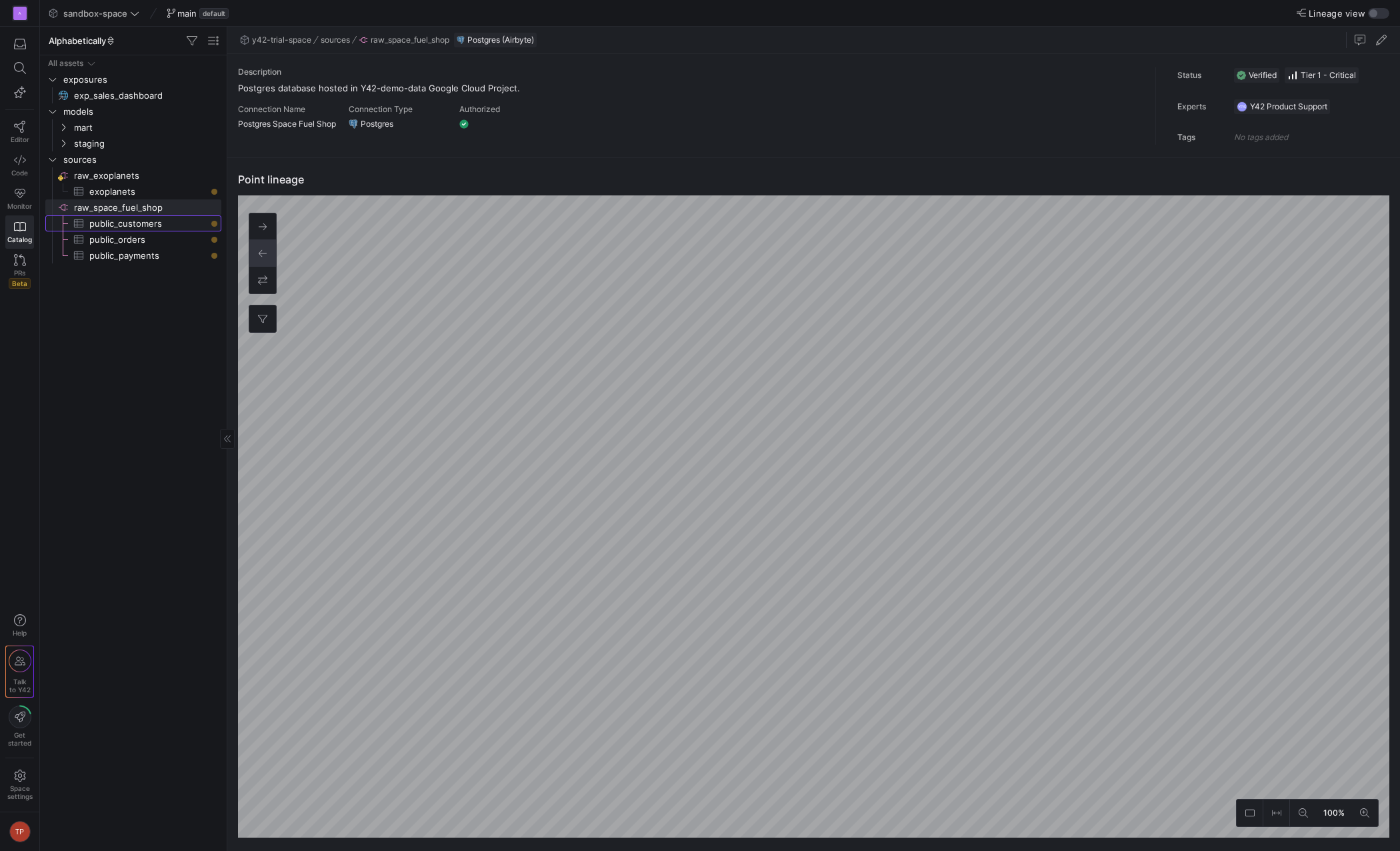
click at [147, 227] on span "public_customers​​​​​​​​​" at bounding box center [147, 224] width 116 height 15
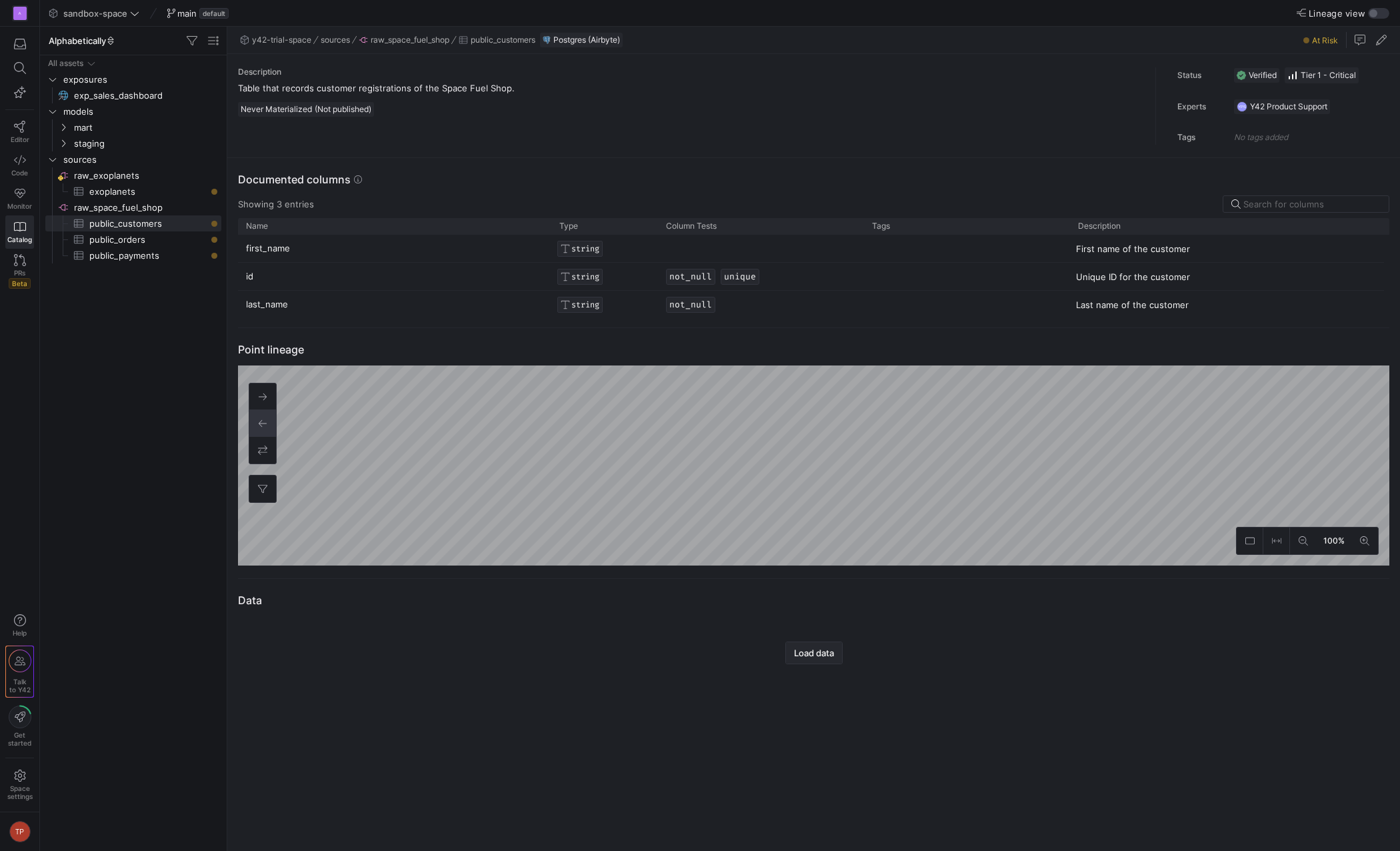
click at [814, 656] on span "Load data" at bounding box center [815, 653] width 40 height 11
click at [671, 569] on div "Point lineage 100% 0" at bounding box center [811, 454] width 1167 height 251
click at [91, 126] on span "mart" at bounding box center [146, 127] width 145 height 15
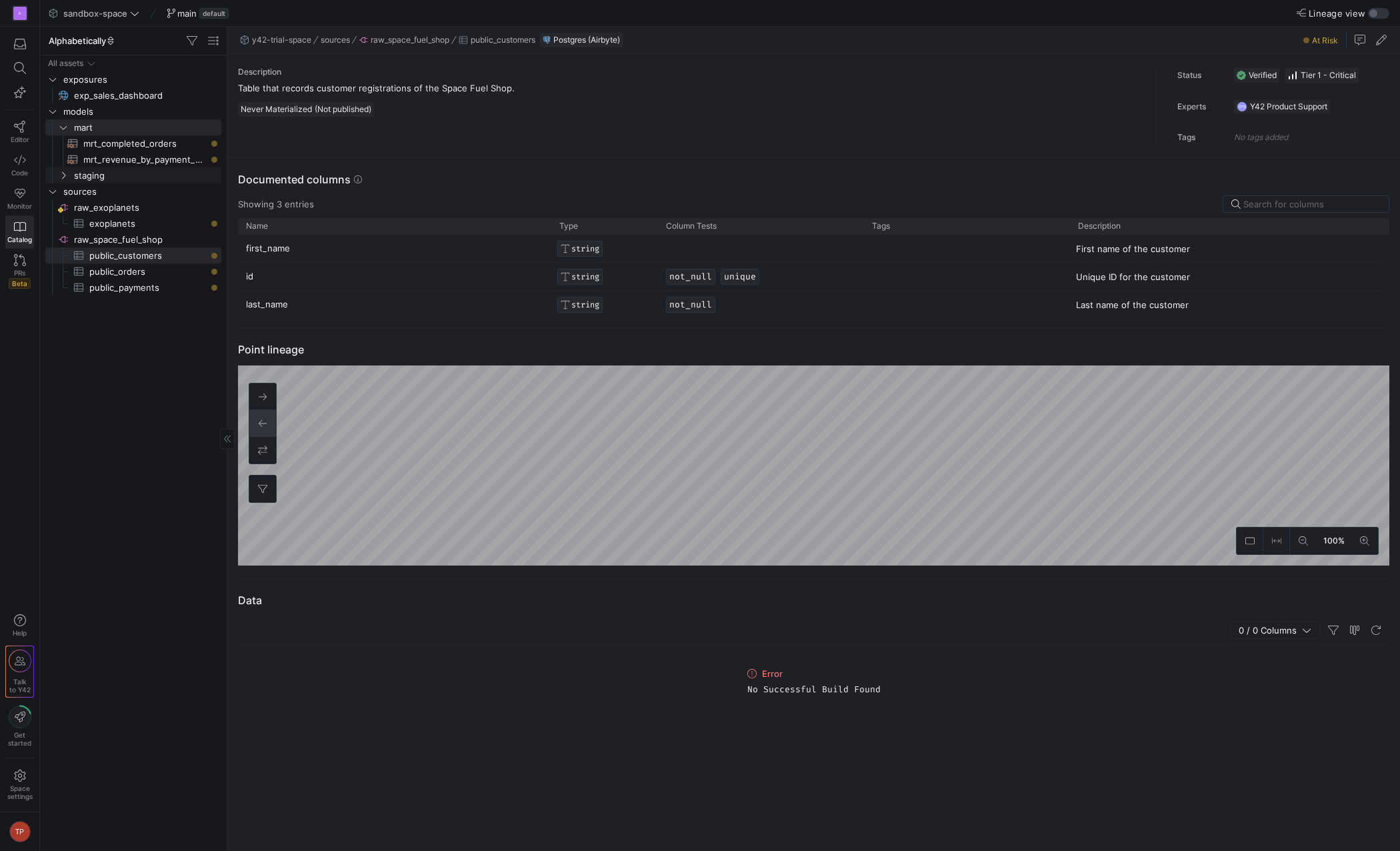
click at [81, 178] on span "staging" at bounding box center [146, 175] width 145 height 15
click at [146, 187] on span "stg_customers​​​​​​​​​​" at bounding box center [145, 191] width 123 height 15
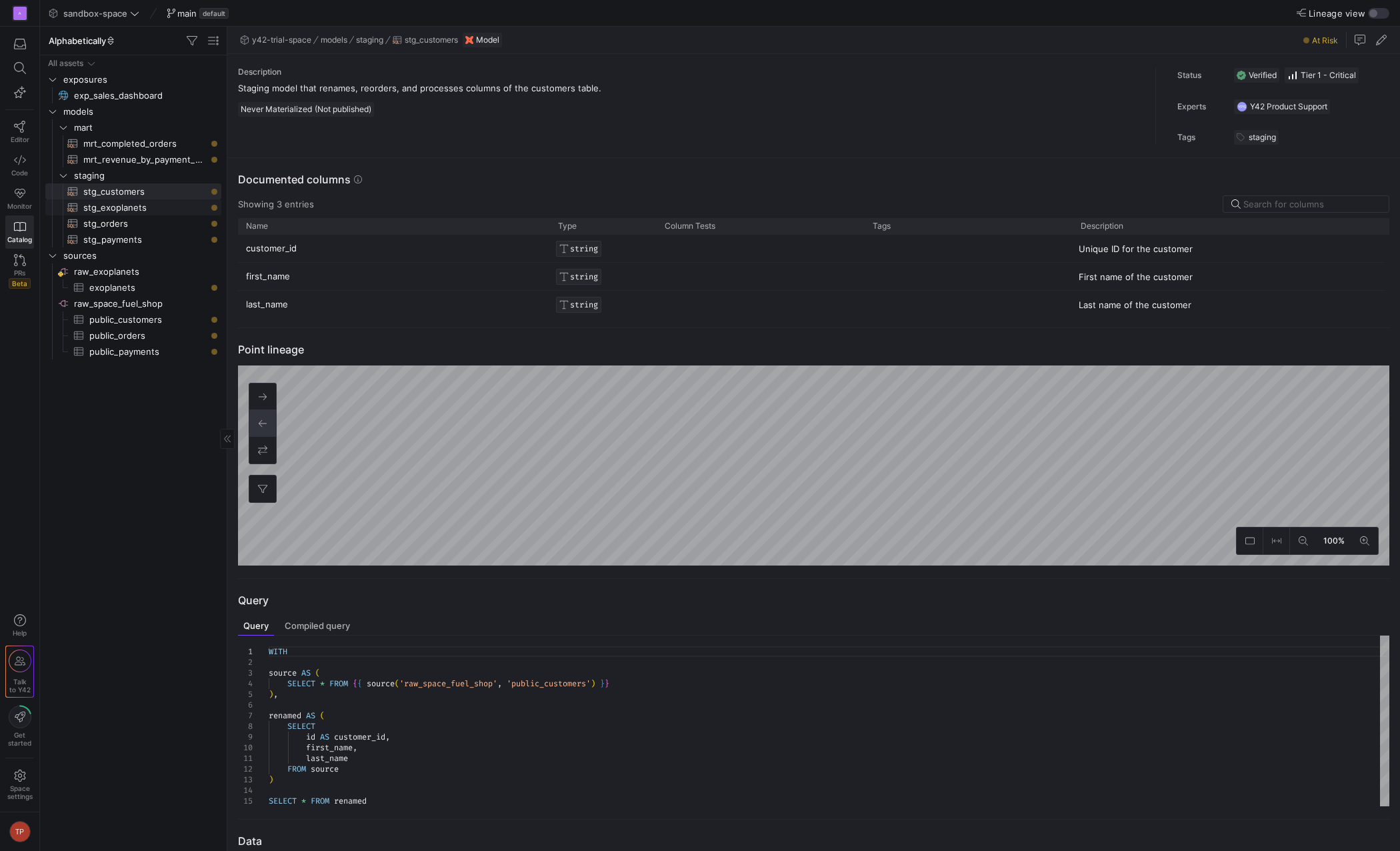
click at [146, 209] on span "stg_exoplanets​​​​​​​​​​" at bounding box center [145, 207] width 123 height 15
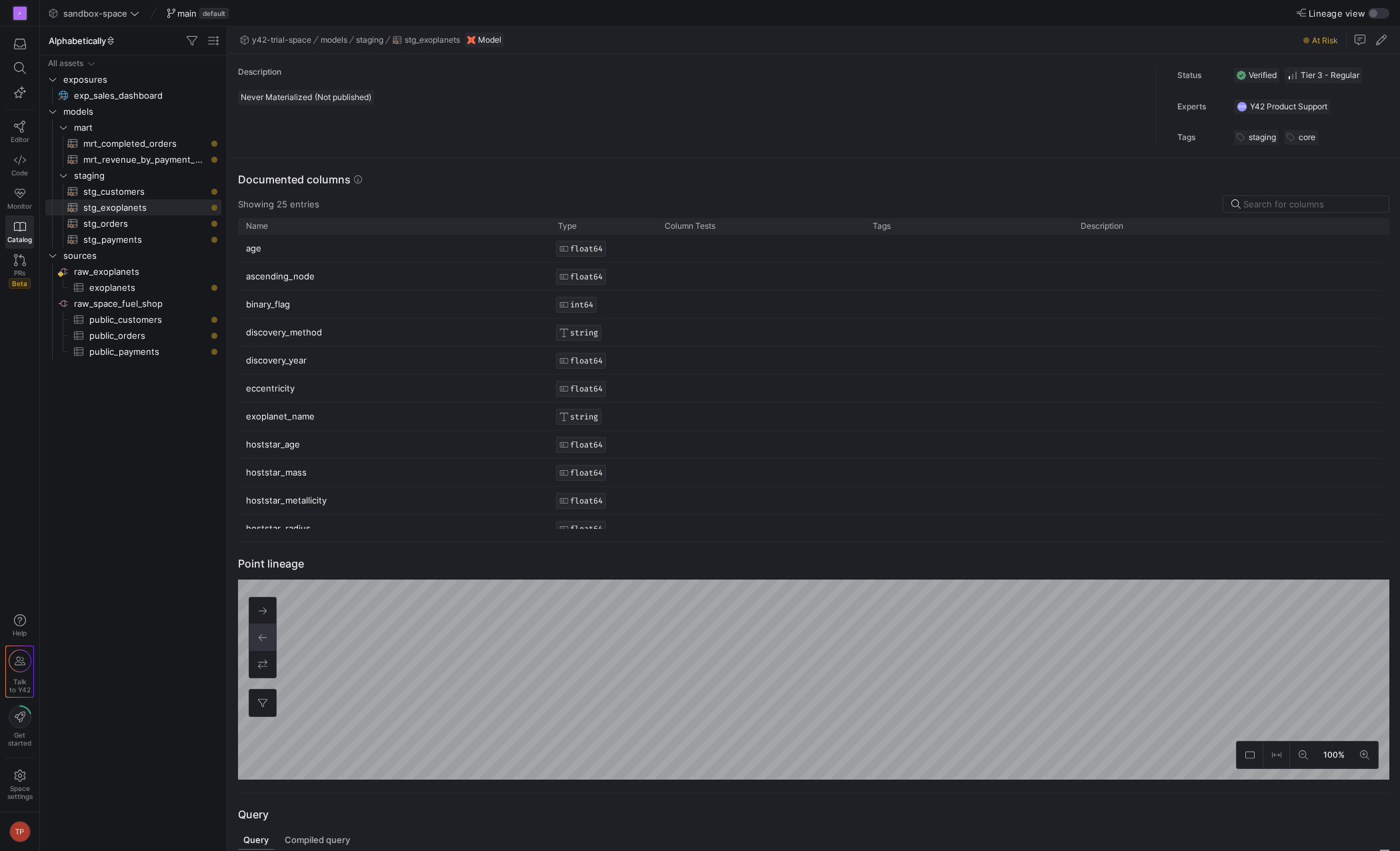
drag, startPoint x: 788, startPoint y: 386, endPoint x: 787, endPoint y: 315, distance: 71.0
click at [786, 318] on div "age FLOAT64 ascending_node FLOAT64 binary_flag INT64 discovery_method STRING di…" at bounding box center [811, 585] width 1146 height 700
click at [114, 225] on span "stg_orders​​​​​​​​​​" at bounding box center [145, 224] width 123 height 15
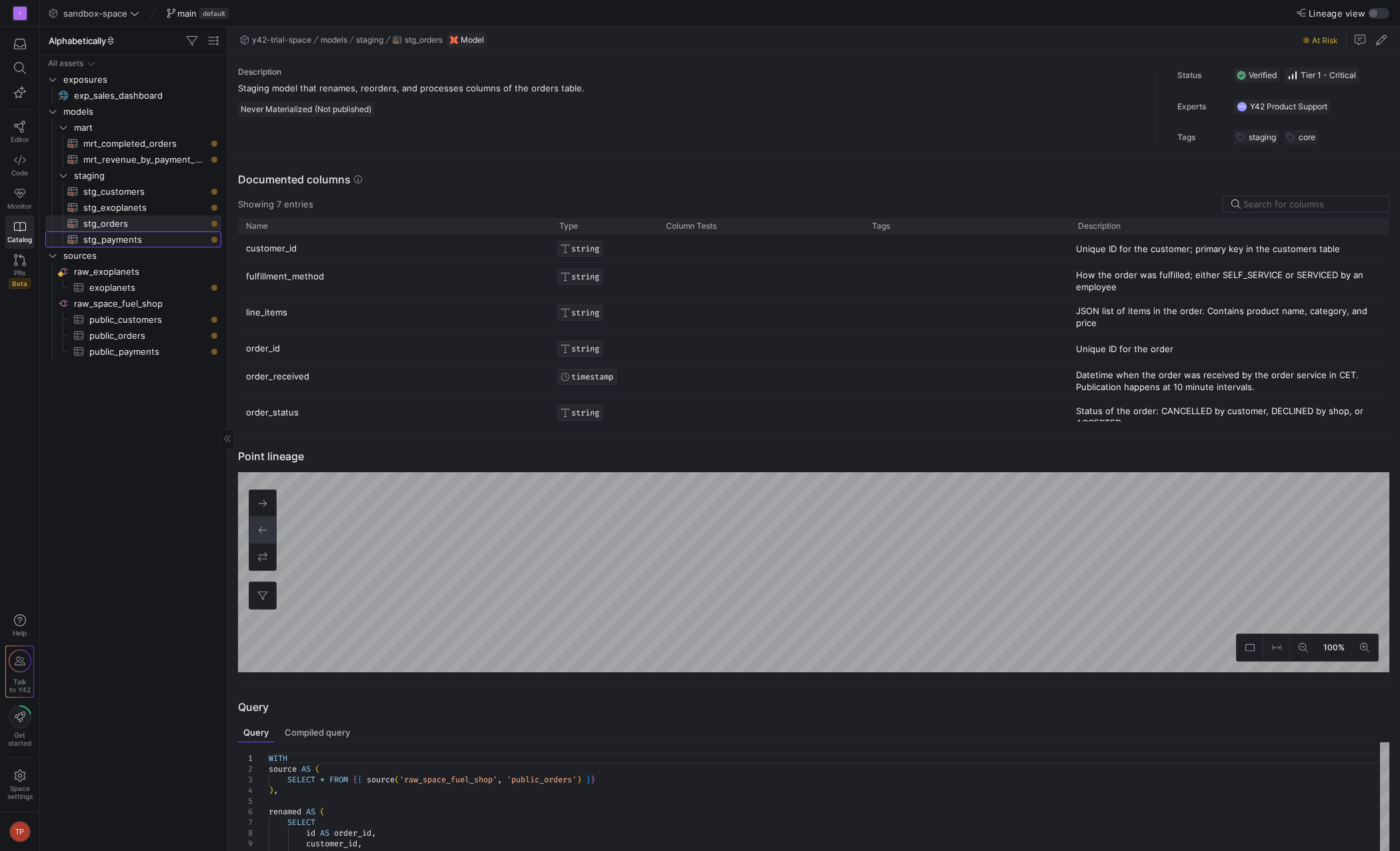
click at [124, 244] on span "stg_payments​​​​​​​​​​" at bounding box center [145, 239] width 123 height 15
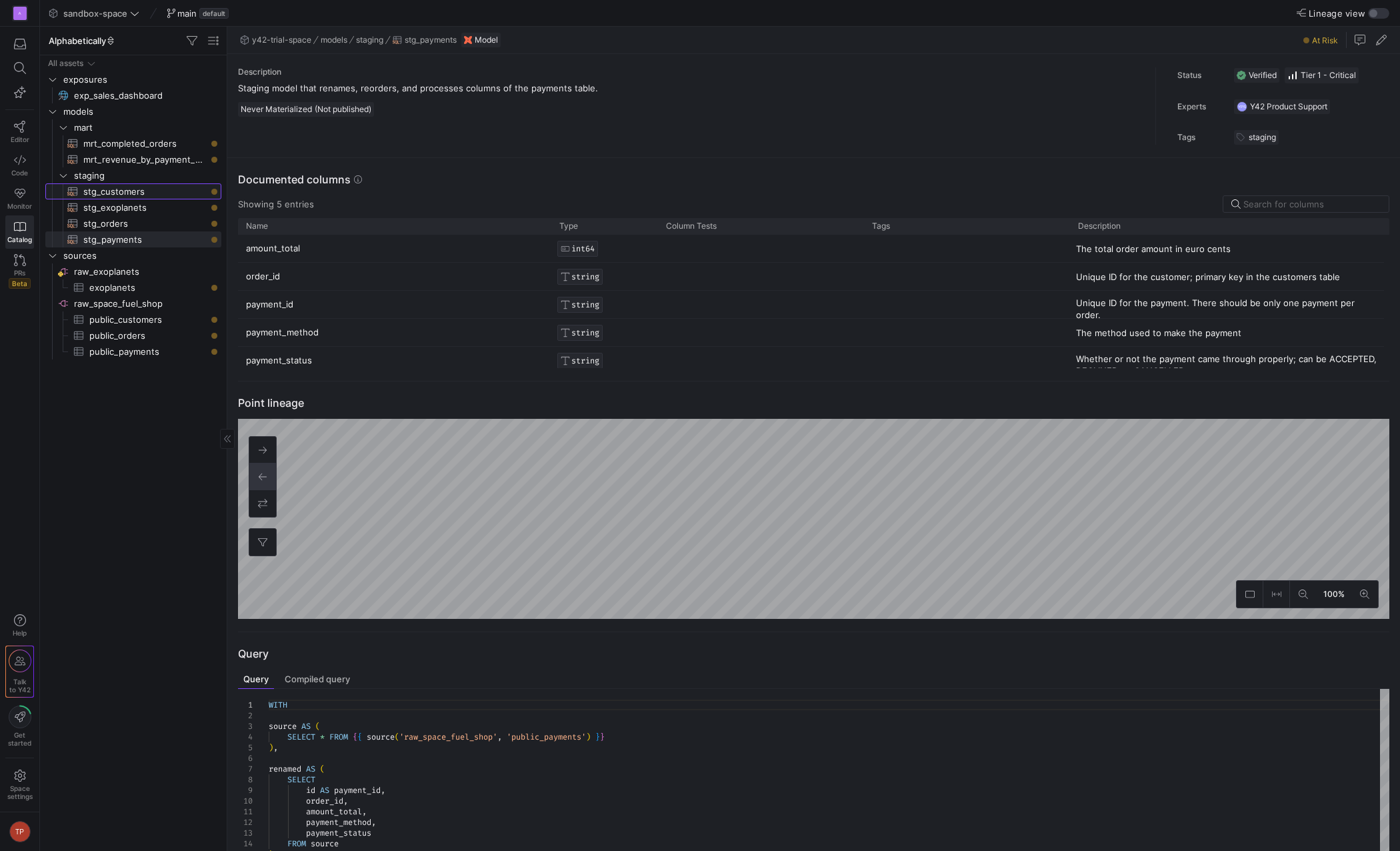
click at [132, 187] on span "stg_customers​​​​​​​​​​" at bounding box center [145, 191] width 123 height 15
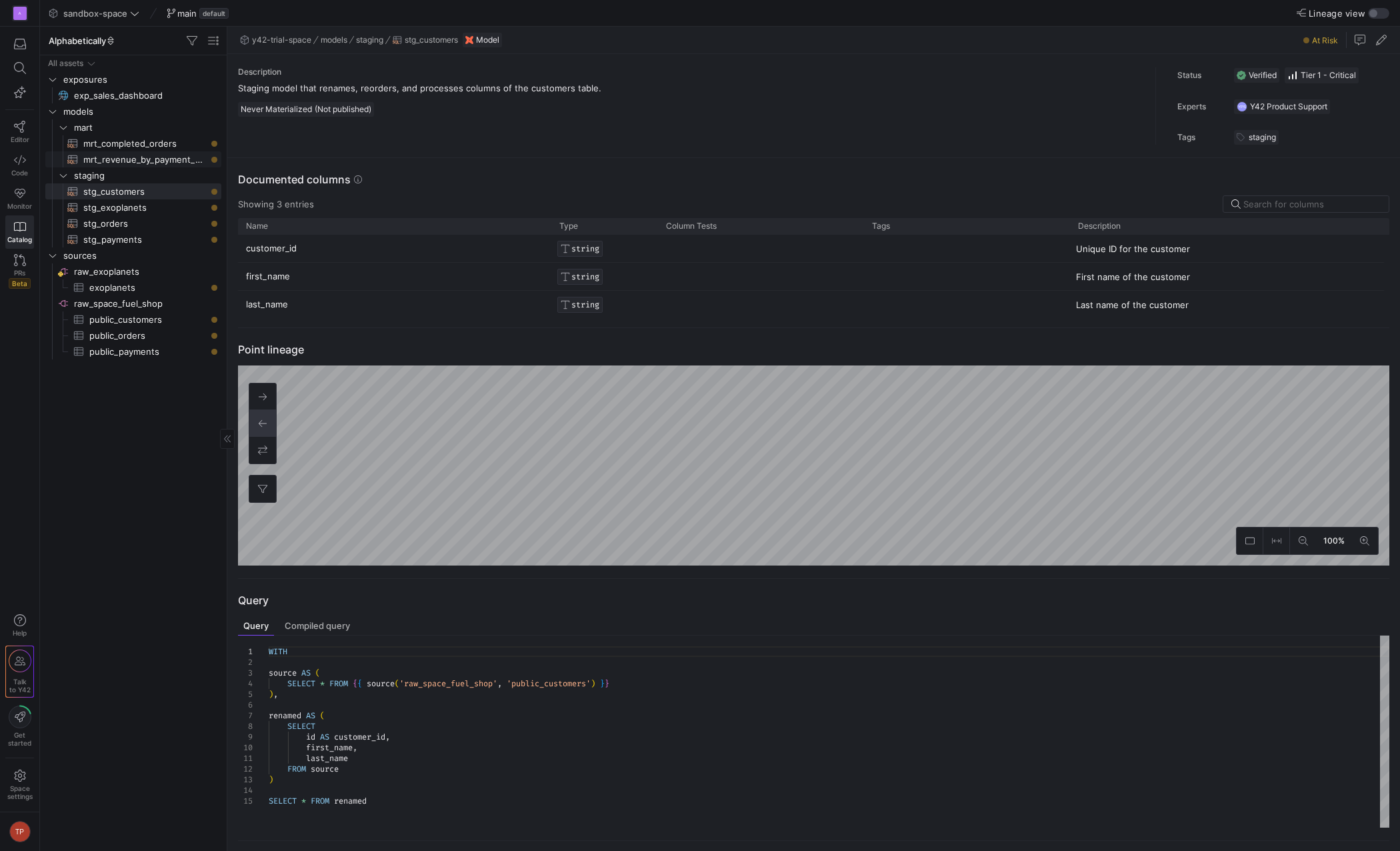
click at [139, 160] on span "mrt_revenue_by_payment_method​​​​​​​​​​" at bounding box center [145, 159] width 123 height 15
type textarea "WITH stg_orders AS ( SELECT * FROM {{ ref('stg_orders') }} ), stg_payments AS (…"
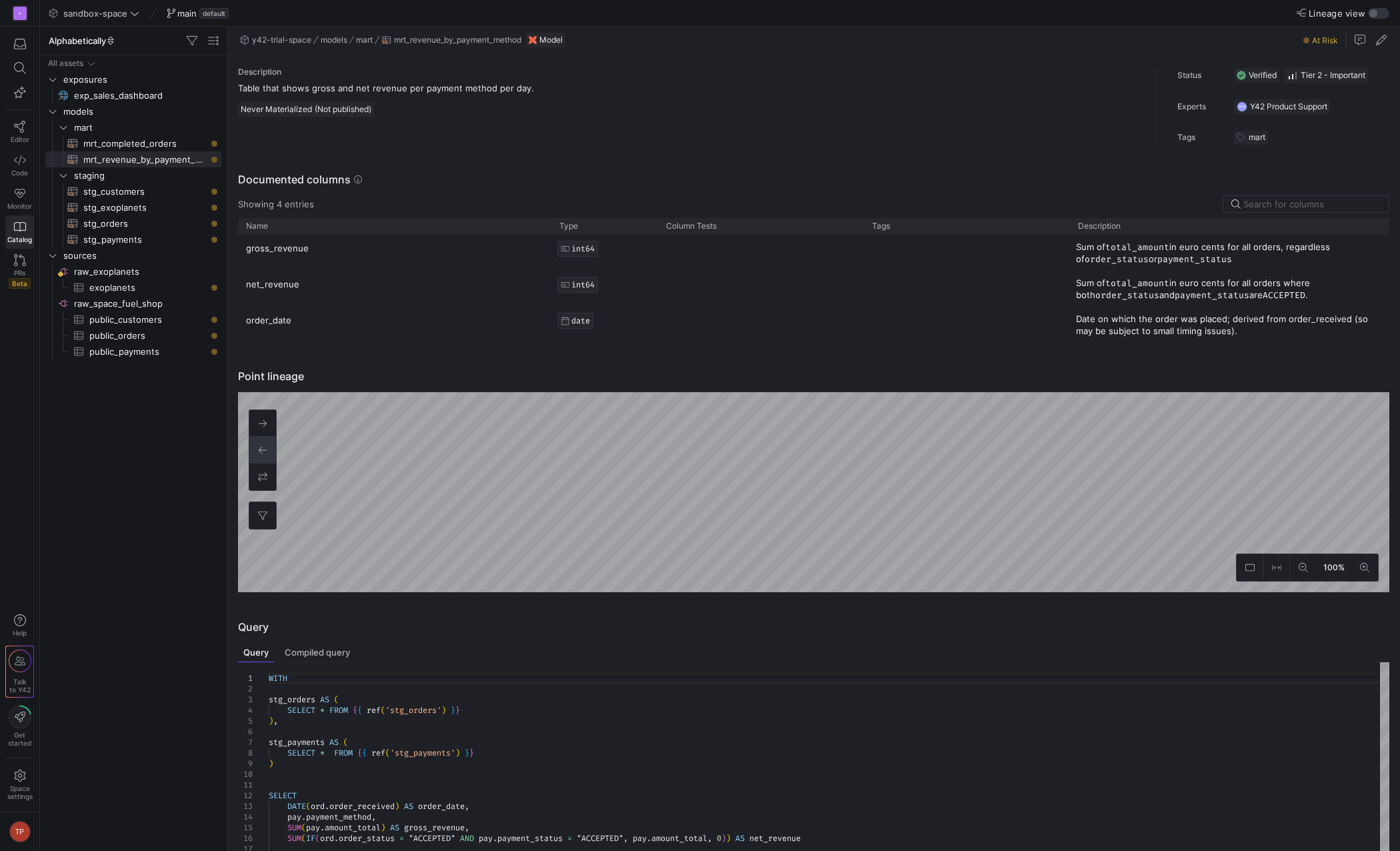
drag, startPoint x: 319, startPoint y: 109, endPoint x: 369, endPoint y: 106, distance: 50.1
click at [369, 106] on span "(Not published)" at bounding box center [343, 108] width 56 height 10
click at [369, 114] on span "(Not published)" at bounding box center [343, 108] width 56 height 10
drag, startPoint x: 370, startPoint y: 107, endPoint x: 336, endPoint y: 108, distance: 34.0
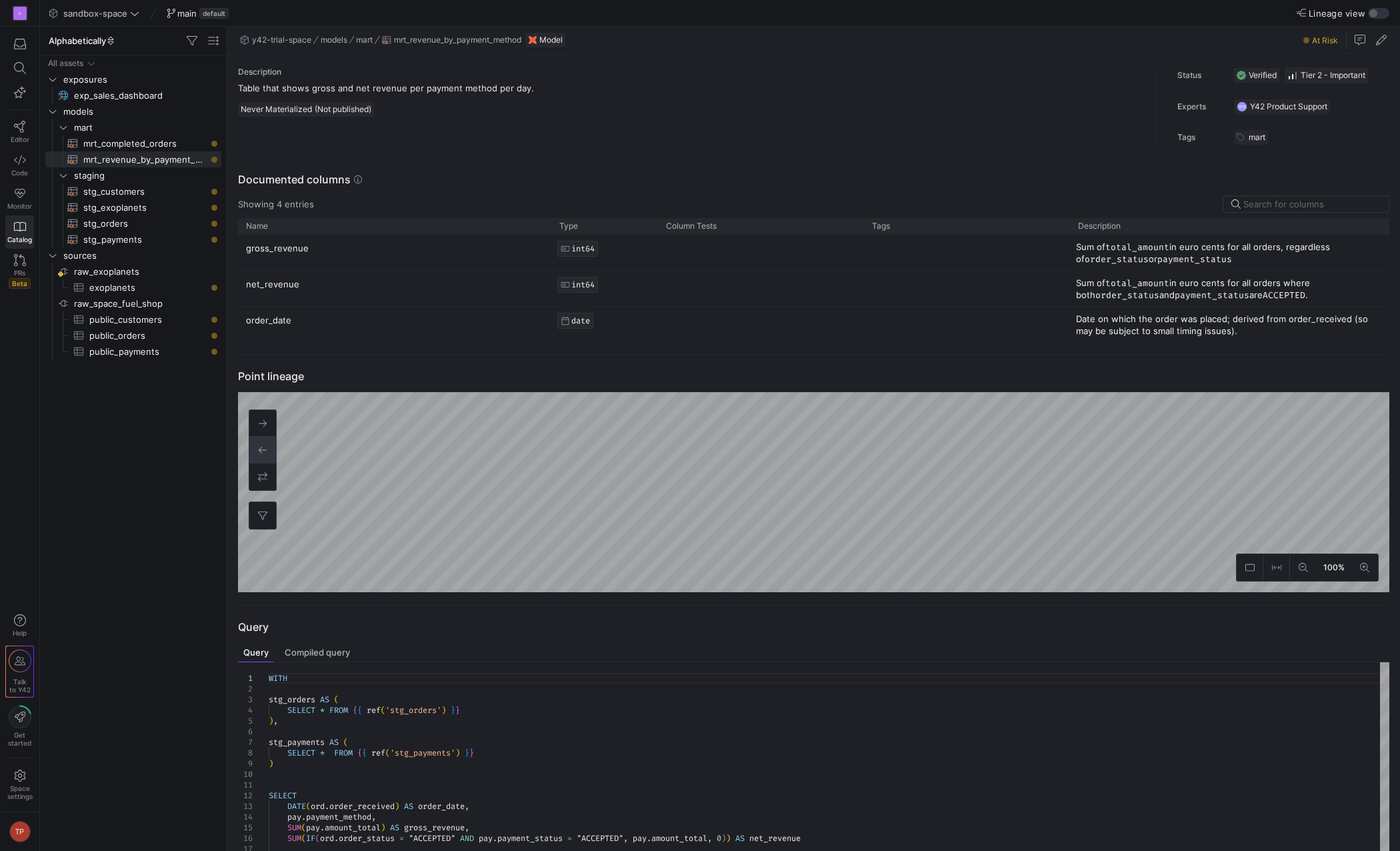
click at [341, 108] on span "(Not published)" at bounding box center [343, 108] width 56 height 10
click at [336, 108] on span "(Not published)" at bounding box center [343, 108] width 56 height 10
drag, startPoint x: 316, startPoint y: 108, endPoint x: 369, endPoint y: 111, distance: 53.1
click at [369, 111] on span "(Not published)" at bounding box center [343, 108] width 56 height 10
click at [344, 122] on div "Description Table that shows gross and net revenue per payment method per day. …" at bounding box center [697, 105] width 918 height 77
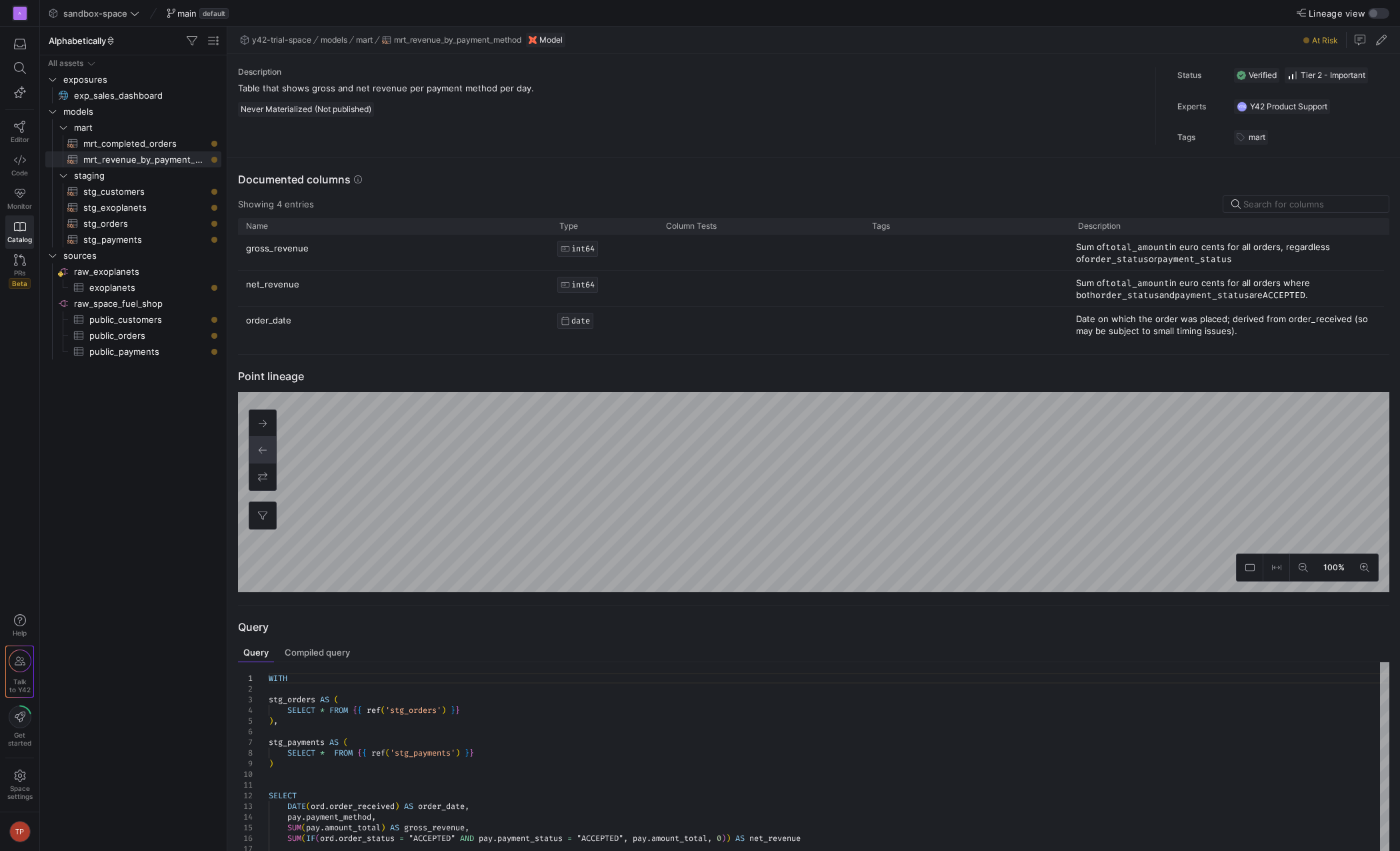
click at [324, 116] on div "Description Table that shows gross and net revenue per payment method per day. …" at bounding box center [697, 105] width 918 height 77
click at [316, 111] on span "(Not published)" at bounding box center [343, 108] width 56 height 10
click at [319, 109] on span "(Not published)" at bounding box center [343, 108] width 56 height 10
drag, startPoint x: 318, startPoint y: 109, endPoint x: 368, endPoint y: 110, distance: 50.0
click at [368, 110] on span "(Not published)" at bounding box center [343, 108] width 56 height 10
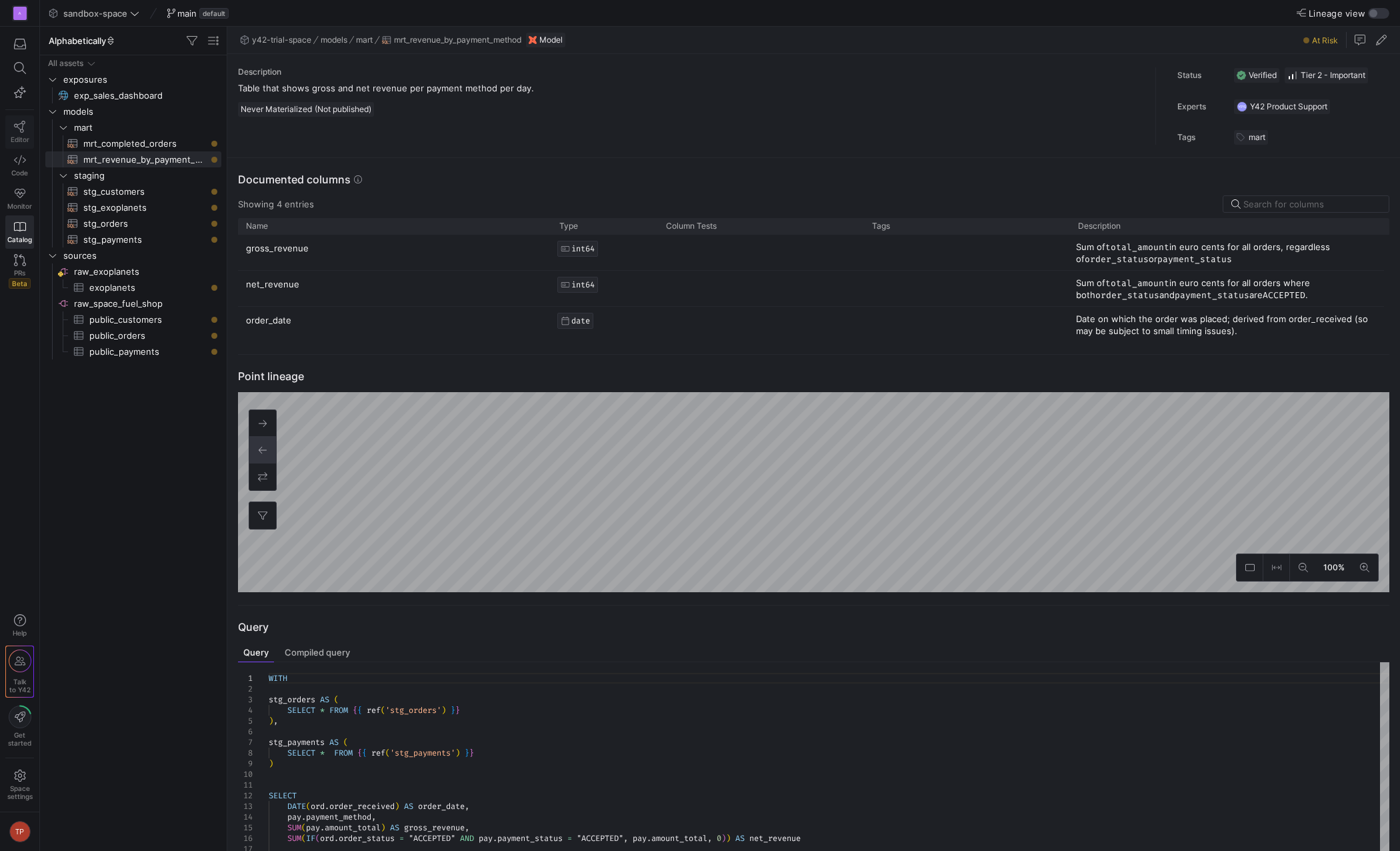
click at [23, 136] on span "Editor" at bounding box center [20, 139] width 19 height 8
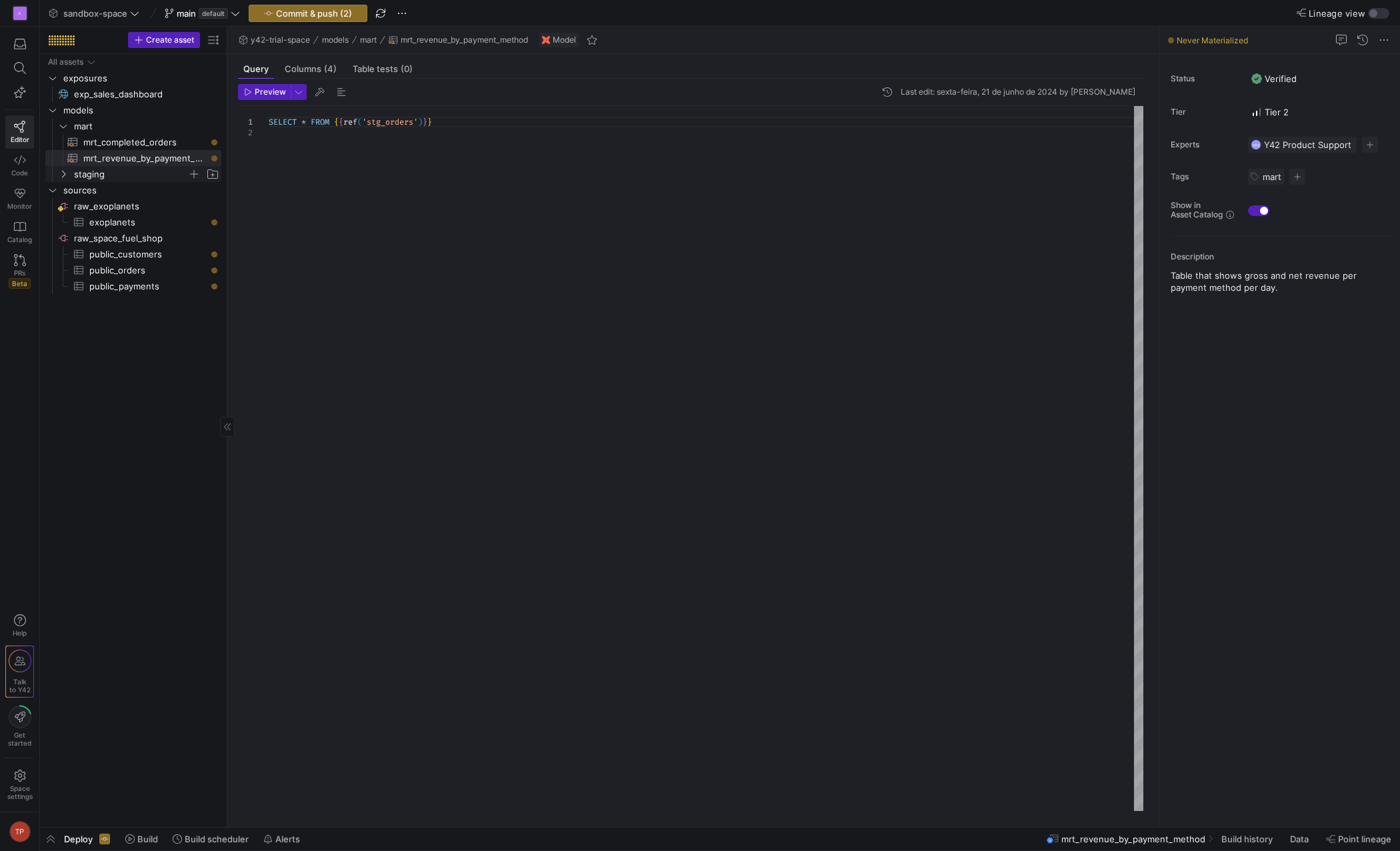
click at [116, 176] on span "staging" at bounding box center [130, 174] width 114 height 15
click at [134, 195] on span "stg_customers​​​​​​​​​​" at bounding box center [145, 190] width 123 height 15
type textarea "WITH source AS ( SELECT * FROM {{ source('raw_space_fuel_shop', 'public_custome…"
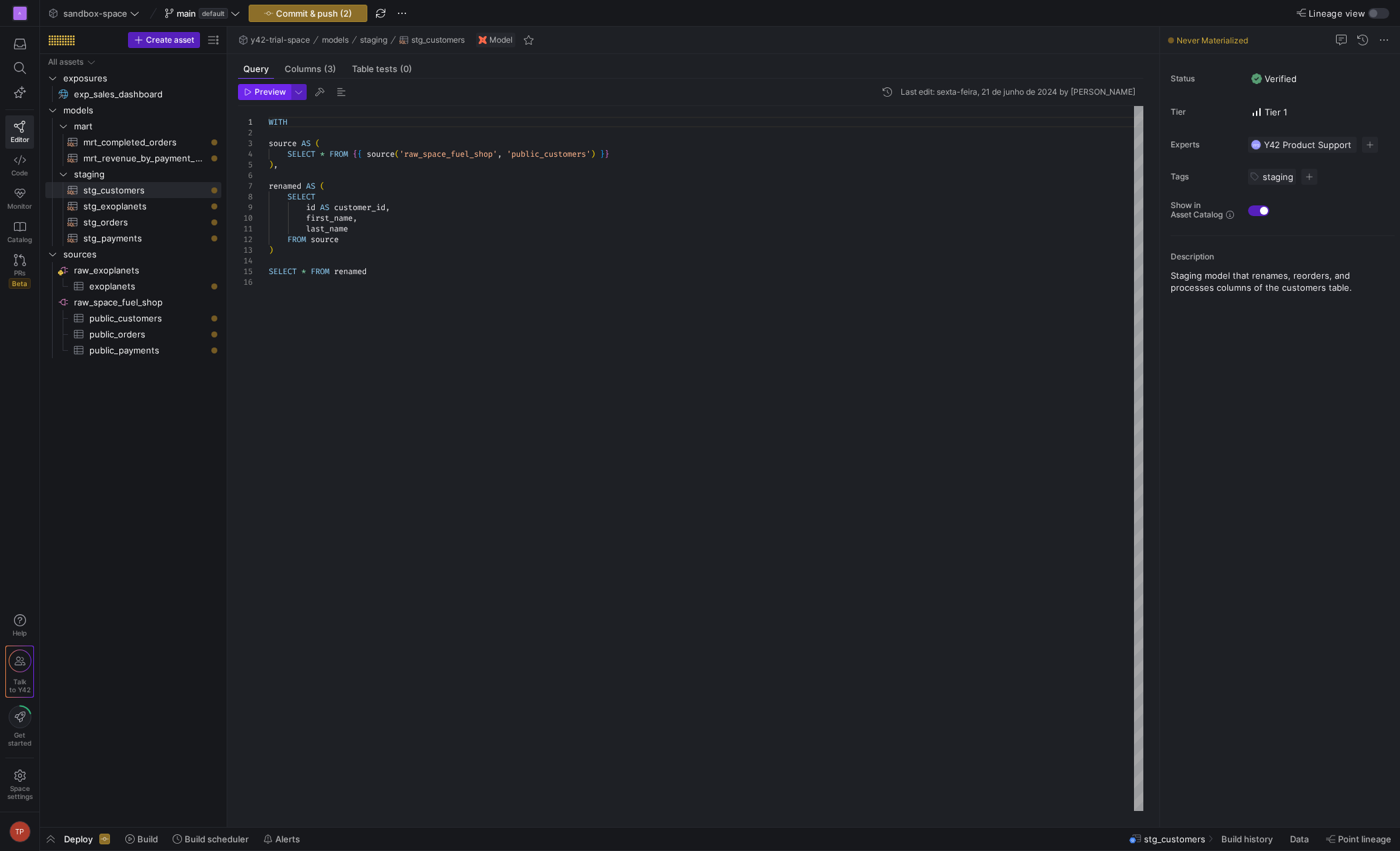
click at [282, 94] on span "Preview" at bounding box center [270, 92] width 31 height 9
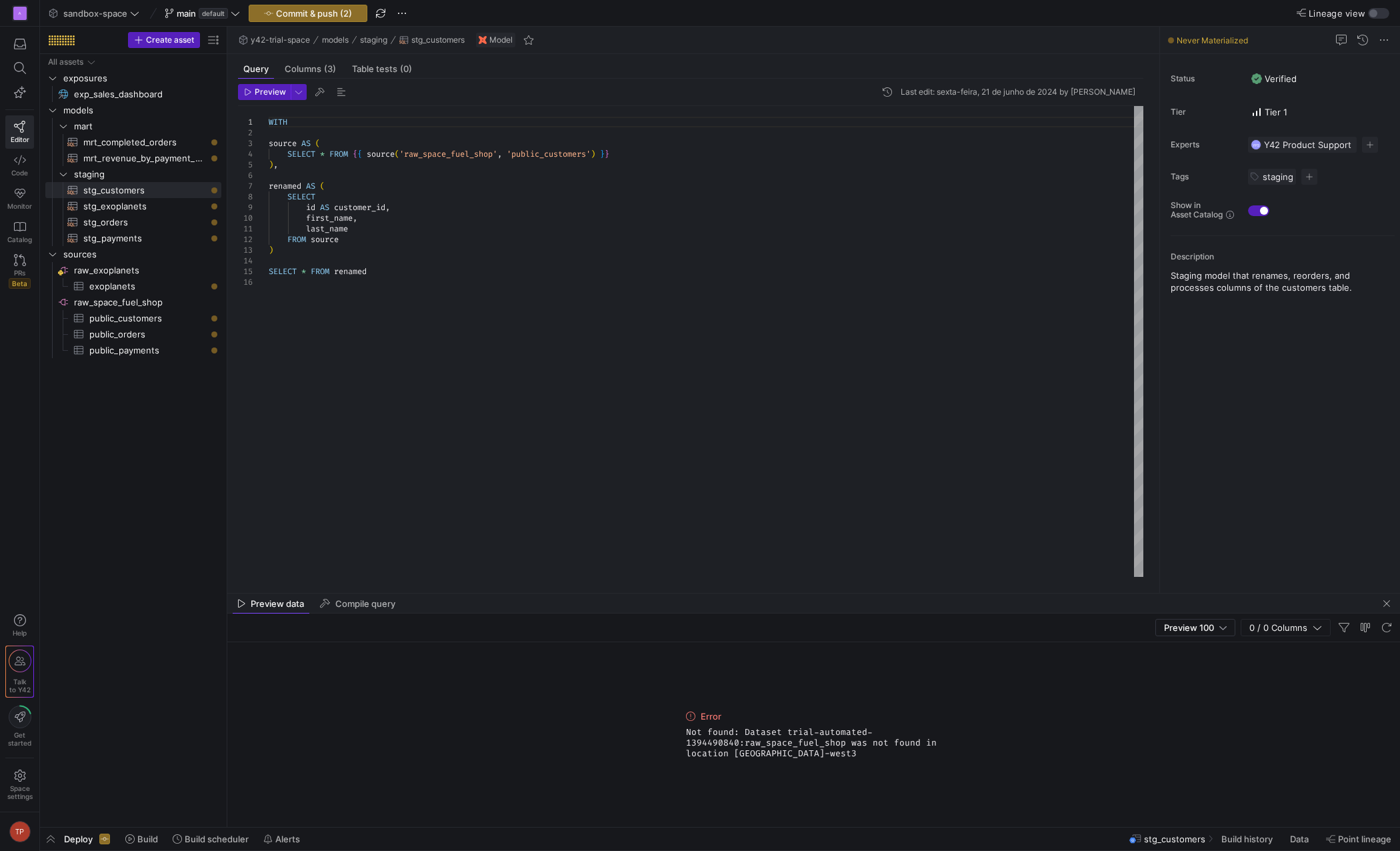
click at [775, 742] on span "Not found: Dataset trial-automated-1394490840:raw_space_fuel_shop was not found…" at bounding box center [815, 743] width 256 height 32
